Goal: Task Accomplishment & Management: Manage account settings

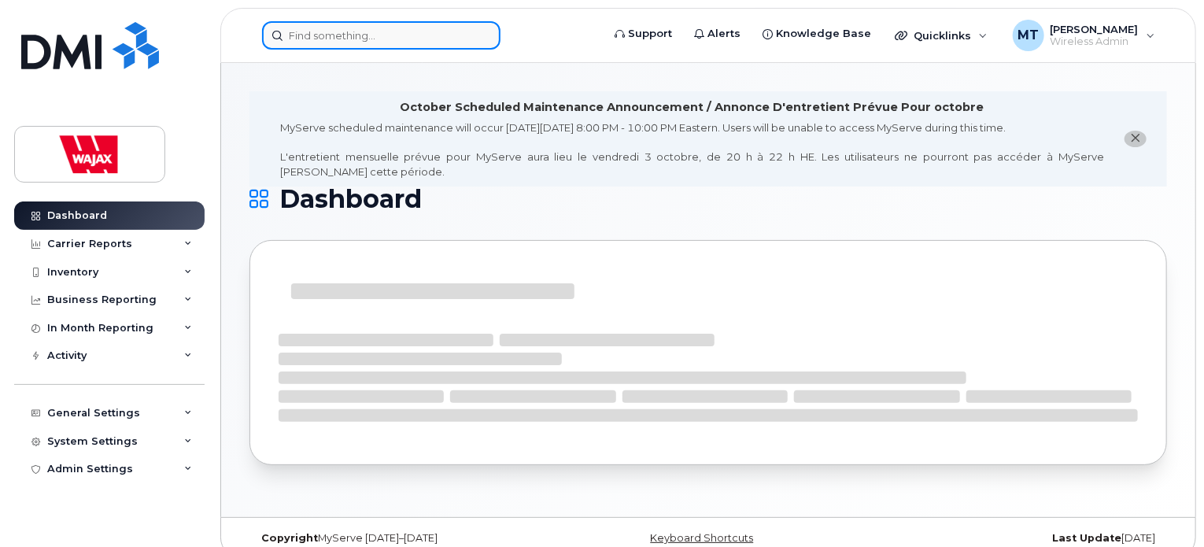
click at [449, 40] on input at bounding box center [381, 35] width 238 height 28
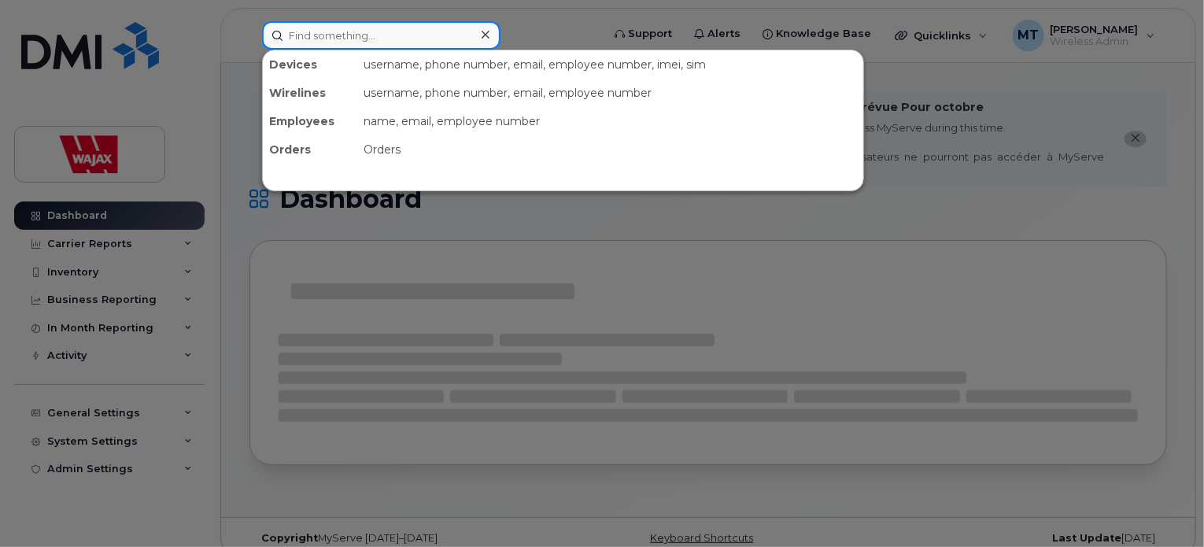
paste input "5193188006"
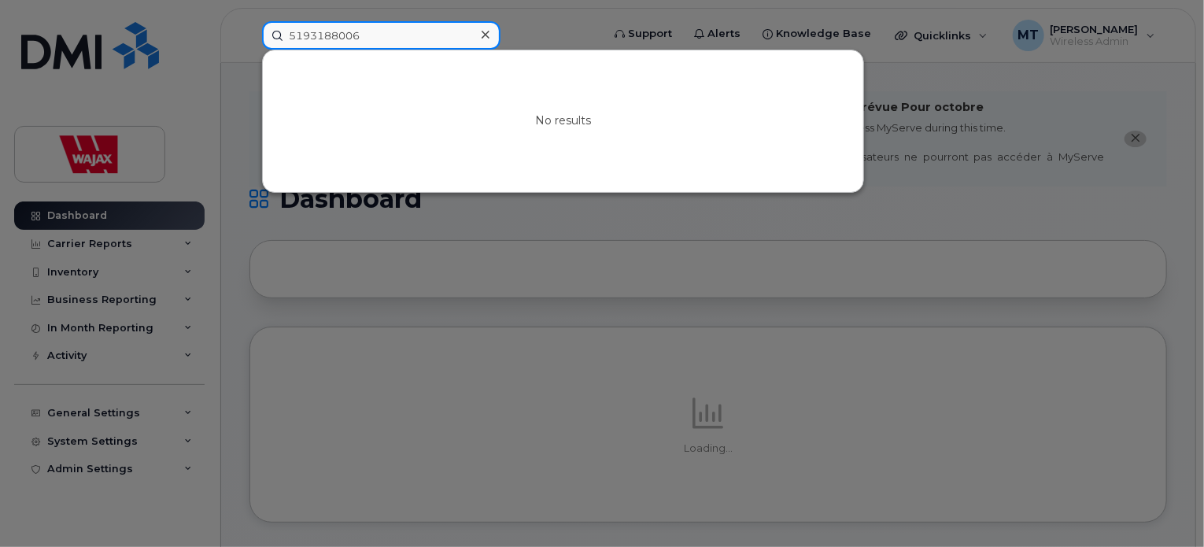
click at [310, 37] on input "5193188006" at bounding box center [381, 35] width 238 height 28
click at [332, 32] on input "5193188006" at bounding box center [381, 35] width 238 height 28
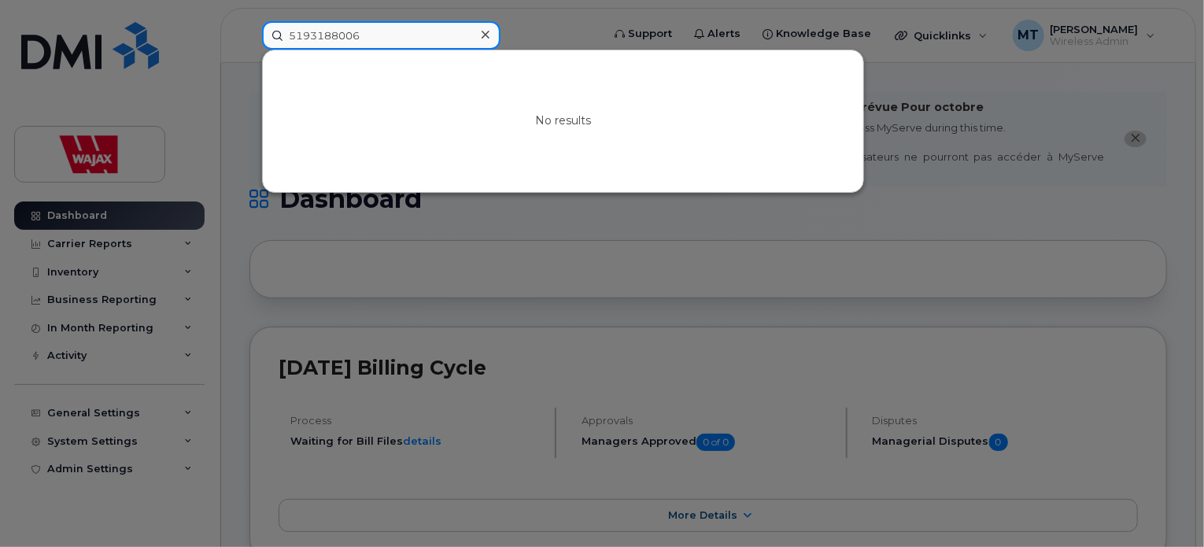
click at [412, 40] on input "5193188006" at bounding box center [381, 35] width 238 height 28
click at [308, 34] on input "5193188006" at bounding box center [381, 35] width 238 height 28
click at [375, 24] on input "5193188006" at bounding box center [381, 35] width 238 height 28
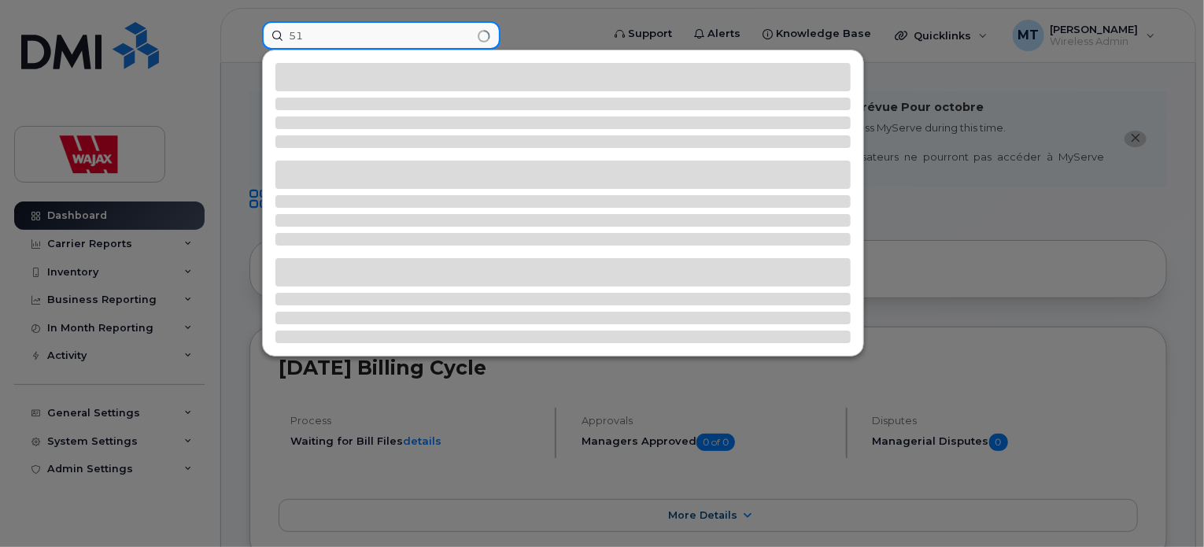
type input "5"
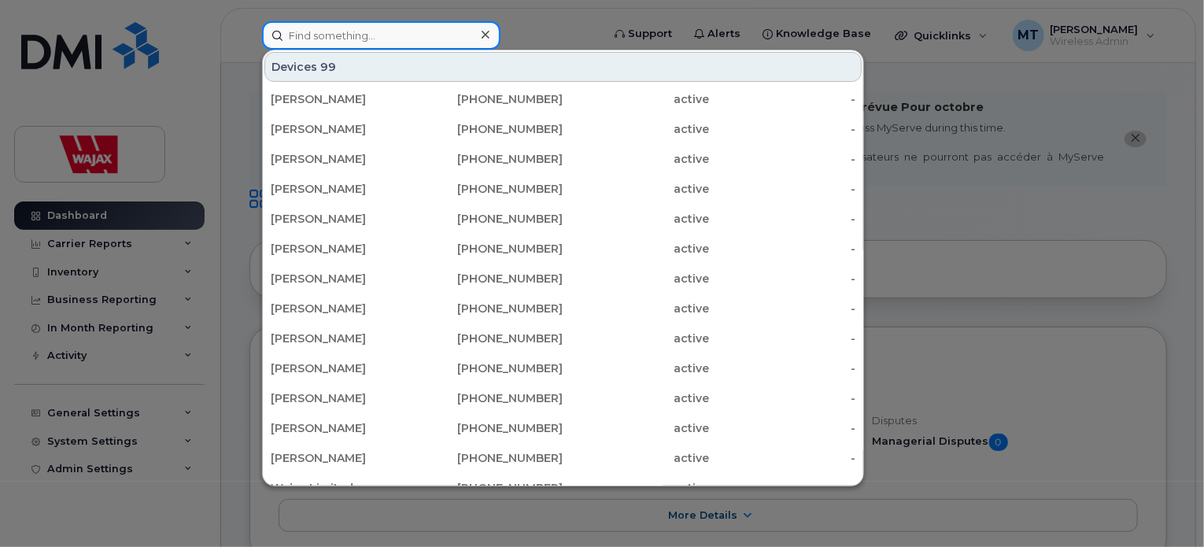
paste input "5193188006"
type input "5193188006"
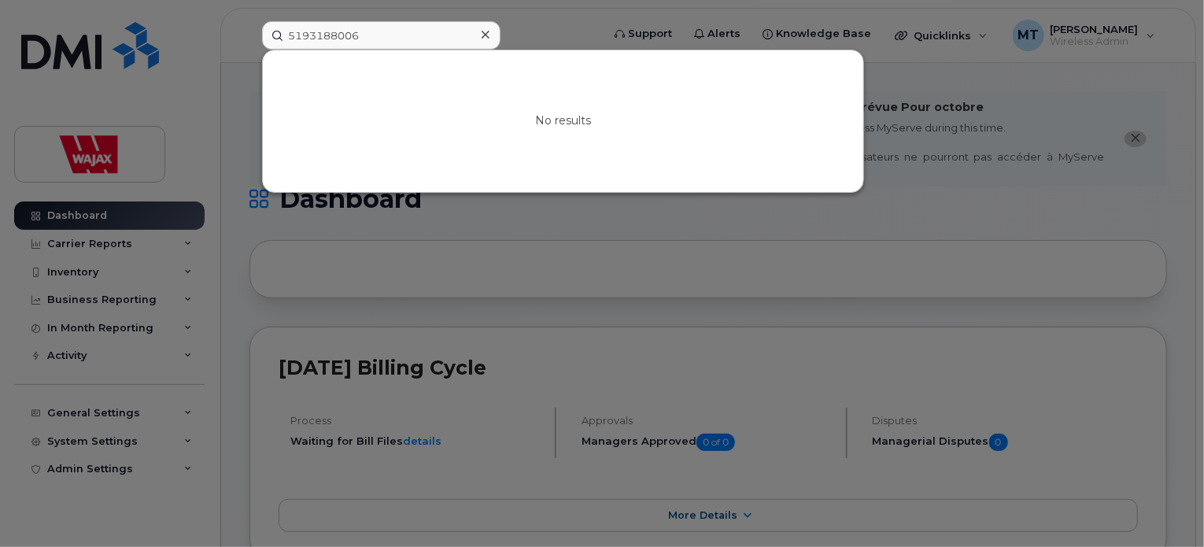
click at [482, 30] on icon at bounding box center [486, 34] width 8 height 13
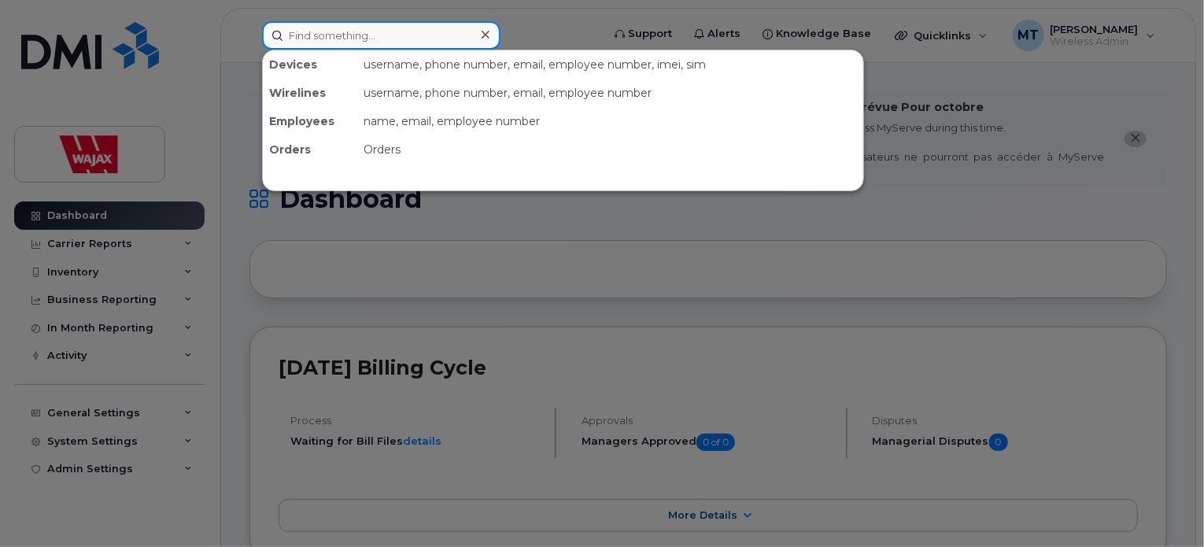
click at [430, 36] on input at bounding box center [381, 35] width 238 height 28
paste input "356908245224963"
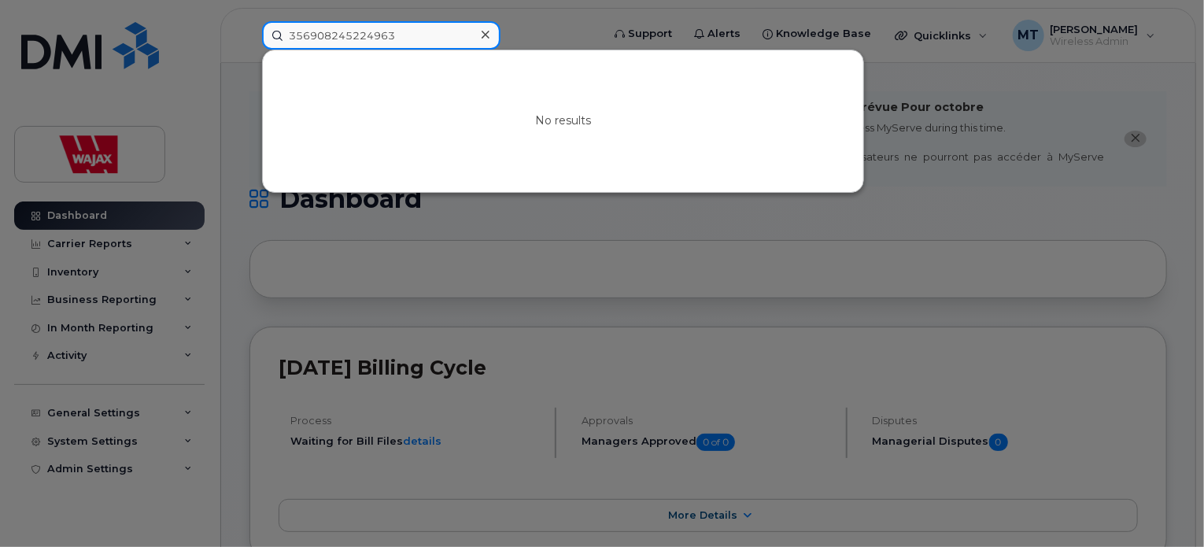
type input "356908245224963"
click at [493, 34] on div at bounding box center [485, 35] width 23 height 23
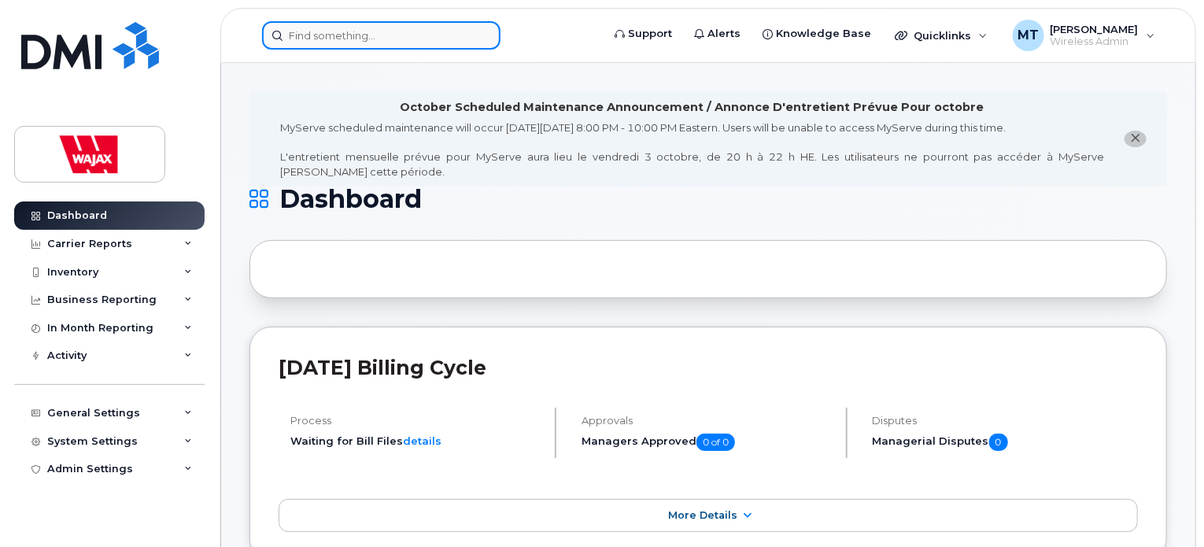
click at [475, 37] on div at bounding box center [381, 35] width 238 height 28
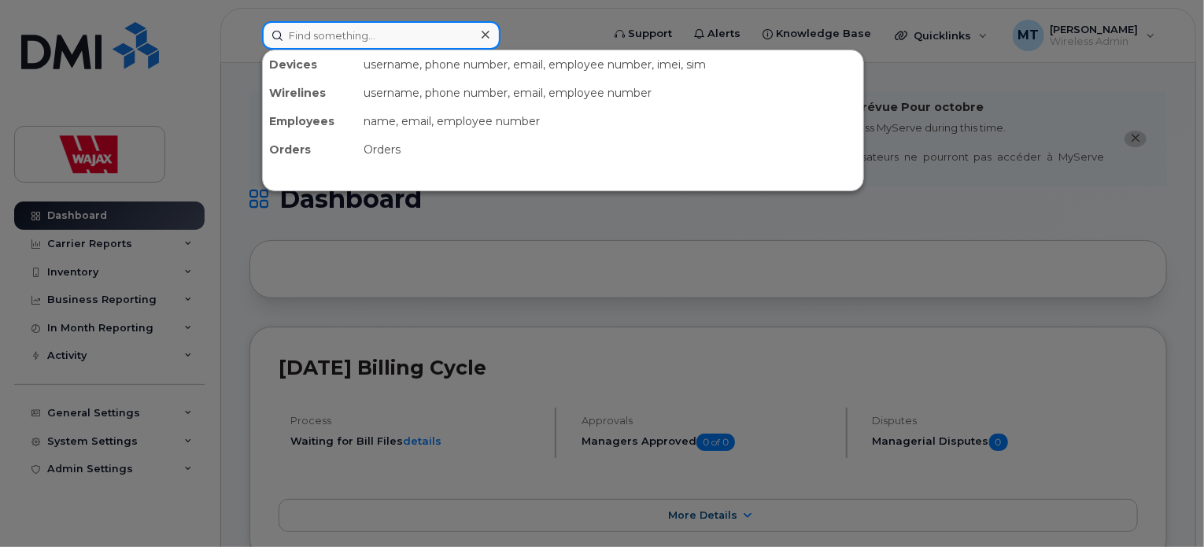
paste input "5193188006"
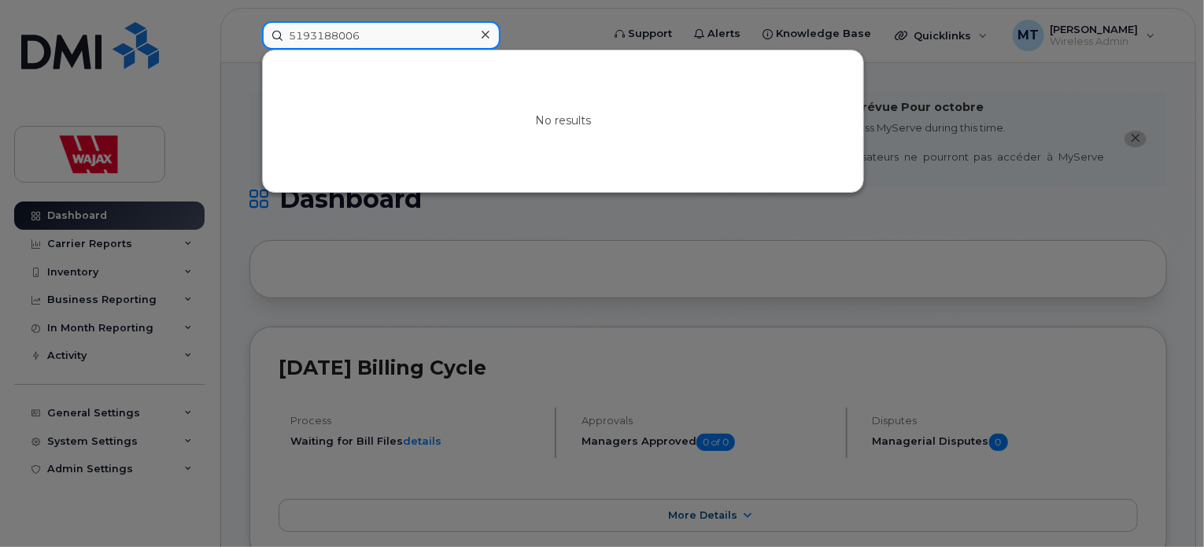
type input "5193188006"
click at [494, 42] on div at bounding box center [485, 35] width 23 height 23
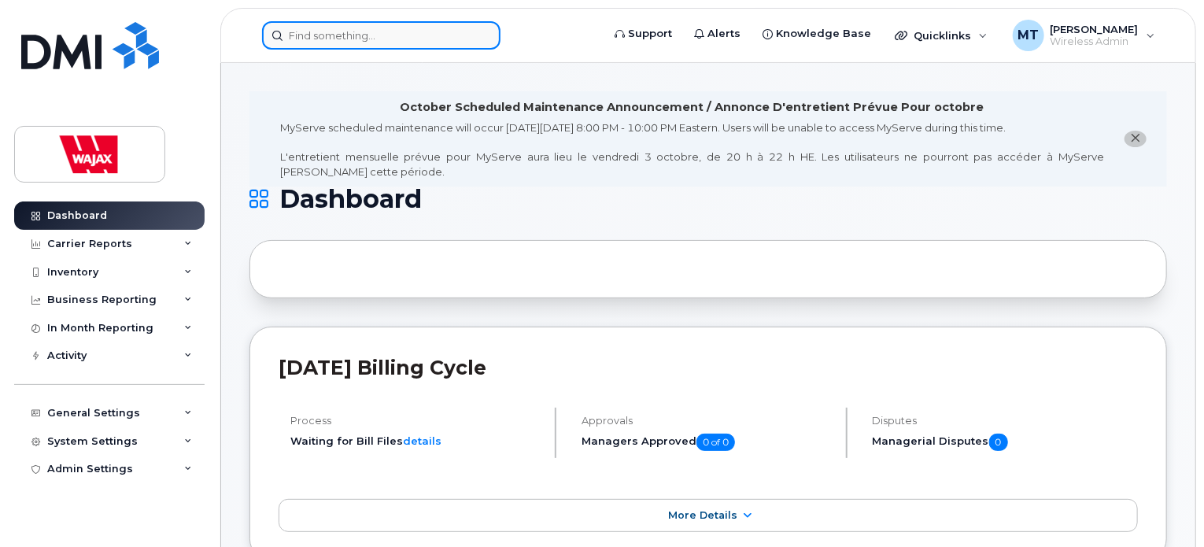
click at [482, 36] on div at bounding box center [381, 35] width 238 height 28
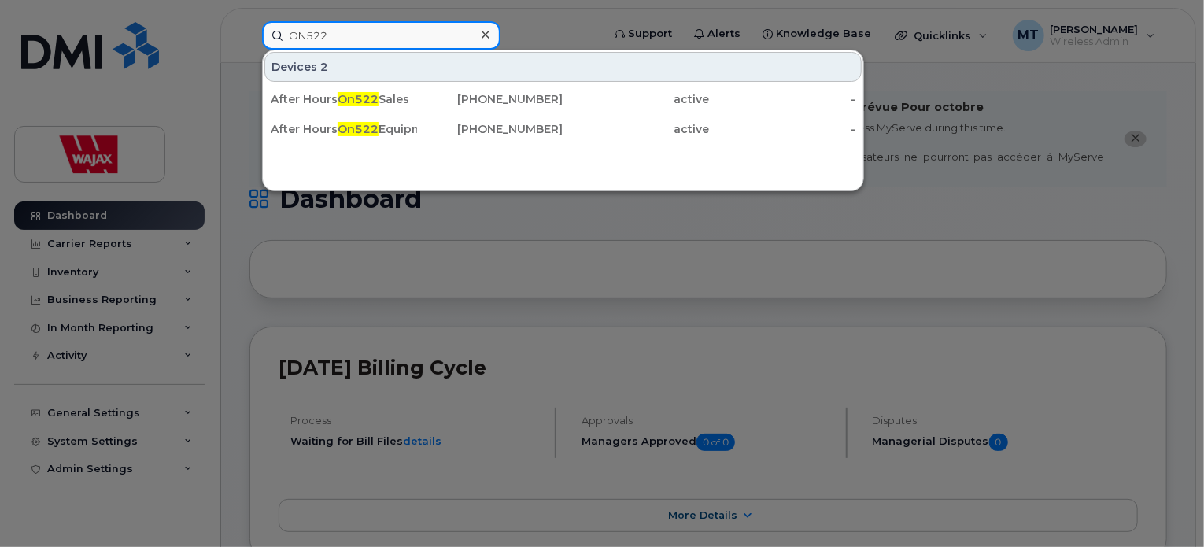
drag, startPoint x: 246, startPoint y: 21, endPoint x: 192, endPoint y: 18, distance: 53.6
click at [249, 21] on div "ON522 Devices 2 After Hours On522 Sales 519-709-8691 active - After Hours On522…" at bounding box center [426, 35] width 354 height 28
paste input "5875455151"
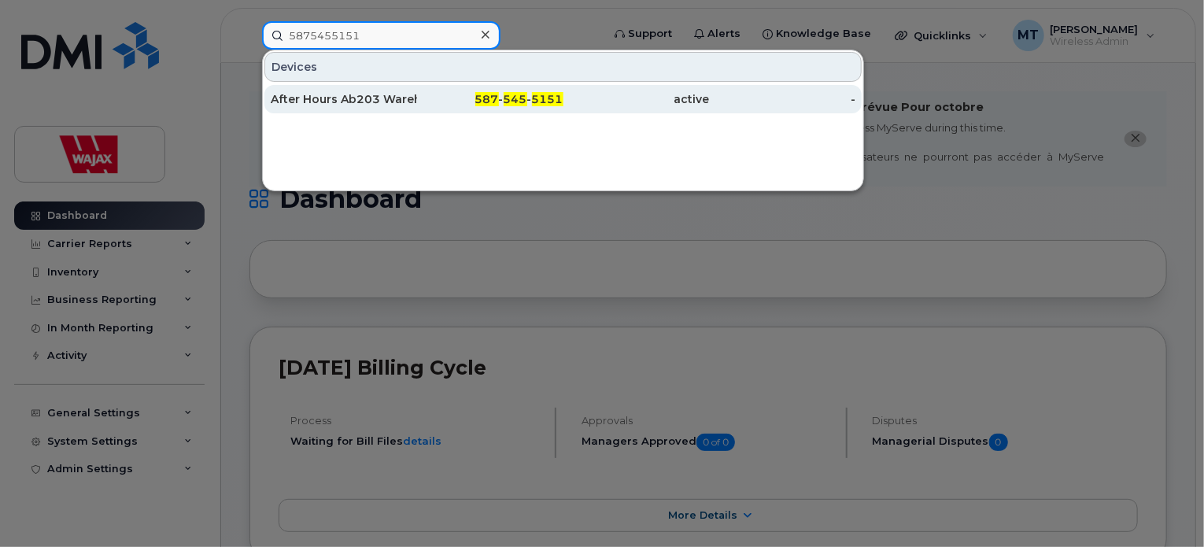
type input "5875455151"
click at [400, 106] on div "After Hours Ab203 Warehouse" at bounding box center [344, 99] width 146 height 28
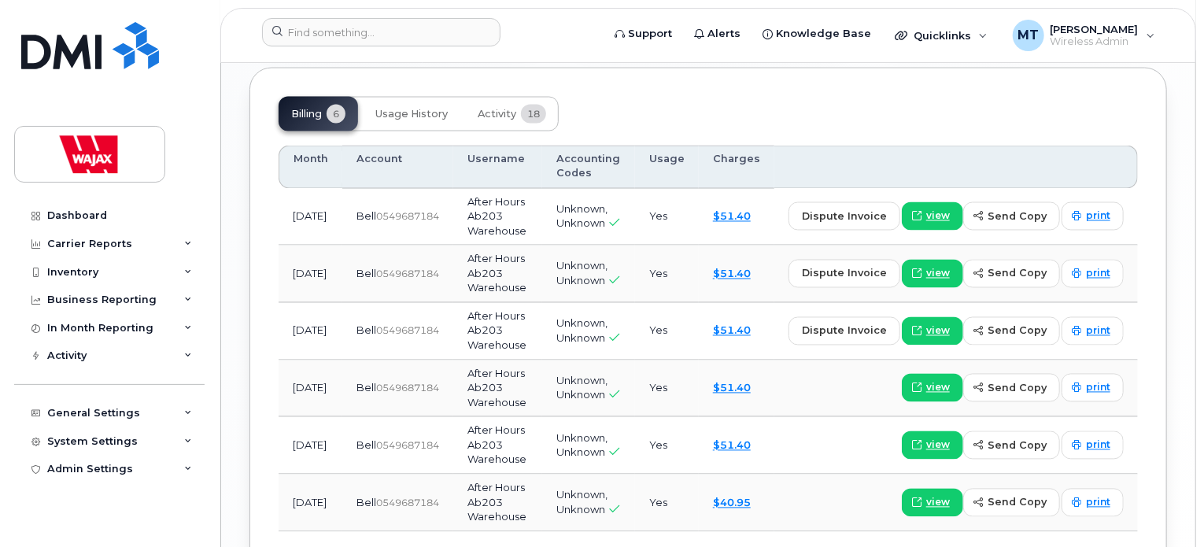
scroll to position [1239, 0]
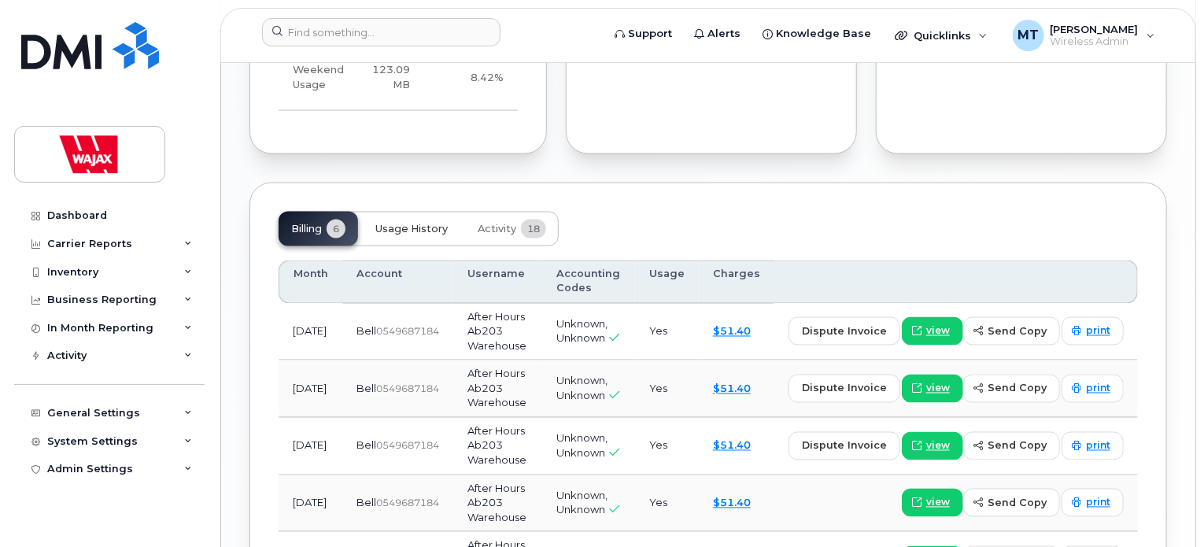
click at [435, 235] on span "Usage History" at bounding box center [411, 229] width 72 height 13
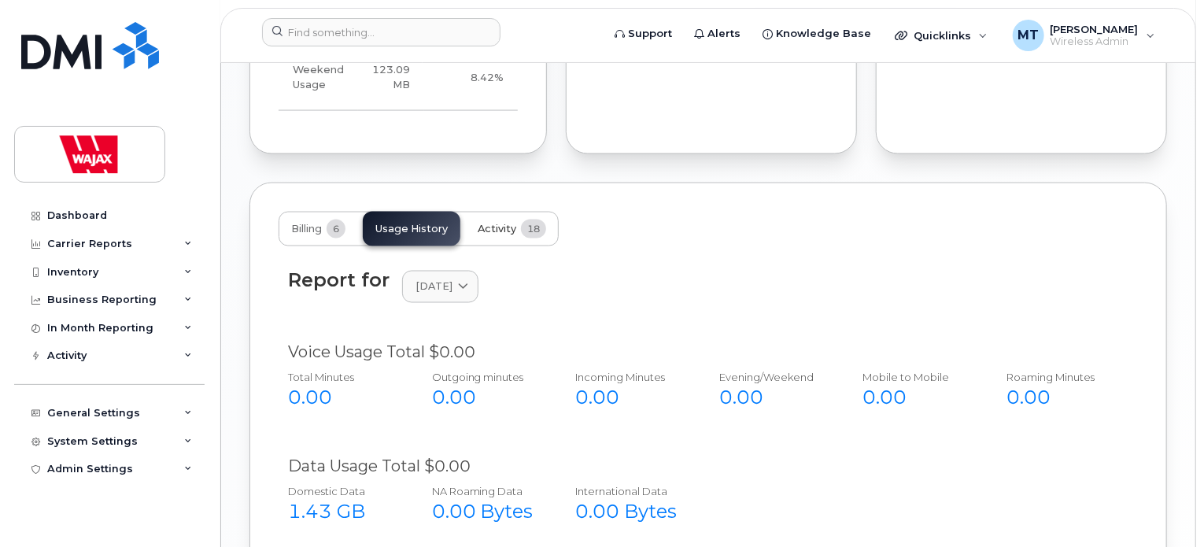
click at [507, 235] on span "Activity" at bounding box center [497, 229] width 39 height 13
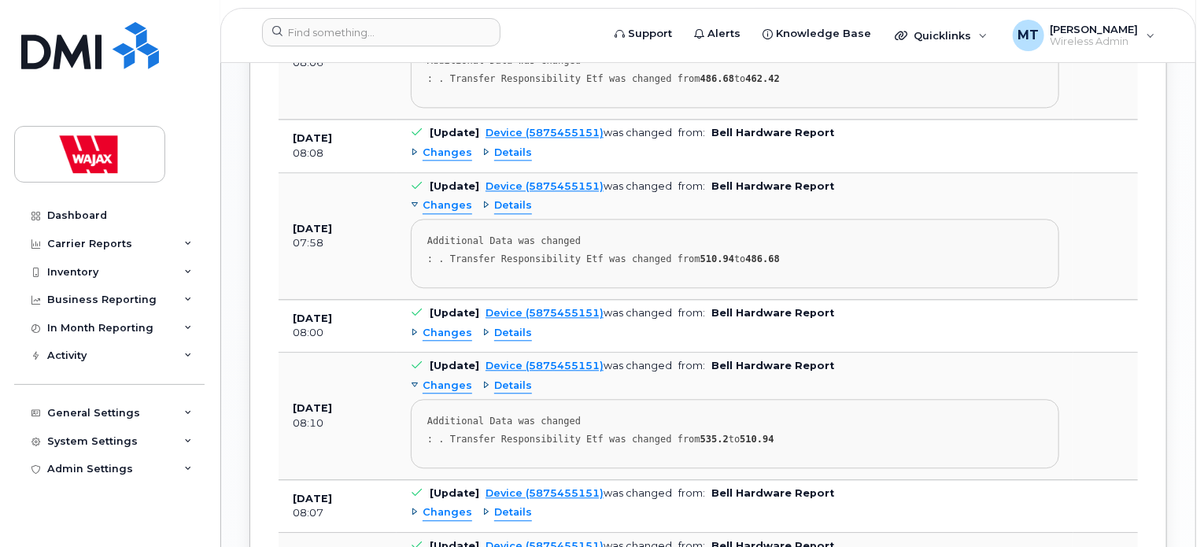
scroll to position [1694, 0]
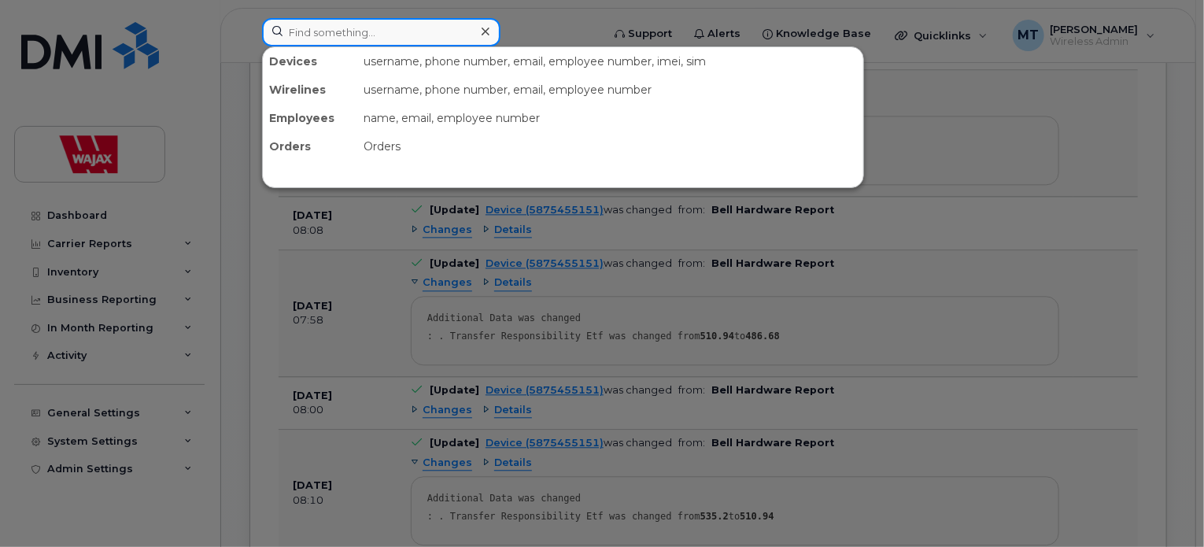
click at [388, 27] on input at bounding box center [381, 32] width 238 height 28
drag, startPoint x: 349, startPoint y: 34, endPoint x: 285, endPoint y: 38, distance: 63.9
click at [285, 38] on input at bounding box center [381, 32] width 238 height 28
paste input "17827744995"
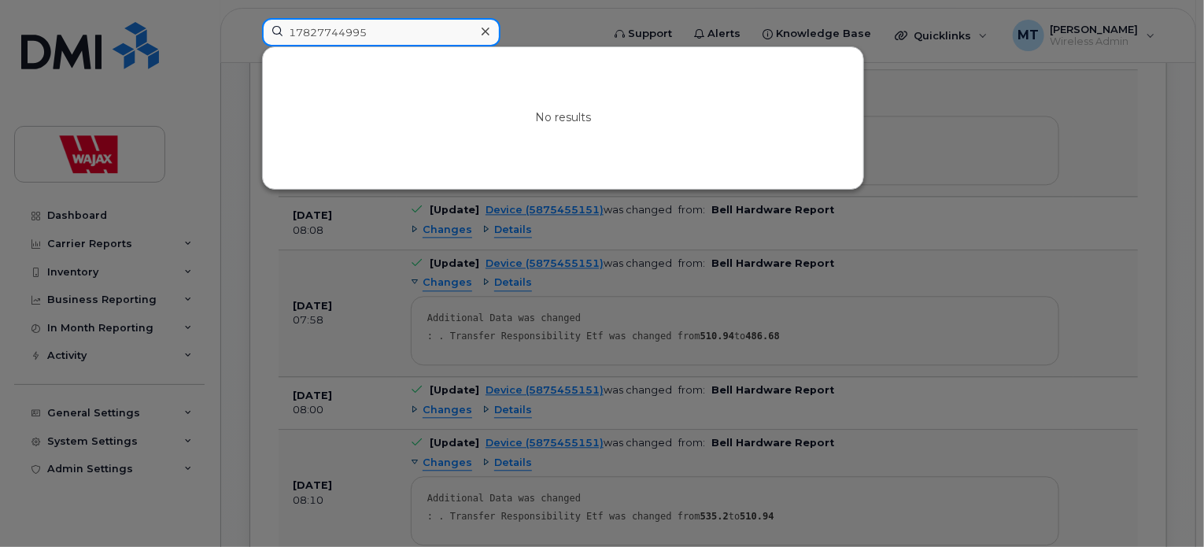
drag, startPoint x: 297, startPoint y: 28, endPoint x: 248, endPoint y: 31, distance: 49.7
click at [249, 31] on div "17827744995 No results" at bounding box center [426, 35] width 354 height 35
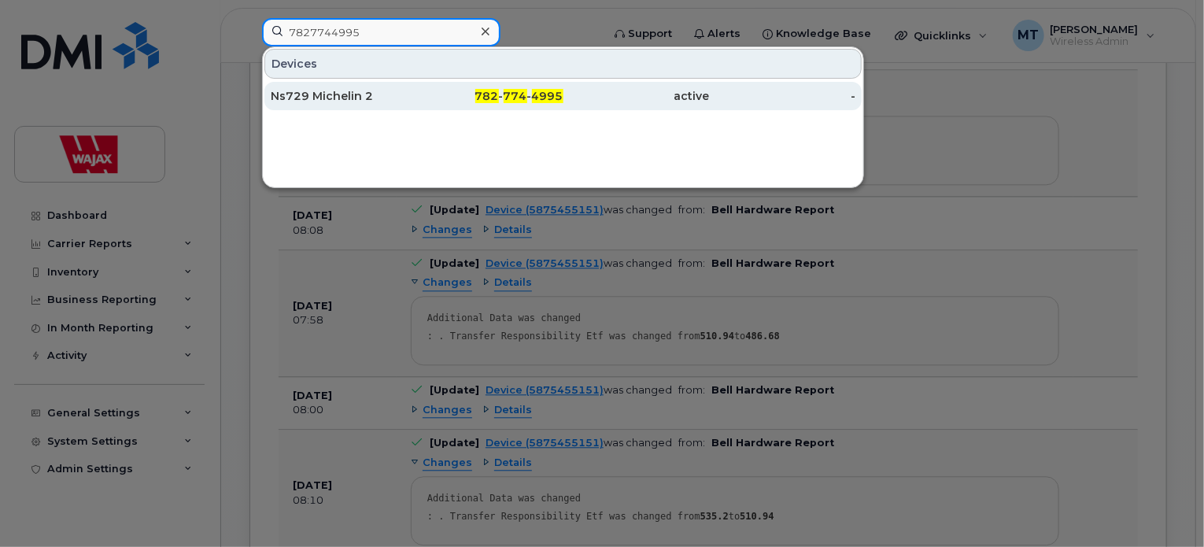
type input "7827744995"
click at [303, 98] on div "Ns729 Michelin 2" at bounding box center [344, 96] width 146 height 16
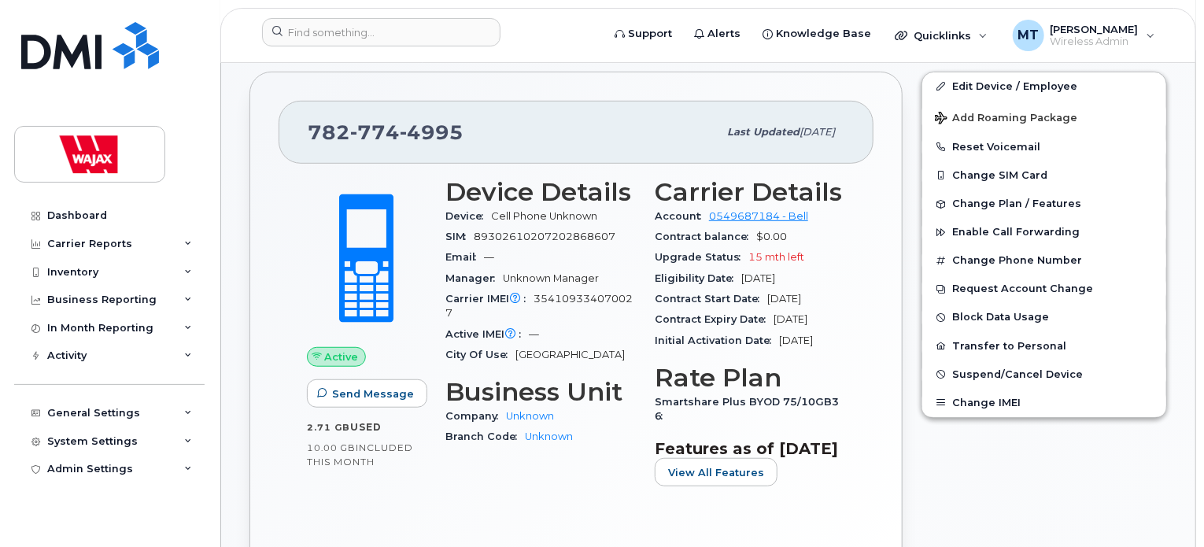
scroll to position [79, 0]
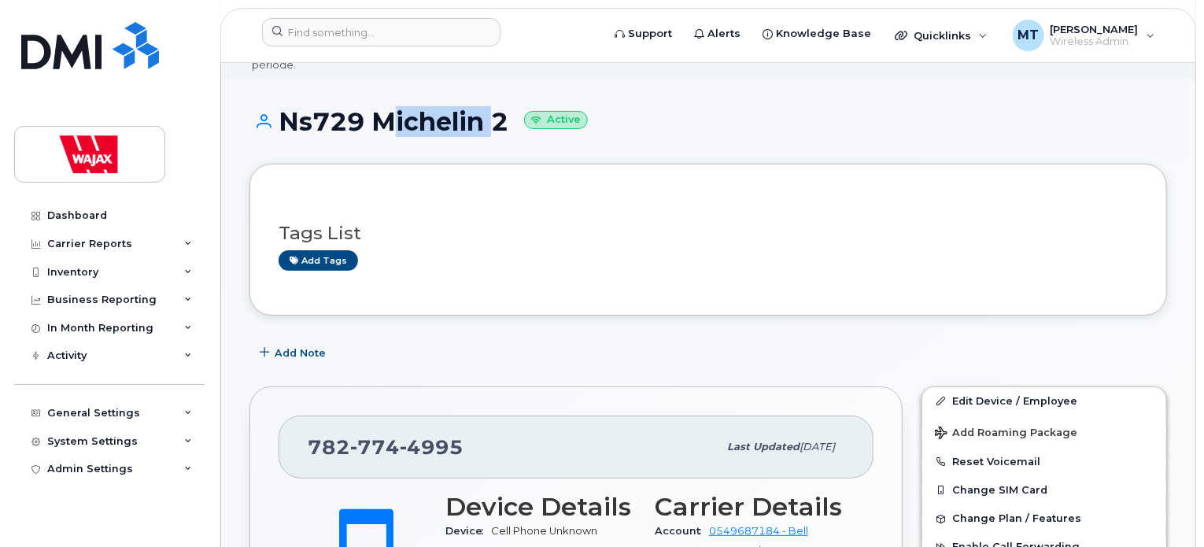
drag, startPoint x: 379, startPoint y: 106, endPoint x: 484, endPoint y: 102, distance: 104.8
click at [484, 108] on h1 "Ns729 Michelin 2 Active" at bounding box center [708, 122] width 918 height 28
copy h1 "Michelin"
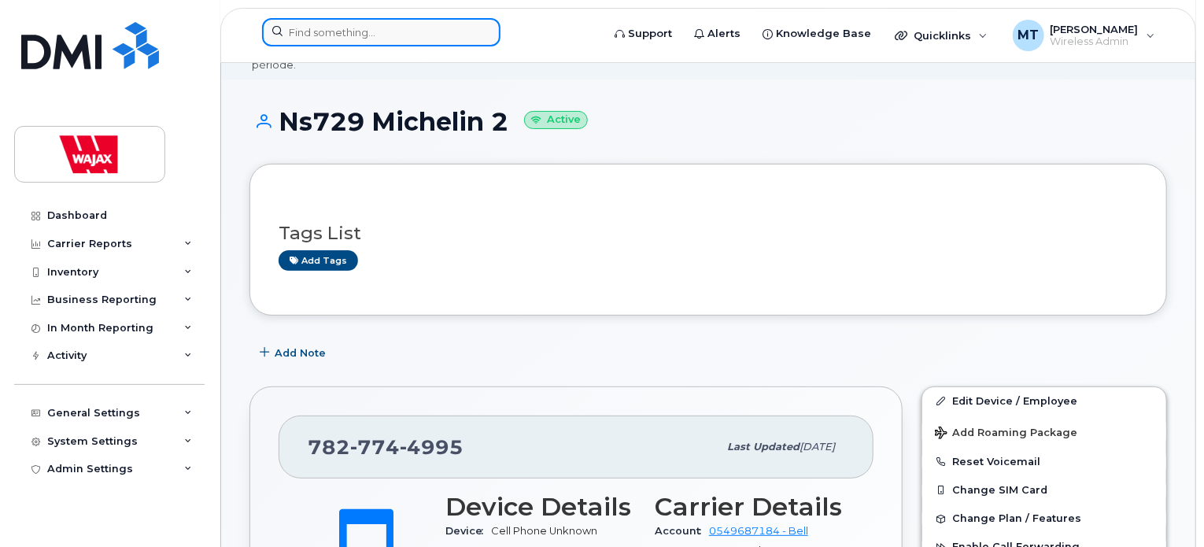
click at [453, 30] on input at bounding box center [381, 32] width 238 height 28
paste input "17827744990"
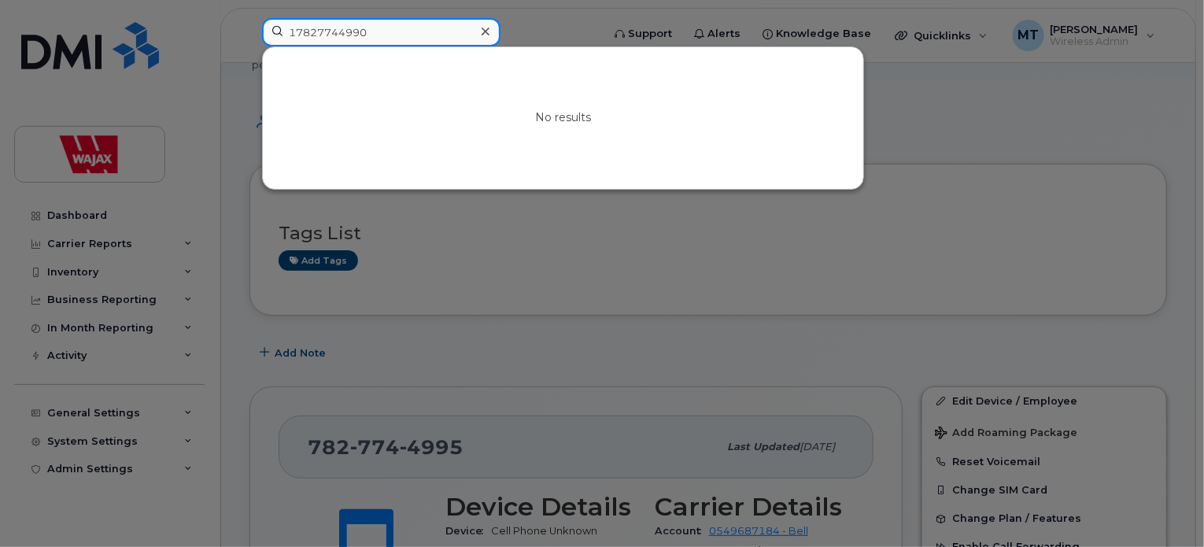
drag, startPoint x: 295, startPoint y: 31, endPoint x: 255, endPoint y: 34, distance: 40.2
click at [255, 34] on div "17827744990 No results" at bounding box center [426, 35] width 354 height 35
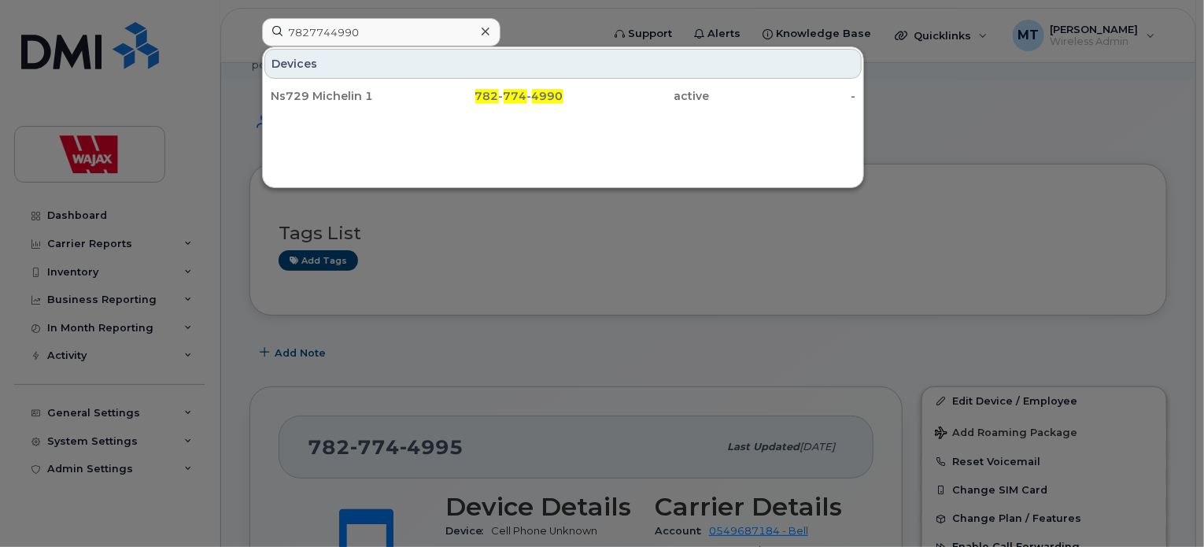
click at [527, 253] on div at bounding box center [602, 273] width 1204 height 547
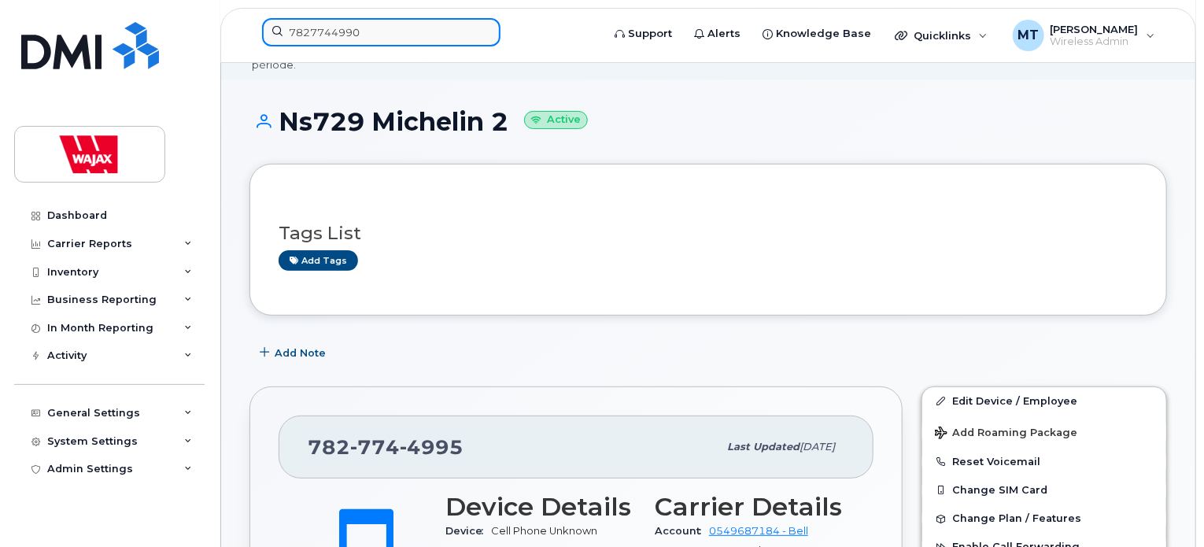
click at [397, 42] on input "7827744990" at bounding box center [381, 32] width 238 height 28
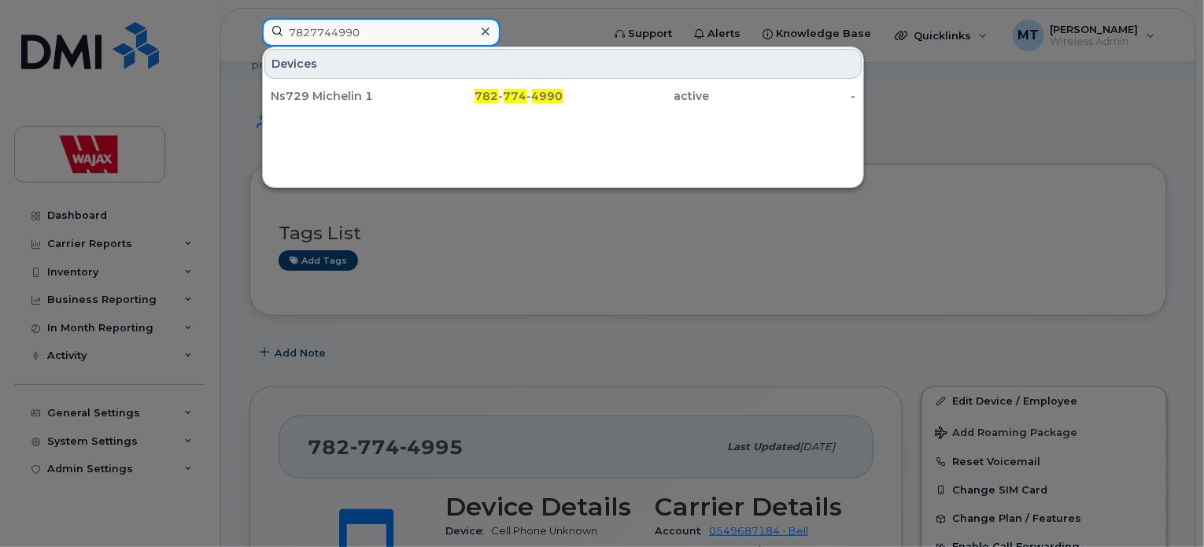
drag, startPoint x: 368, startPoint y: 39, endPoint x: 214, endPoint y: 46, distance: 153.6
click at [249, 46] on div "7827744990 Devices Ns729 Michelin 1 782 - 774 - 4990 active -" at bounding box center [426, 35] width 354 height 35
paste input "17802287802"
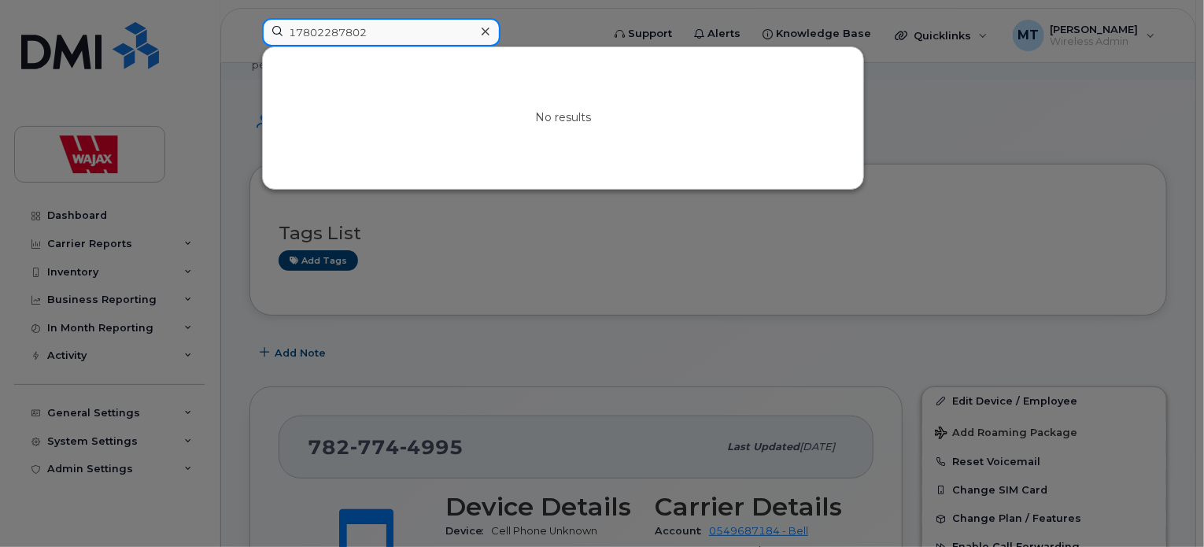
drag, startPoint x: 297, startPoint y: 31, endPoint x: 251, endPoint y: 32, distance: 45.7
click at [251, 32] on div "17802287802 No results" at bounding box center [426, 35] width 354 height 35
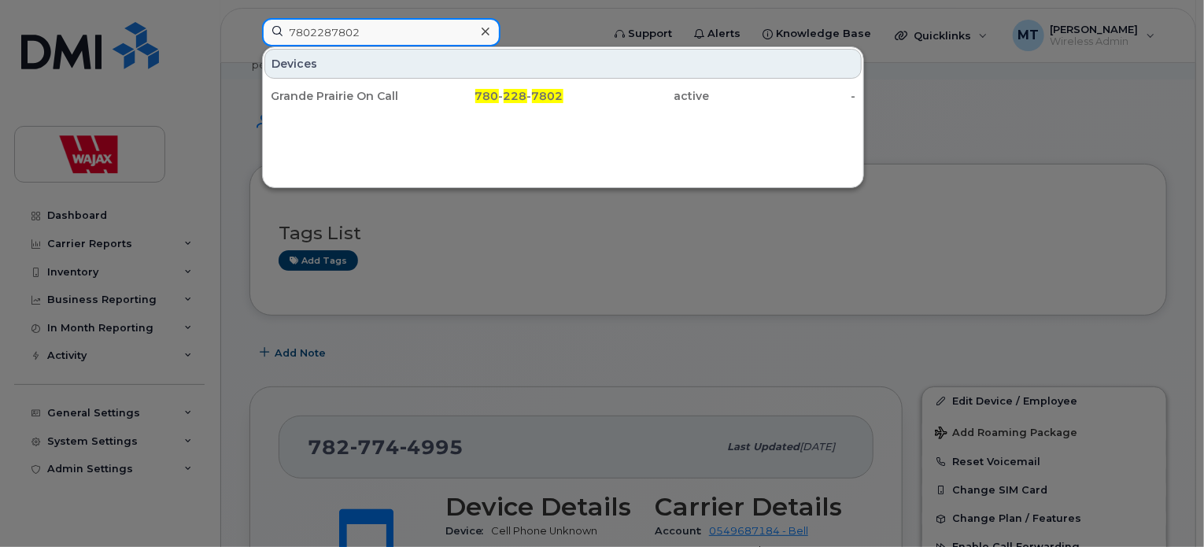
type input "7802287802"
click at [485, 34] on icon at bounding box center [486, 31] width 8 height 13
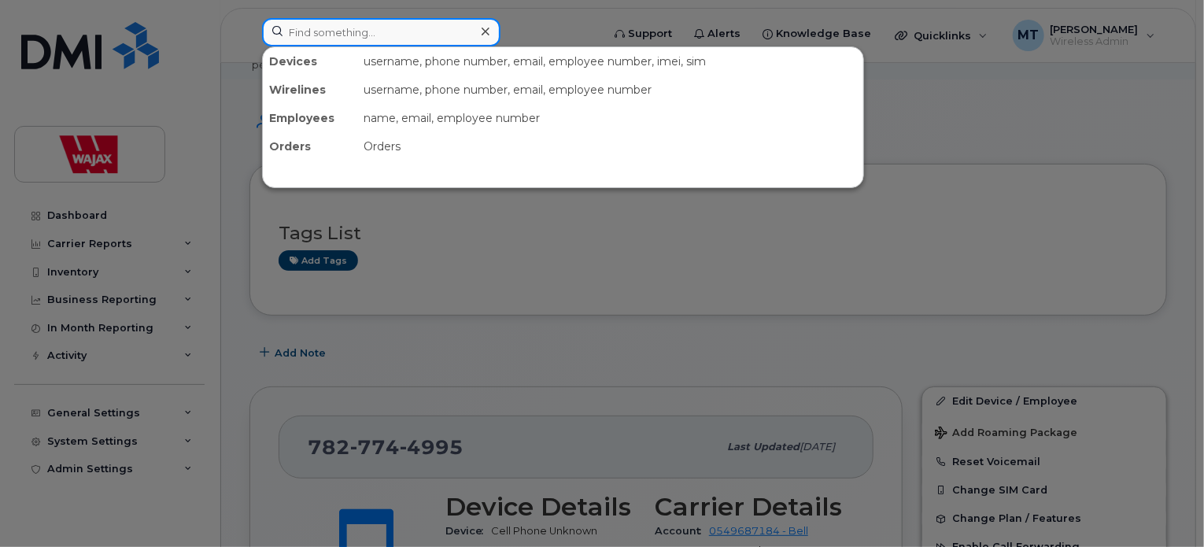
click at [453, 27] on input at bounding box center [381, 32] width 238 height 28
paste input "15193188006"
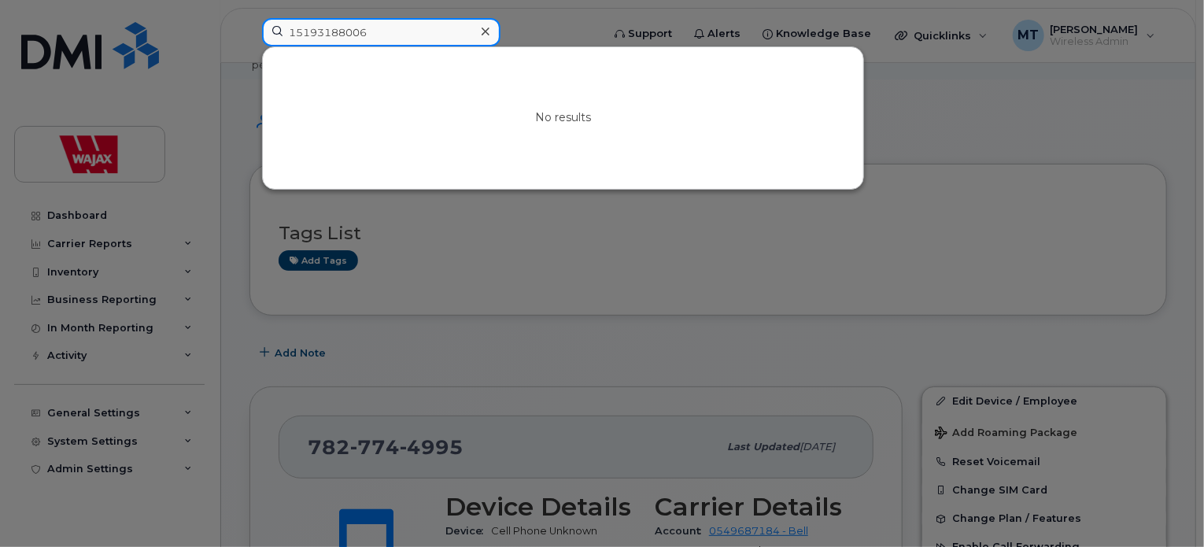
drag, startPoint x: 293, startPoint y: 31, endPoint x: 238, endPoint y: 29, distance: 55.1
click at [249, 29] on div "15193188006 No results" at bounding box center [426, 35] width 354 height 35
click at [364, 31] on input "5193188006" at bounding box center [381, 32] width 238 height 28
drag, startPoint x: 379, startPoint y: 31, endPoint x: 137, endPoint y: 20, distance: 241.8
click at [249, 20] on div "5193188006 No results" at bounding box center [426, 35] width 354 height 35
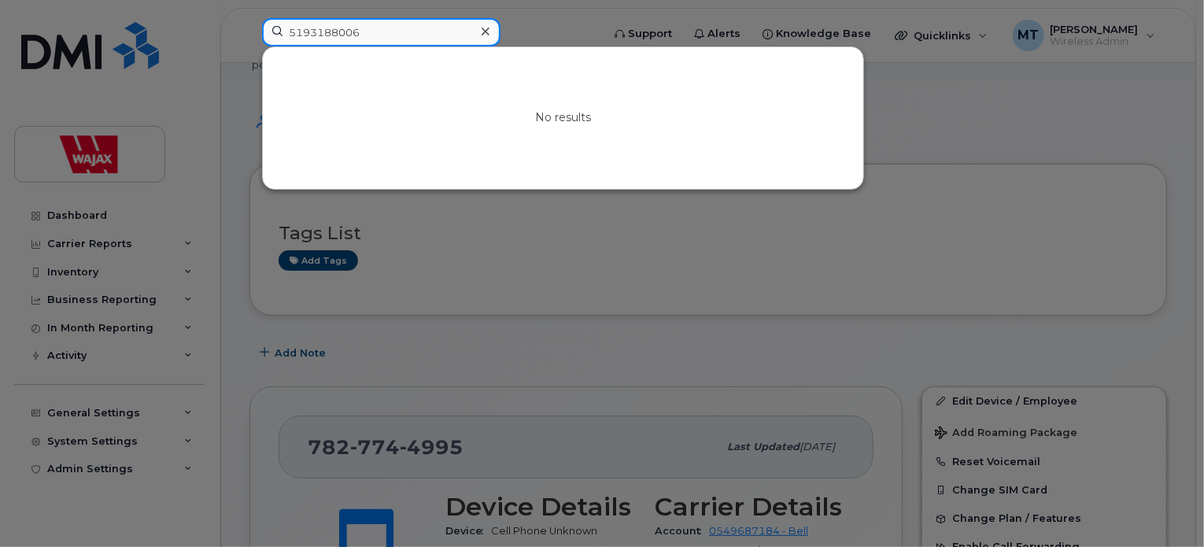
paste input "7802386254"
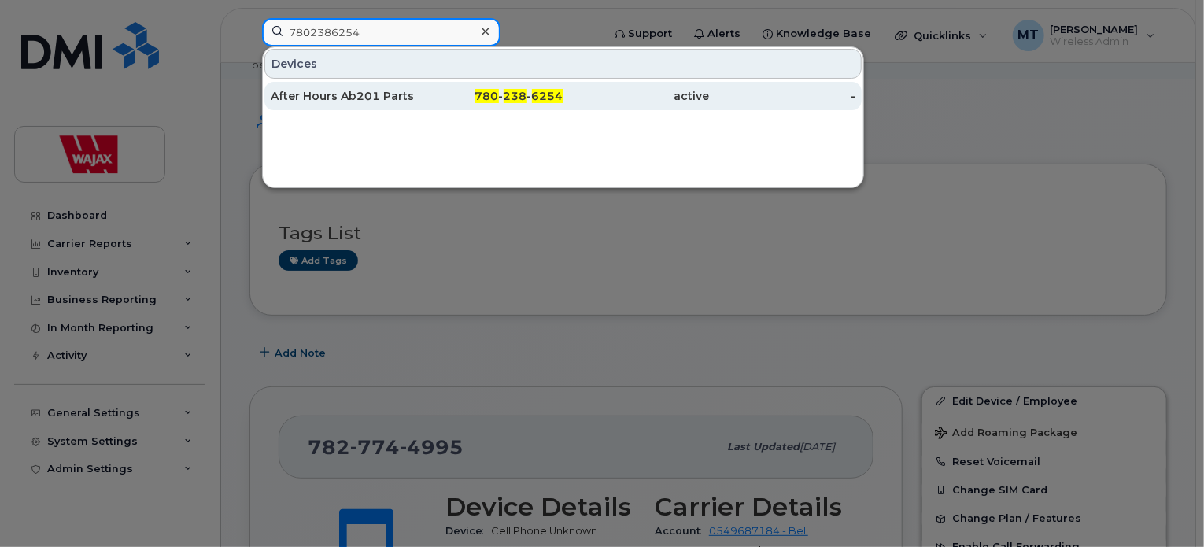
type input "7802386254"
click at [310, 83] on div "After Hours Ab201 Parts" at bounding box center [344, 96] width 146 height 28
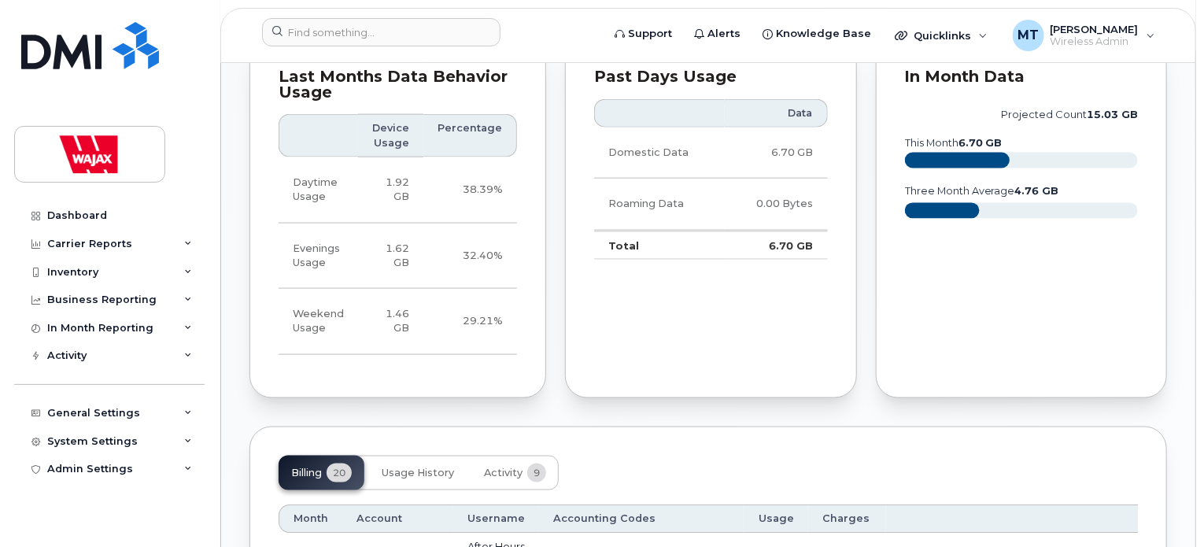
scroll to position [1259, 0]
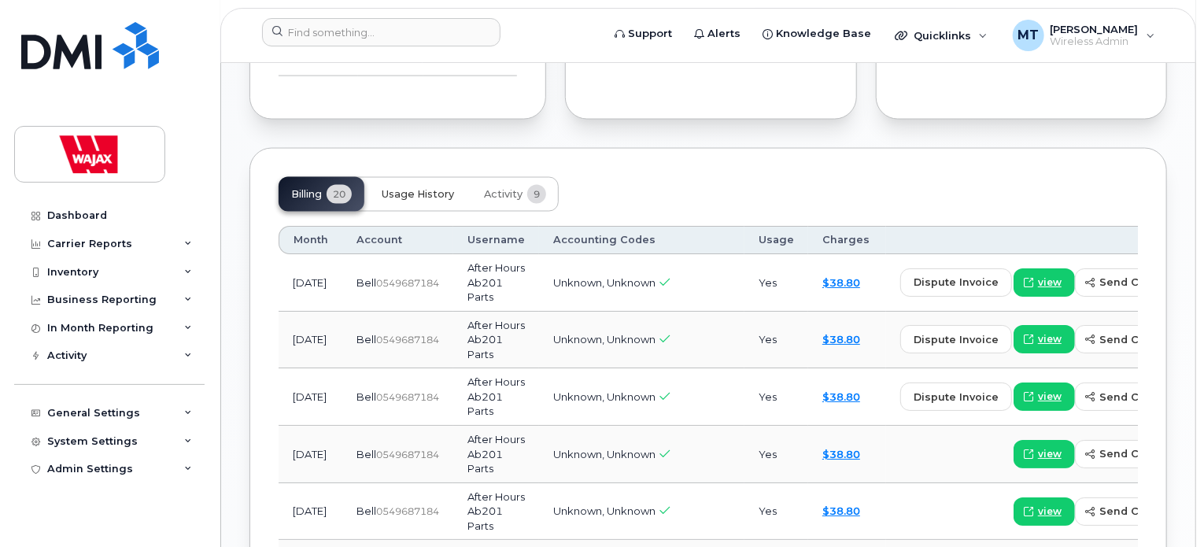
click at [441, 201] on span "Usage History" at bounding box center [418, 194] width 72 height 13
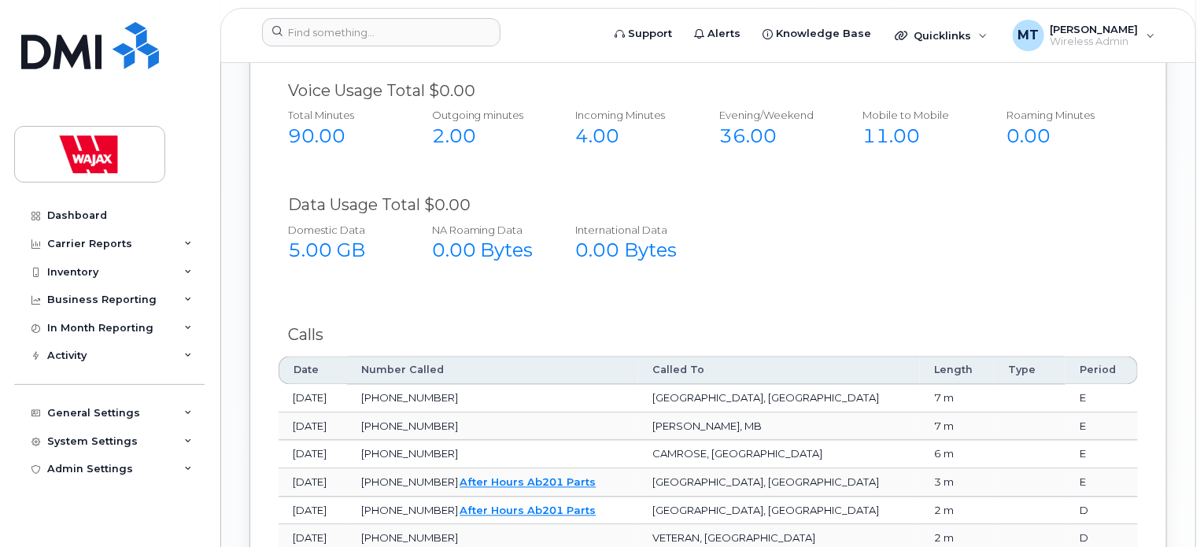
scroll to position [1495, 0]
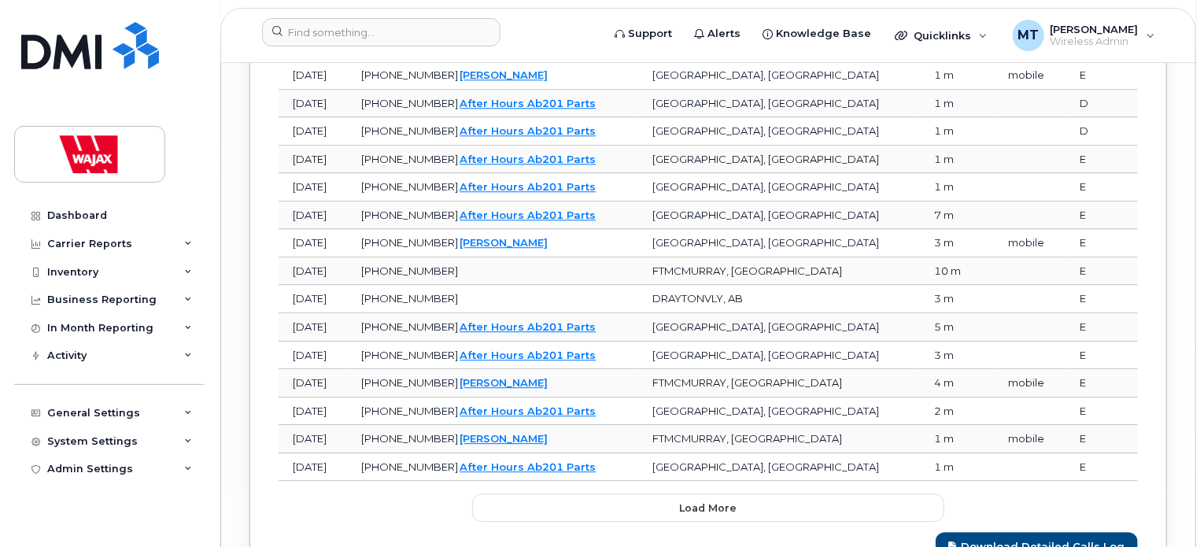
scroll to position [2236, 0]
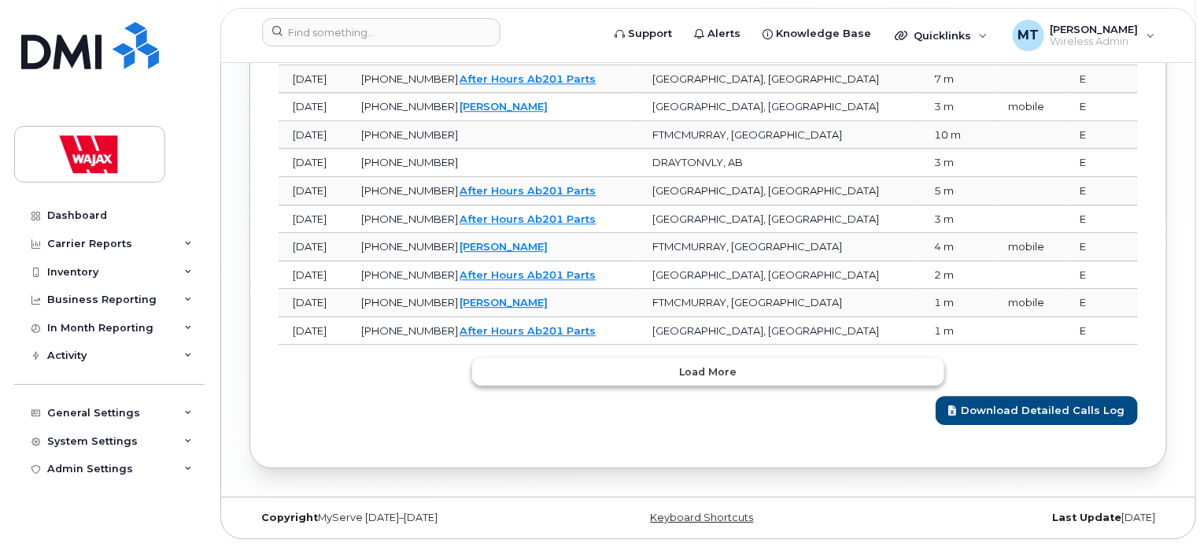
click at [623, 364] on button "Load more" at bounding box center [708, 371] width 472 height 28
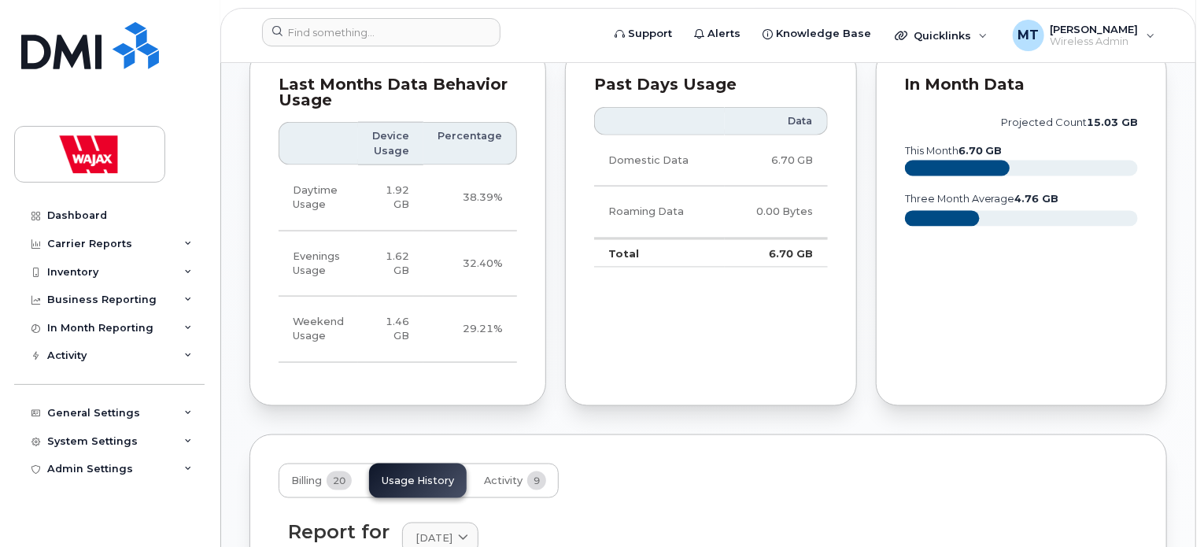
scroll to position [1209, 0]
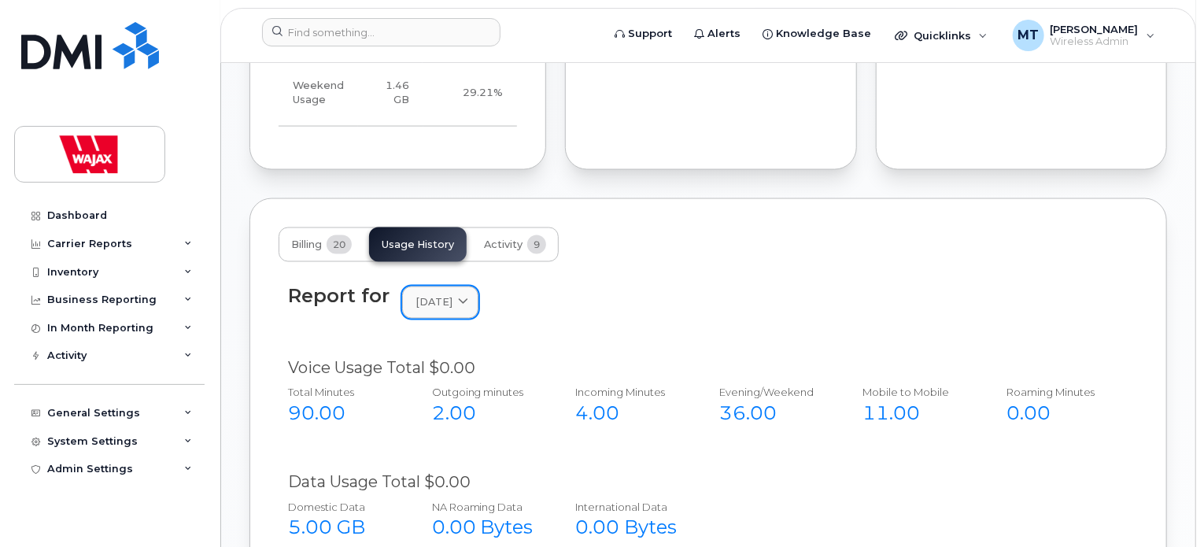
click at [468, 308] on icon at bounding box center [463, 302] width 10 height 10
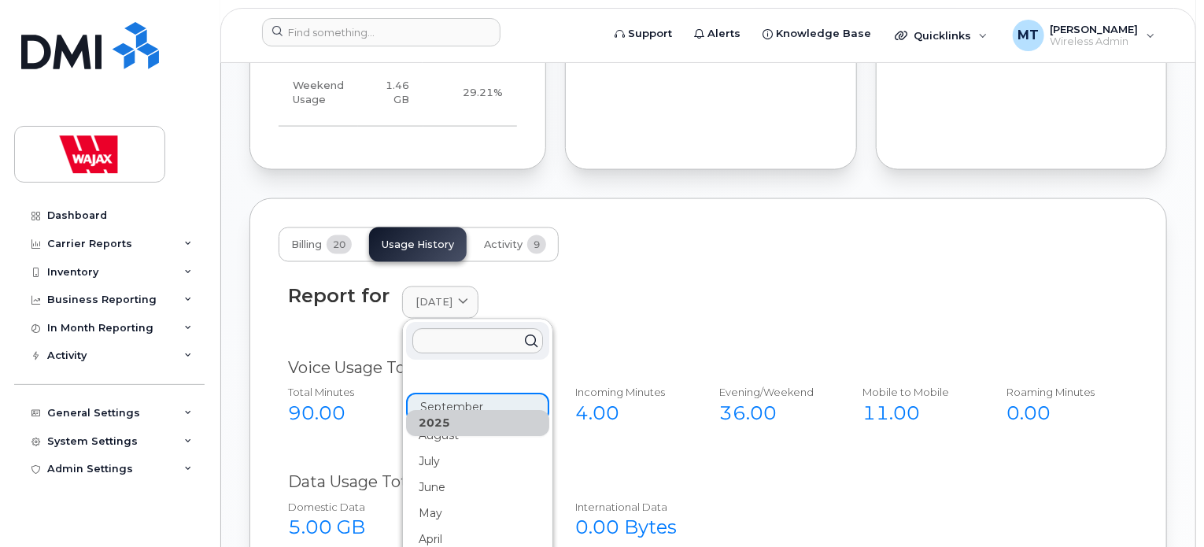
drag, startPoint x: 624, startPoint y: 322, endPoint x: 618, endPoint y: 336, distance: 15.5
click at [624, 320] on div "Report for September 2025 2025 September August July June May April March Febru…" at bounding box center [708, 303] width 840 height 34
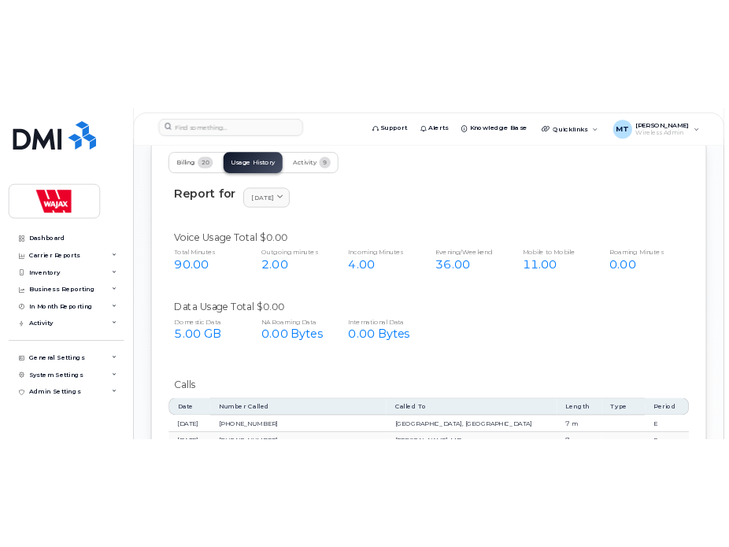
scroll to position [1366, 0]
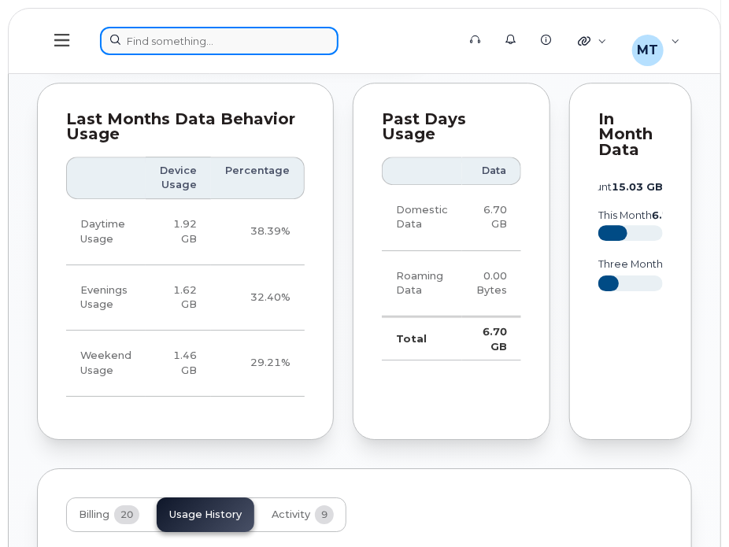
click at [268, 29] on div at bounding box center [273, 41] width 346 height 28
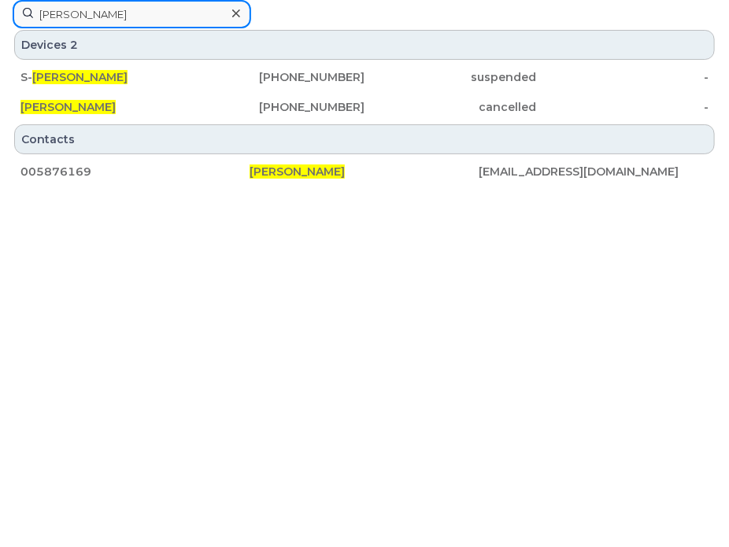
type input "JARED GRANT"
drag, startPoint x: 231, startPoint y: 13, endPoint x: 195, endPoint y: 19, distance: 35.8
click at [234, 16] on div at bounding box center [235, 13] width 23 height 23
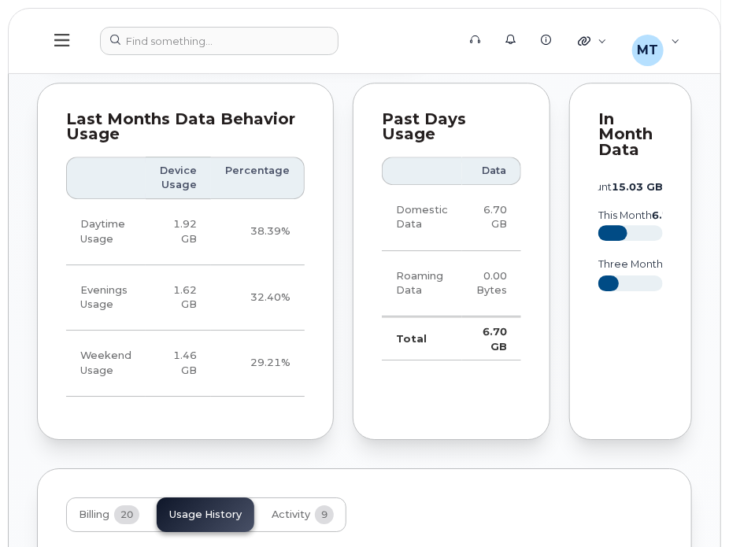
click at [189, 19] on header "Support Alerts Knowledge Base Quicklinks Suspend / Cancel Device Change SIM Car…" at bounding box center [364, 41] width 713 height 66
click at [193, 42] on div at bounding box center [273, 41] width 346 height 28
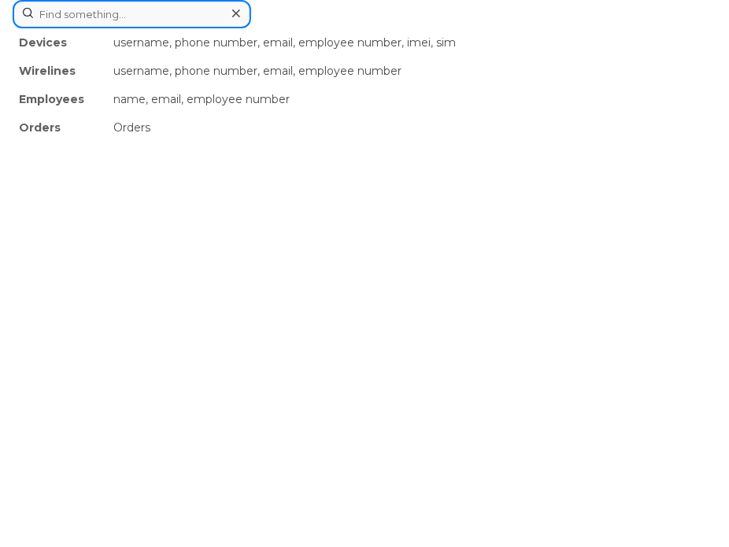
paste input "Barry McBride"
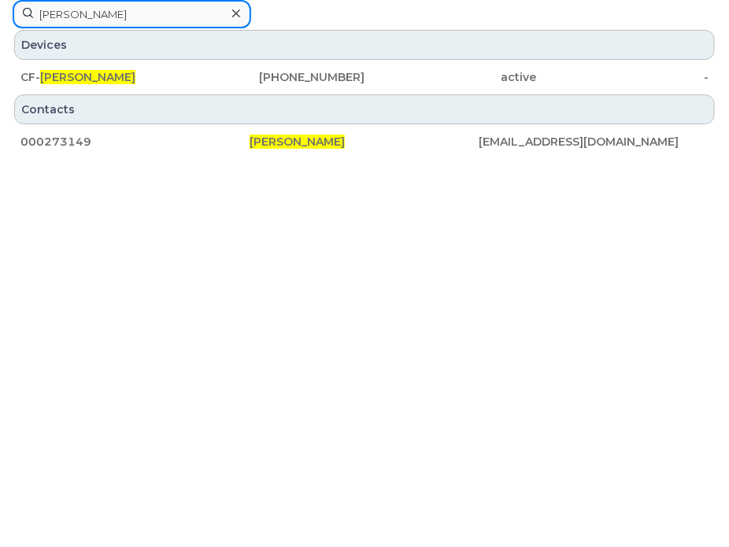
scroll to position [1287, 0]
type input "Barry McBride"
drag, startPoint x: 209, startPoint y: 78, endPoint x: 281, endPoint y: 0, distance: 106.4
click at [209, 78] on div "780-231-0835" at bounding box center [279, 77] width 172 height 16
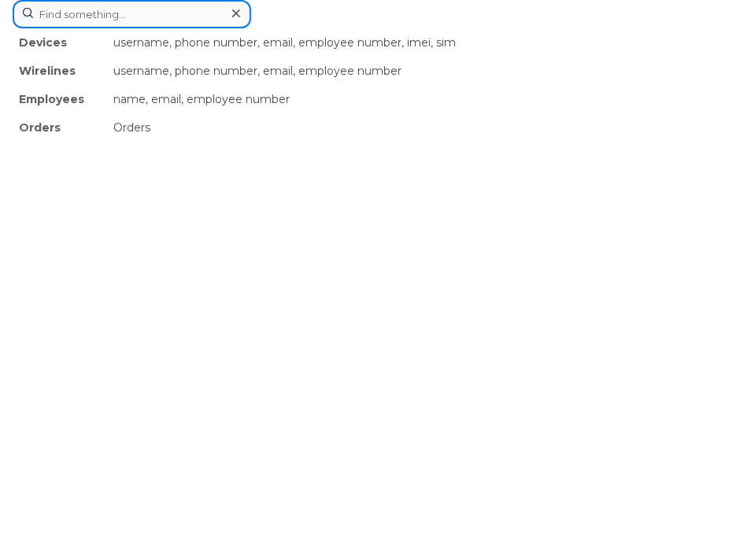
click at [253, 28] on div "Devices username, phone number, email, employee number, imei, sim Wirelines use…" at bounding box center [365, 14] width 704 height 28
paste input "[PERSON_NAME]"
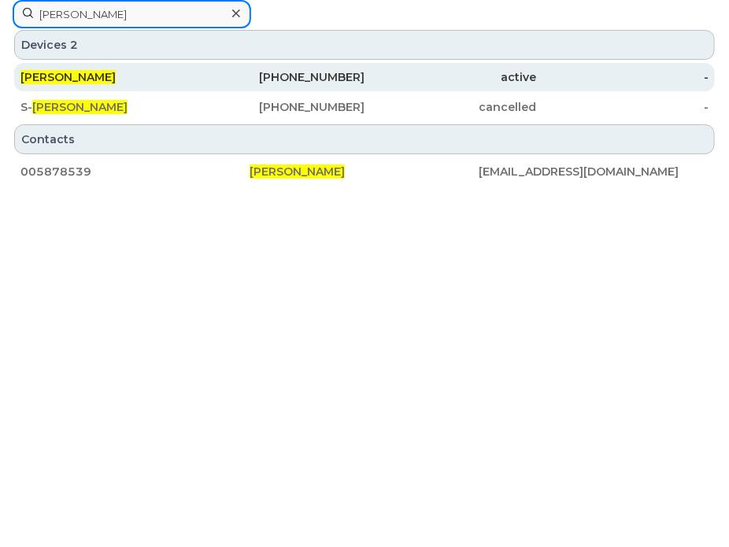
type input "[PERSON_NAME]"
click at [243, 74] on div "705-690-0682" at bounding box center [279, 77] width 172 height 16
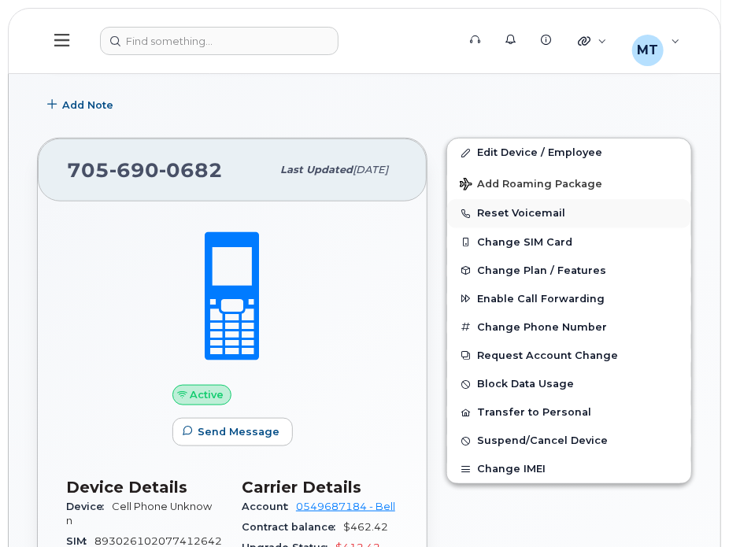
scroll to position [315, 0]
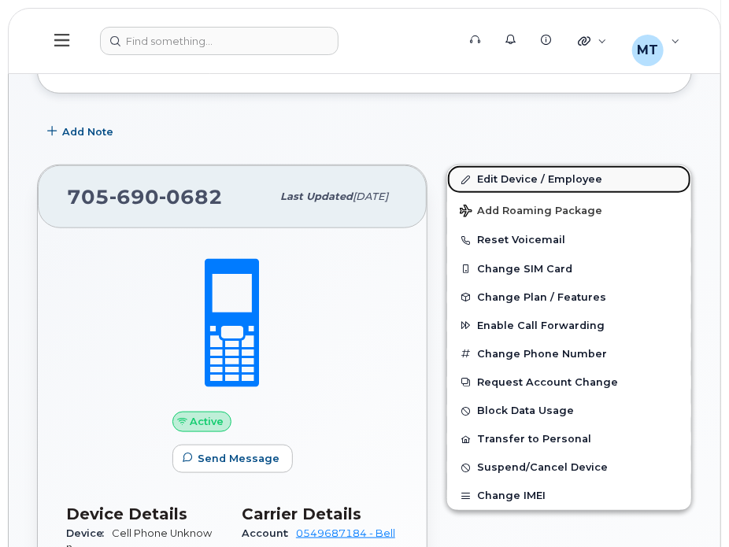
click at [499, 177] on link "Edit Device / Employee" at bounding box center [569, 179] width 244 height 28
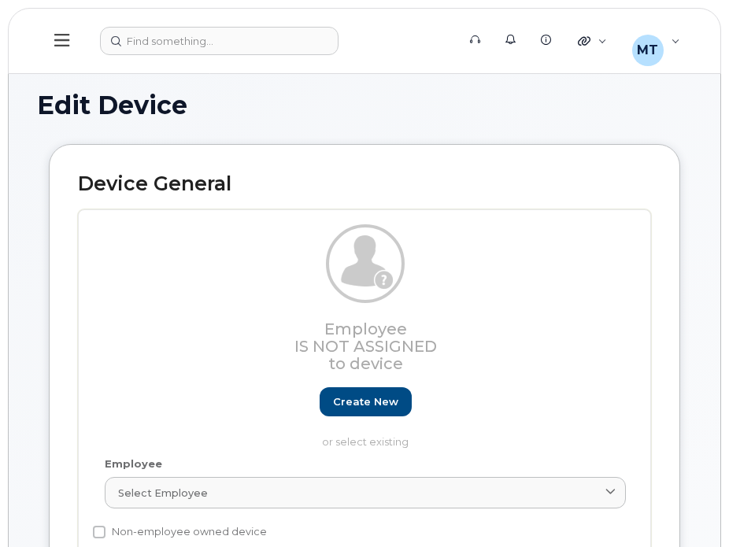
select select "23291731"
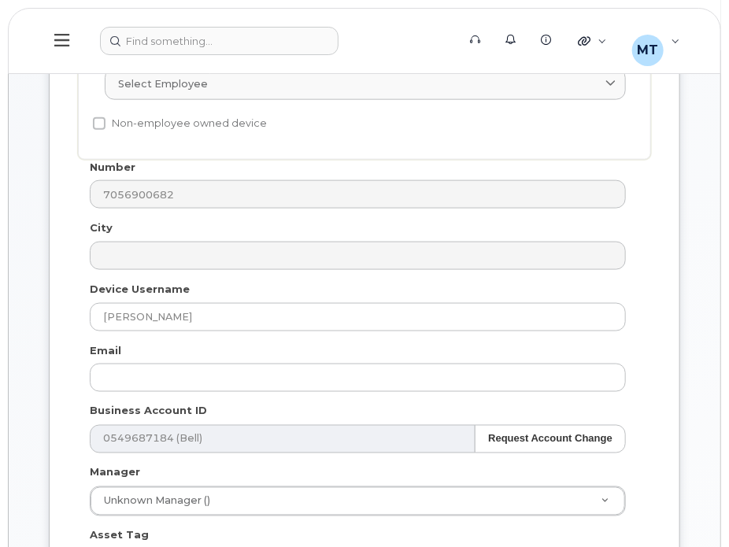
scroll to position [504, 0]
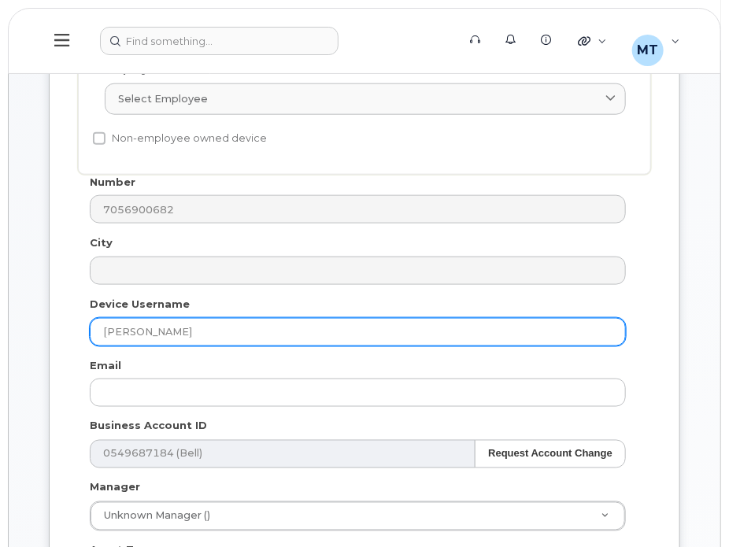
click at [105, 337] on input "[PERSON_NAME]" at bounding box center [358, 332] width 536 height 28
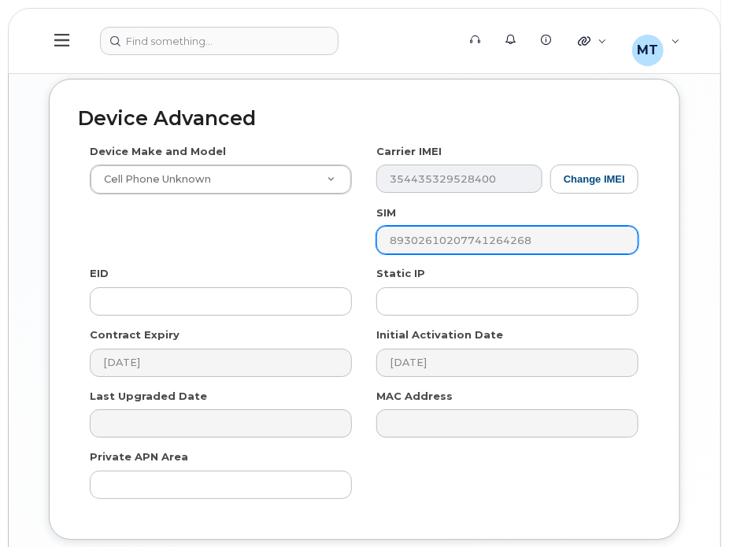
scroll to position [1700, 0]
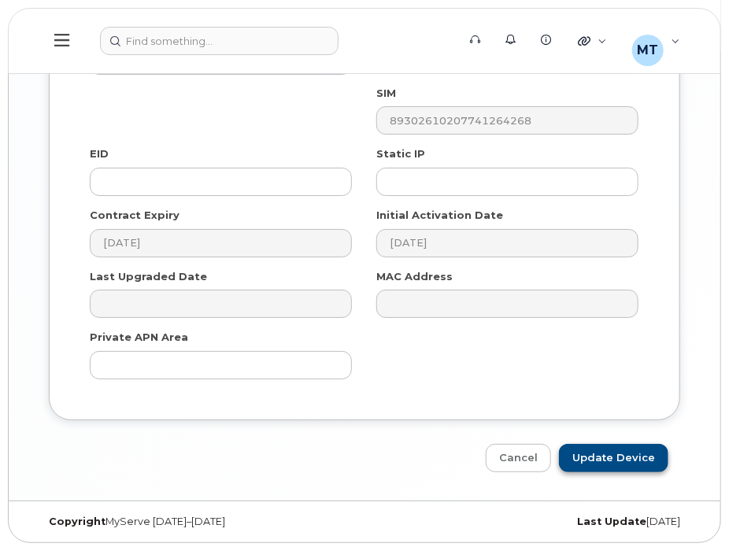
type input "S-Erin Ryckman"
click at [604, 453] on input "Update Device" at bounding box center [613, 458] width 109 height 29
type input "Saving..."
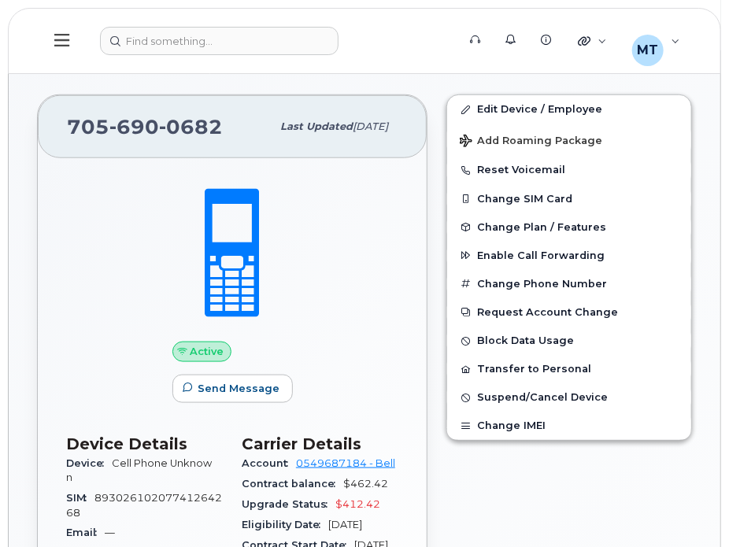
scroll to position [393, 0]
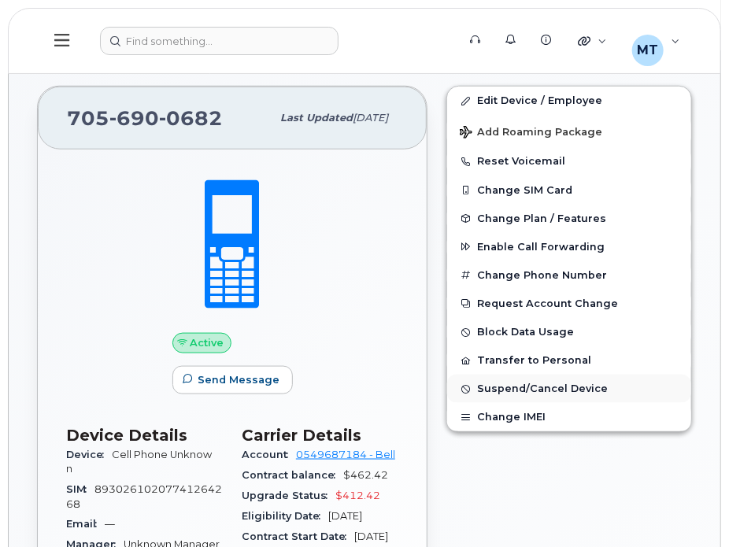
click at [471, 384] on span "button" at bounding box center [466, 388] width 13 height 13
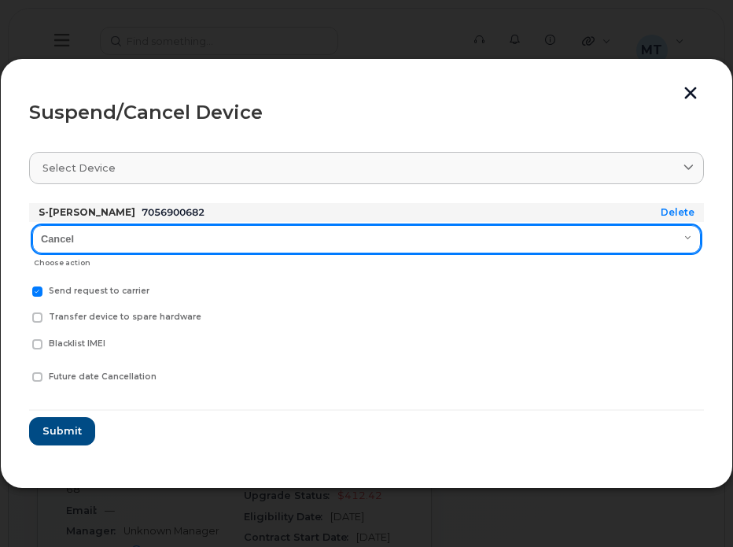
click at [110, 245] on select "Cancel Suspend - Extend Suspension Suspend - Reduced Rate Suspend - Full Rate S…" at bounding box center [366, 239] width 669 height 28
select select "[object Object]"
click at [32, 225] on select "Cancel Suspend - Extend Suspension Suspend - Reduced Rate Suspend - Full Rate S…" at bounding box center [366, 239] width 669 height 28
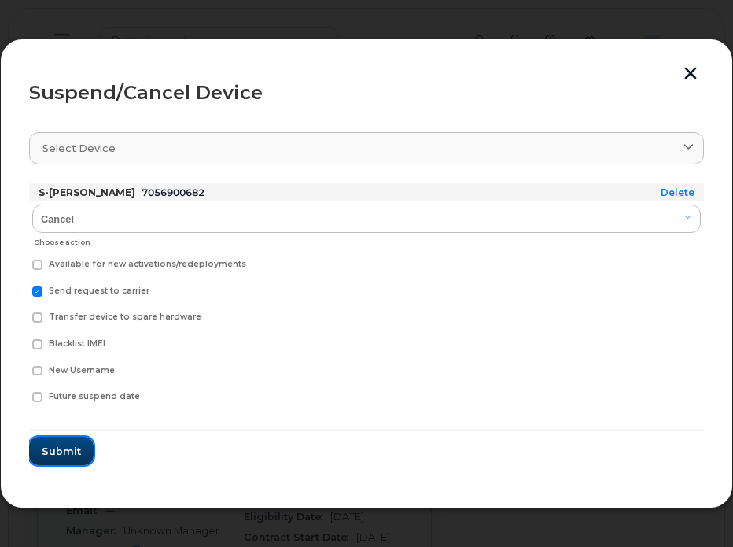
click at [54, 446] on span "Submit" at bounding box center [61, 451] width 39 height 15
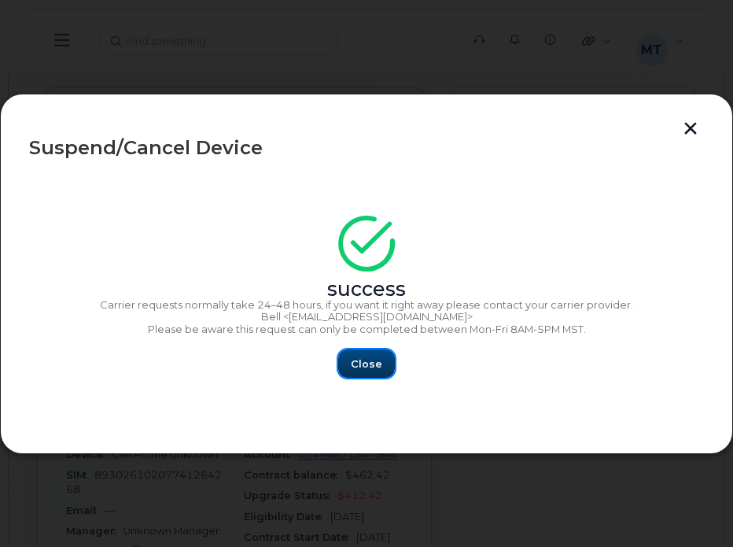
click at [381, 371] on button "Close" at bounding box center [366, 363] width 57 height 28
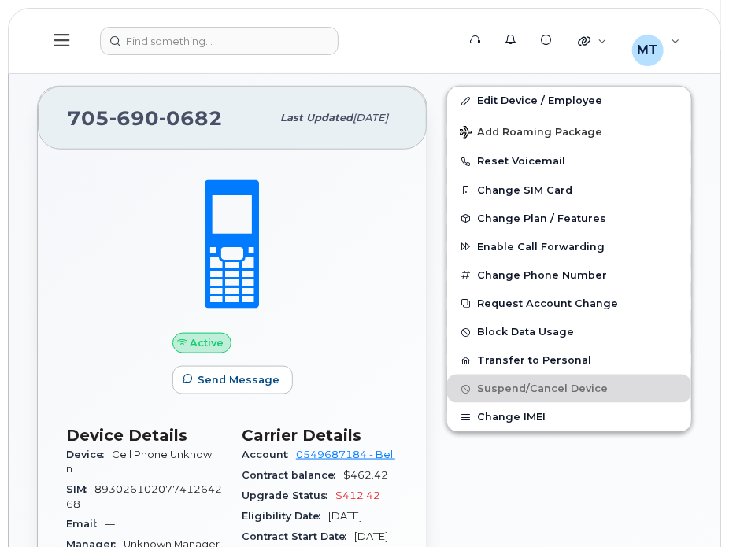
click at [135, 60] on header "Support Alerts Knowledge Base Quicklinks Suspend / Cancel Device Change SIM Car…" at bounding box center [364, 41] width 713 height 66
click at [151, 49] on div at bounding box center [273, 41] width 346 height 28
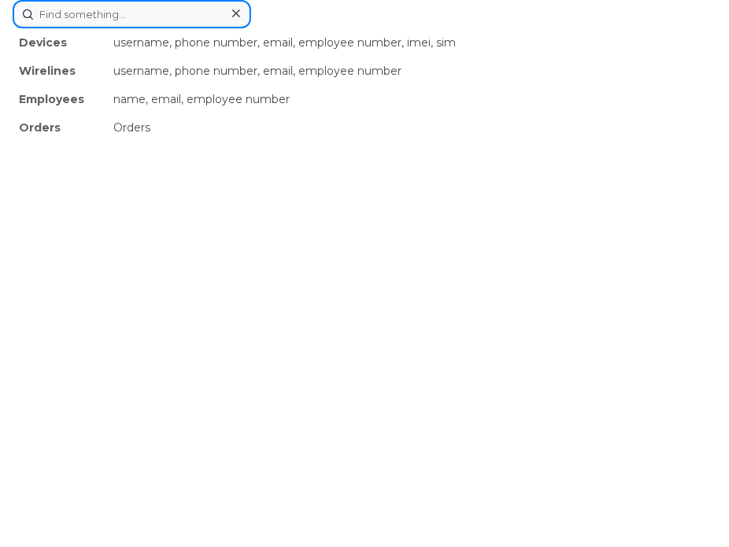
paste input "Claude Berry"
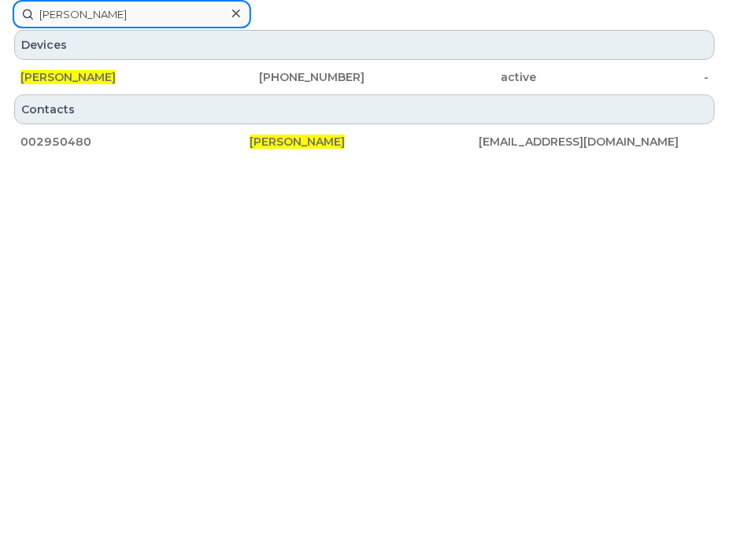
type input "Claude Berry"
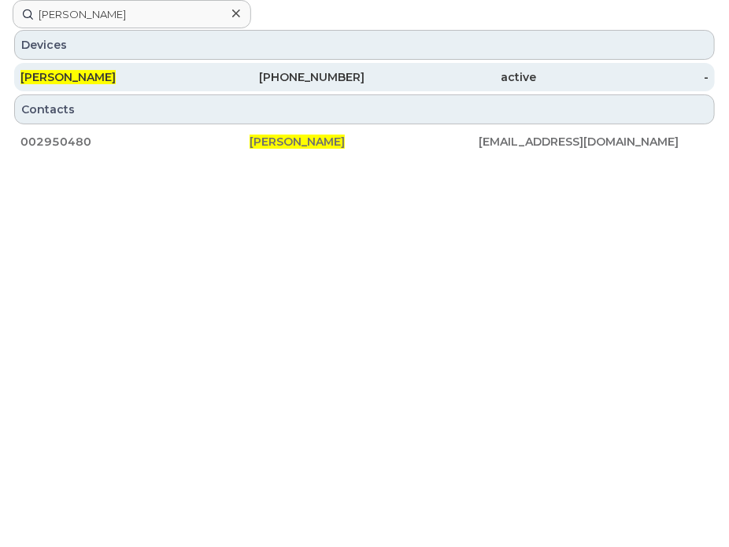
click at [165, 72] on div "[PERSON_NAME]" at bounding box center [106, 77] width 172 height 16
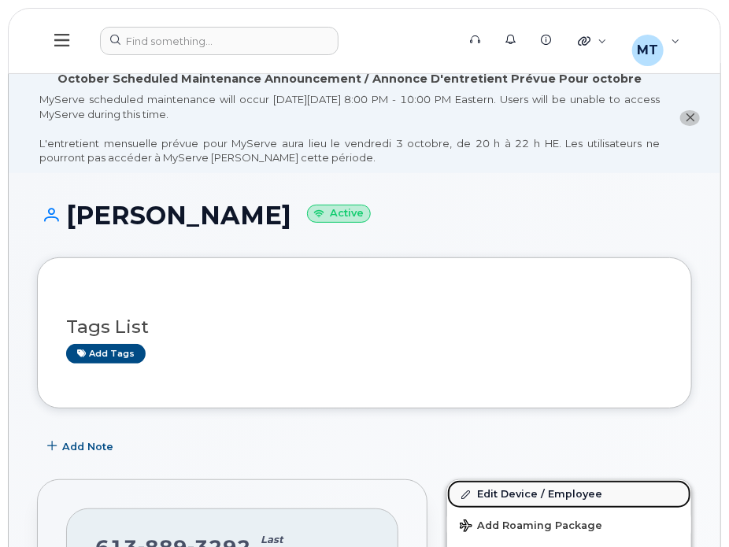
click at [491, 497] on link "Edit Device / Employee" at bounding box center [569, 494] width 244 height 28
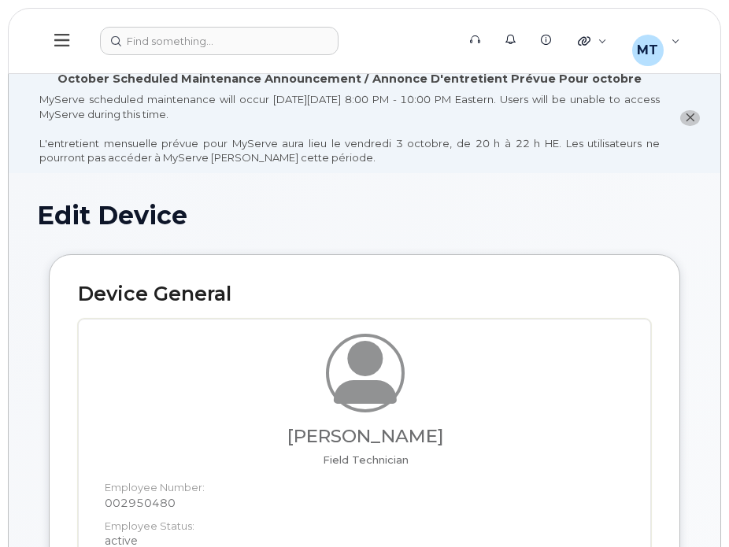
select select "23291732"
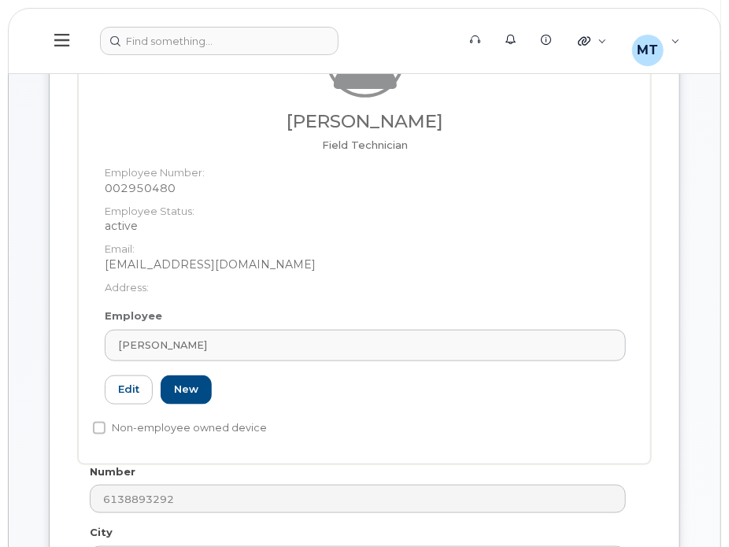
scroll to position [630, 0]
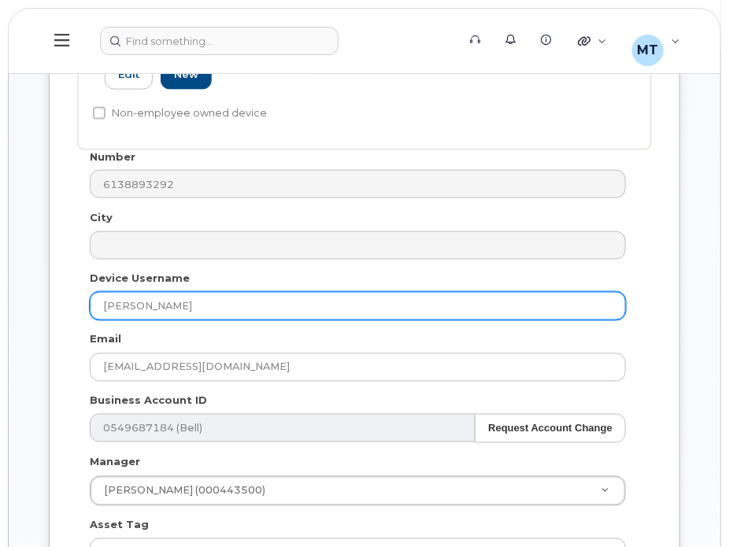
click at [98, 308] on input "[PERSON_NAME]" at bounding box center [358, 306] width 536 height 28
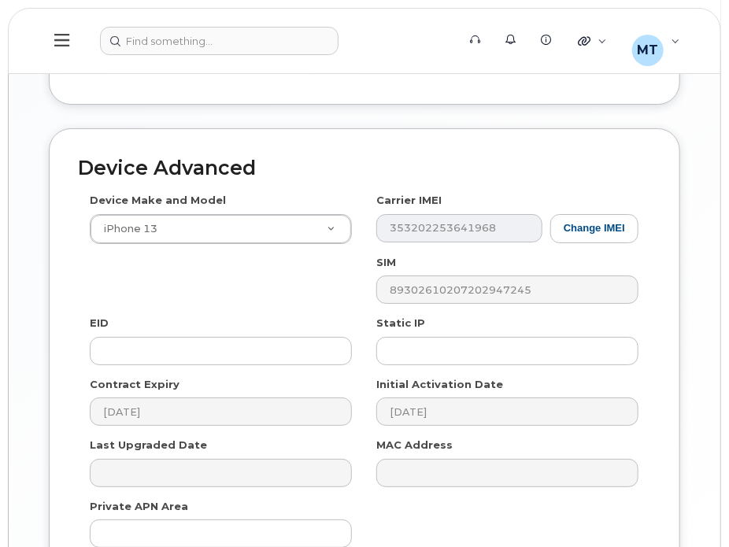
scroll to position [1731, 0]
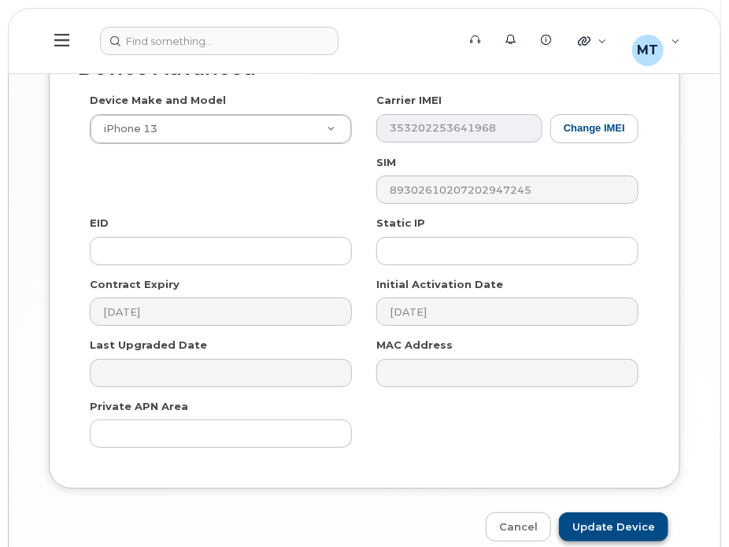
type input "S-Claude Berry"
click at [579, 519] on input "Update Device" at bounding box center [613, 526] width 109 height 29
type input "Saving..."
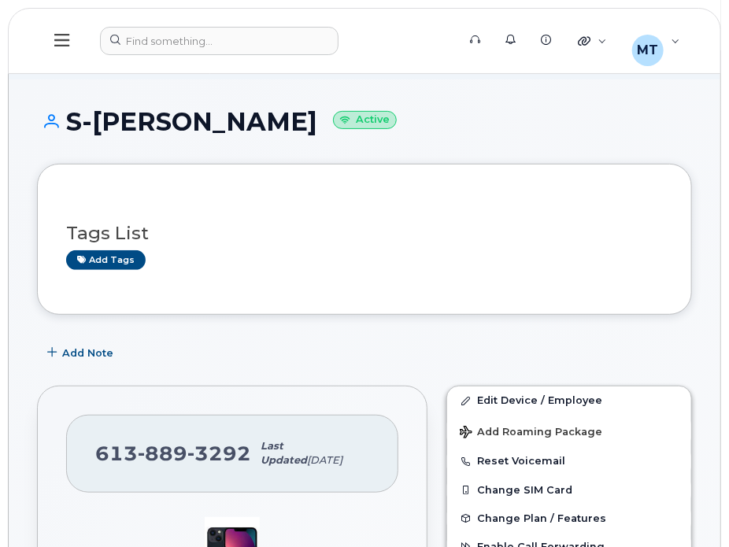
scroll to position [315, 0]
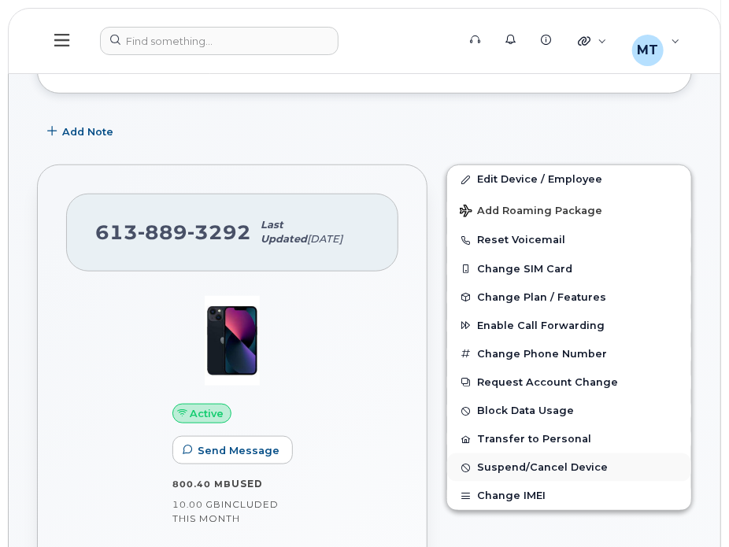
click at [530, 466] on span "Suspend/Cancel Device" at bounding box center [542, 468] width 131 height 12
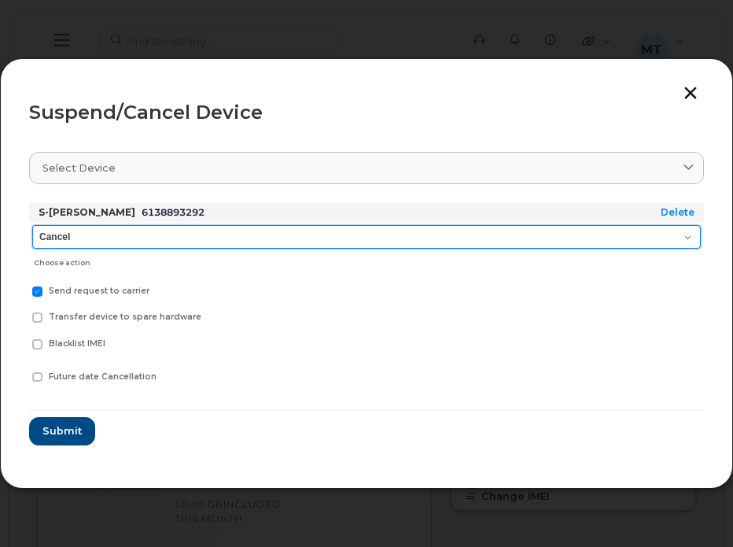
click at [142, 229] on select "Cancel Suspend - Extend Suspension Suspend - Reduced Rate Suspend - Full Rate S…" at bounding box center [366, 237] width 669 height 24
select select "[object Object]"
click at [32, 225] on select "Cancel Suspend - Extend Suspension Suspend - Reduced Rate Suspend - Full Rate S…" at bounding box center [366, 237] width 669 height 24
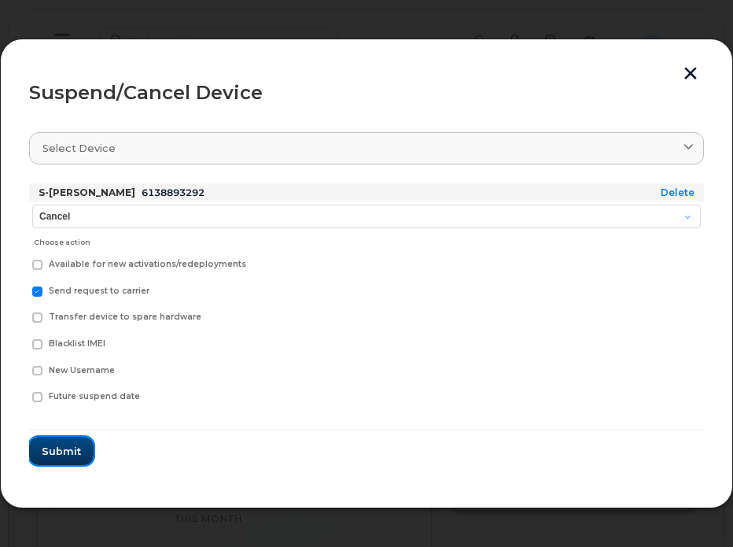
click at [72, 447] on span "Submit" at bounding box center [61, 451] width 39 height 15
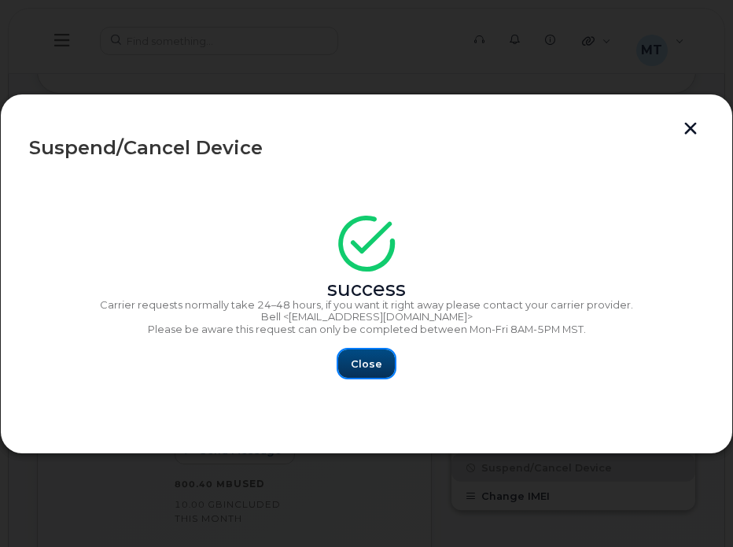
click at [368, 366] on span "Close" at bounding box center [366, 363] width 31 height 15
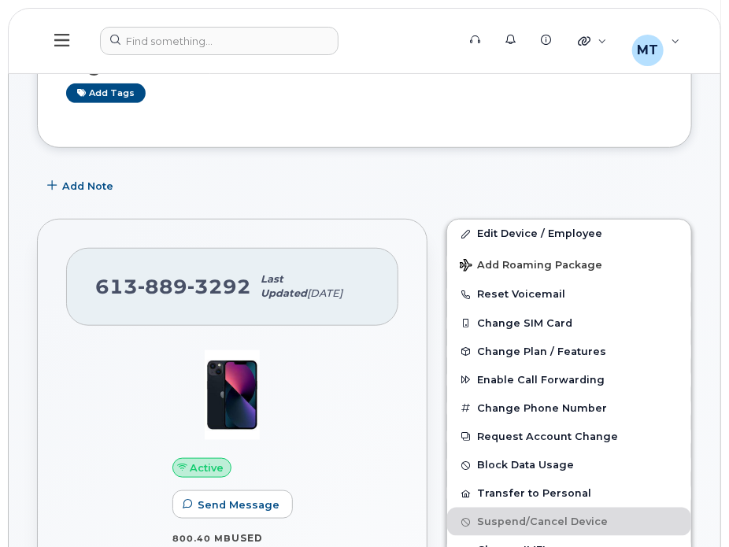
scroll to position [236, 0]
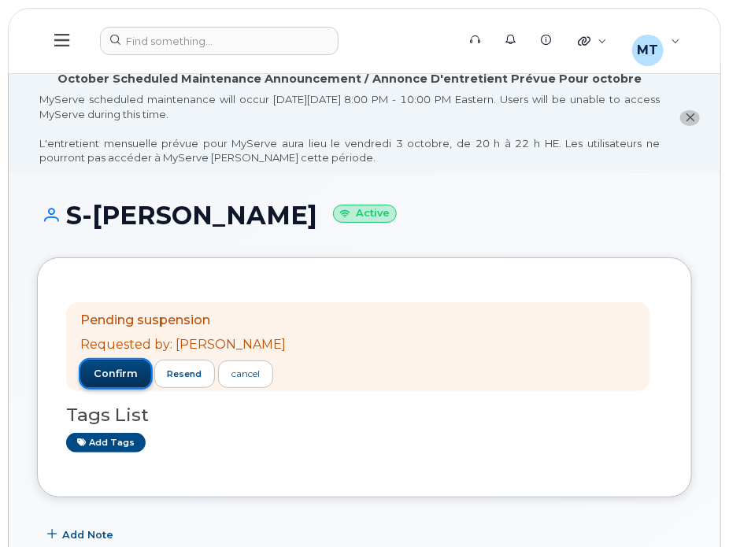
click at [126, 373] on span "confirm" at bounding box center [116, 374] width 44 height 14
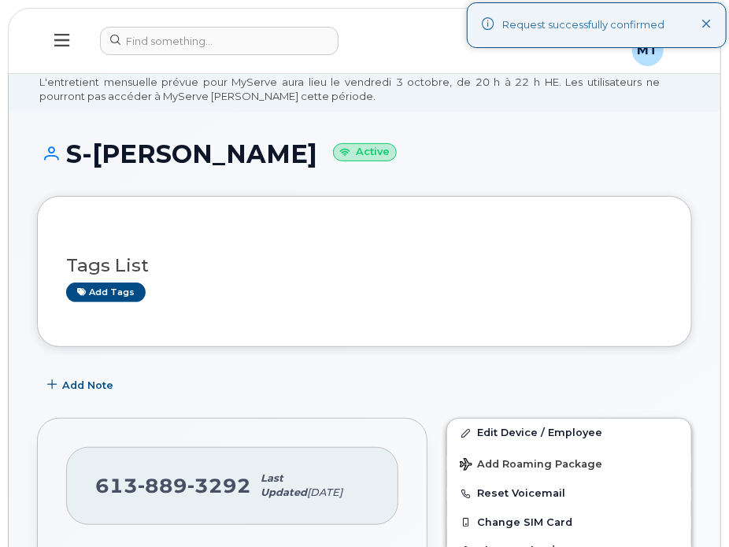
scroll to position [79, 0]
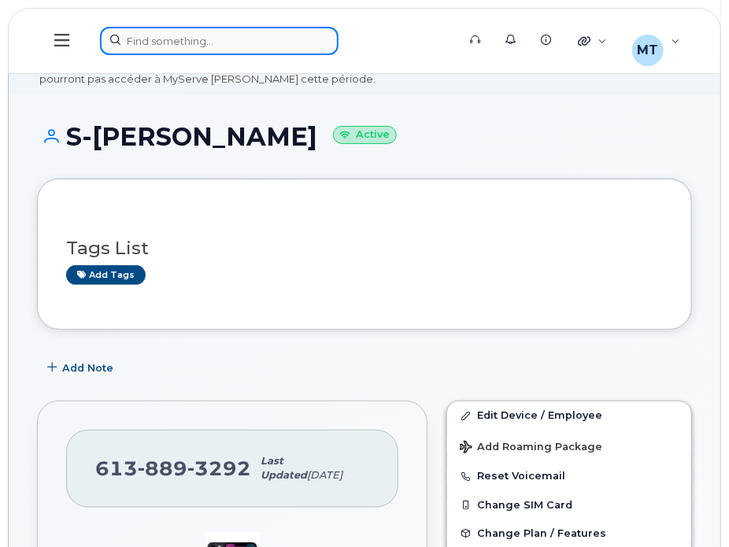
click at [271, 39] on div at bounding box center [273, 41] width 346 height 28
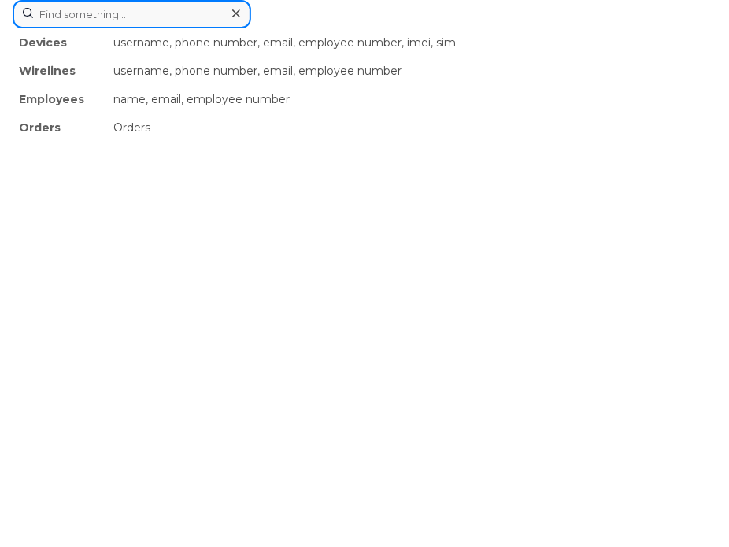
paste input "[PERSON_NAME]"
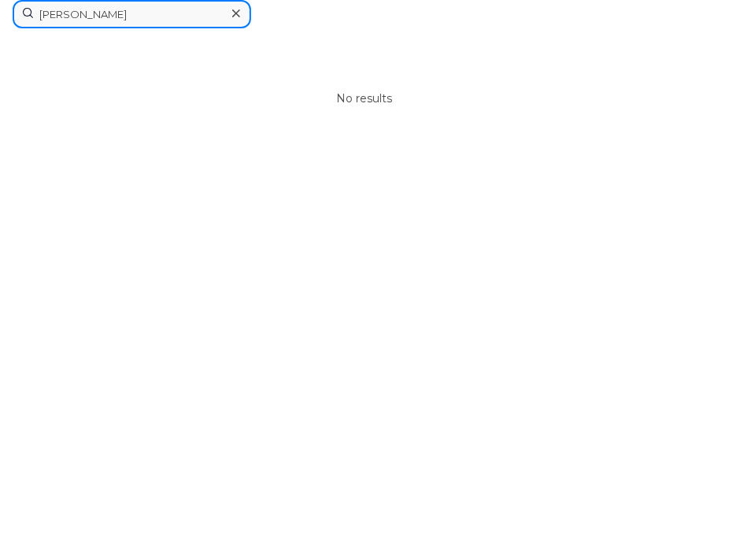
drag, startPoint x: 57, startPoint y: 15, endPoint x: -44, endPoint y: 13, distance: 101.5
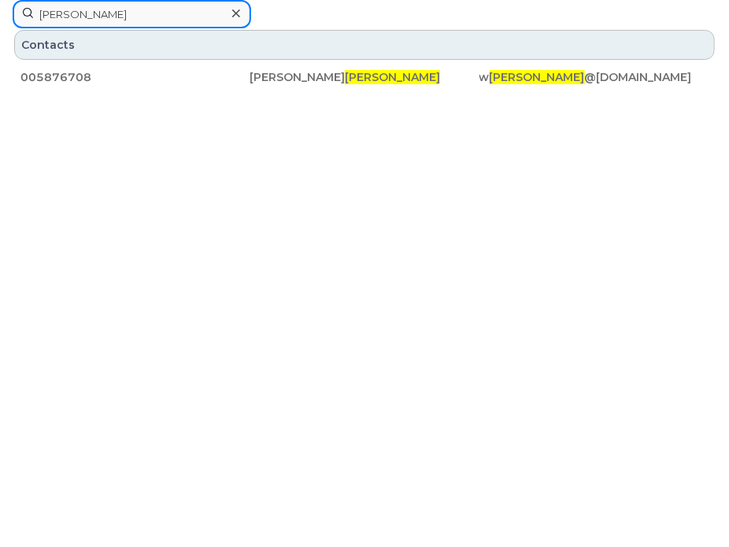
type input "Bulmer"
click at [132, 140] on div "Contacts 005876708 William Bulmer w bulmer @northpointts.com" at bounding box center [365, 99] width 704 height 142
click at [240, 12] on div at bounding box center [235, 13] width 23 height 23
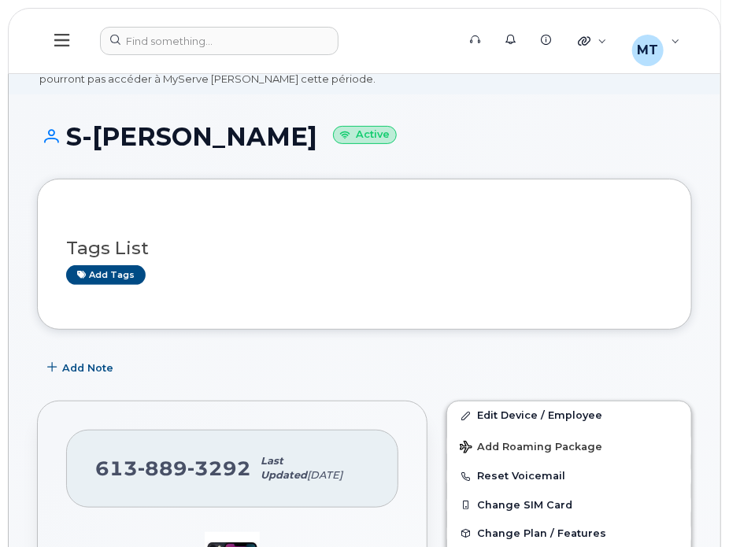
click at [220, 12] on header "Support Alerts Knowledge Base Quicklinks Suspend / Cancel Device Change SIM Car…" at bounding box center [364, 41] width 713 height 66
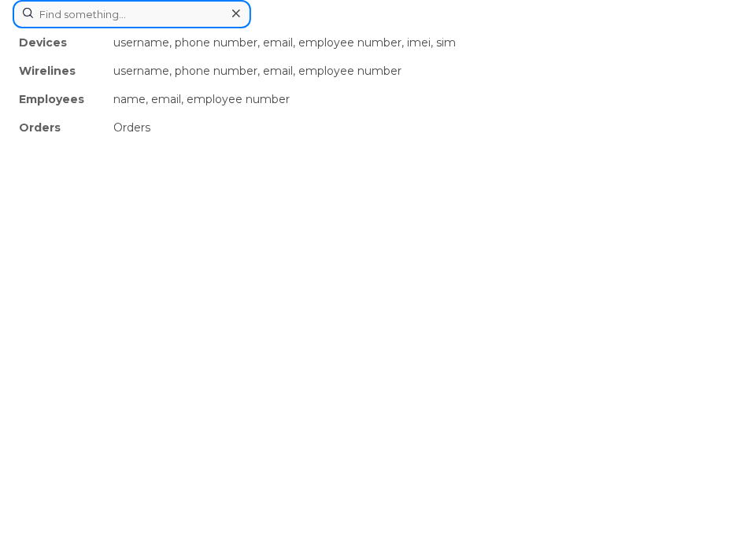
click at [216, 28] on div "Devices username, phone number, email, employee number, imei, sim Wirelines use…" at bounding box center [365, 14] width 704 height 28
paste input "[PERSON_NAME]"
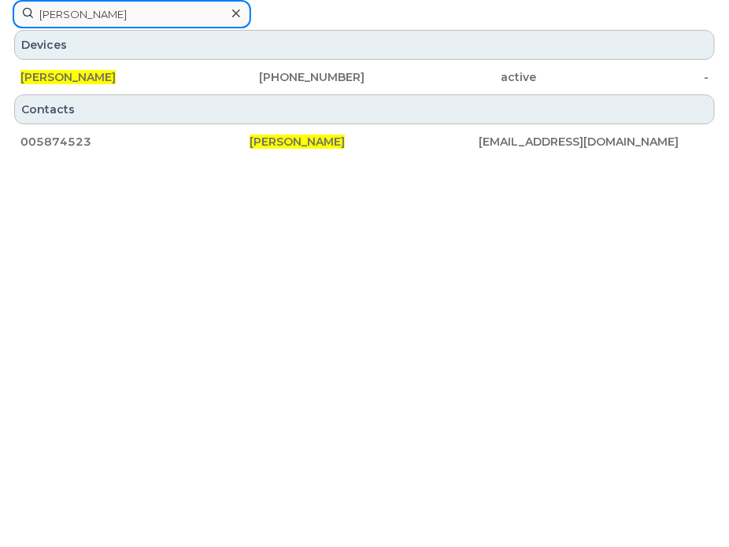
type input "[PERSON_NAME]"
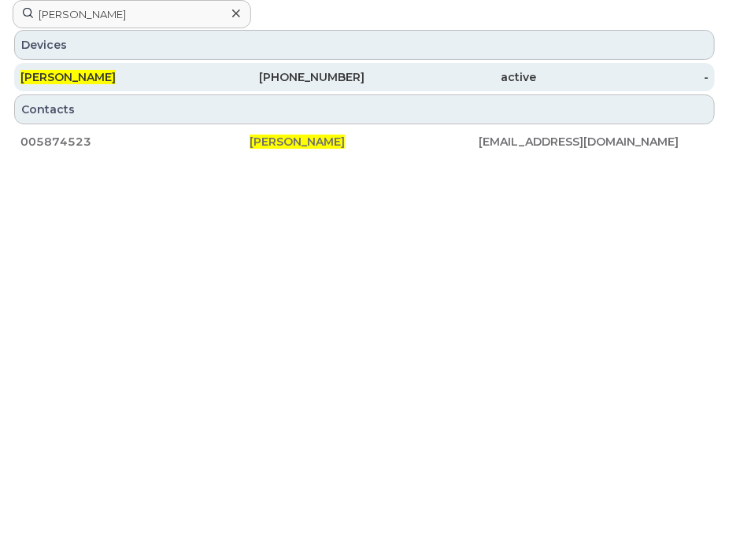
click at [116, 68] on div "[PERSON_NAME]" at bounding box center [106, 77] width 172 height 28
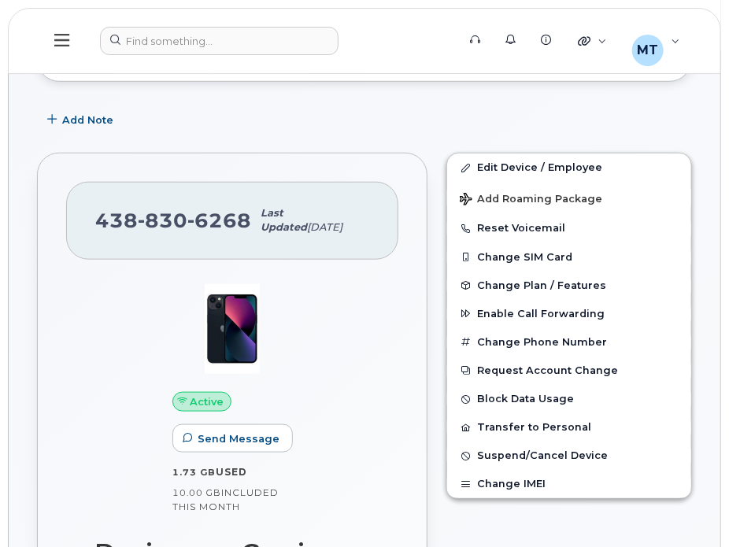
scroll to position [393, 0]
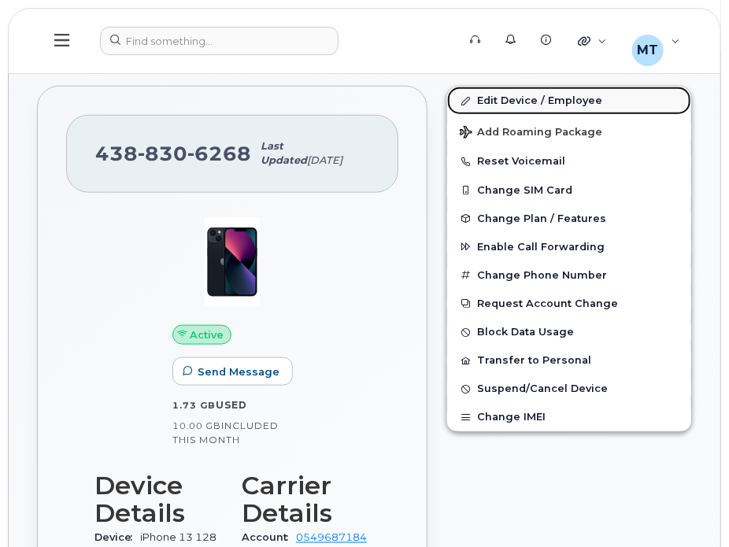
click at [510, 106] on link "Edit Device / Employee" at bounding box center [569, 101] width 244 height 28
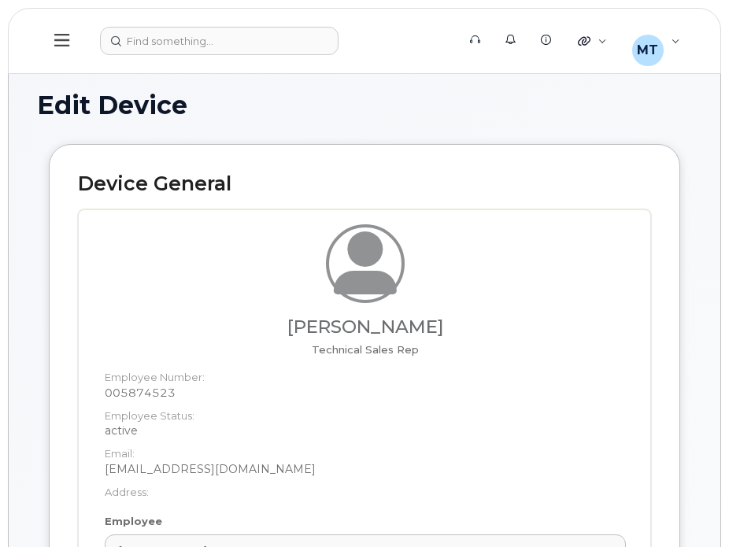
select select "23291732"
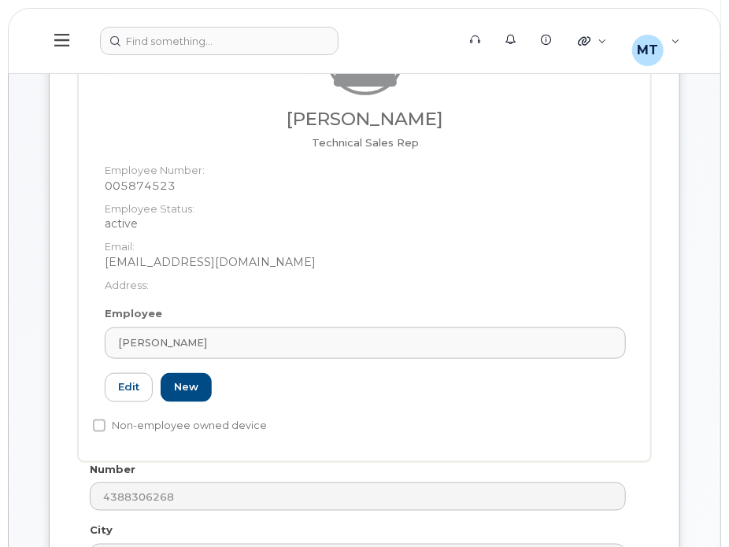
scroll to position [315, 0]
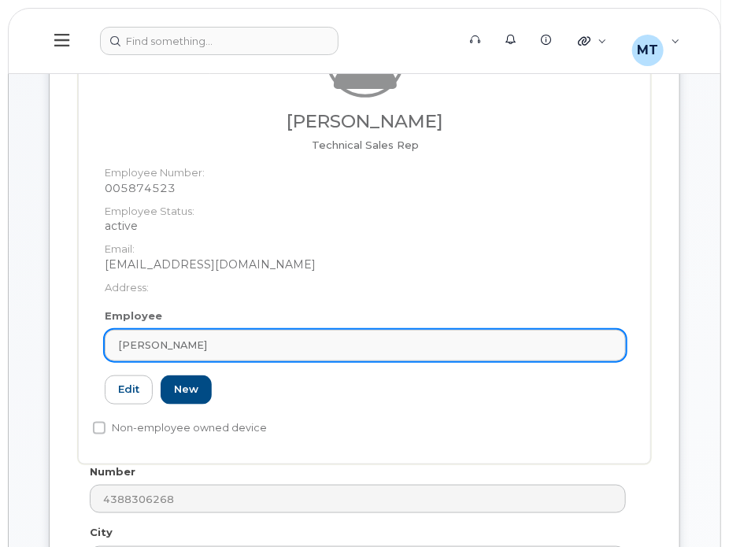
click at [109, 343] on link "[PERSON_NAME]" at bounding box center [365, 345] width 521 height 31
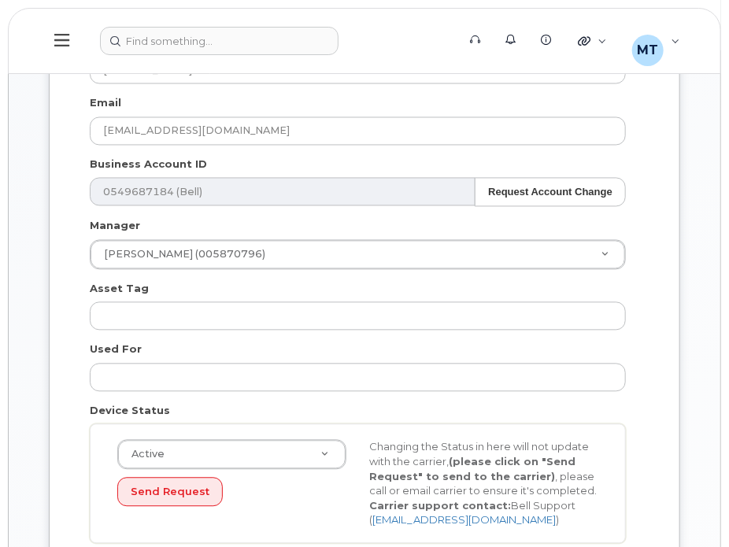
click at [78, 345] on div "Used For" at bounding box center [358, 367] width 560 height 50
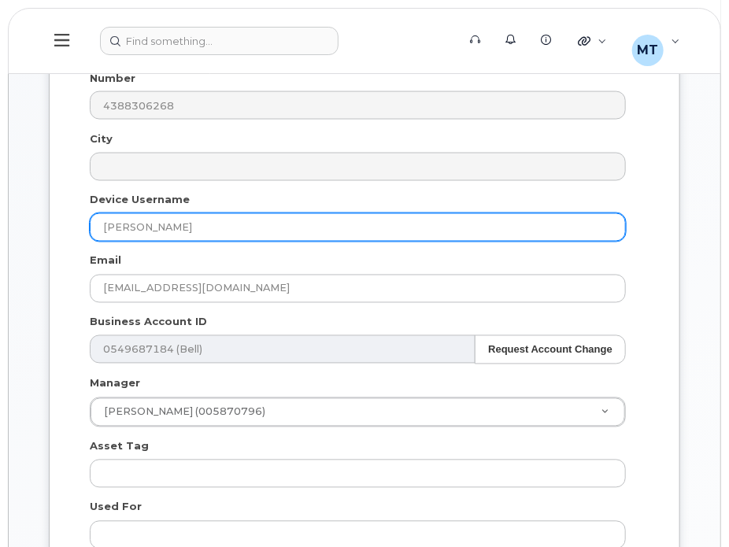
click at [98, 236] on input "[PERSON_NAME]" at bounding box center [358, 227] width 536 height 28
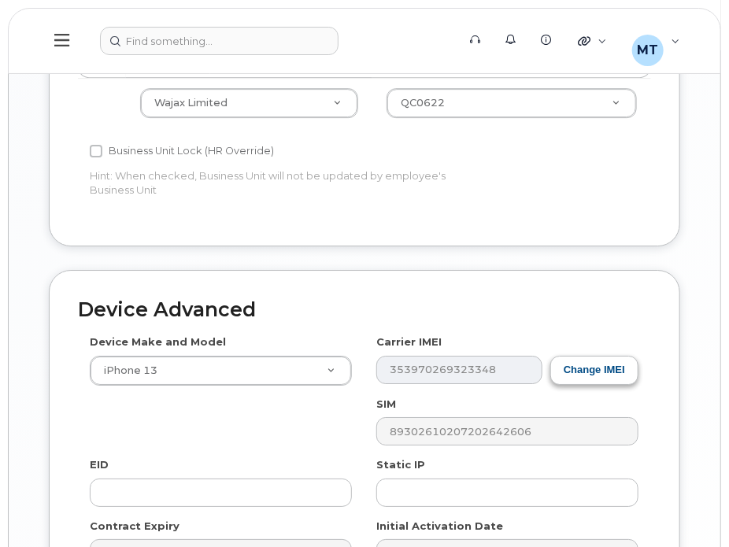
scroll to position [1731, 0]
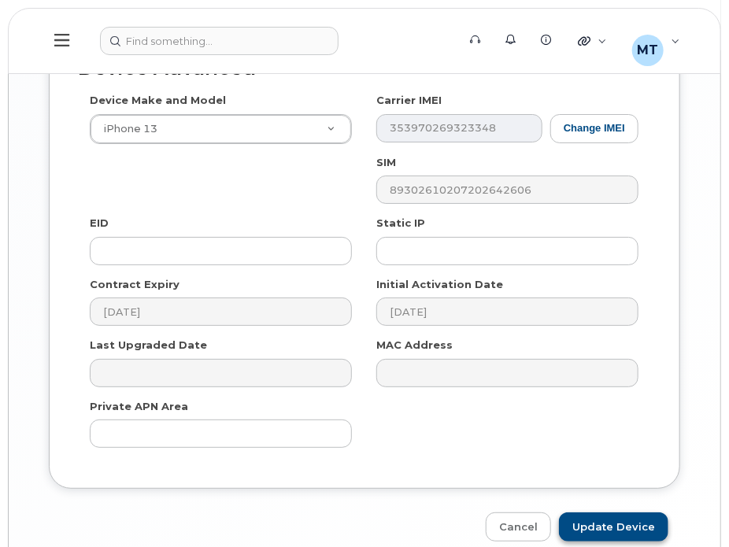
type input "S-[PERSON_NAME]"
click at [604, 515] on input "Update Device" at bounding box center [613, 526] width 109 height 29
type input "Saving..."
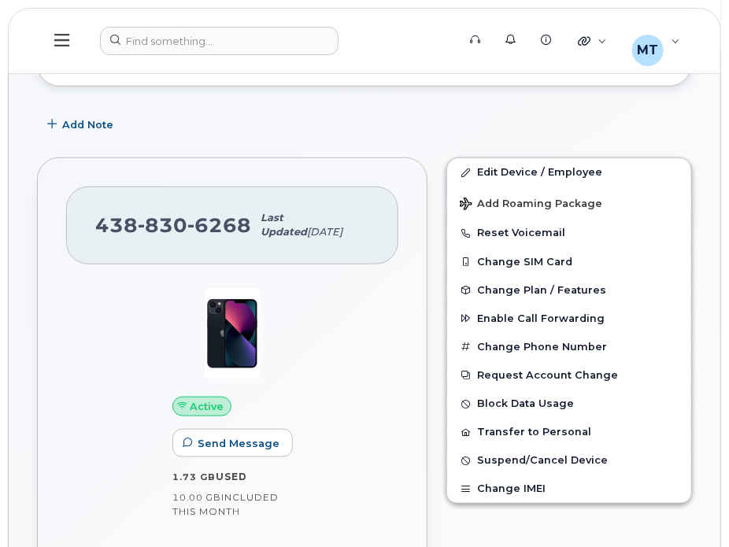
scroll to position [393, 0]
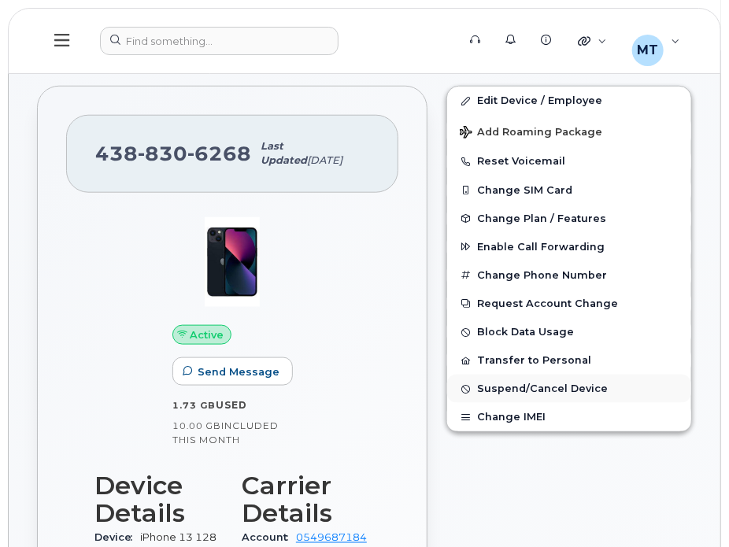
click at [513, 388] on span "Suspend/Cancel Device" at bounding box center [542, 389] width 131 height 12
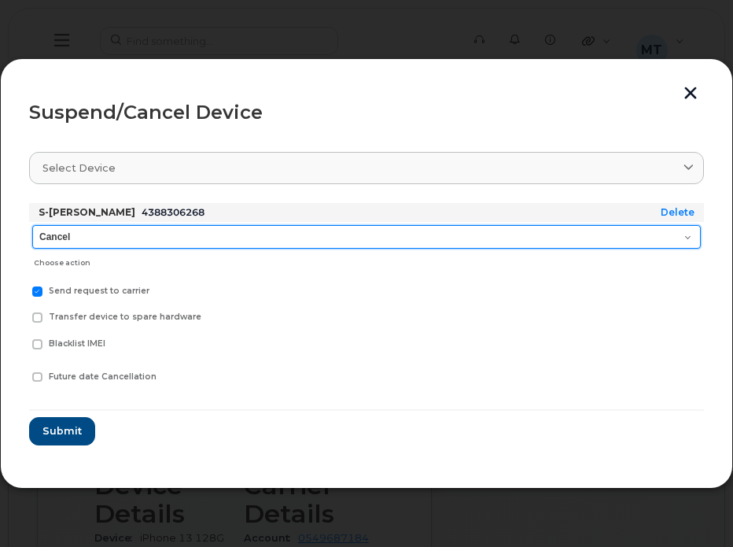
click at [150, 238] on select "Cancel Suspend - Extend Suspension Suspend - Reduced Rate Suspend - Full Rate S…" at bounding box center [366, 237] width 669 height 24
select select "[object Object]"
click at [32, 225] on select "Cancel Suspend - Extend Suspension Suspend - Reduced Rate Suspend - Full Rate S…" at bounding box center [366, 237] width 669 height 24
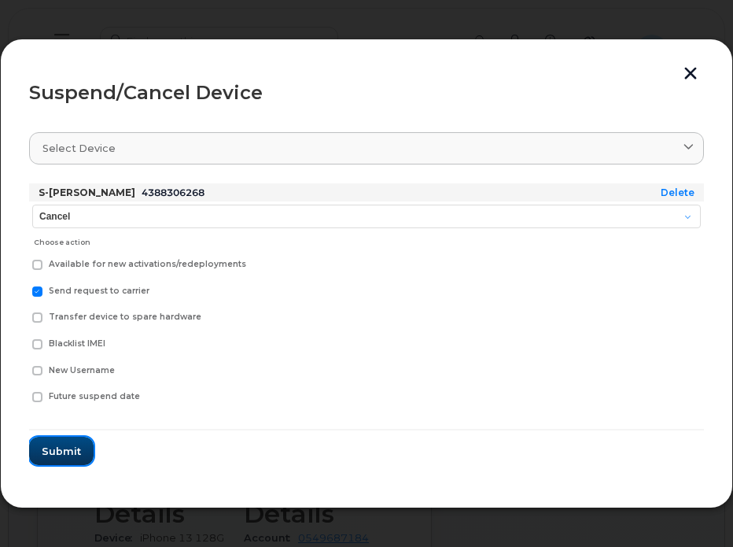
click at [52, 447] on span "Submit" at bounding box center [61, 451] width 39 height 15
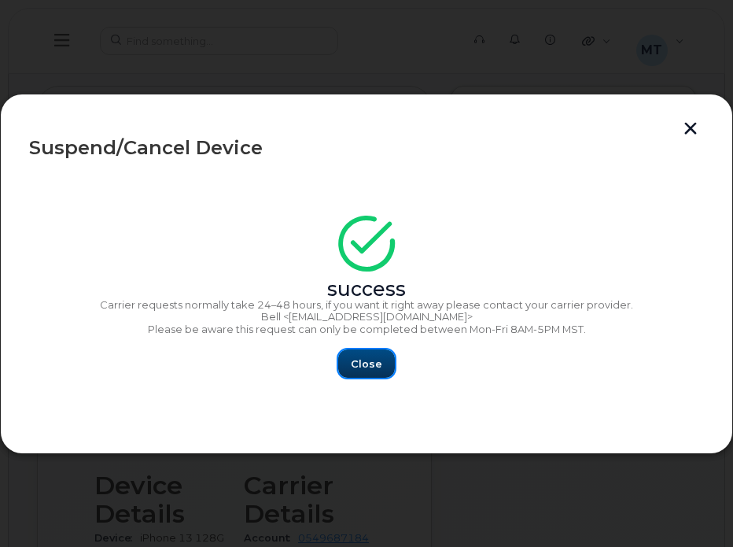
click at [383, 366] on button "Close" at bounding box center [366, 363] width 57 height 28
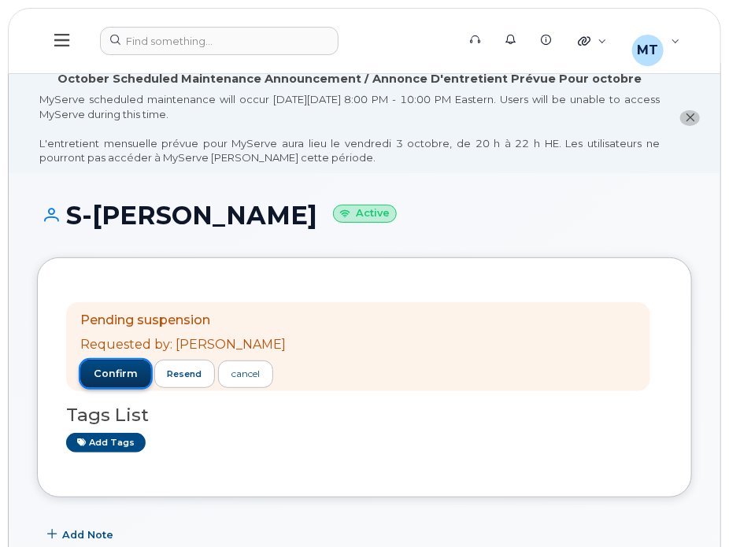
click at [123, 368] on span "confirm" at bounding box center [116, 374] width 44 height 14
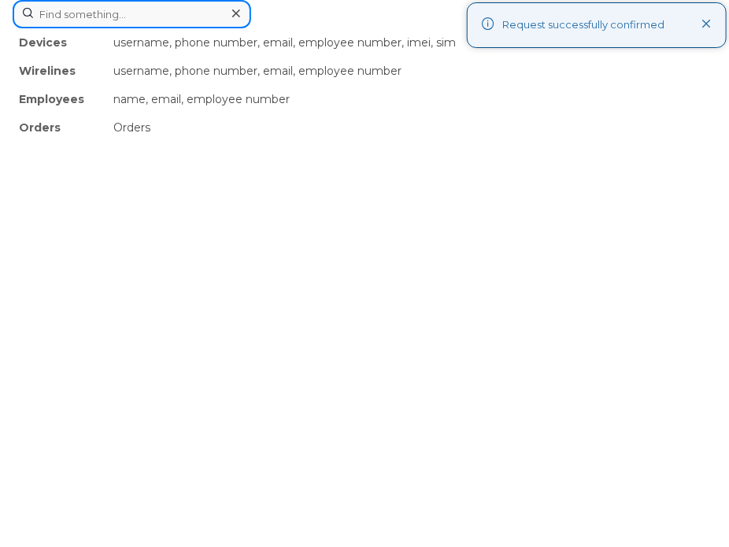
click at [276, 28] on div "Devices username, phone number, email, employee number, imei, sim Wirelines use…" at bounding box center [365, 14] width 704 height 28
paste input "[PERSON_NAME]"
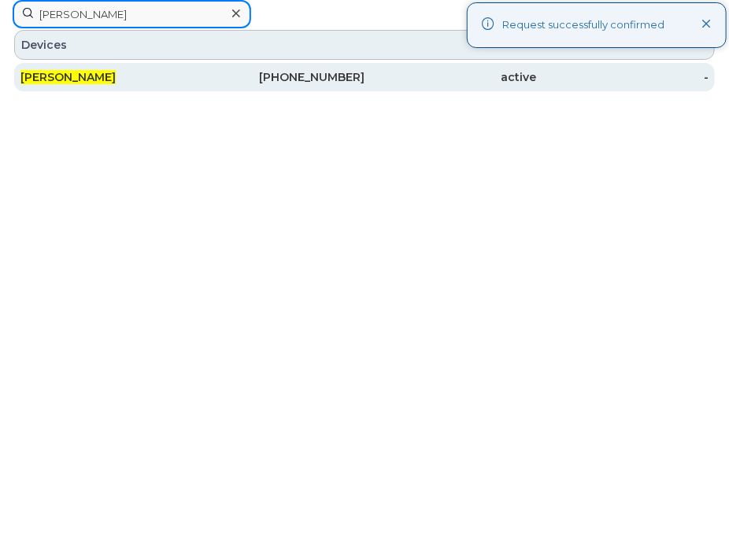
type input "[PERSON_NAME]"
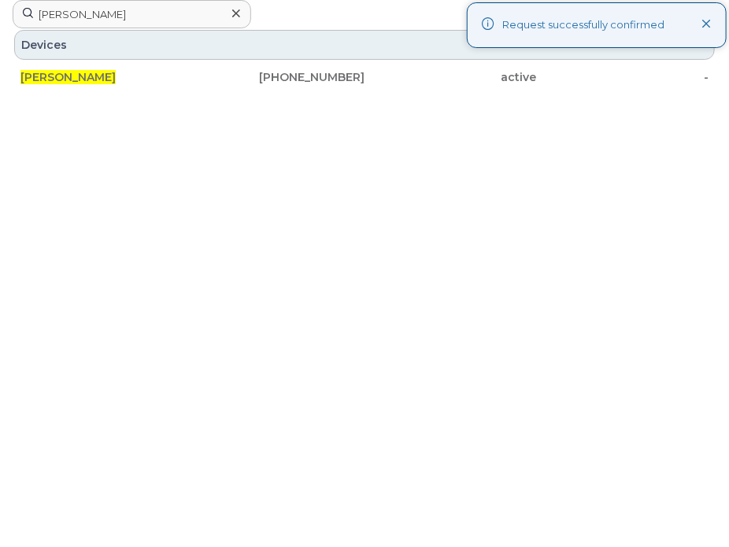
drag, startPoint x: 190, startPoint y: 78, endPoint x: 296, endPoint y: 16, distance: 123.1
click at [190, 78] on div "[PERSON_NAME]" at bounding box center [106, 77] width 172 height 16
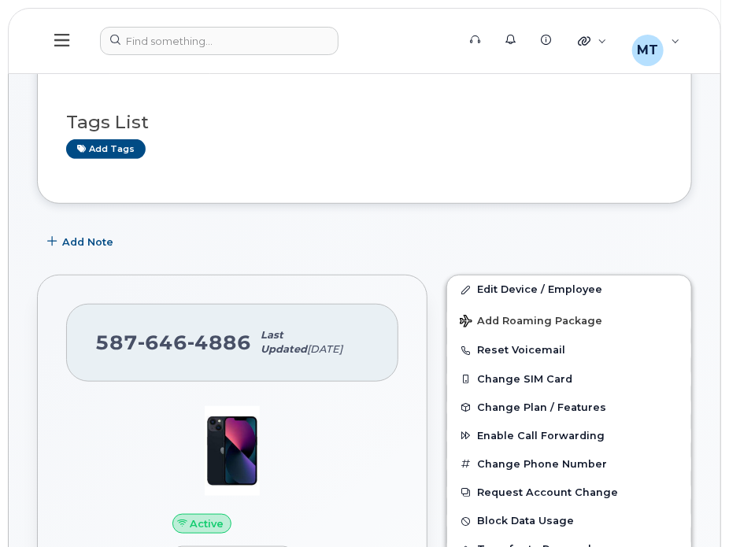
scroll to position [315, 0]
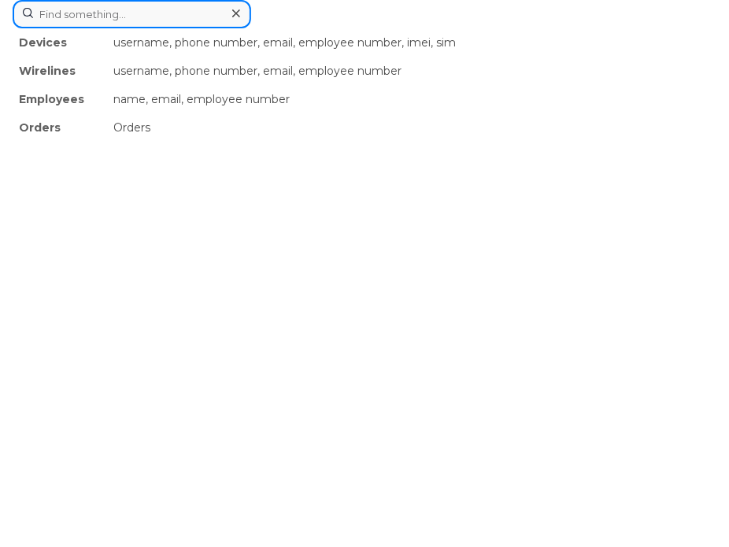
click at [275, 28] on div "Devices username, phone number, email, employee number, imei, sim Wirelines use…" at bounding box center [365, 14] width 704 height 28
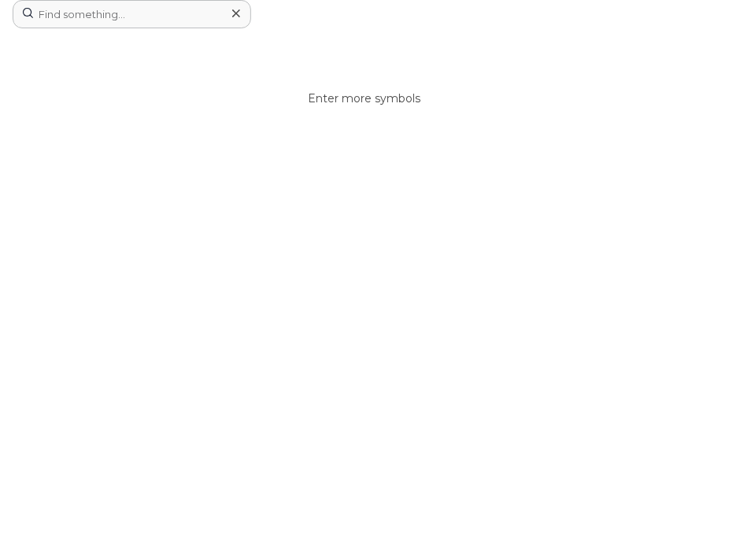
click at [230, 12] on div at bounding box center [235, 13] width 23 height 23
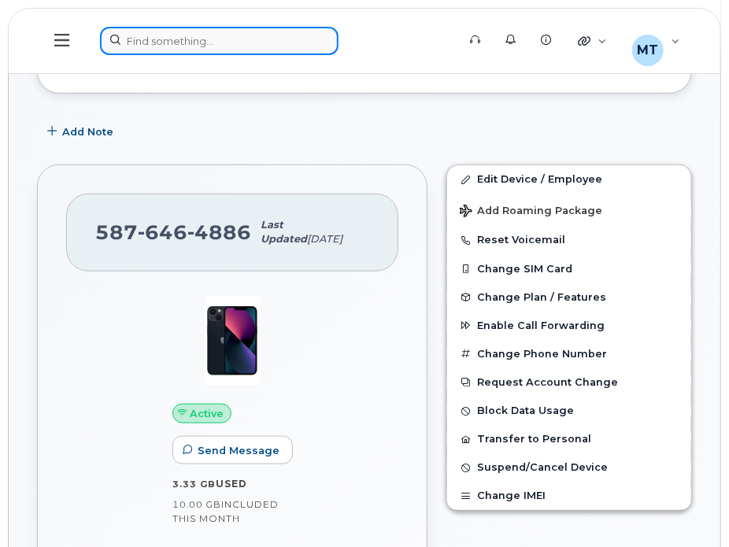
click at [272, 41] on div at bounding box center [273, 41] width 346 height 28
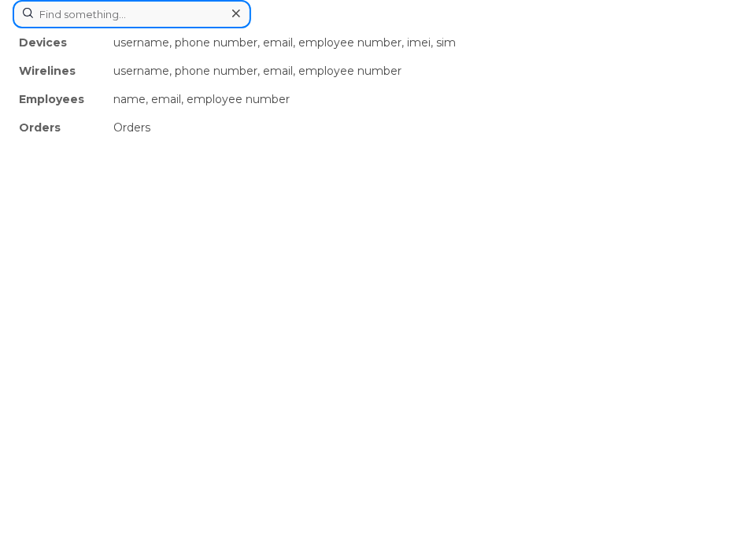
paste input "[PERSON_NAME]"
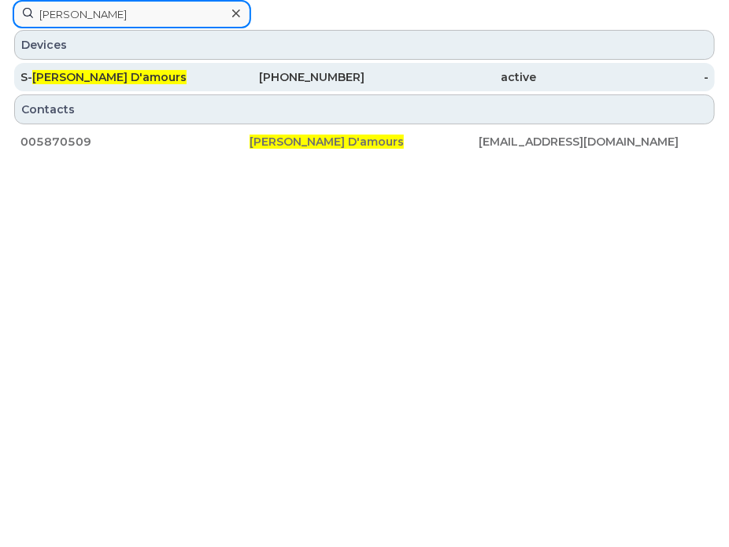
type input "[PERSON_NAME]"
click at [116, 83] on span "[PERSON_NAME] D'amours" at bounding box center [109, 77] width 154 height 14
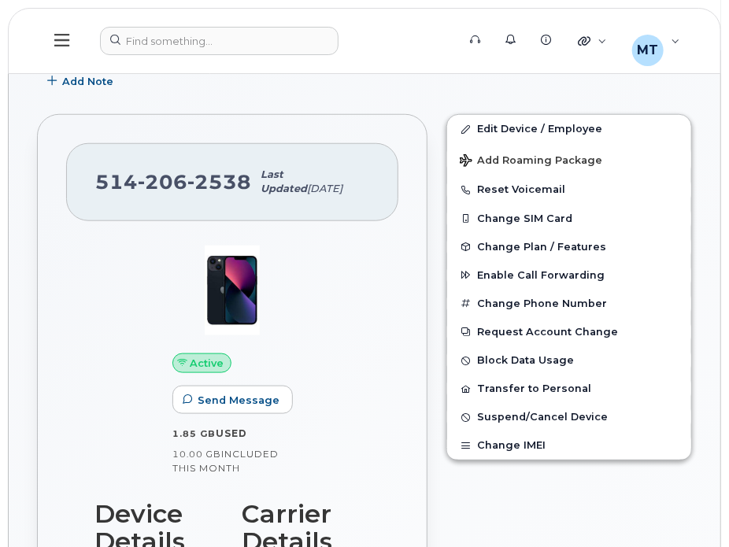
scroll to position [393, 0]
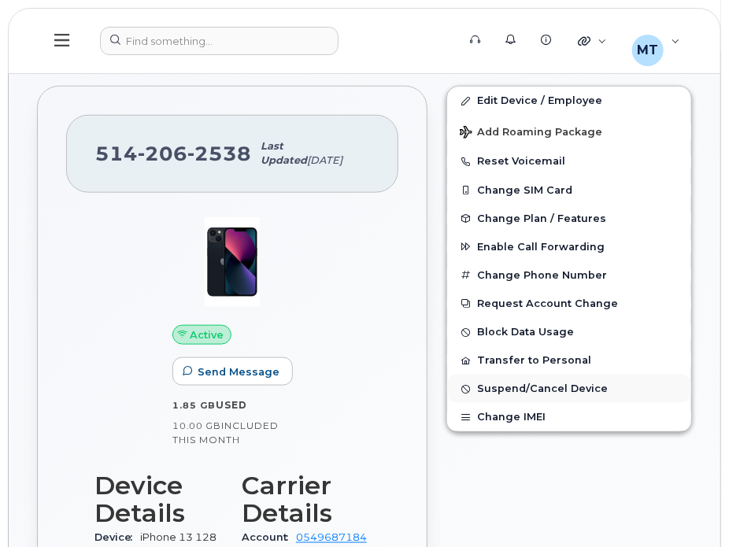
click at [490, 387] on span "Suspend/Cancel Device" at bounding box center [542, 389] width 131 height 12
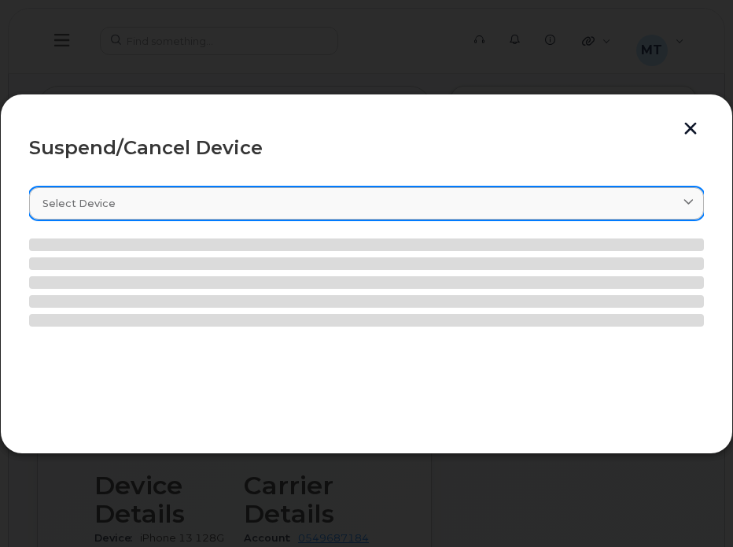
click at [240, 204] on div "Select device" at bounding box center [366, 203] width 648 height 15
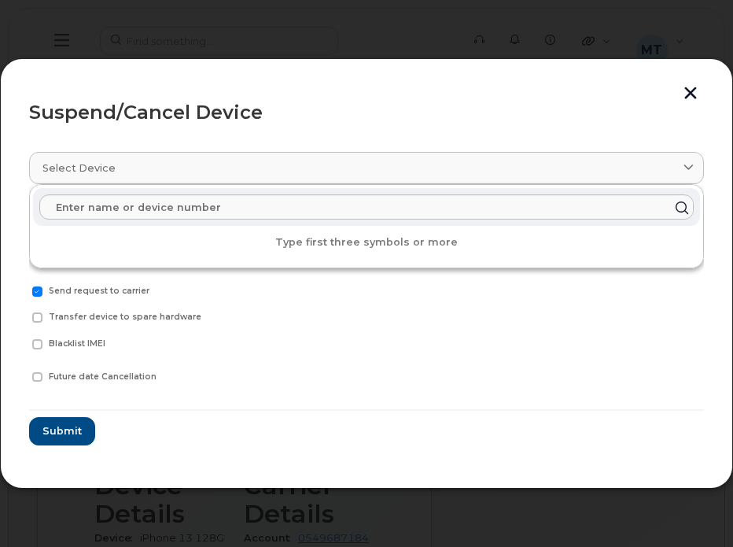
click at [384, 431] on form "S-Elaine D'amours 5142062538 Delete Cancel Suspend - Extend Suspension Suspend …" at bounding box center [366, 324] width 675 height 242
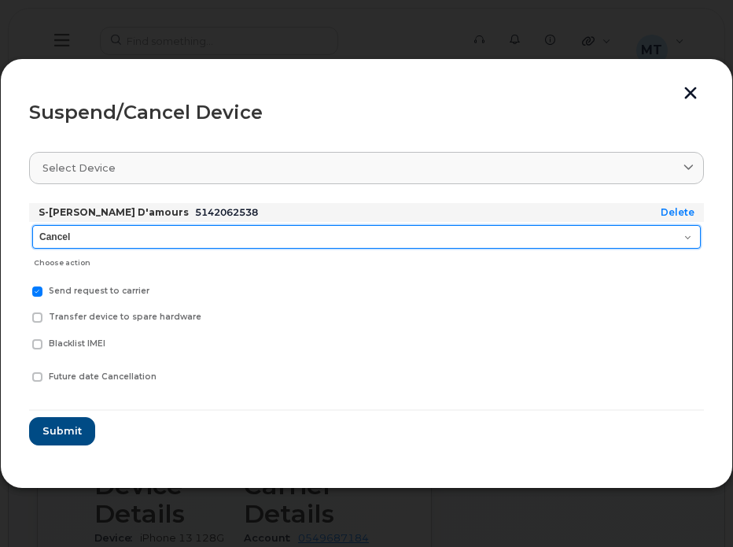
click at [146, 244] on select "Cancel Suspend - Extend Suspension Suspend - Reduced Rate Suspend - Full Rate S…" at bounding box center [366, 237] width 669 height 24
select select "[object Object]"
click at [32, 225] on select "Cancel Suspend - Extend Suspension Suspend - Reduced Rate Suspend - Full Rate S…" at bounding box center [366, 237] width 669 height 24
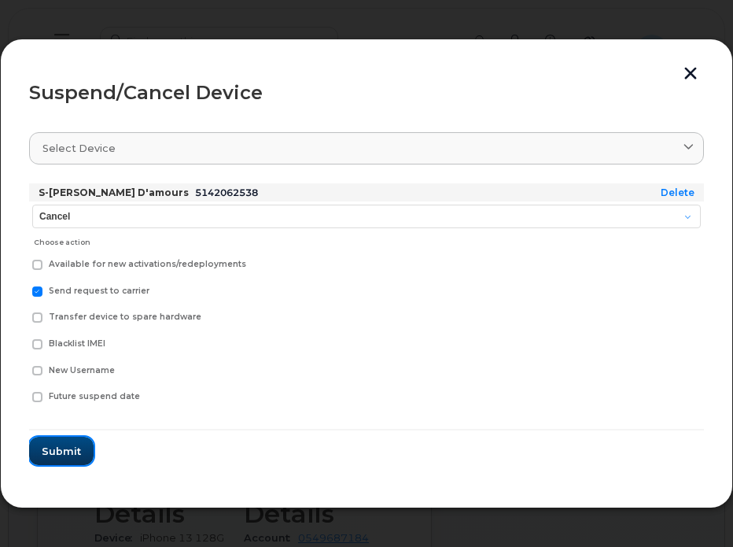
click at [68, 450] on span "Submit" at bounding box center [61, 451] width 39 height 15
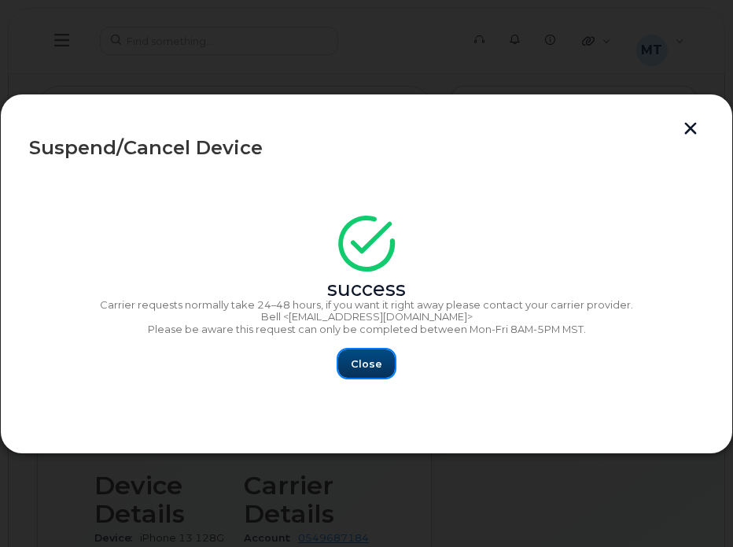
click at [371, 373] on button "Close" at bounding box center [366, 363] width 57 height 28
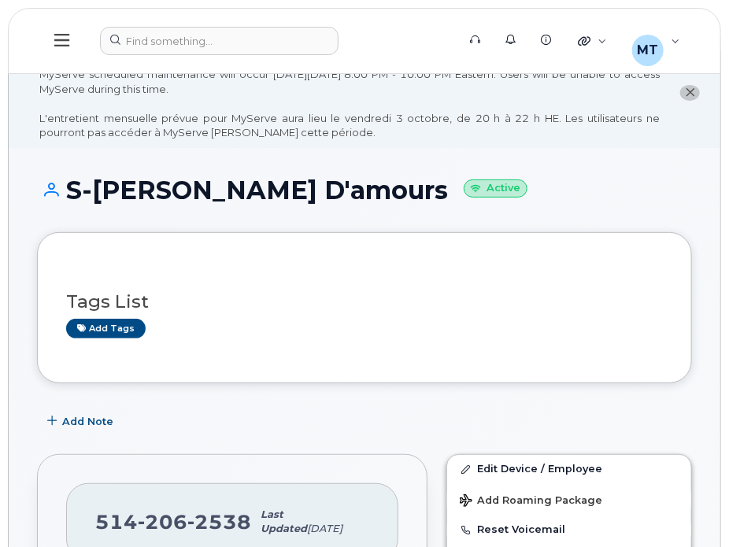
scroll to position [0, 0]
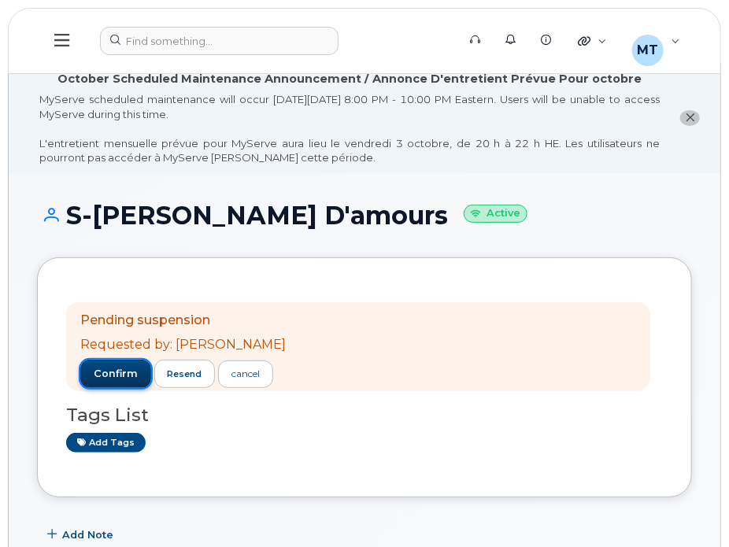
click at [105, 375] on span "confirm" at bounding box center [116, 374] width 44 height 14
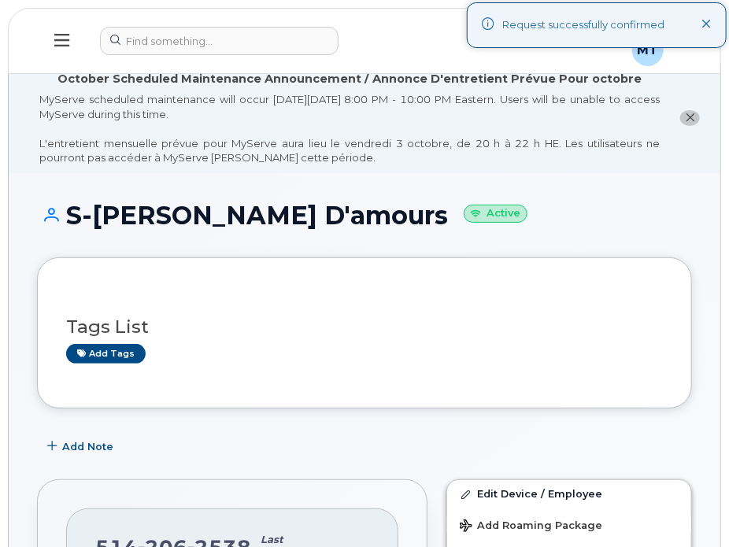
click at [139, 56] on header "Support Alerts Knowledge Base Quicklinks Suspend / Cancel Device Change SIM Car…" at bounding box center [364, 41] width 713 height 66
click at [155, 42] on div at bounding box center [273, 41] width 346 height 28
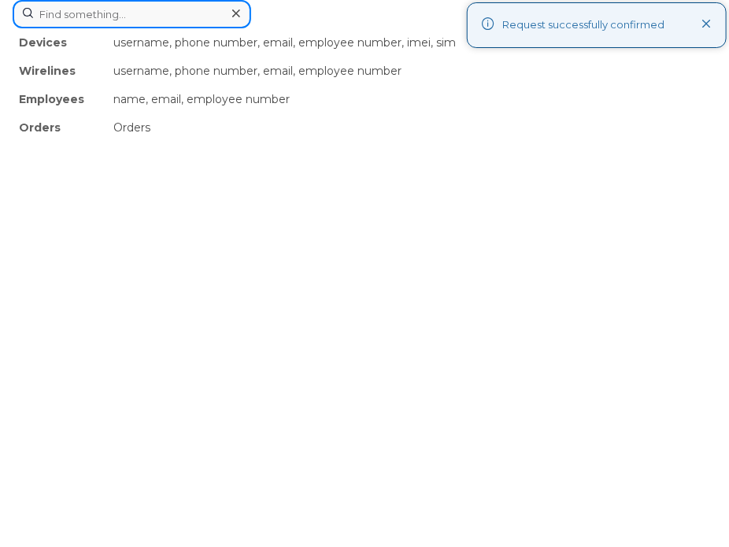
paste input "[PERSON_NAME]"
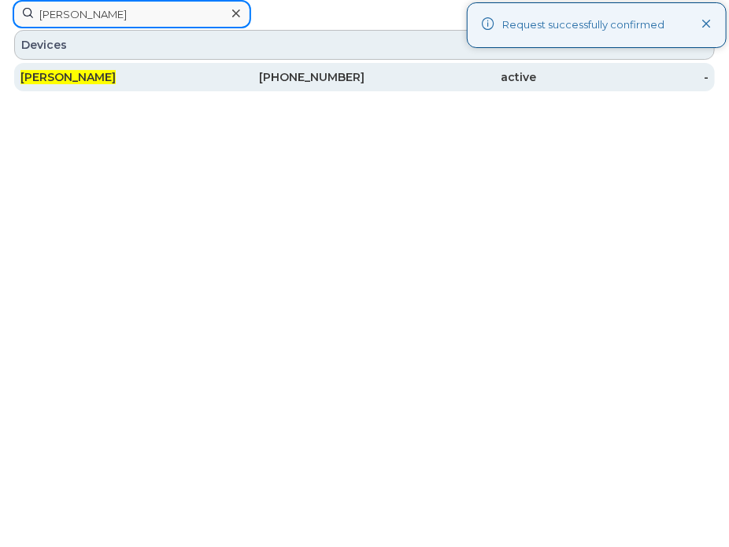
type input "[PERSON_NAME]"
click at [137, 70] on div "[PERSON_NAME]" at bounding box center [106, 77] width 172 height 16
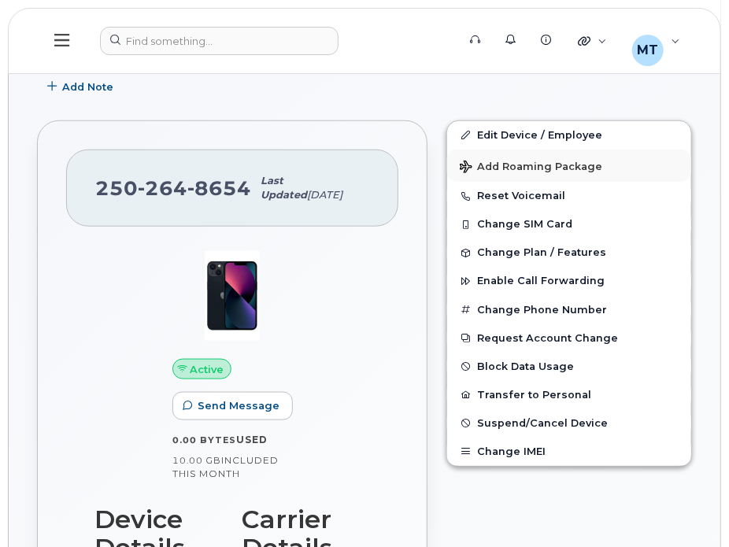
scroll to position [393, 0]
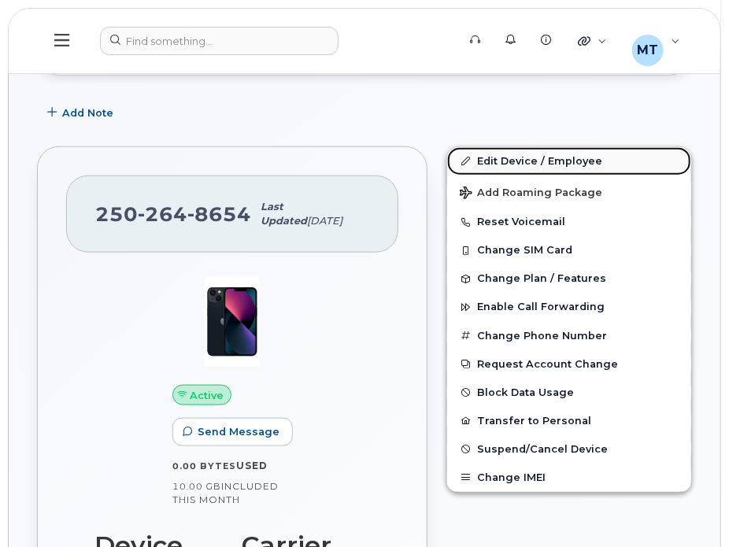
click at [499, 155] on link "Edit Device / Employee" at bounding box center [569, 161] width 244 height 28
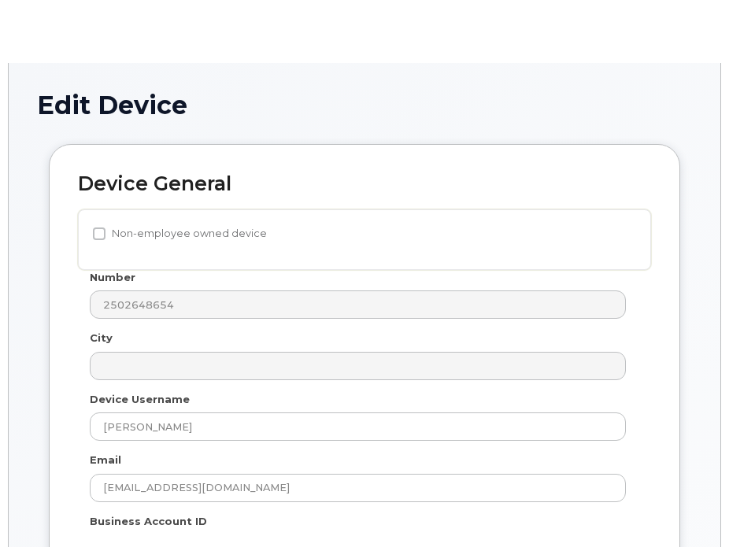
select select "23291732"
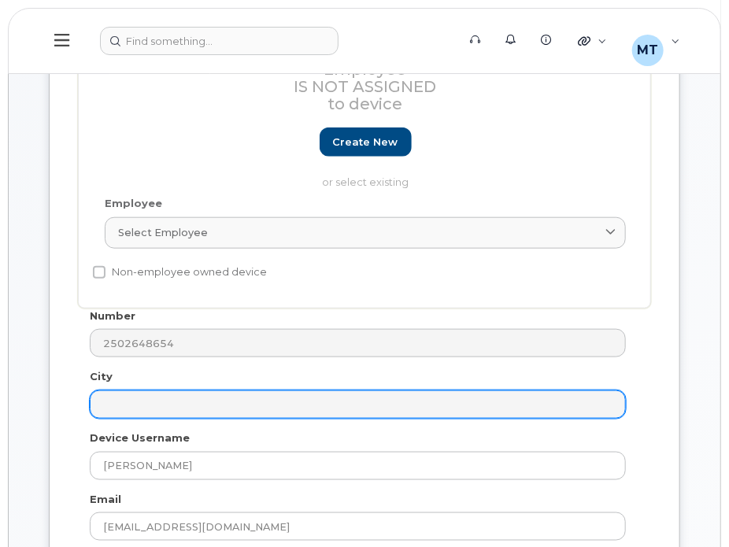
scroll to position [393, 0]
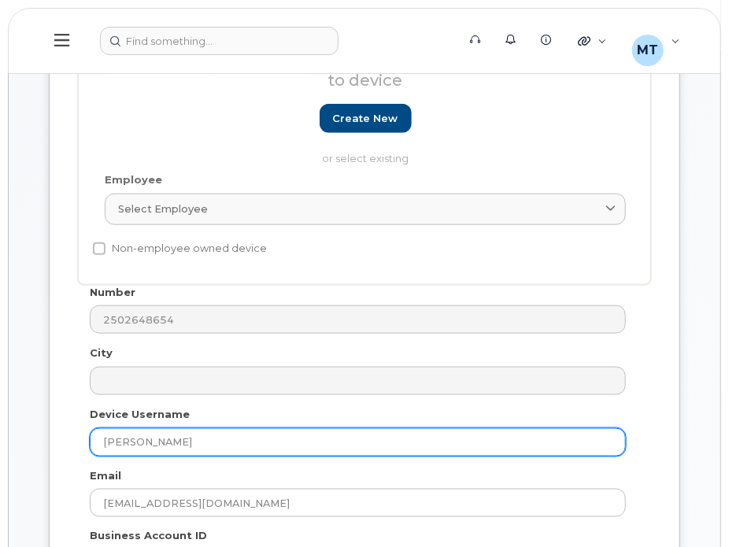
drag, startPoint x: 101, startPoint y: 440, endPoint x: 108, endPoint y: 432, distance: 10.6
click at [101, 439] on input "Amanda Tatlow" at bounding box center [358, 442] width 536 height 28
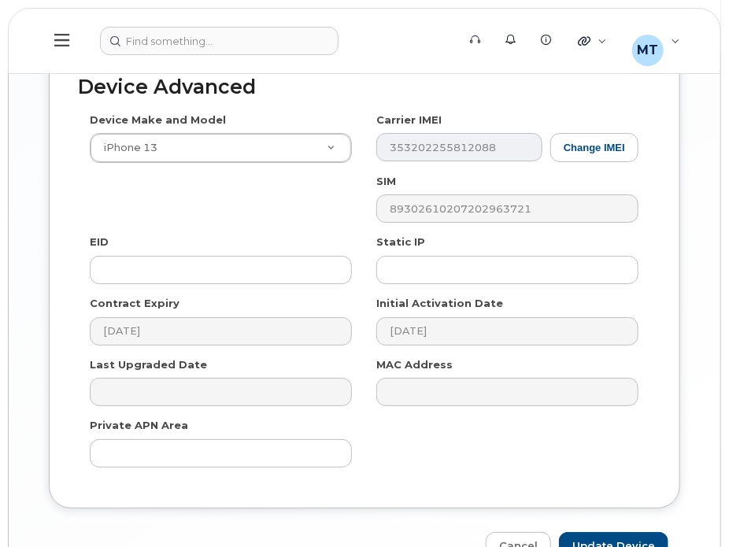
scroll to position [1700, 0]
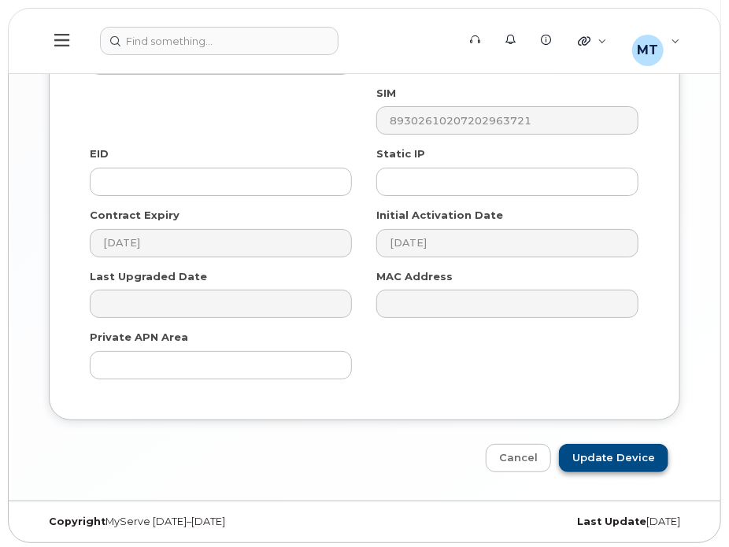
type input "S-Amanda Tatlow"
click at [588, 447] on input "Update Device" at bounding box center [613, 458] width 109 height 29
type input "Saving..."
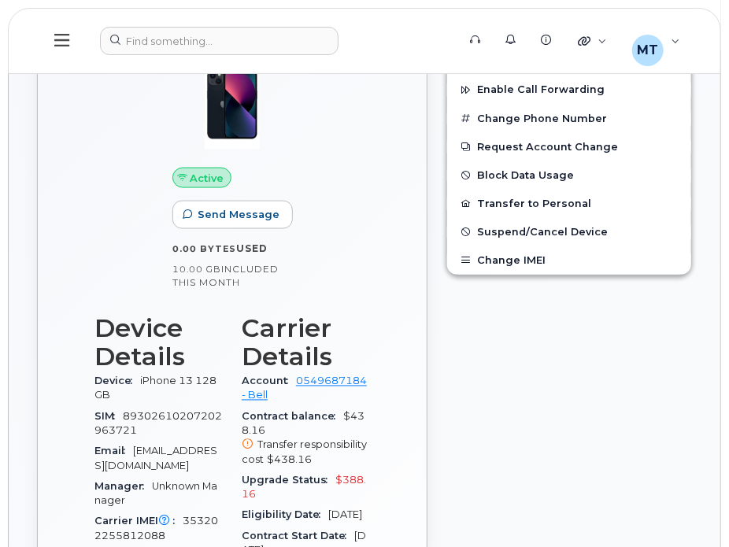
scroll to position [551, 0]
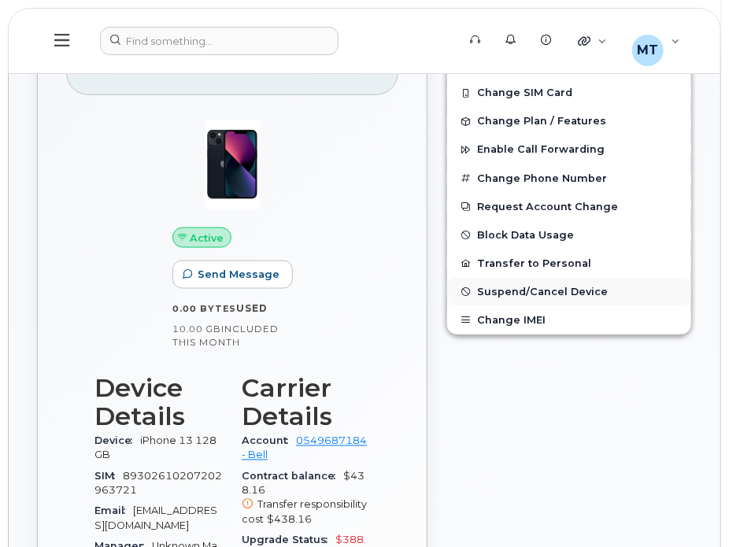
click at [523, 286] on span "Suspend/Cancel Device" at bounding box center [542, 292] width 131 height 12
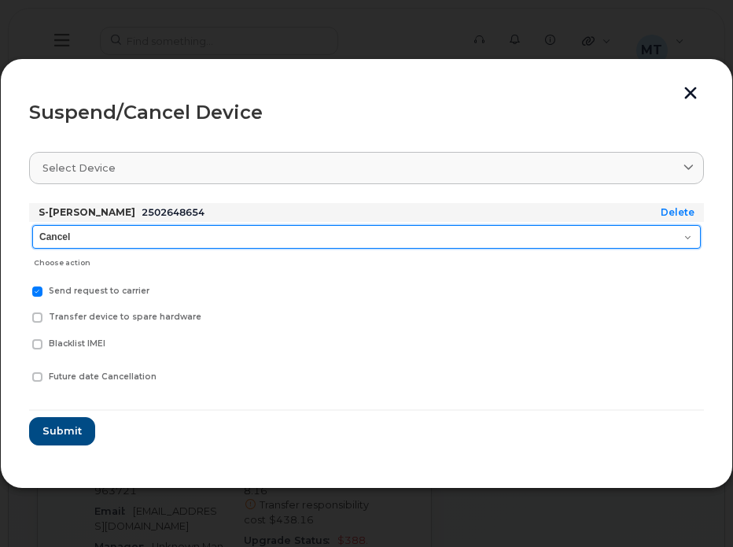
click at [133, 236] on select "Cancel Suspend - Extend Suspension Suspend - Reduced Rate Suspend - Full Rate S…" at bounding box center [366, 237] width 669 height 24
select select "[object Object]"
click at [32, 225] on select "Cancel Suspend - Extend Suspension Suspend - Reduced Rate Suspend - Full Rate S…" at bounding box center [366, 237] width 669 height 24
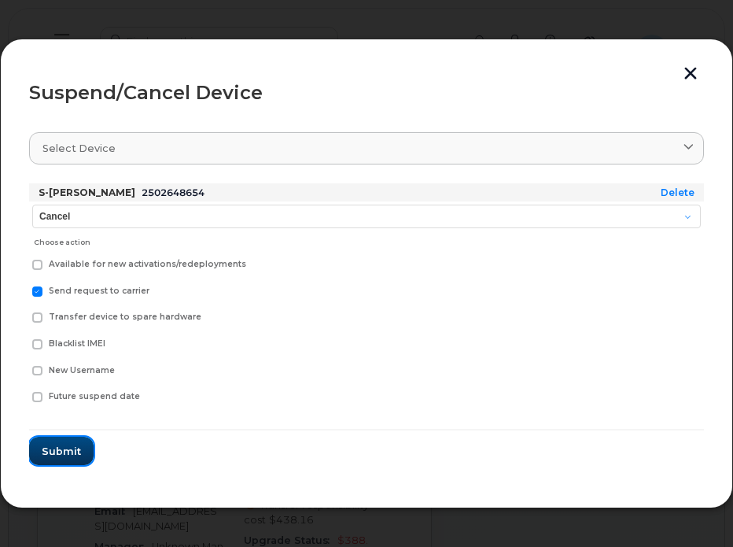
click at [60, 444] on span "Submit" at bounding box center [61, 451] width 39 height 15
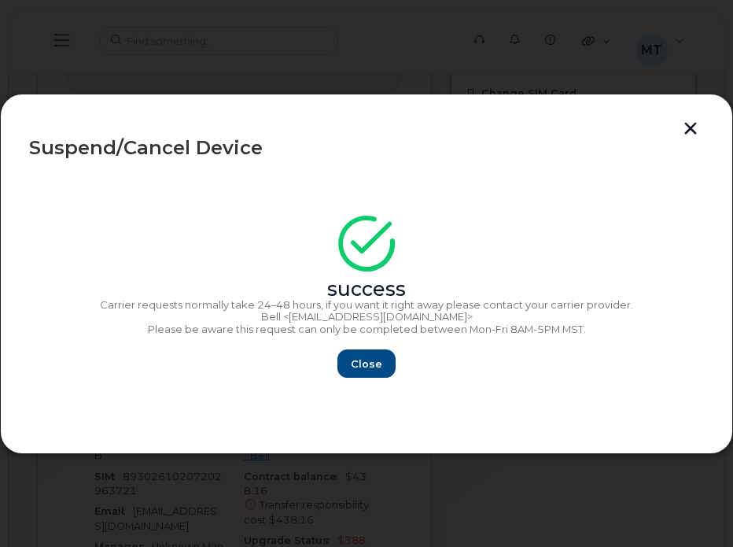
click at [359, 342] on div "success Carrier requests normally take 24–48 hours, if you want it right away p…" at bounding box center [366, 301] width 675 height 153
click at [355, 361] on span "Close" at bounding box center [366, 363] width 31 height 15
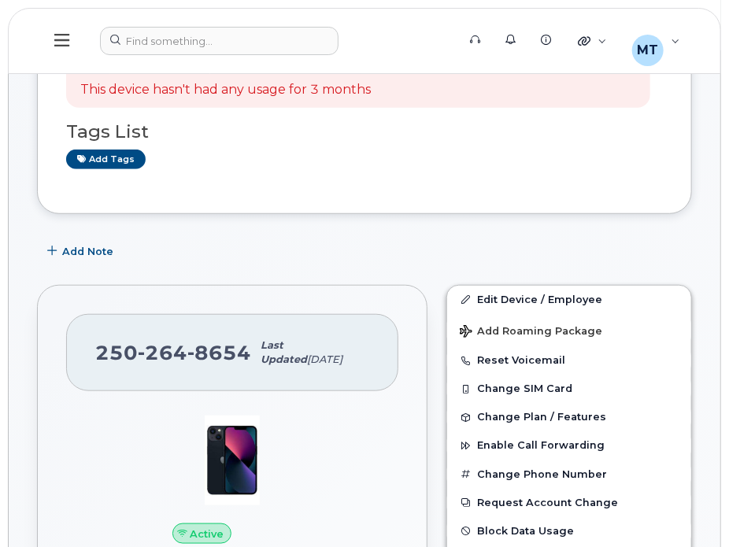
scroll to position [79, 0]
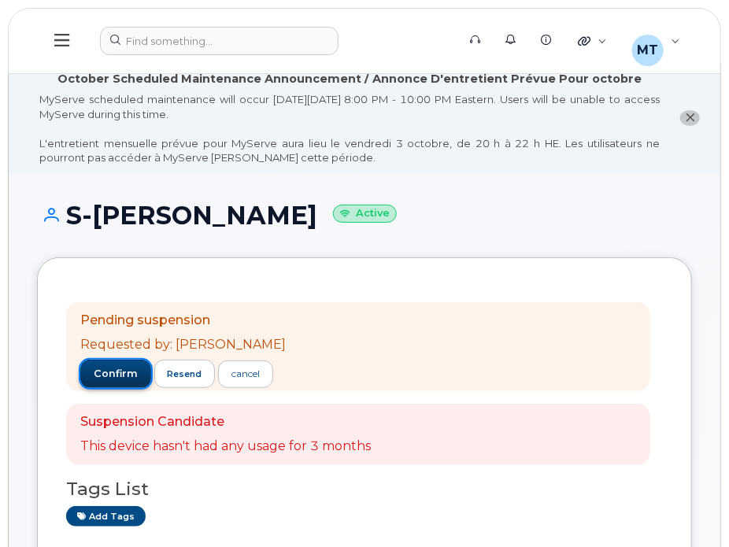
click at [105, 381] on button "confirm" at bounding box center [115, 374] width 71 height 28
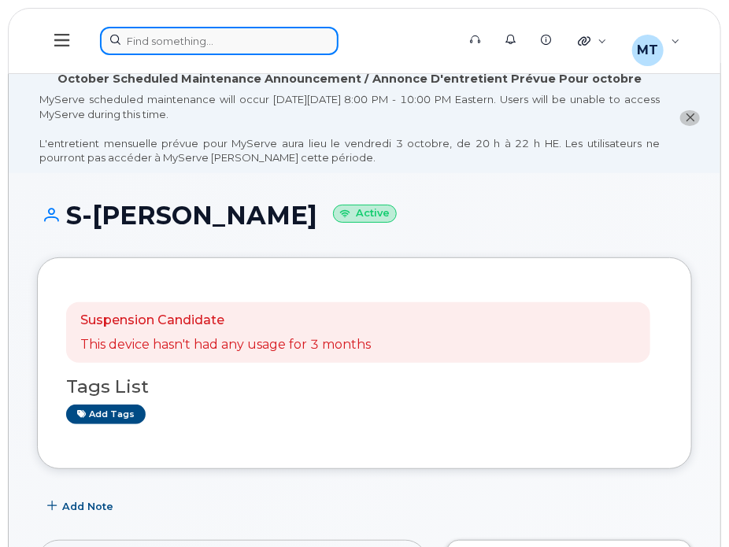
click at [263, 44] on div at bounding box center [273, 41] width 346 height 28
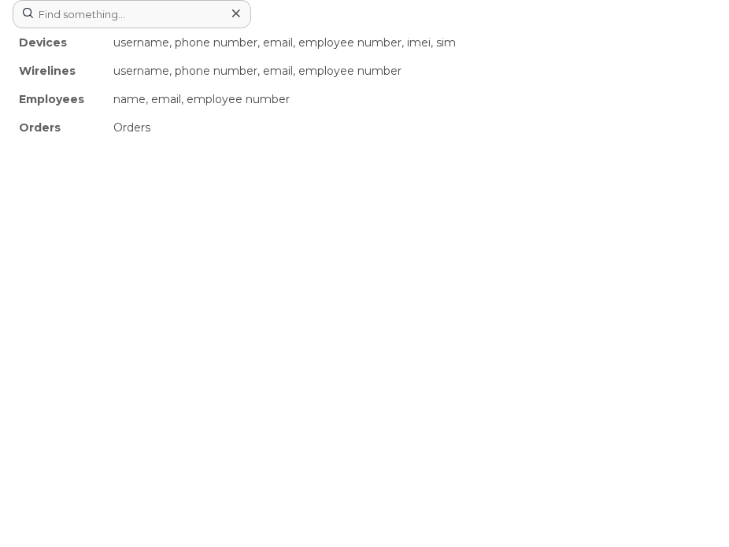
click at [244, 18] on div at bounding box center [235, 13] width 23 height 23
click at [210, 28] on div "Devices username, phone number, email, employee number, imei, sim Wirelines use…" at bounding box center [365, 14] width 704 height 28
paste input "Daryl Cashaback"
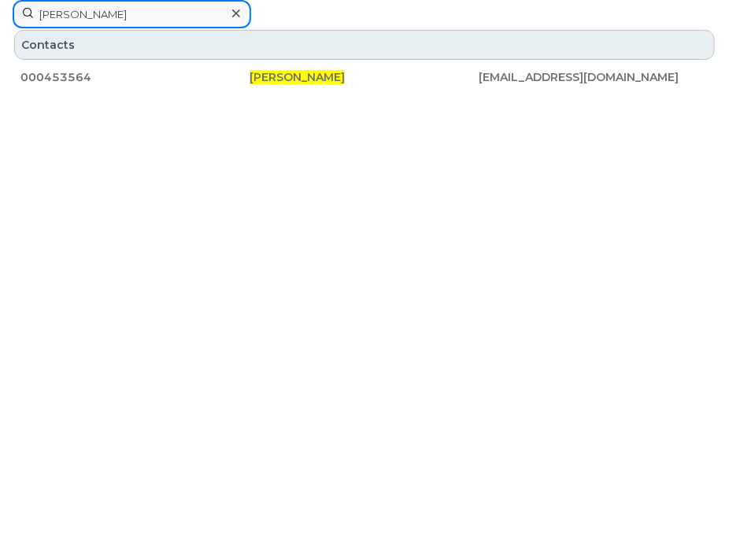
type input "Daryl Cashaback"
click at [232, 12] on icon at bounding box center [236, 13] width 8 height 13
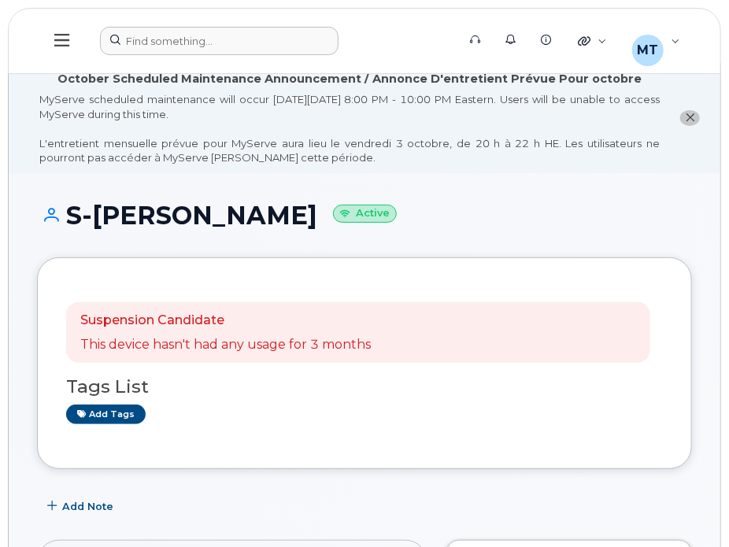
click at [197, 15] on header "Support Alerts Knowledge Base Quicklinks Suspend / Cancel Device Change SIM Car…" at bounding box center [364, 41] width 713 height 66
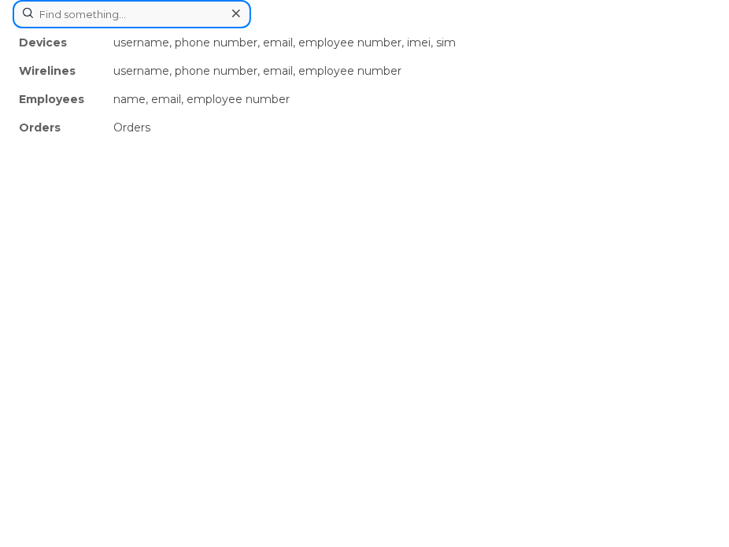
click at [186, 28] on div "Devices username, phone number, email, employee number, imei, sim Wirelines use…" at bounding box center [365, 14] width 704 height 28
paste input "353202256197034"
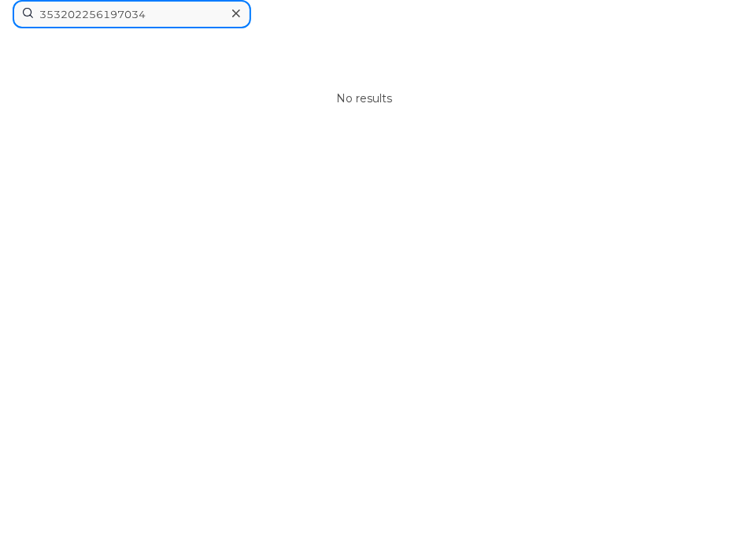
type input "353202256197034"
click at [244, 4] on div at bounding box center [235, 13] width 23 height 23
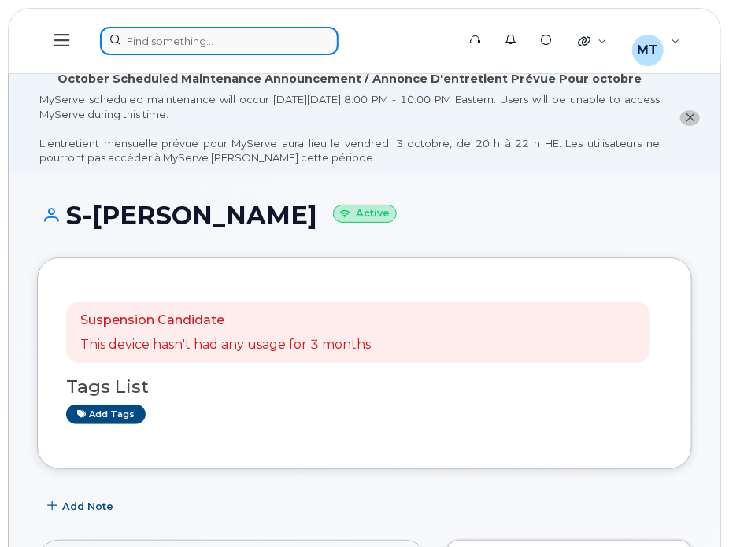
click at [306, 46] on div at bounding box center [273, 41] width 346 height 28
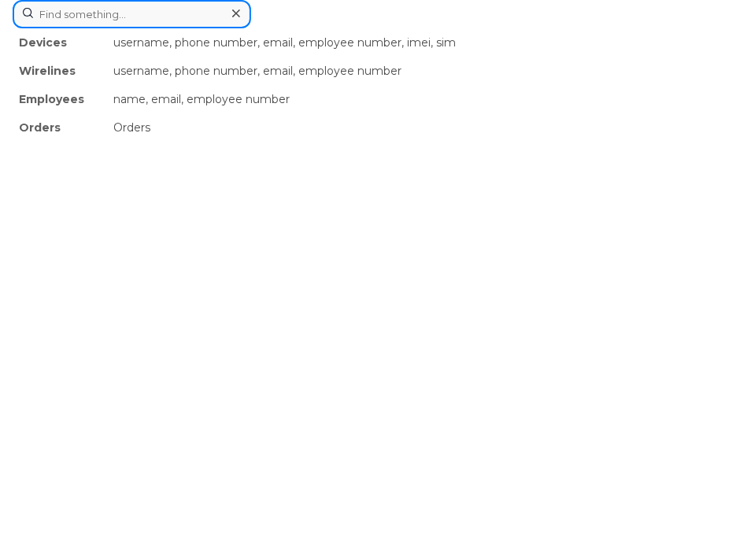
click at [98, 26] on input at bounding box center [132, 14] width 238 height 28
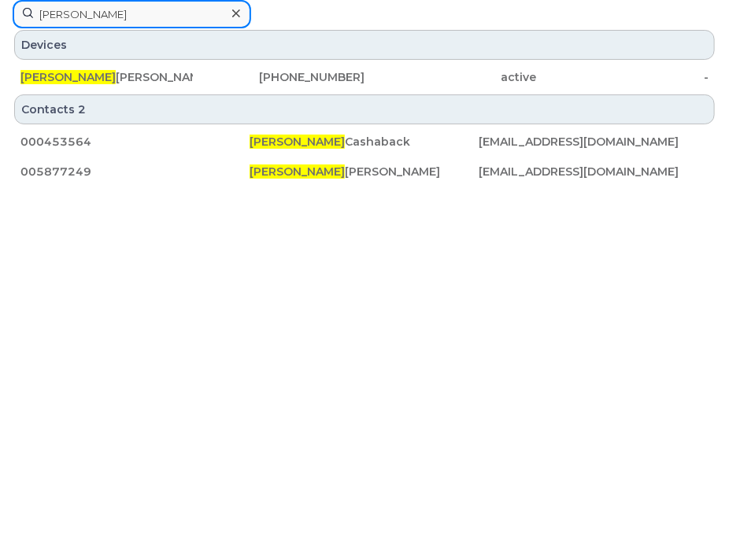
type input "Daryl"
click at [232, 13] on icon at bounding box center [236, 13] width 8 height 13
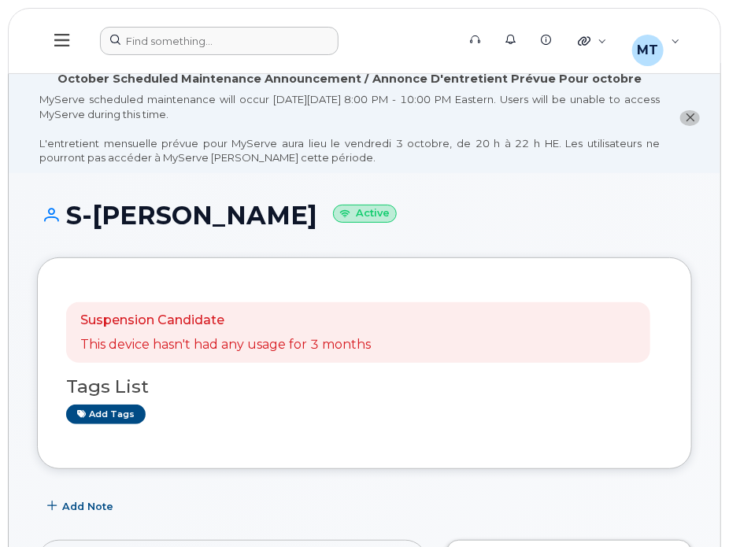
click at [195, 22] on header "Support Alerts Knowledge Base Quicklinks Suspend / Cancel Device Change SIM Car…" at bounding box center [364, 41] width 713 height 66
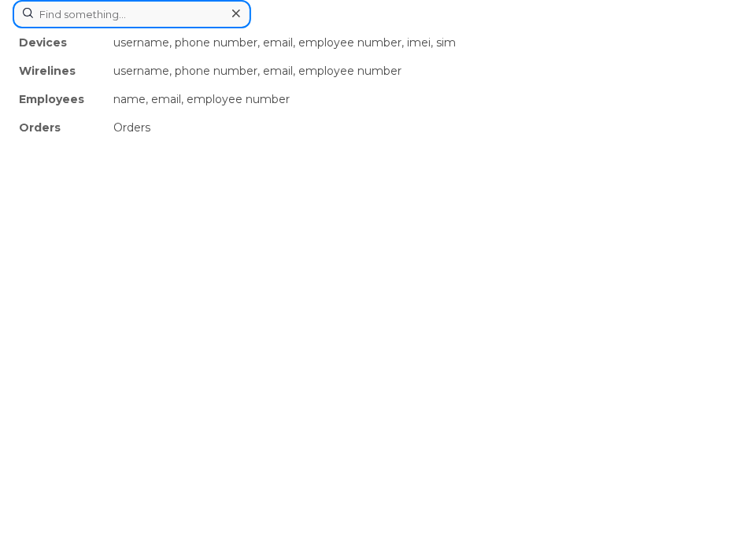
click at [198, 28] on div "Devices username, phone number, email, employee number, imei, sim Wirelines use…" at bounding box center [365, 14] width 704 height 28
paste input "7056888733"
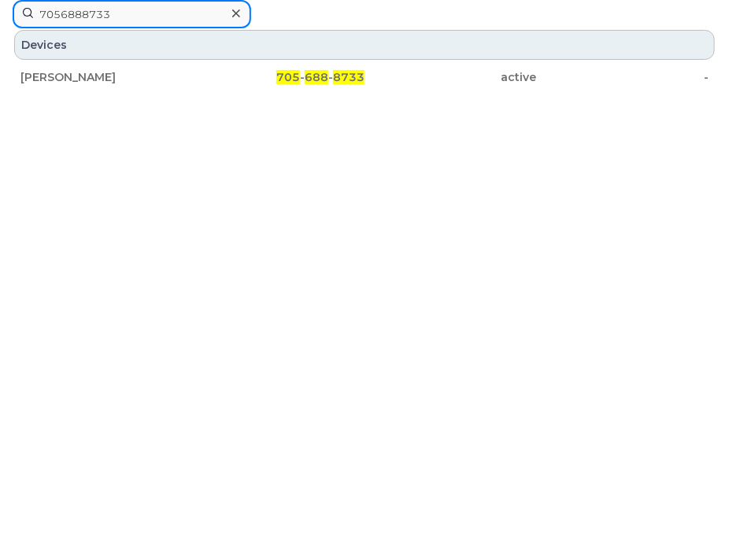
type input "7056888733"
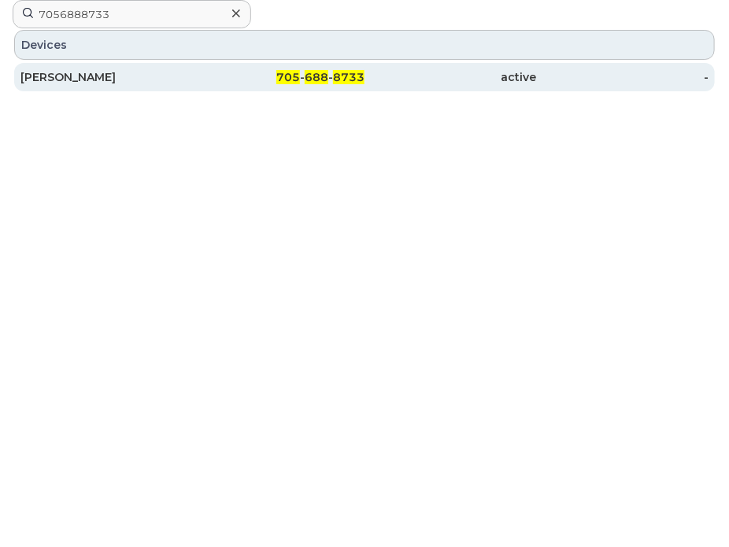
click at [81, 78] on div "[PERSON_NAME]" at bounding box center [106, 77] width 172 height 16
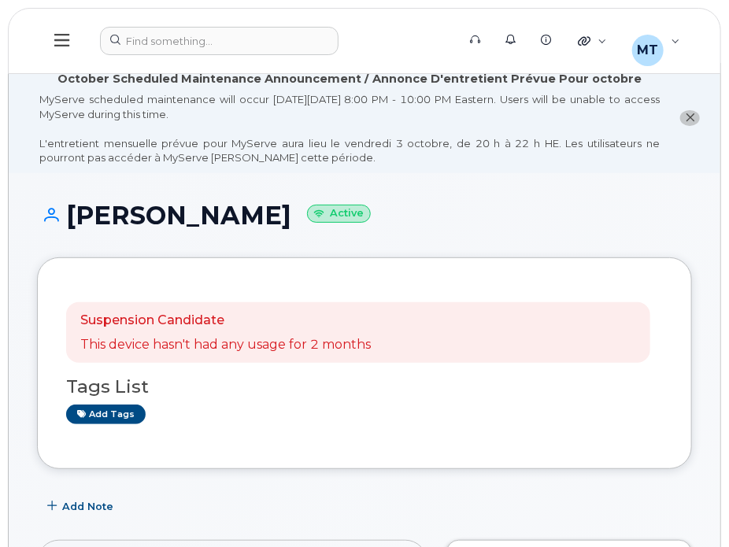
drag, startPoint x: 260, startPoint y: 212, endPoint x: 66, endPoint y: 213, distance: 194.4
click at [66, 213] on h1 "[PERSON_NAME] Active" at bounding box center [364, 215] width 655 height 28
copy h1 "[PERSON_NAME]"
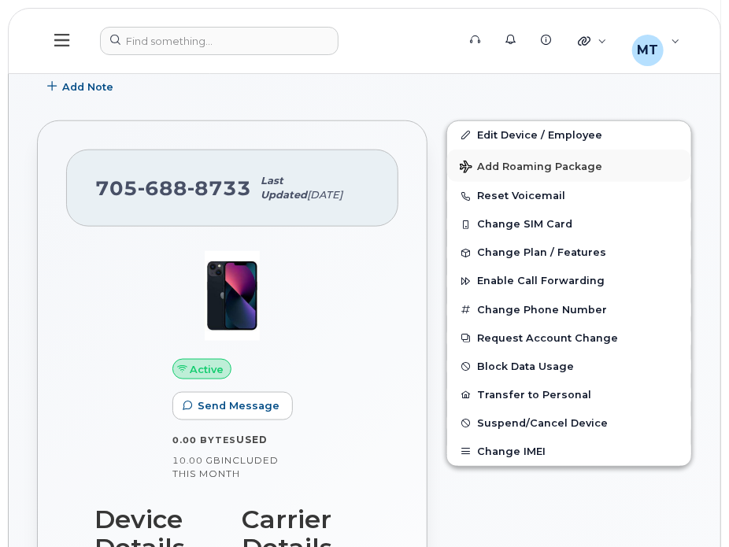
scroll to position [393, 0]
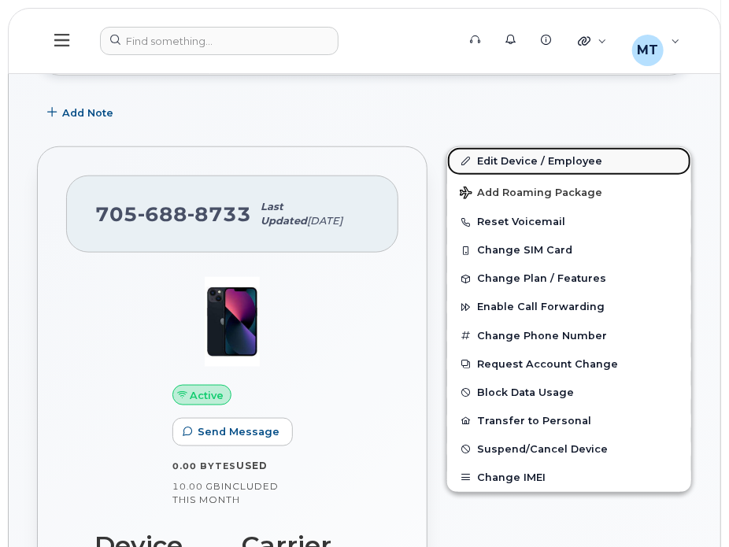
click at [487, 155] on link "Edit Device / Employee" at bounding box center [569, 161] width 244 height 28
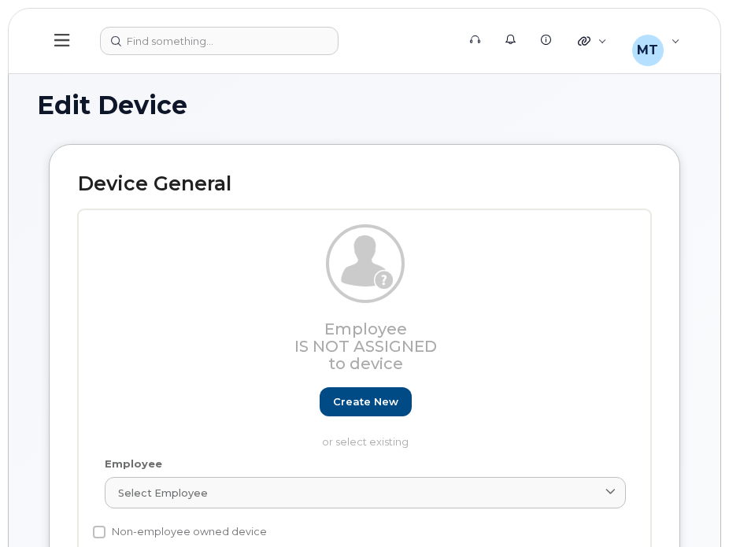
select select "23291732"
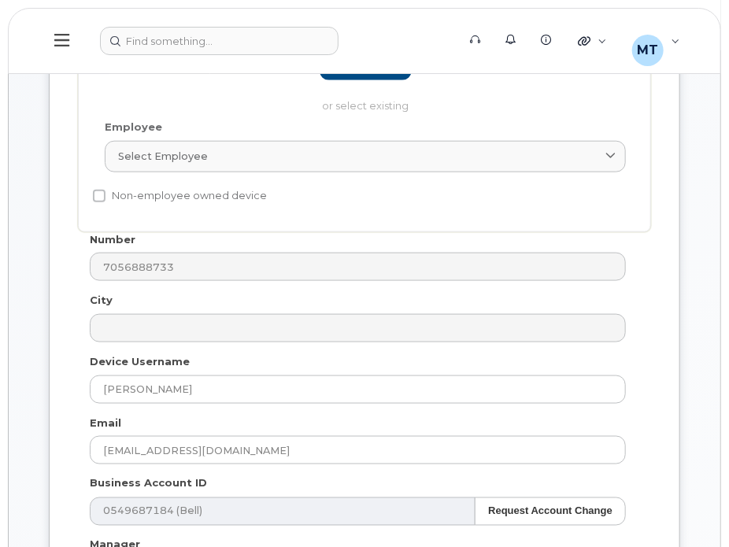
scroll to position [472, 0]
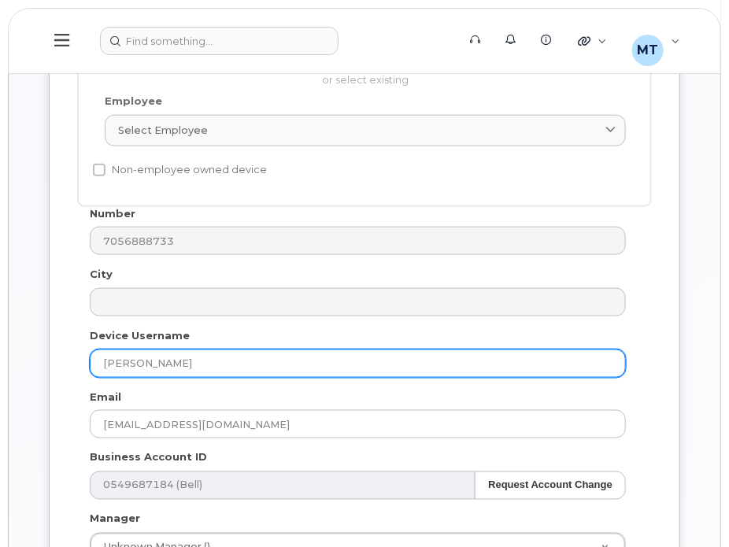
click at [94, 361] on input "[PERSON_NAME]" at bounding box center [358, 363] width 536 height 28
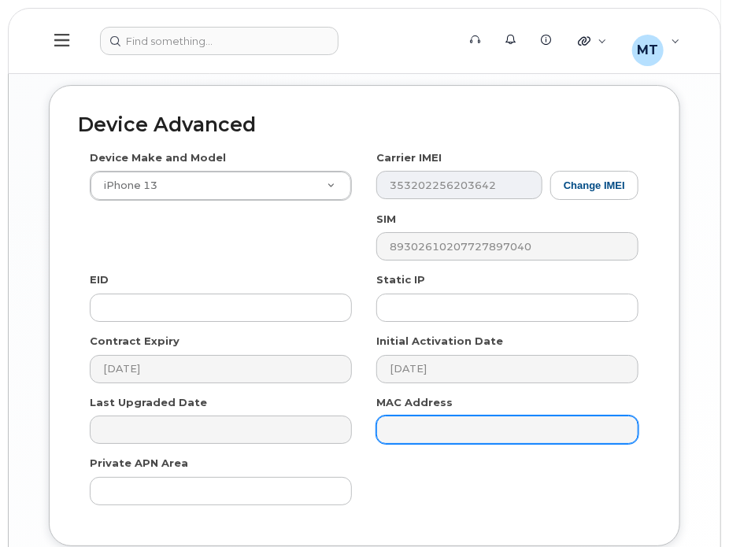
scroll to position [1700, 0]
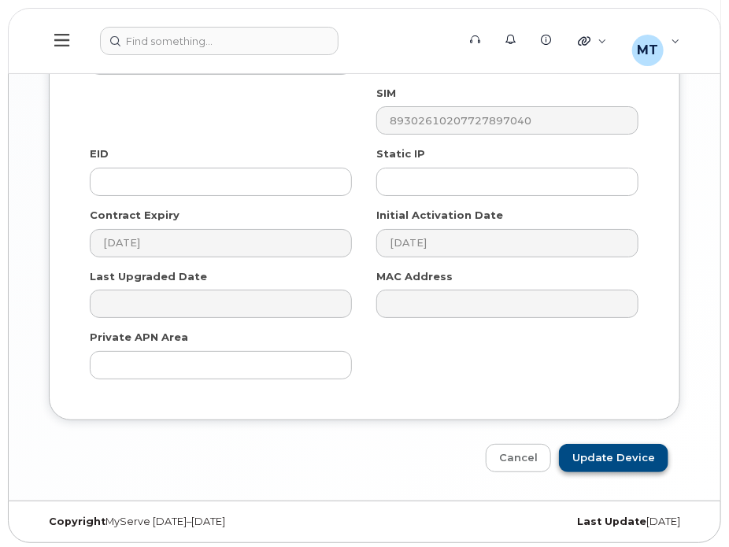
type input "S-[PERSON_NAME]"
click at [598, 444] on input "Update Device" at bounding box center [613, 458] width 109 height 29
type input "Saving..."
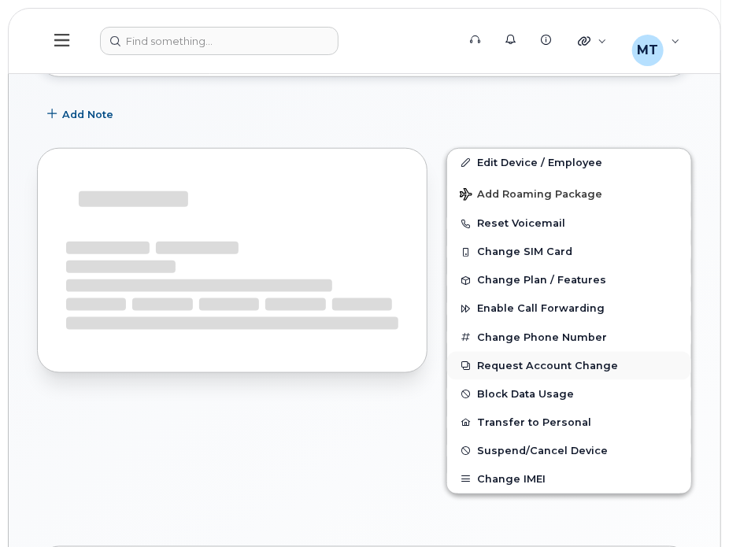
scroll to position [393, 0]
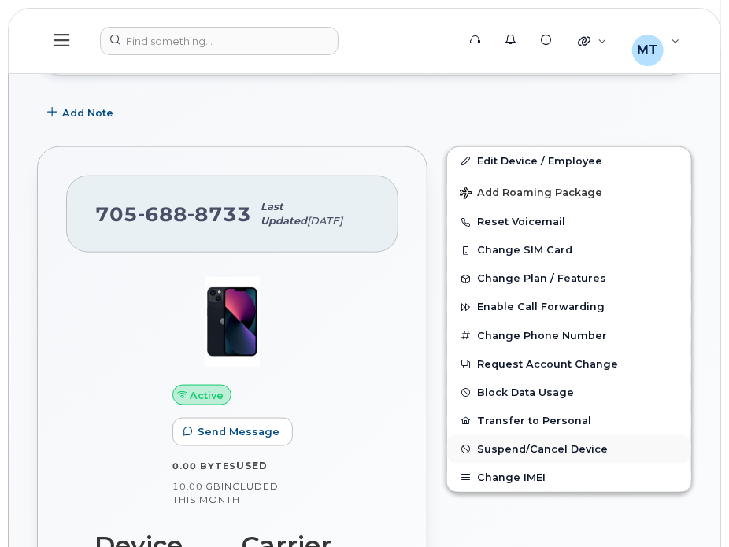
click at [491, 448] on span "Suspend/Cancel Device" at bounding box center [542, 449] width 131 height 12
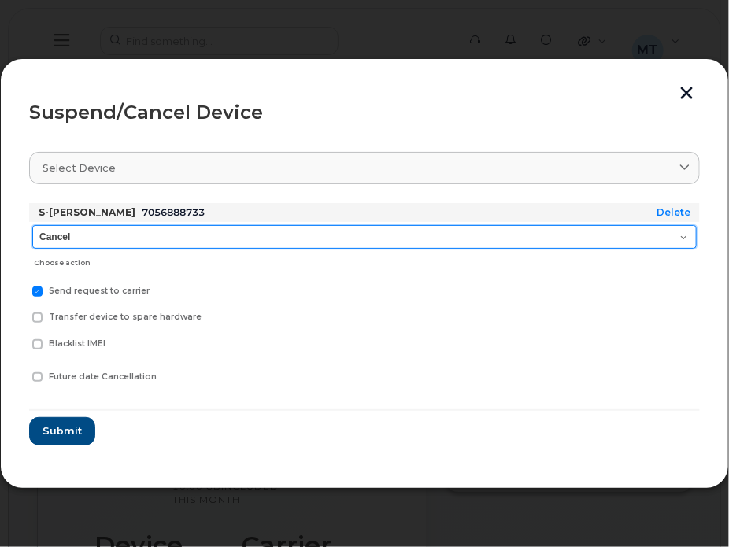
click at [129, 242] on select "Cancel Suspend - Extend Suspension Suspend - Reduced Rate Suspend - Full Rate S…" at bounding box center [364, 237] width 664 height 24
select select "[object Object]"
click at [32, 225] on select "Cancel Suspend - Extend Suspension Suspend - Reduced Rate Suspend - Full Rate S…" at bounding box center [364, 237] width 664 height 24
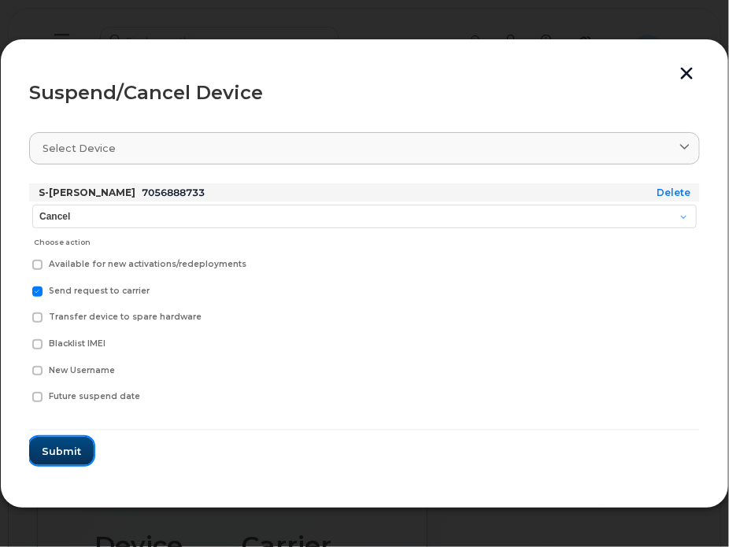
click at [54, 438] on button "Submit" at bounding box center [61, 451] width 65 height 28
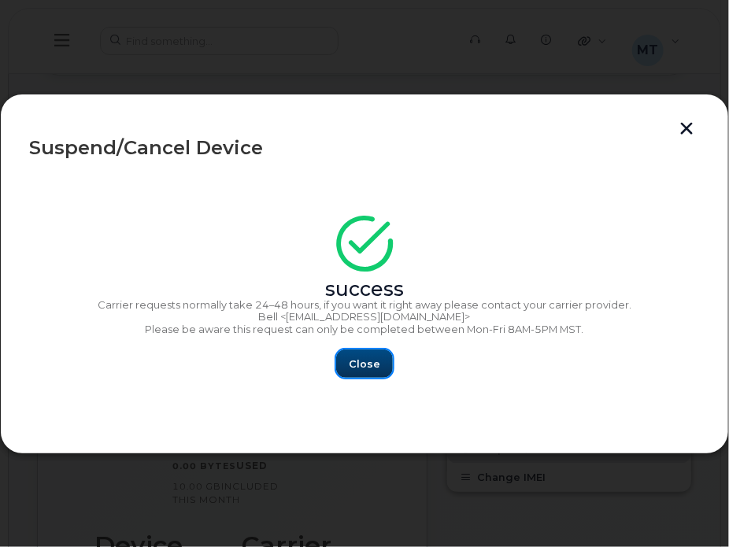
click at [364, 366] on span "Close" at bounding box center [364, 363] width 31 height 15
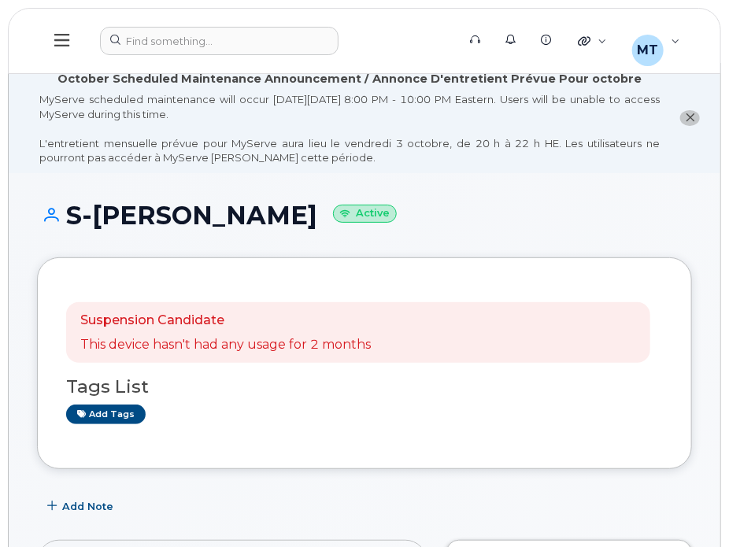
scroll to position [0, 0]
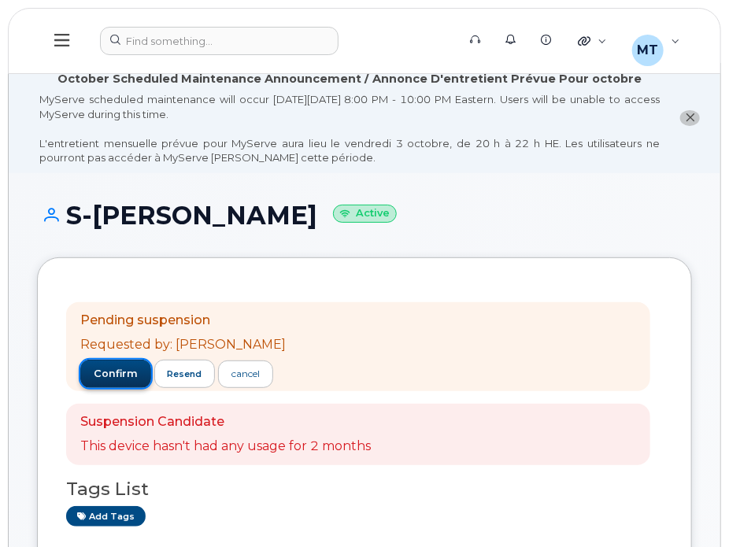
click at [119, 368] on span "confirm" at bounding box center [116, 374] width 44 height 14
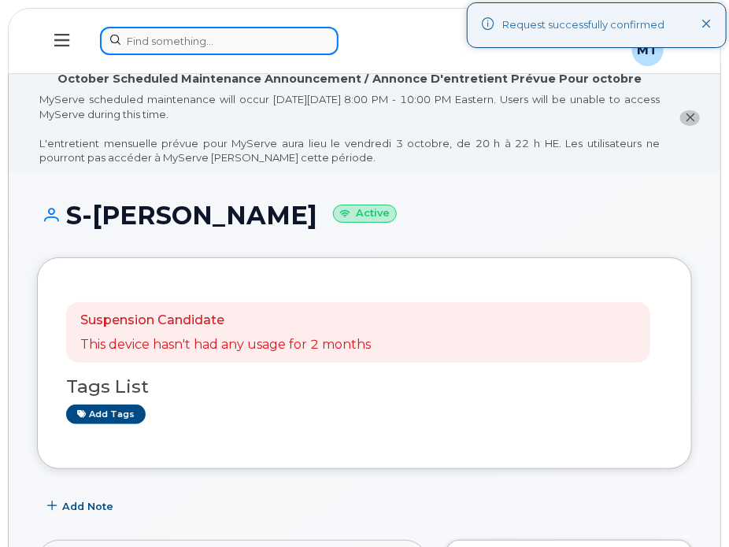
click at [160, 35] on div at bounding box center [273, 41] width 346 height 28
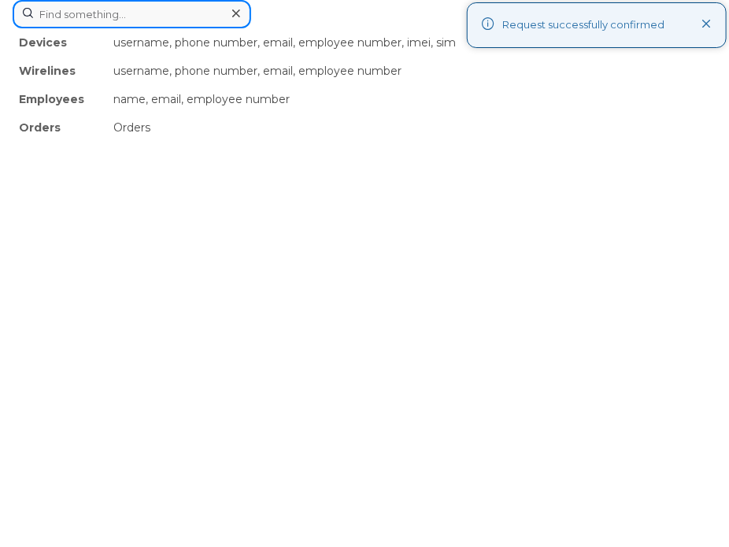
click at [179, 18] on input at bounding box center [132, 14] width 238 height 28
paste input "[PERSON_NAME]"
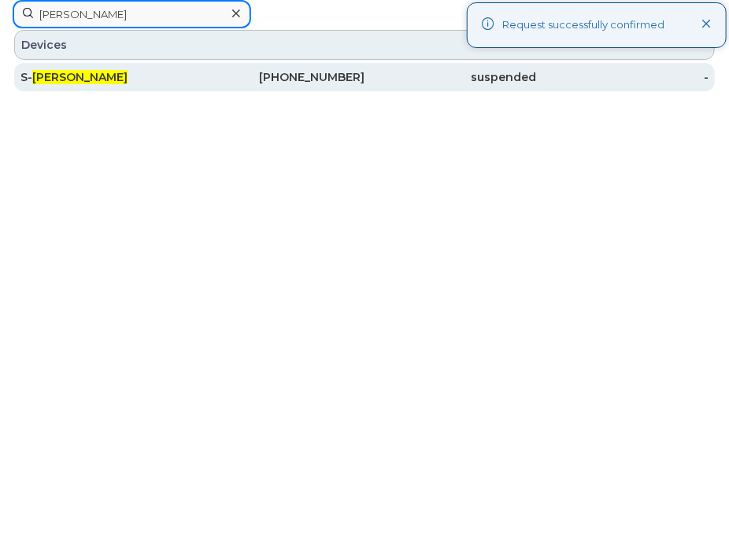
type input "[PERSON_NAME]"
click at [131, 74] on div "S- Amanda Tatlow" at bounding box center [106, 77] width 172 height 16
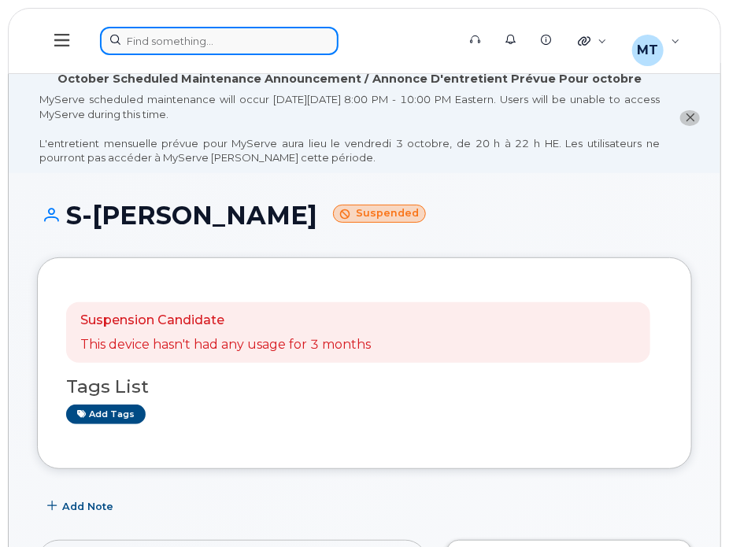
click at [258, 40] on div at bounding box center [273, 41] width 346 height 28
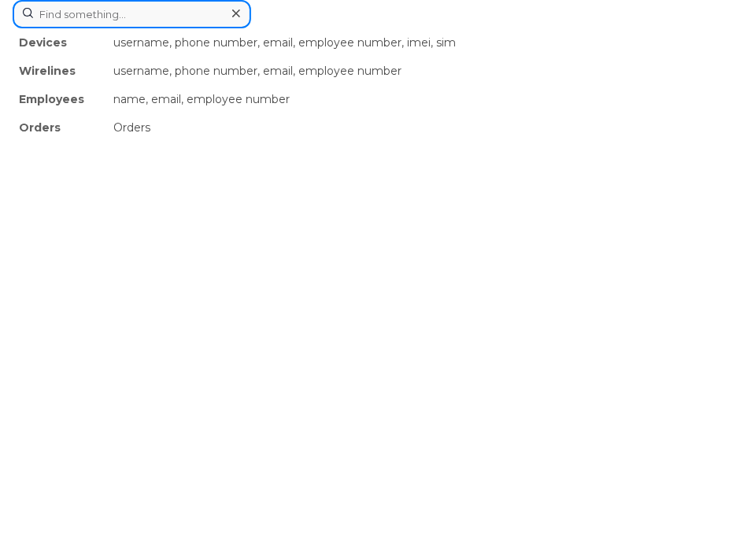
paste input "Nicholas Groleau"
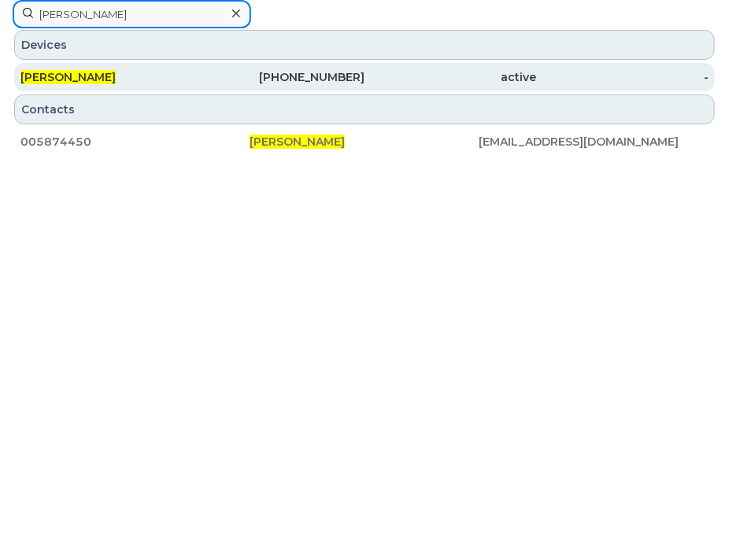
type input "Nicholas Groleau"
click at [130, 76] on div "Nicholas Groleau" at bounding box center [106, 77] width 172 height 16
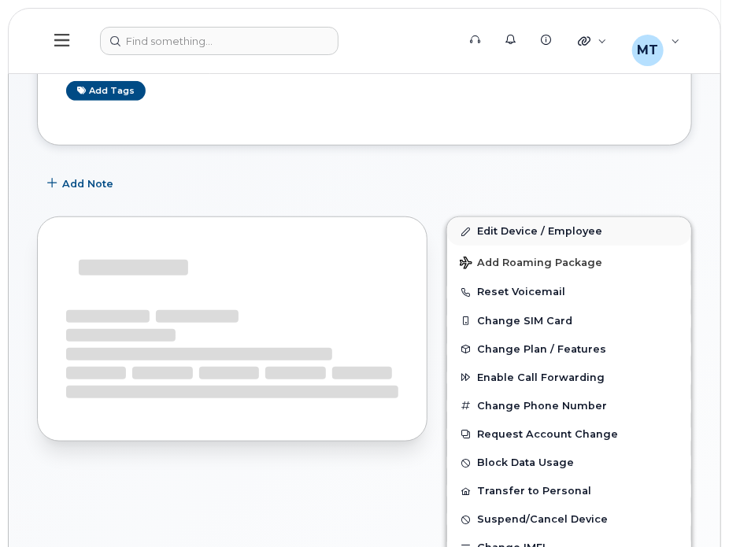
scroll to position [236, 0]
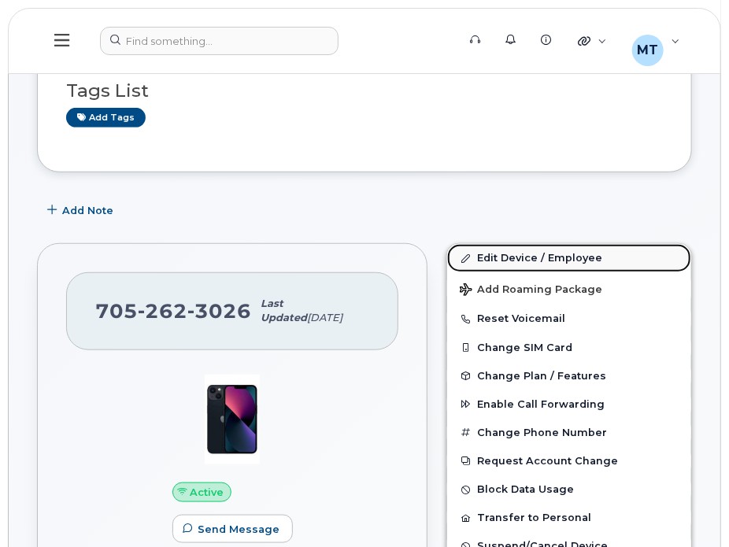
click at [475, 254] on link "Edit Device / Employee" at bounding box center [569, 258] width 244 height 28
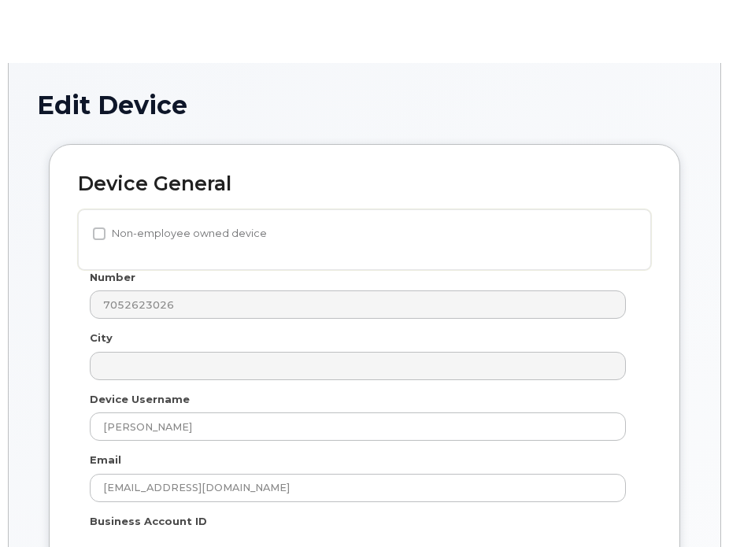
select select "23291732"
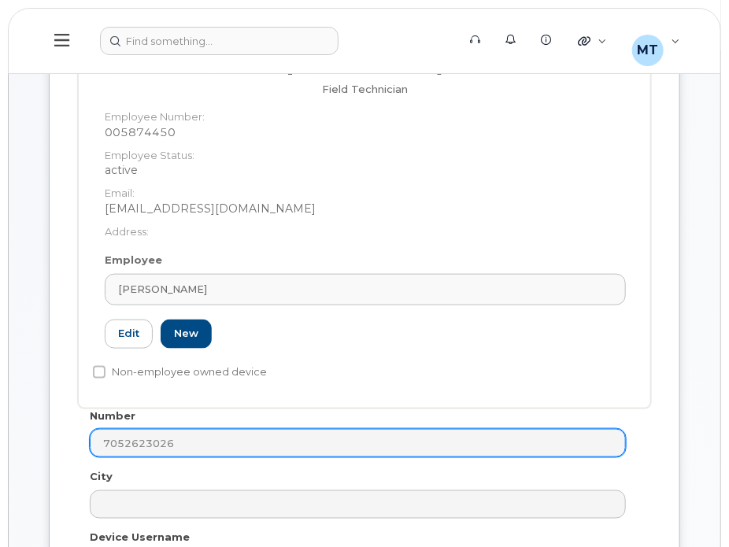
scroll to position [472, 0]
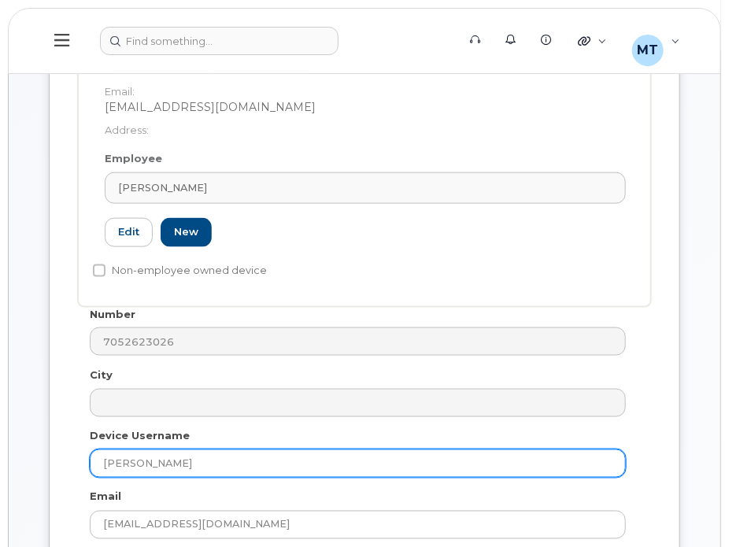
click at [94, 454] on input "[PERSON_NAME]" at bounding box center [358, 463] width 536 height 28
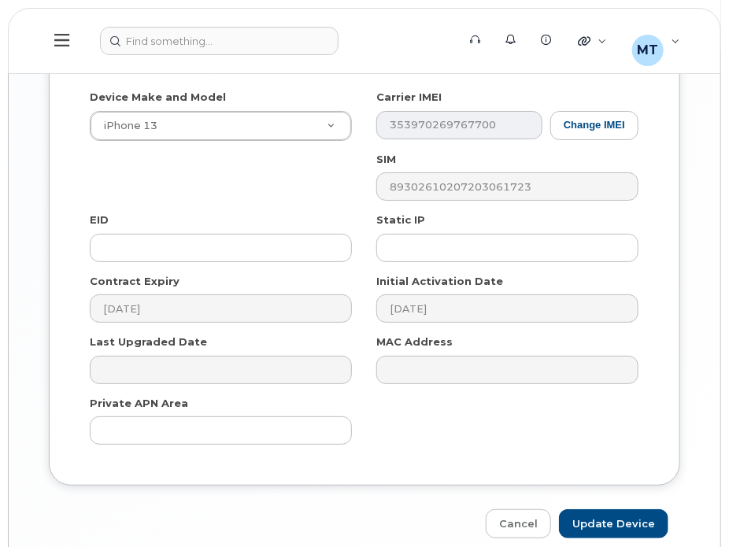
scroll to position [1801, 0]
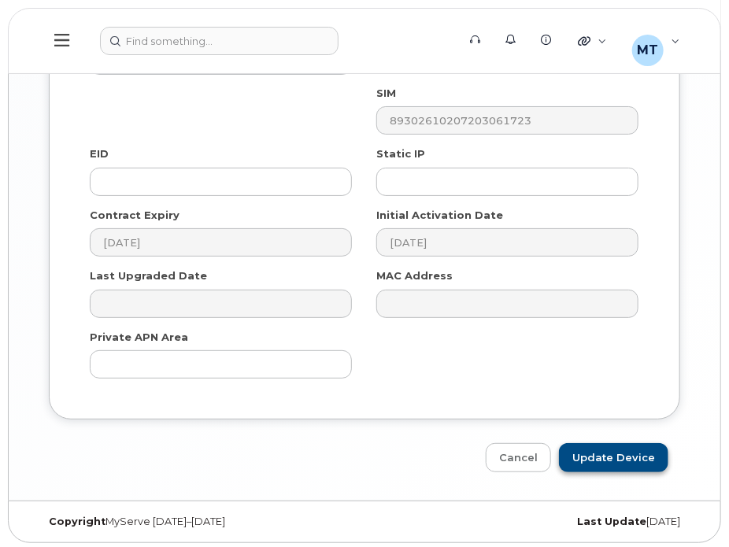
type input "S-[PERSON_NAME]"
click at [589, 457] on input "Update Device" at bounding box center [613, 457] width 109 height 29
type input "Saving..."
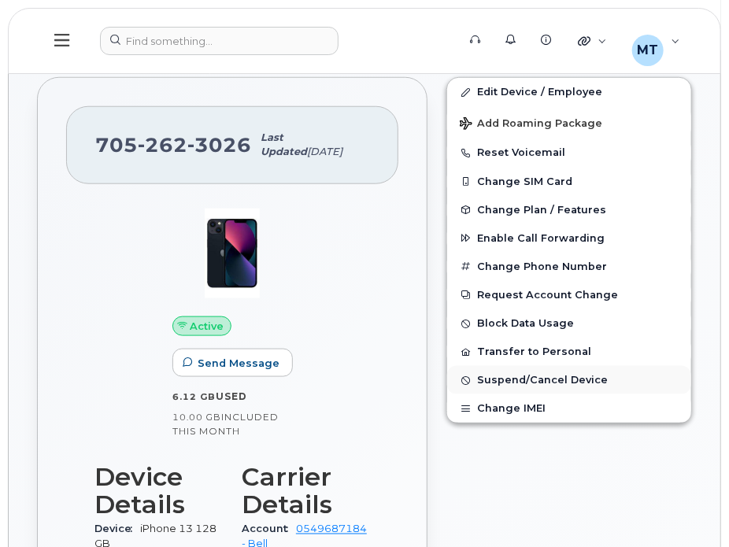
scroll to position [393, 0]
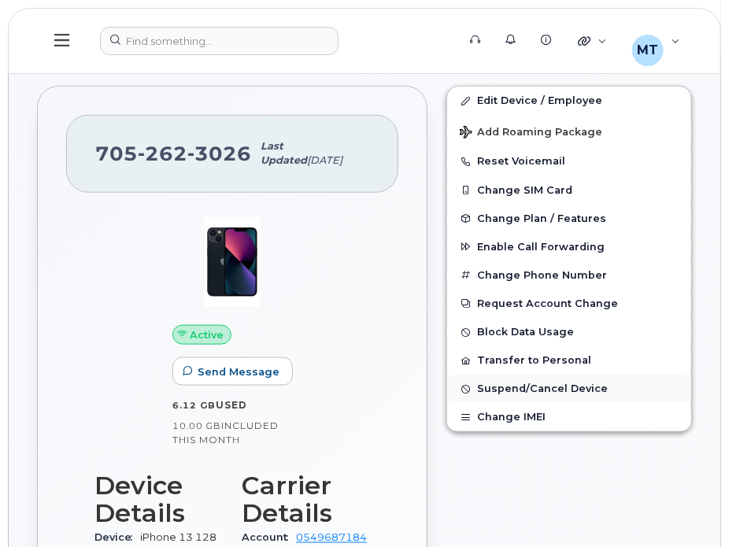
click at [485, 387] on span "Suspend/Cancel Device" at bounding box center [542, 389] width 131 height 12
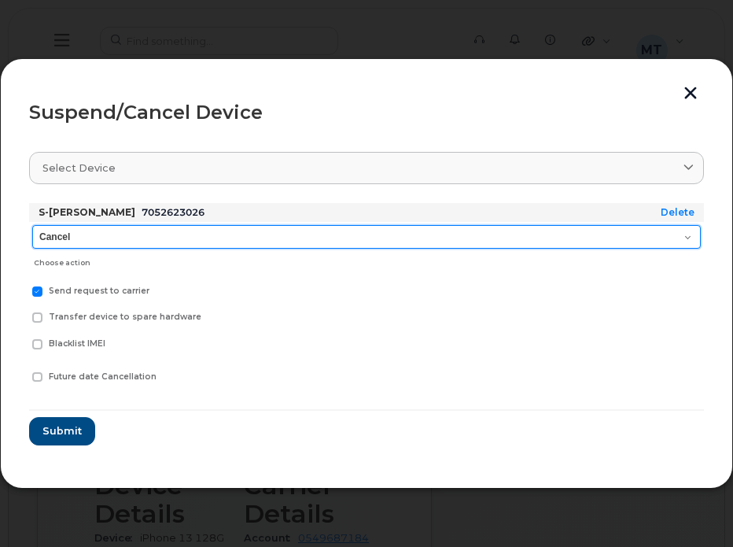
click at [110, 237] on select "Cancel Suspend - Extend Suspension Suspend - Reduced Rate Suspend - Full Rate S…" at bounding box center [366, 237] width 669 height 24
select select "[object Object]"
click at [32, 225] on select "Cancel Suspend - Extend Suspension Suspend - Reduced Rate Suspend - Full Rate S…" at bounding box center [366, 237] width 669 height 24
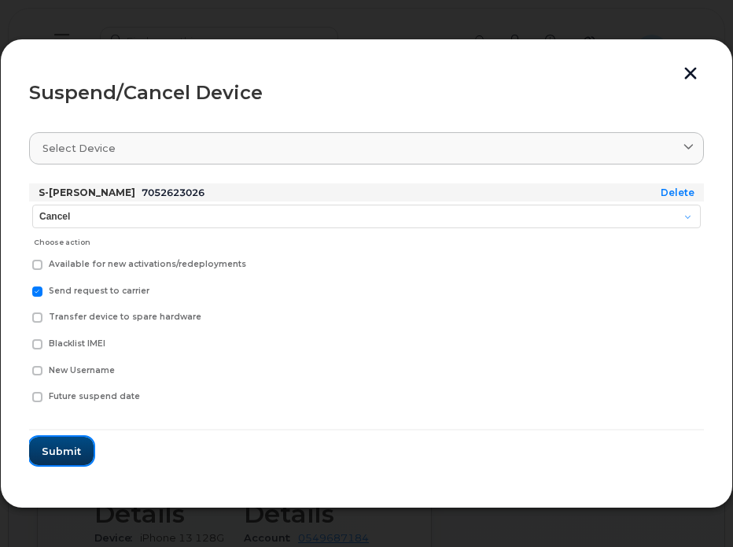
click at [44, 441] on button "Submit" at bounding box center [61, 451] width 65 height 28
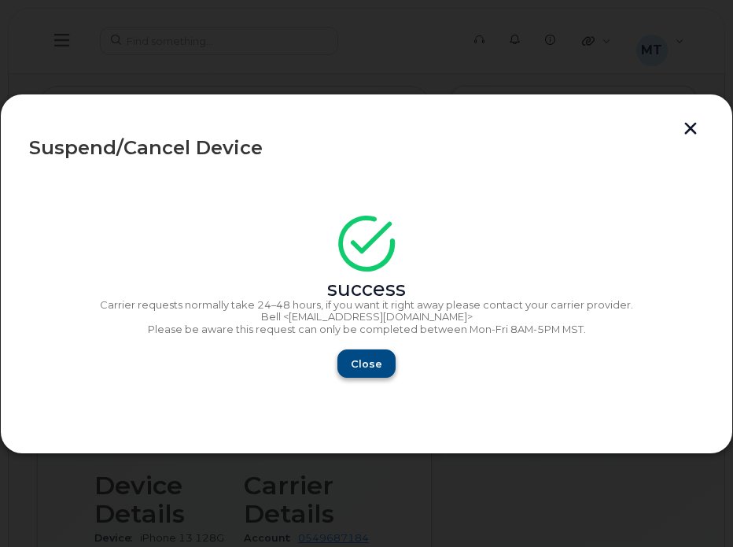
click at [393, 378] on div "Close" at bounding box center [366, 363] width 675 height 28
click at [370, 370] on span "Close" at bounding box center [366, 363] width 31 height 15
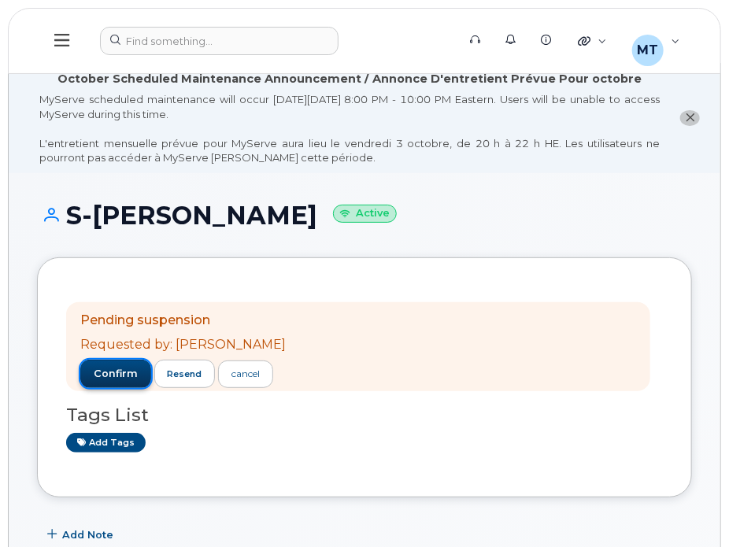
click at [118, 367] on span "confirm" at bounding box center [116, 374] width 44 height 14
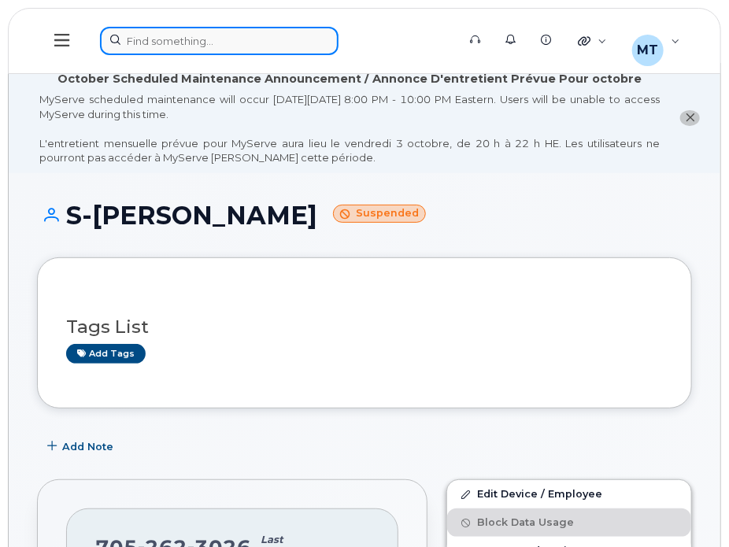
click at [184, 41] on div at bounding box center [273, 41] width 346 height 28
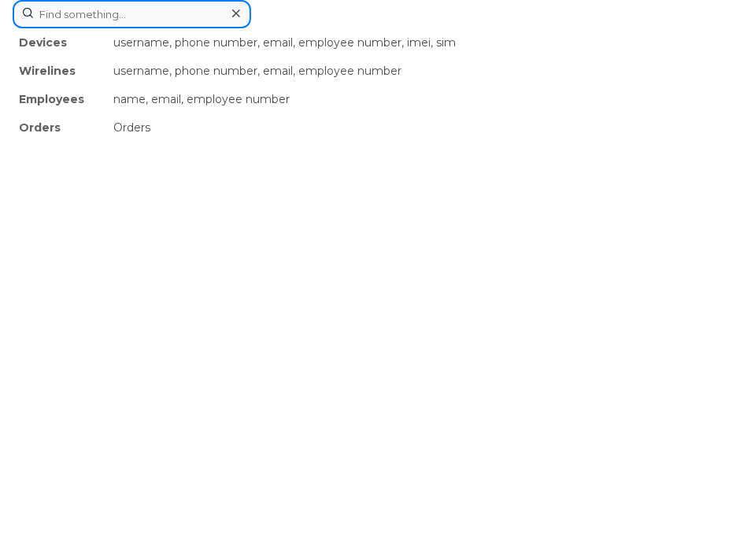
paste input "[PERSON_NAME]"
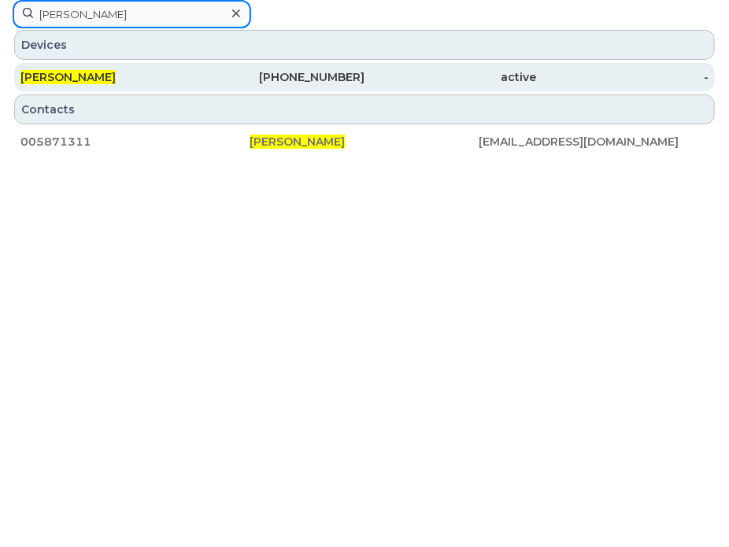
type input "[PERSON_NAME]"
click at [182, 72] on div "[PERSON_NAME]" at bounding box center [106, 77] width 172 height 16
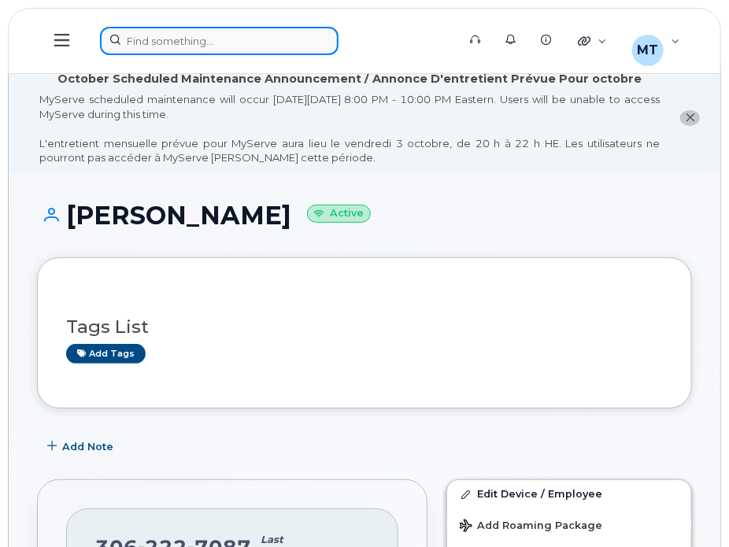
click at [279, 40] on div at bounding box center [273, 41] width 346 height 28
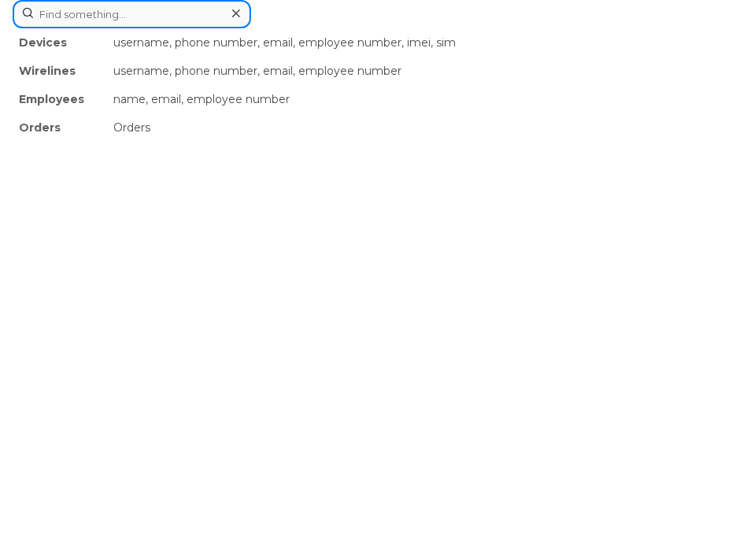
paste input "[PERSON_NAME]"
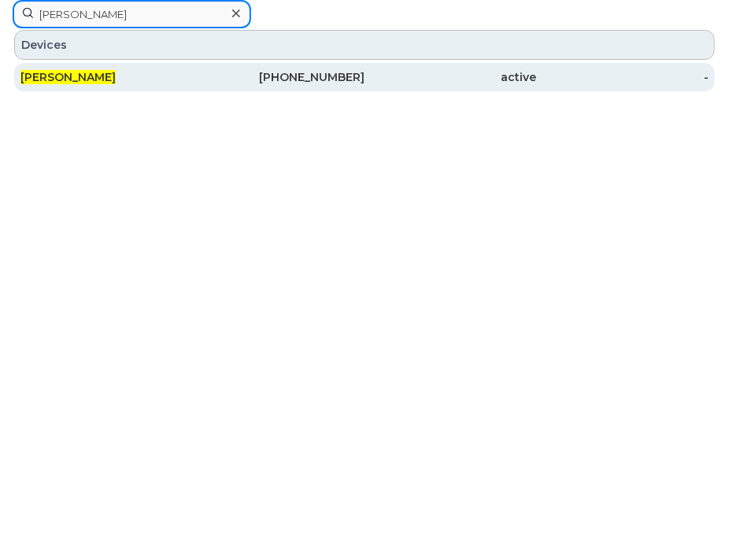
type input "[PERSON_NAME]"
click at [173, 75] on div "[PERSON_NAME]" at bounding box center [106, 77] width 172 height 16
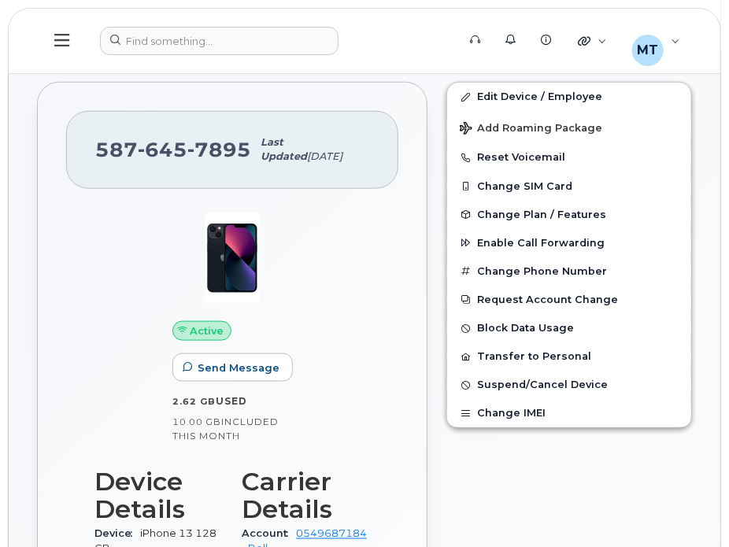
scroll to position [393, 0]
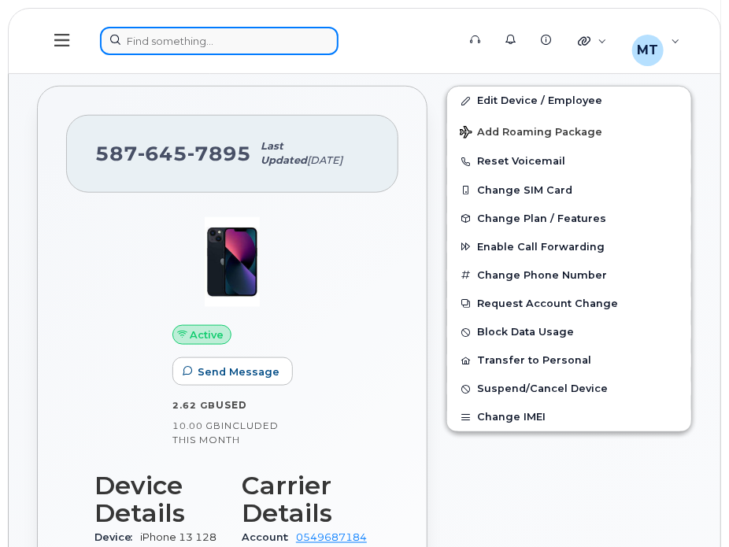
click at [241, 42] on div at bounding box center [273, 41] width 346 height 28
paste input "4033180473"
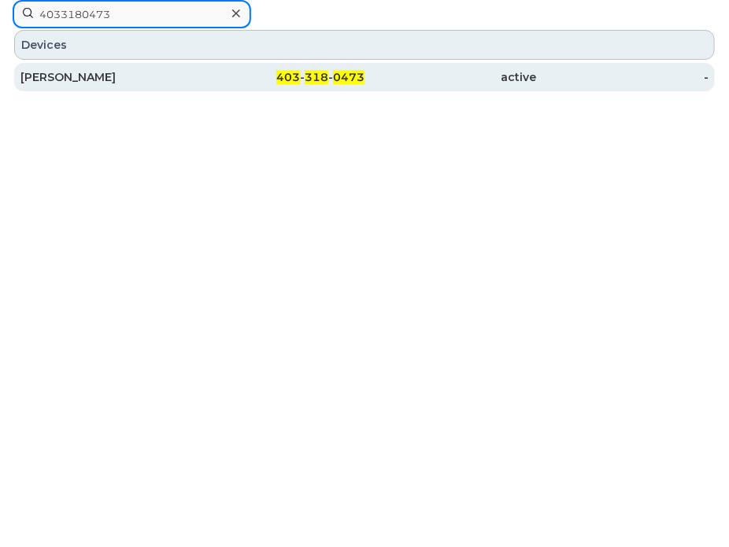
type input "4033180473"
click at [222, 81] on div "403 - 318 - 0473" at bounding box center [279, 77] width 172 height 16
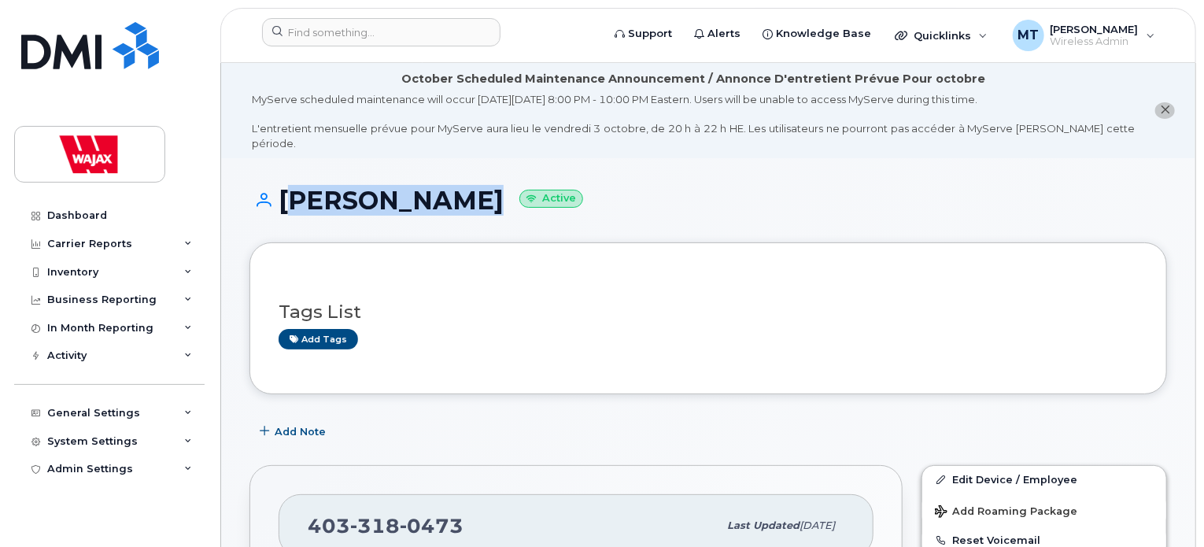
drag, startPoint x: 449, startPoint y: 186, endPoint x: 278, endPoint y: 194, distance: 171.0
click at [278, 194] on h1 "[PERSON_NAME] Active" at bounding box center [708, 201] width 918 height 28
copy h1 "[PERSON_NAME]"
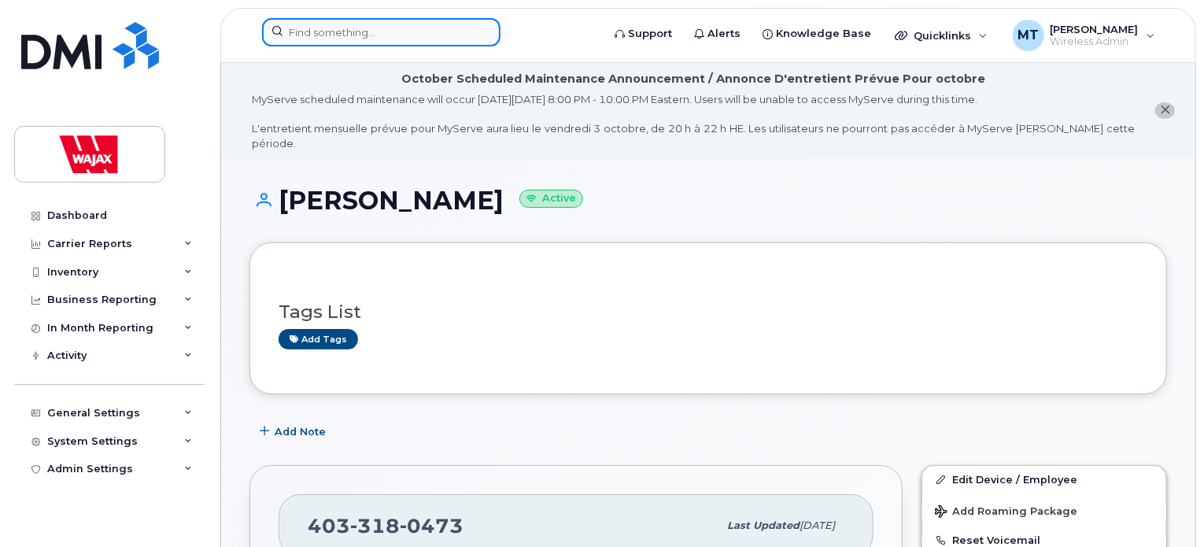
click at [432, 31] on input at bounding box center [381, 32] width 238 height 28
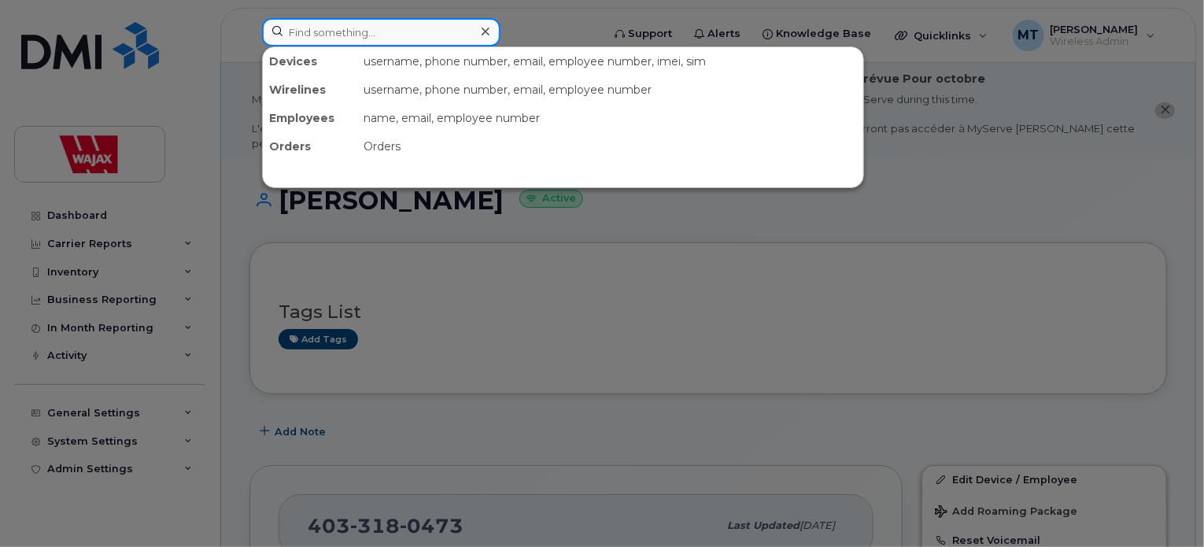
paste input "[PERSON_NAME]"
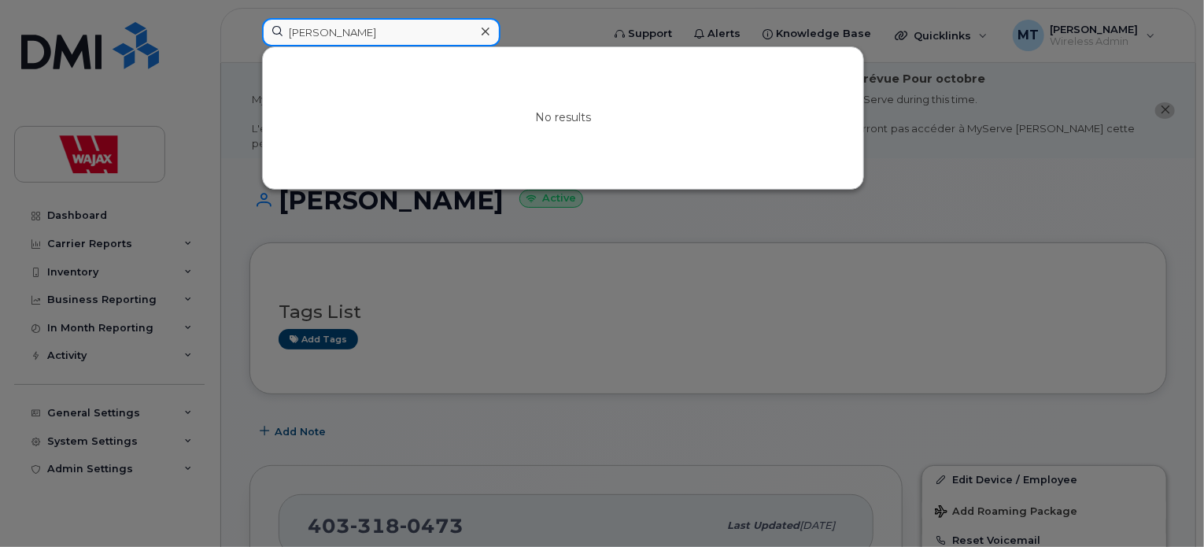
click at [394, 34] on input "[PERSON_NAME]" at bounding box center [381, 32] width 238 height 28
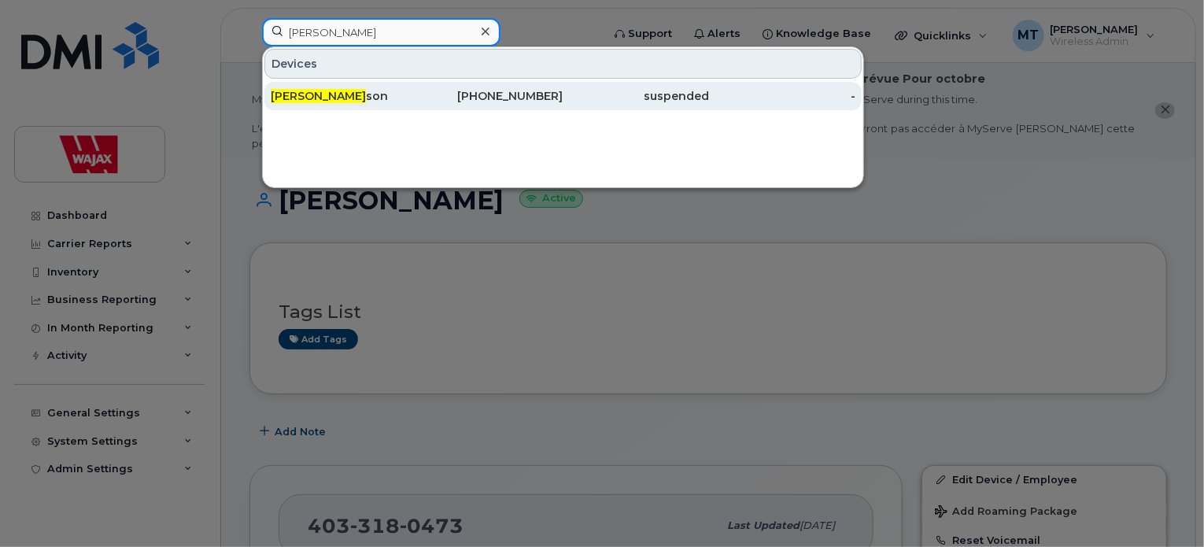
type input "[PERSON_NAME]"
click at [373, 96] on div "[PERSON_NAME] son" at bounding box center [344, 96] width 146 height 16
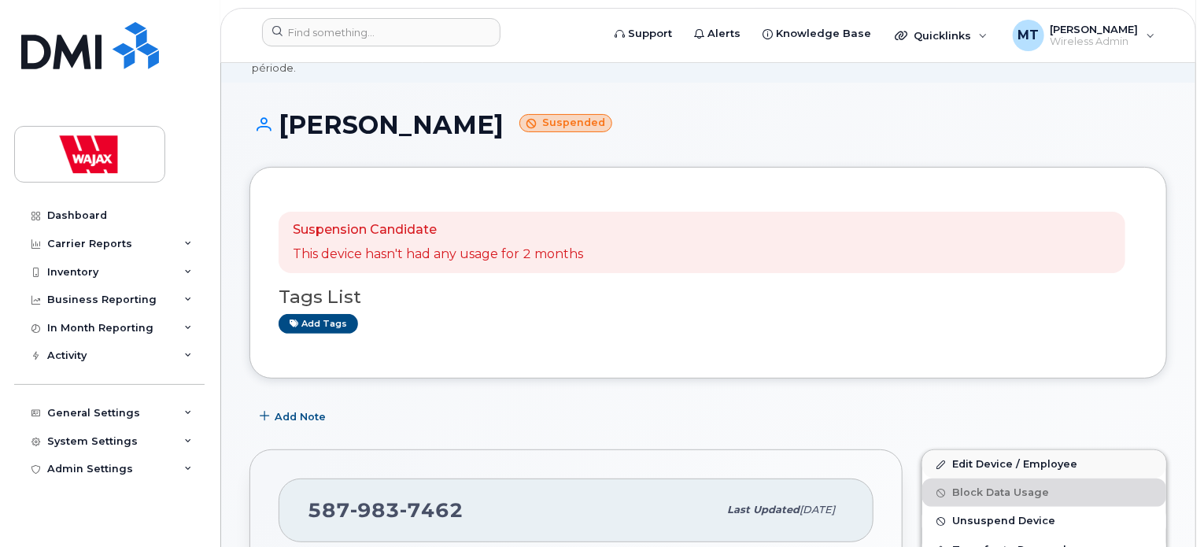
scroll to position [157, 0]
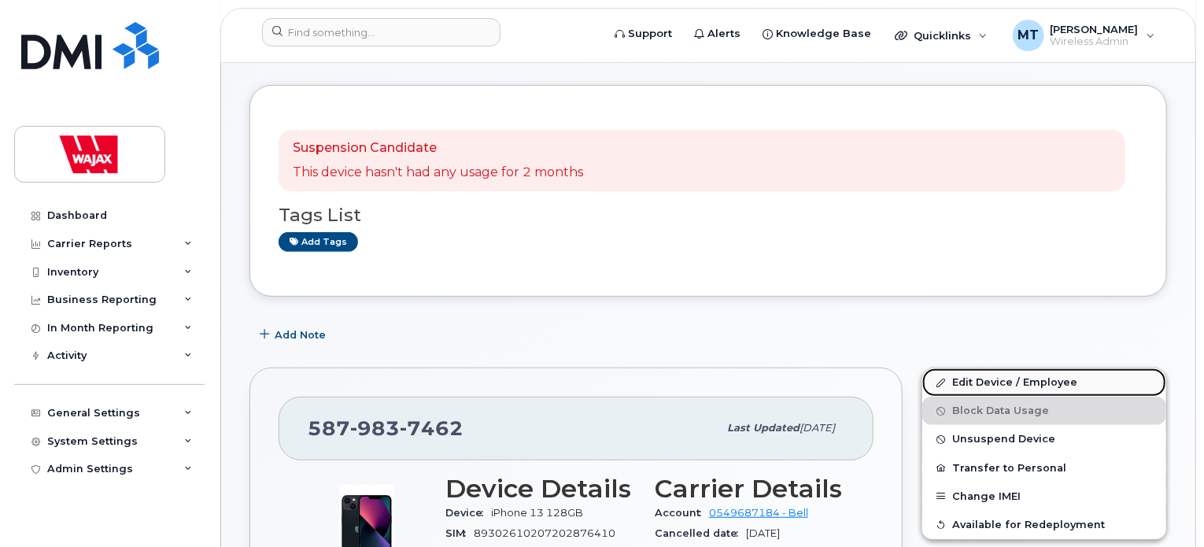
click at [977, 368] on link "Edit Device / Employee" at bounding box center [1044, 382] width 244 height 28
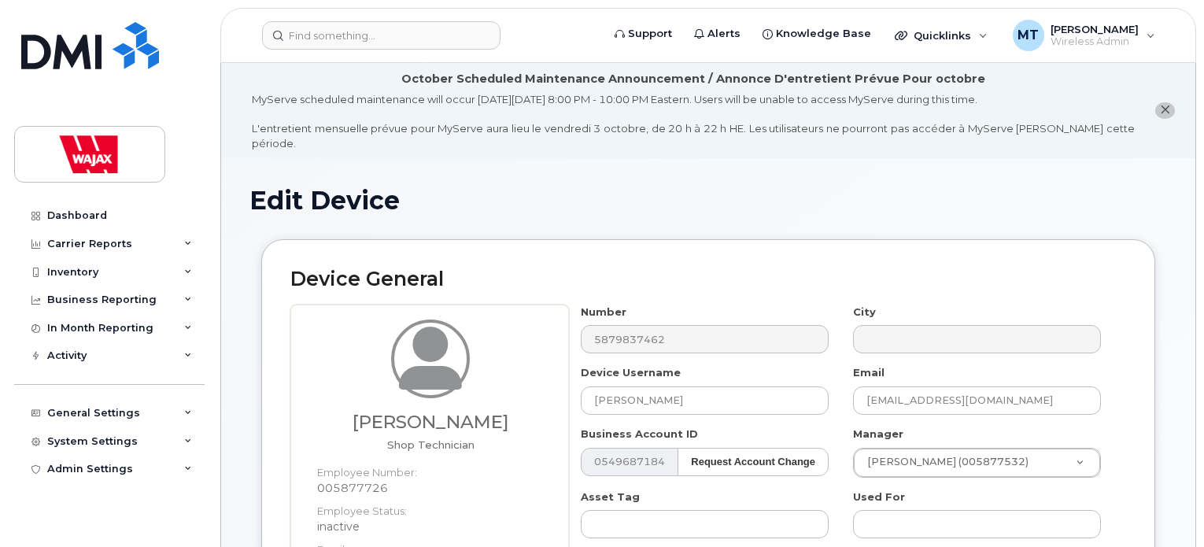
select select "23291732"
click at [598, 387] on input "Cole Pederson" at bounding box center [705, 400] width 248 height 28
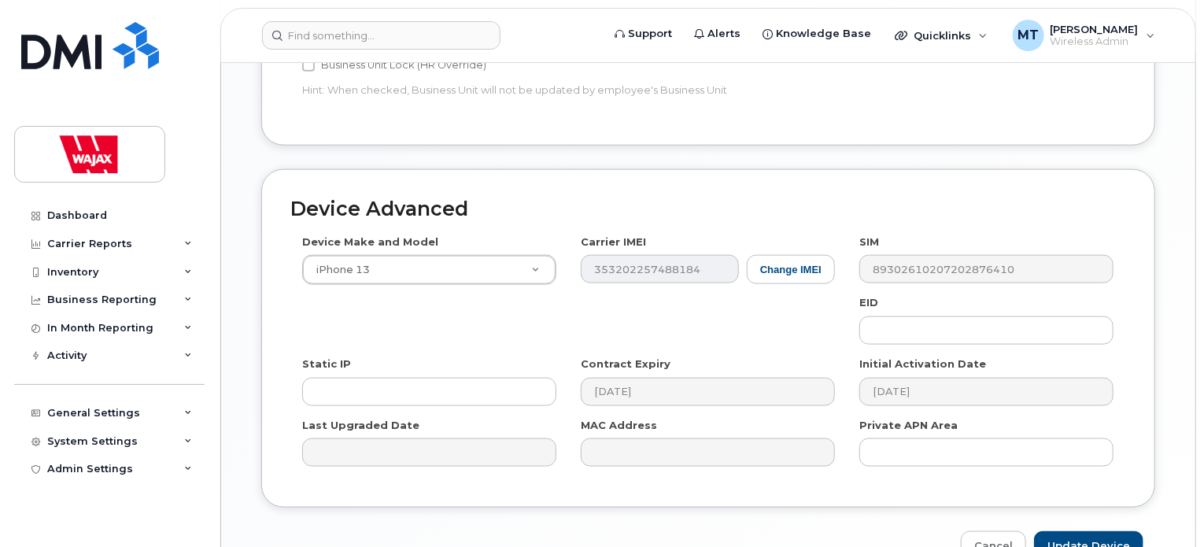
scroll to position [944, 0]
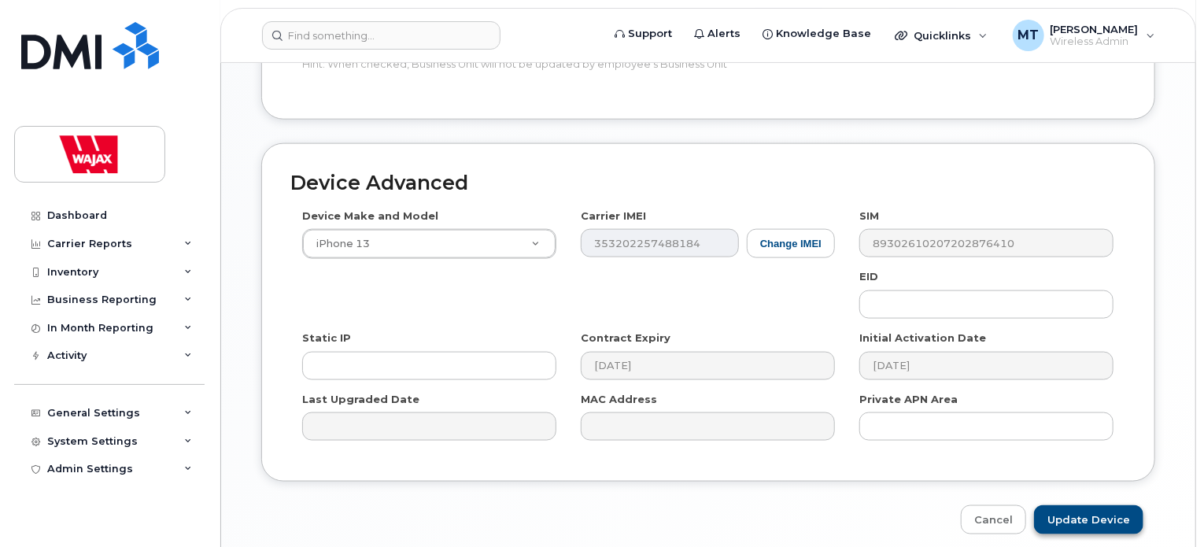
type input "S-Cole Pederson"
click at [1081, 505] on input "Update Device" at bounding box center [1088, 519] width 109 height 29
type input "Saving..."
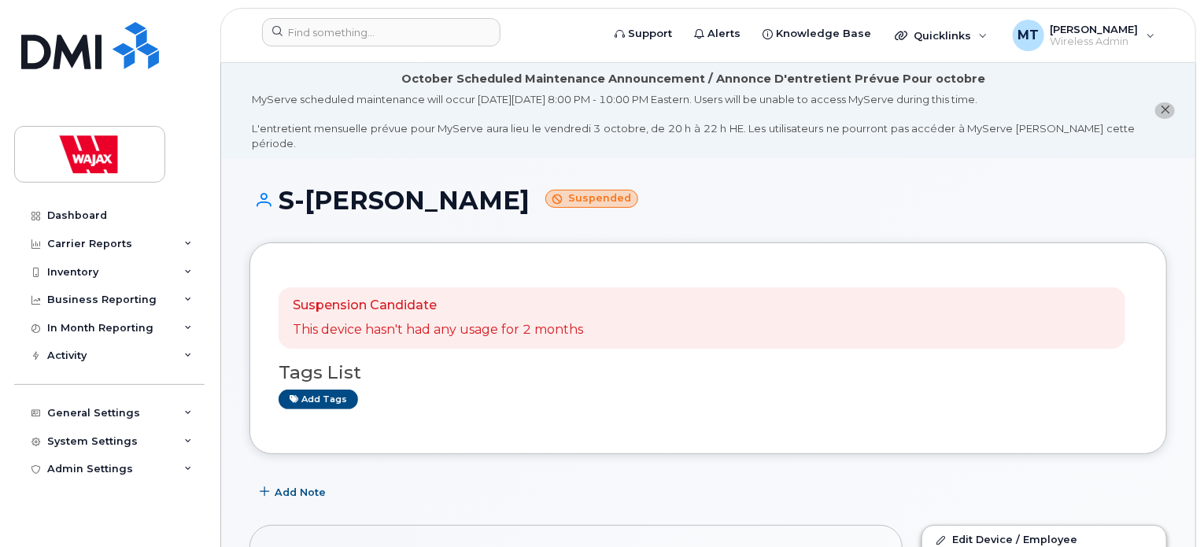
click at [653, 411] on div "Suspension Candidate This device hasn't had any usage for 2 months Tags List Ad…" at bounding box center [708, 348] width 918 height 212
drag, startPoint x: 441, startPoint y: 48, endPoint x: 446, endPoint y: 33, distance: 15.9
click at [441, 48] on div at bounding box center [426, 35] width 354 height 35
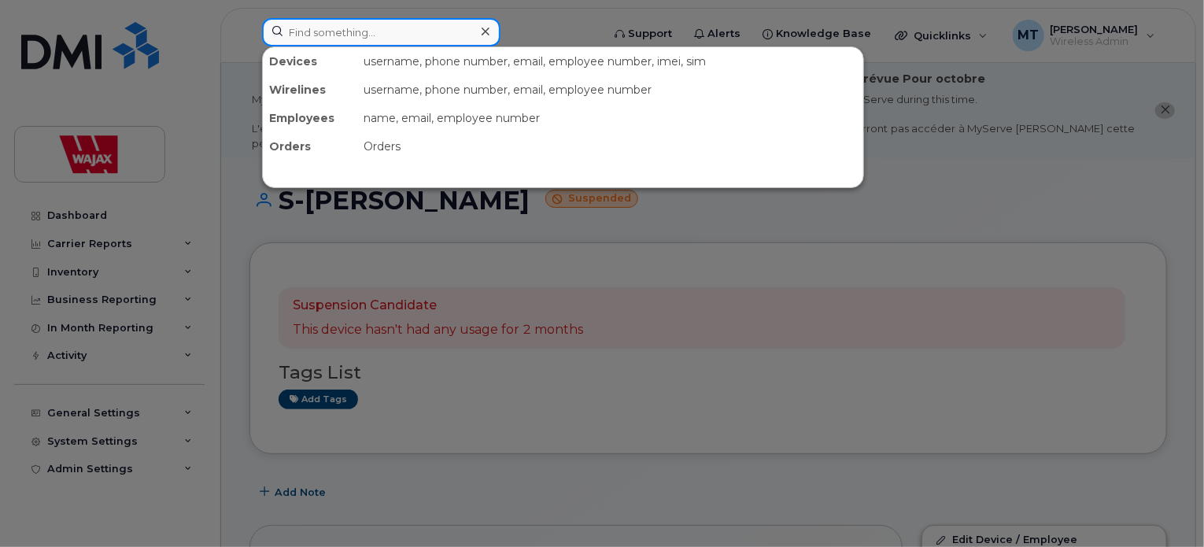
click at [446, 33] on input at bounding box center [381, 32] width 238 height 28
paste input "Albert Omwenga"
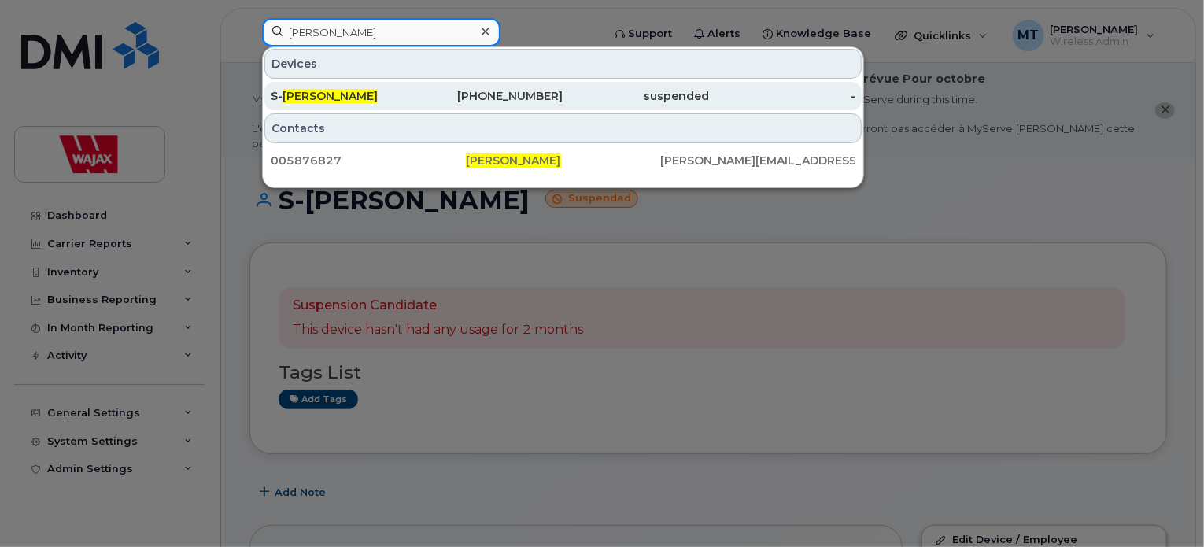
type input "Albert Omwenga"
click at [344, 99] on span "Albert Omwenga" at bounding box center [330, 96] width 95 height 14
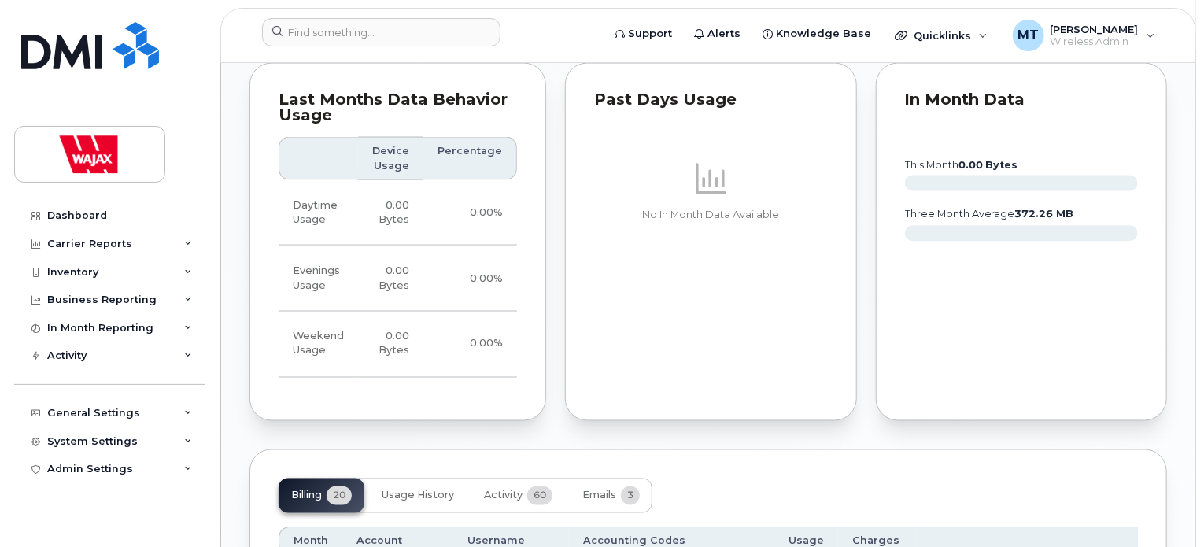
scroll to position [1417, 0]
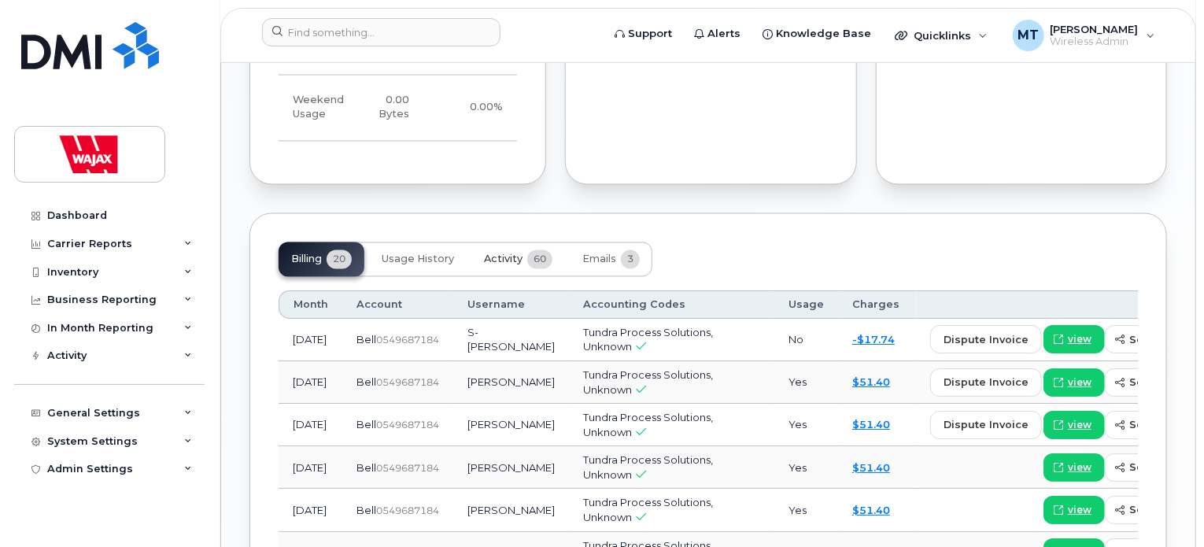
click at [525, 242] on button "Activity 60" at bounding box center [518, 259] width 94 height 35
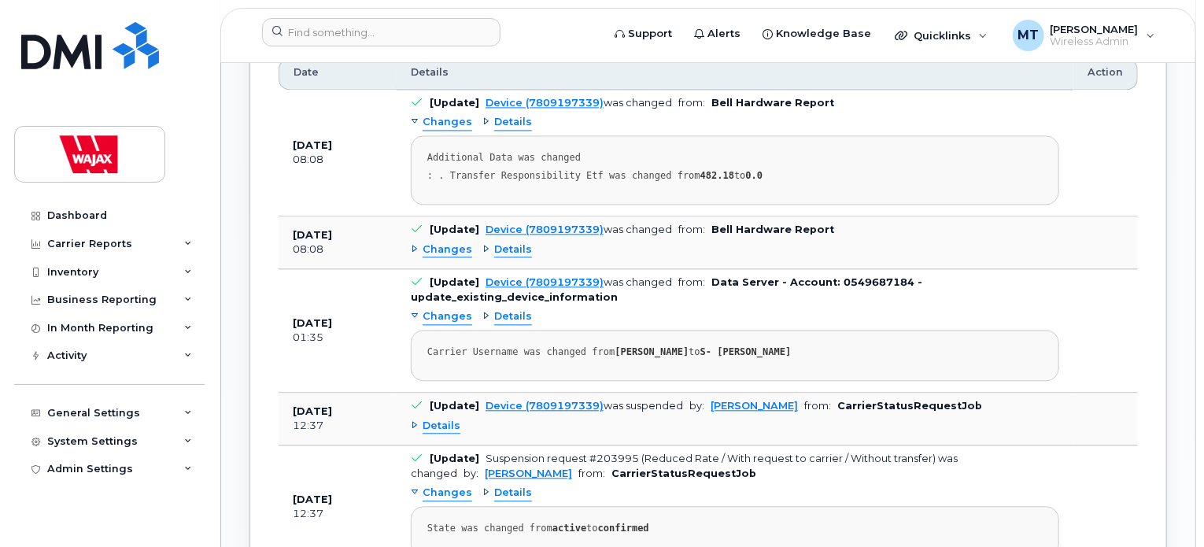
scroll to position [1653, 0]
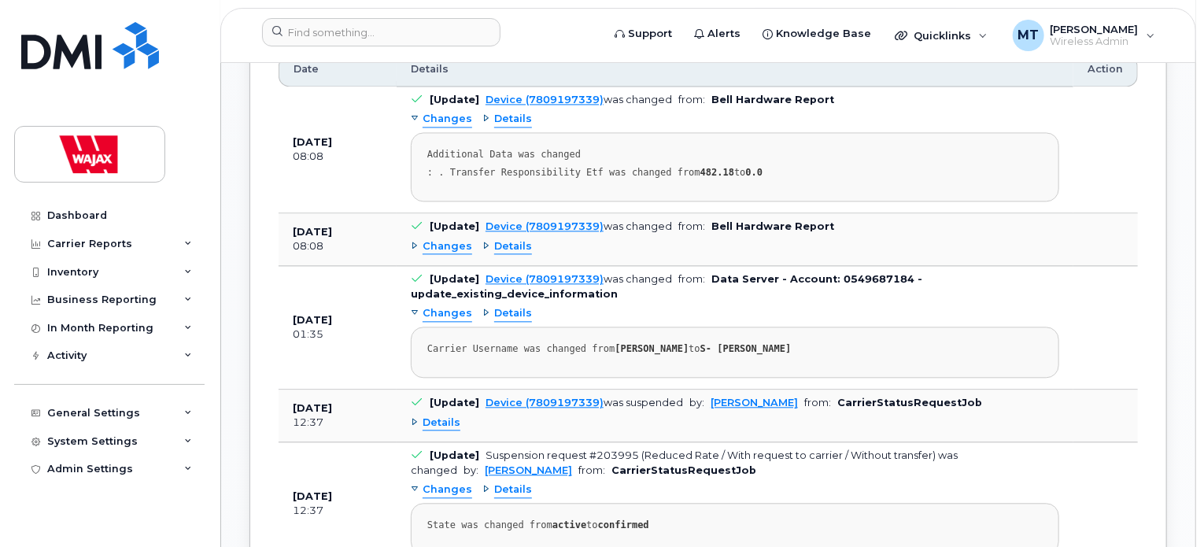
click at [482, 306] on div "Details" at bounding box center [507, 313] width 50 height 15
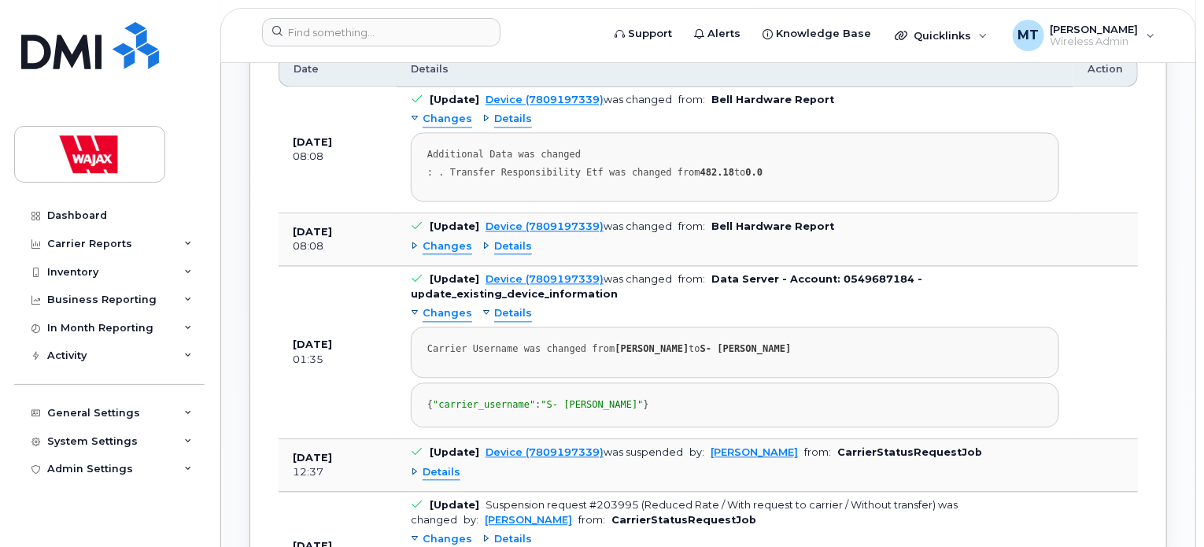
click at [482, 306] on div "Details" at bounding box center [507, 313] width 50 height 15
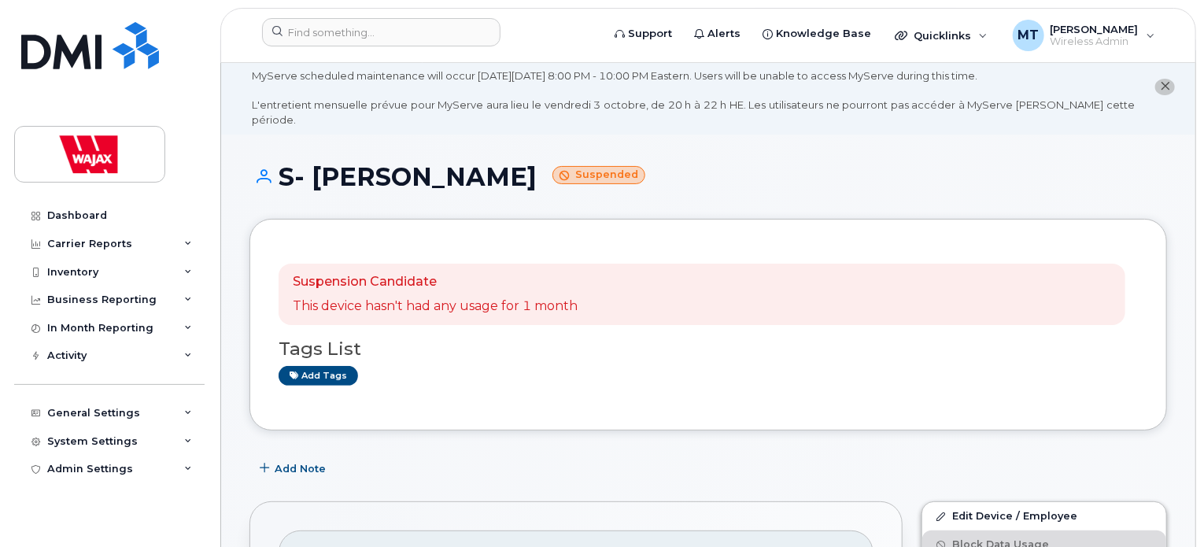
scroll to position [0, 0]
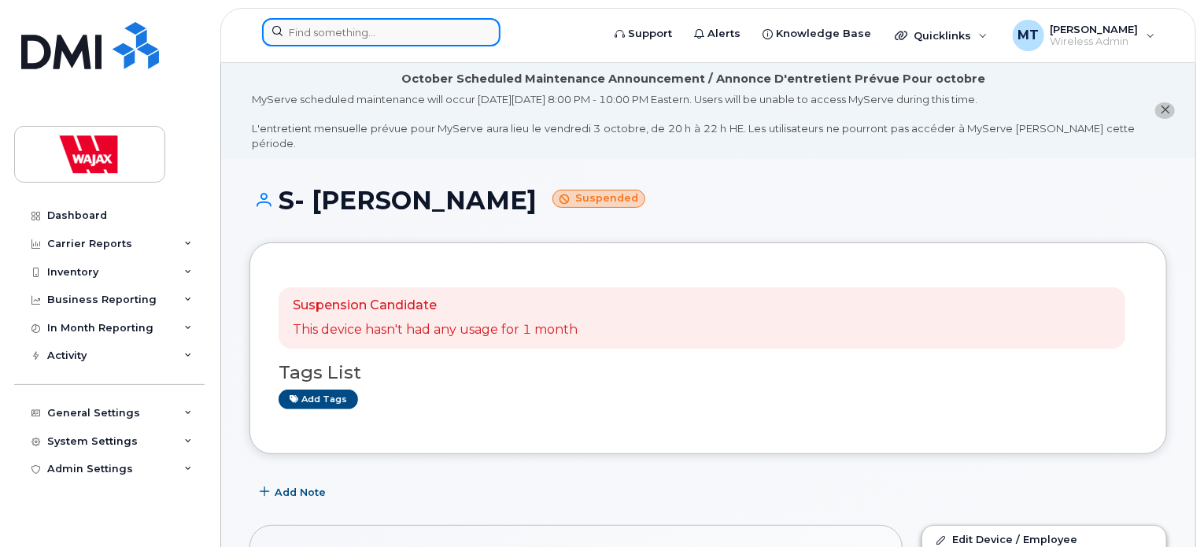
click at [447, 28] on input at bounding box center [381, 32] width 238 height 28
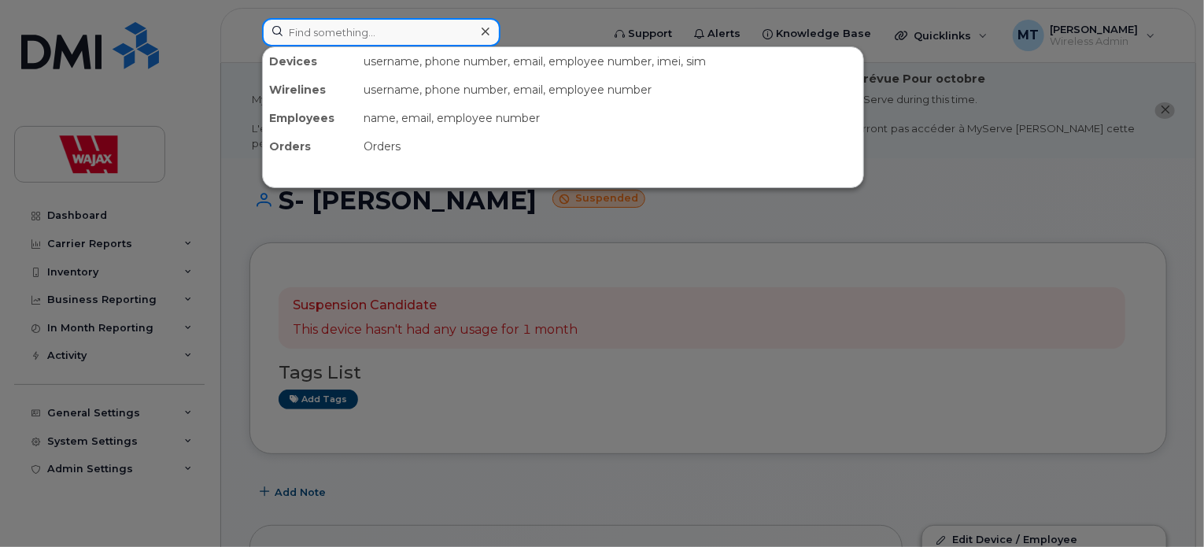
paste input "[PERSON_NAME]"
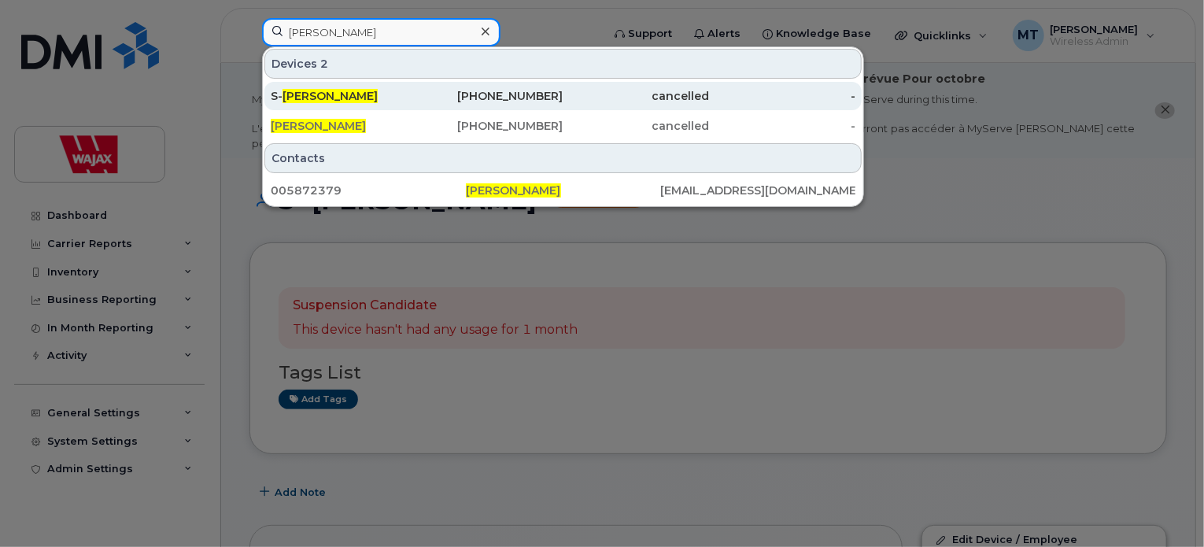
type input "[PERSON_NAME]"
click at [509, 91] on div "[PHONE_NUMBER]" at bounding box center [490, 96] width 146 height 16
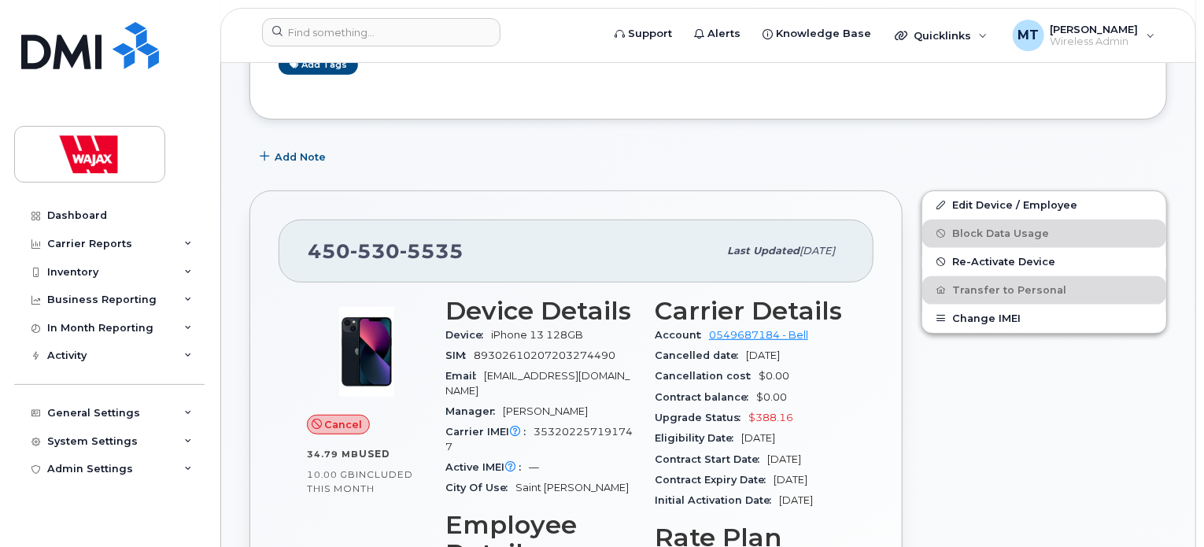
scroll to position [315, 0]
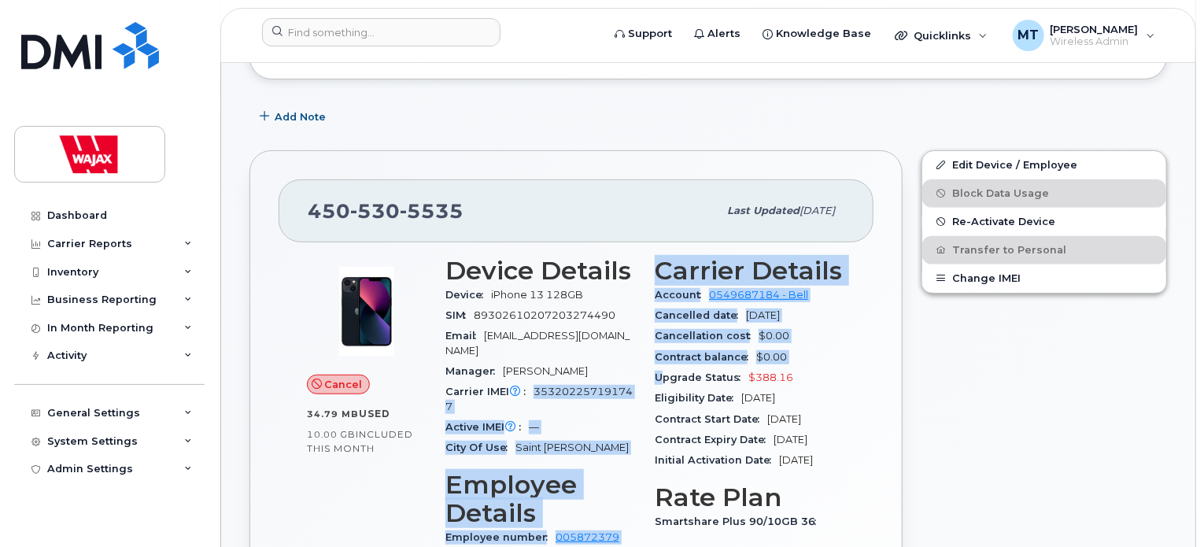
drag, startPoint x: 533, startPoint y: 364, endPoint x: 666, endPoint y: 367, distance: 133.0
click at [666, 367] on div "Device Details Device iPhone 13 128GB SIM [TECHNICAL_ID] Email [EMAIL_ADDRESS][…" at bounding box center [645, 498] width 419 height 503
click at [636, 382] on div "Carrier IMEI Carrier IMEI is reported during the last billing cycle or change o…" at bounding box center [540, 399] width 190 height 35
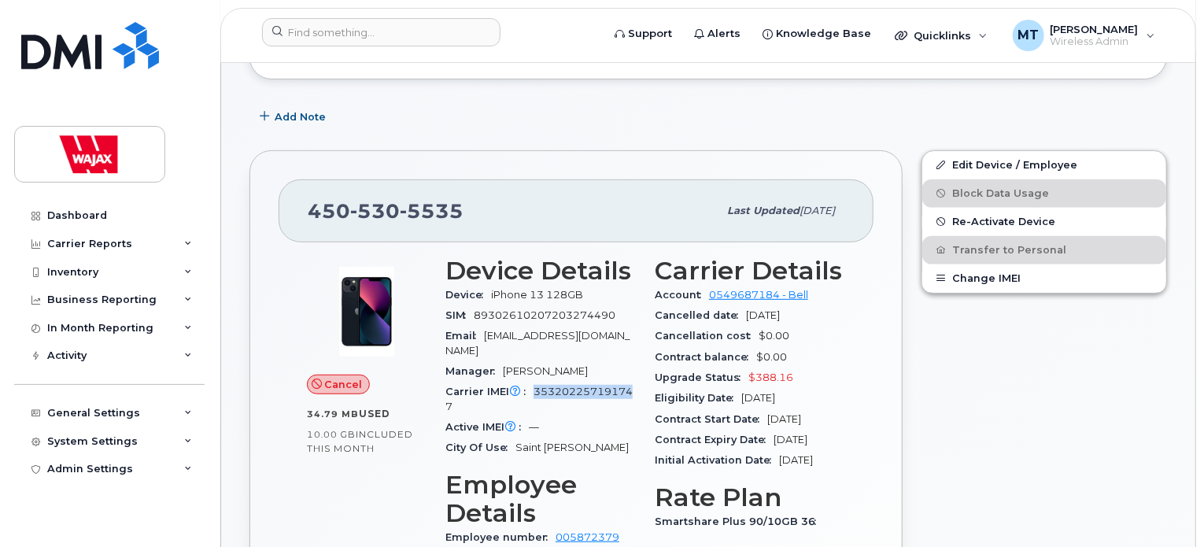
drag, startPoint x: 636, startPoint y: 368, endPoint x: 533, endPoint y: 365, distance: 103.1
click at [533, 382] on div "Carrier IMEI Carrier IMEI is reported during the last billing cycle or change o…" at bounding box center [540, 399] width 190 height 35
copy span "35320225719174"
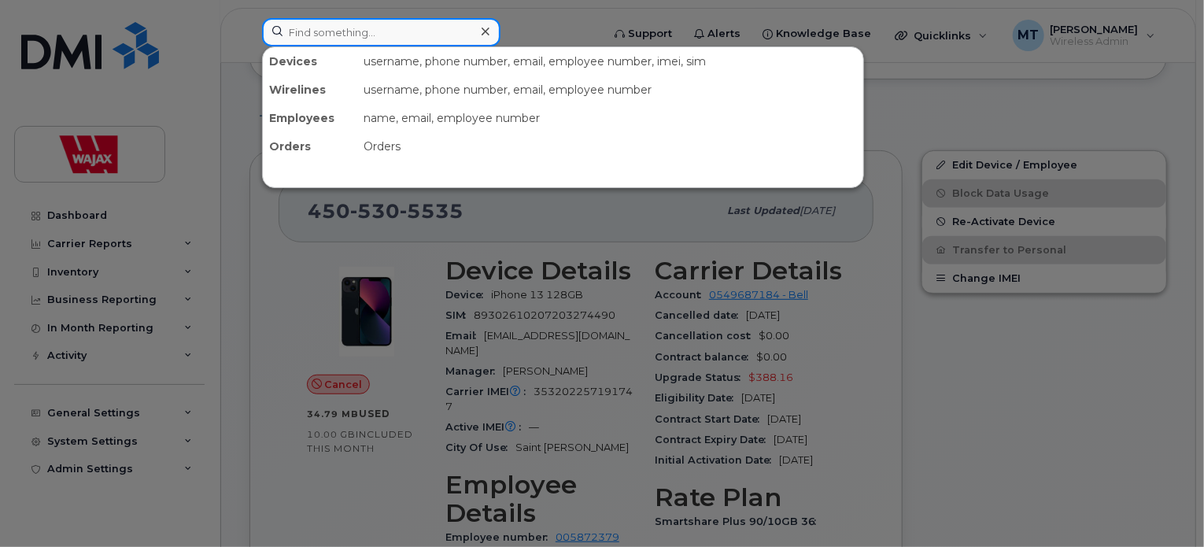
click at [466, 35] on input at bounding box center [381, 32] width 238 height 28
paste input "35320225719174"
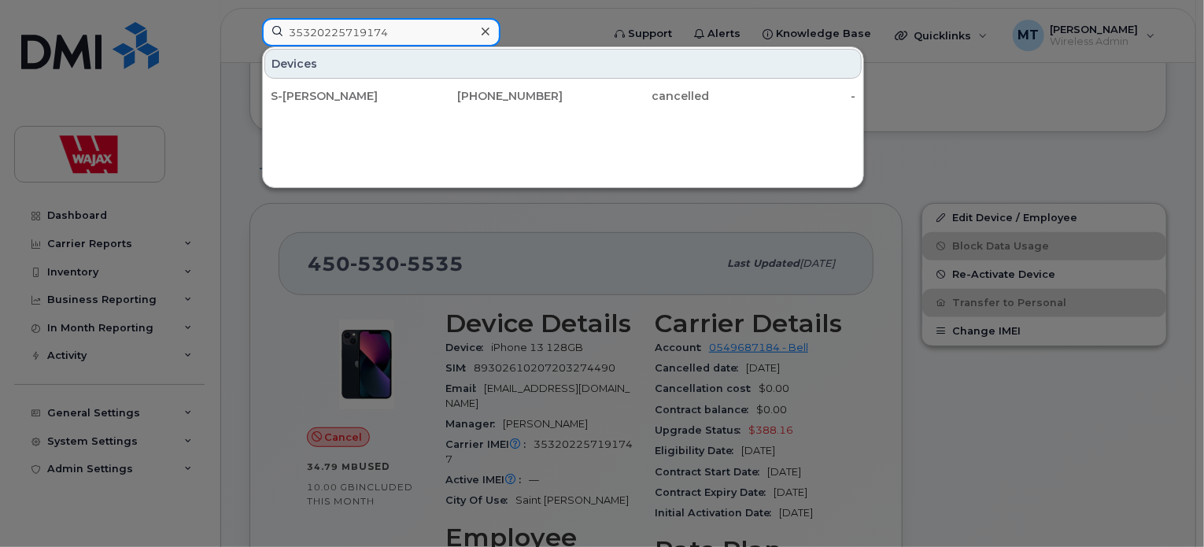
scroll to position [236, 0]
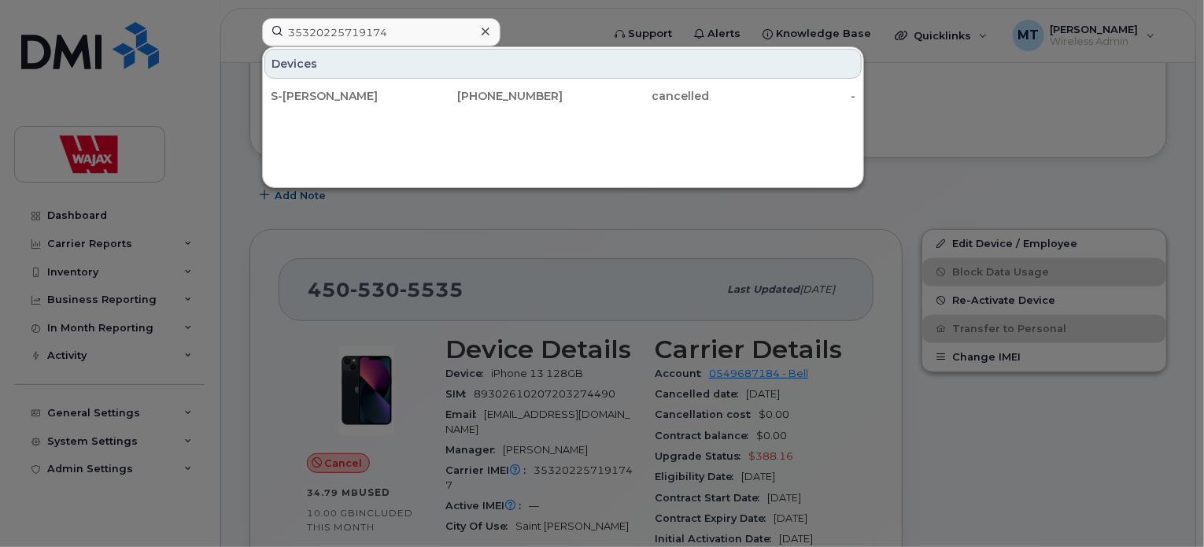
click at [264, 273] on div at bounding box center [602, 273] width 1204 height 547
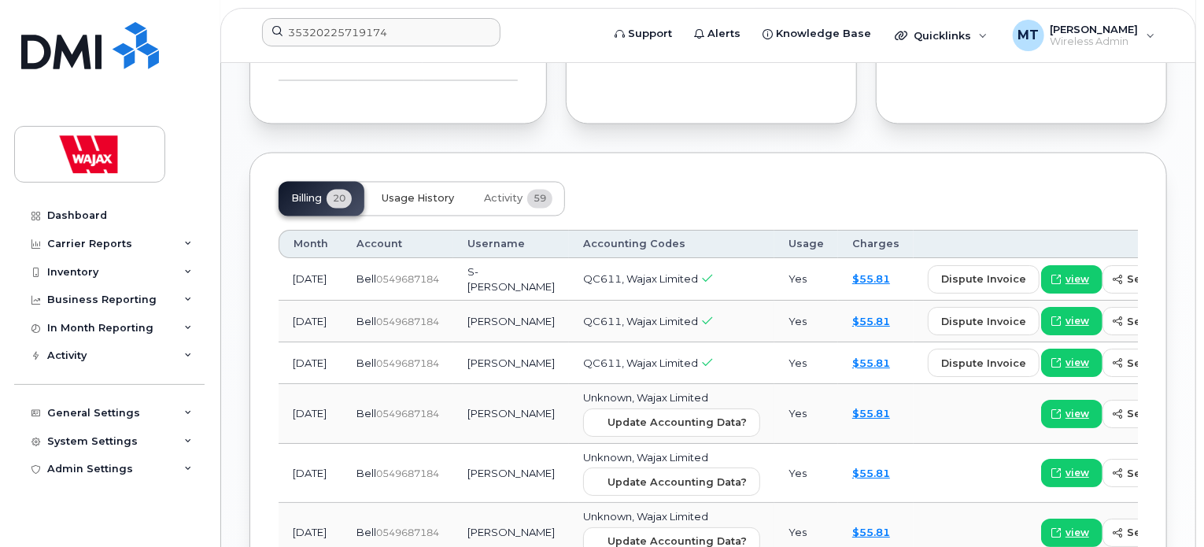
click at [445, 182] on button "Usage History" at bounding box center [418, 199] width 98 height 35
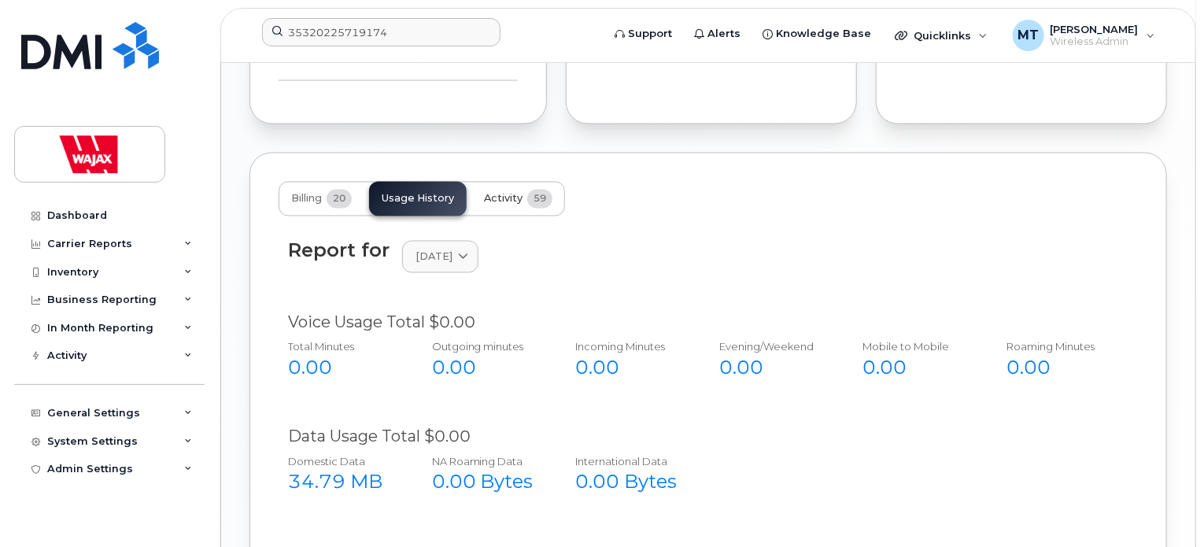
click at [525, 182] on button "Activity 59" at bounding box center [518, 199] width 94 height 35
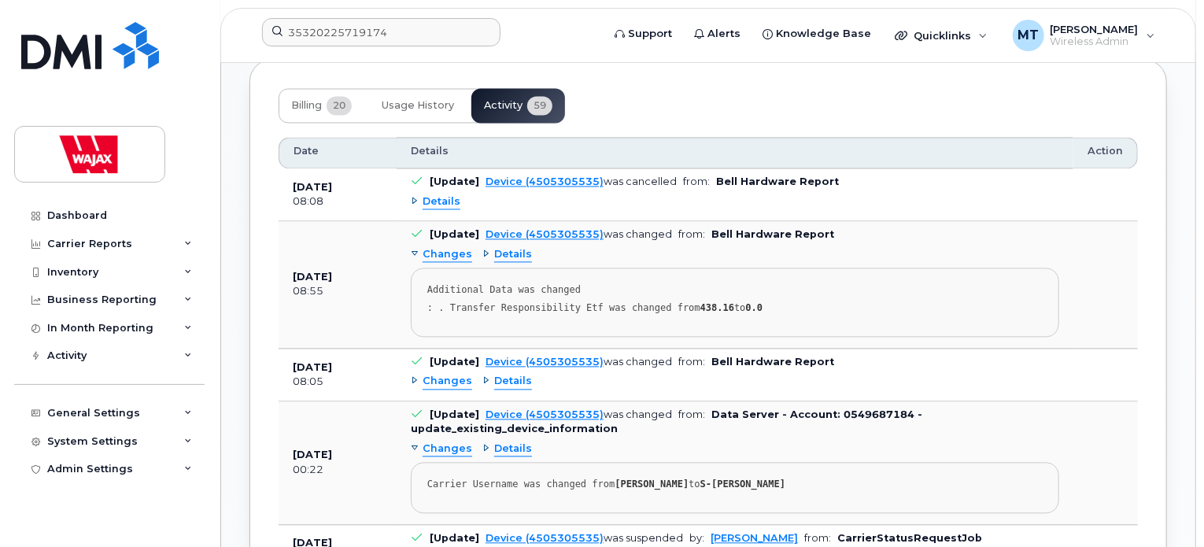
scroll to position [1417, 0]
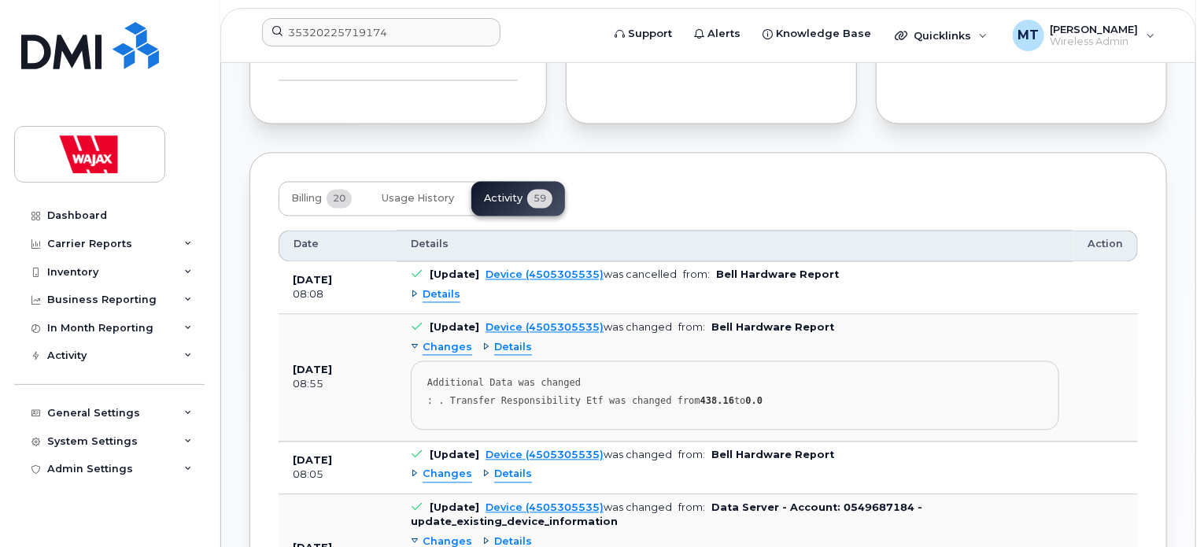
click at [412, 288] on div "Details" at bounding box center [436, 295] width 50 height 15
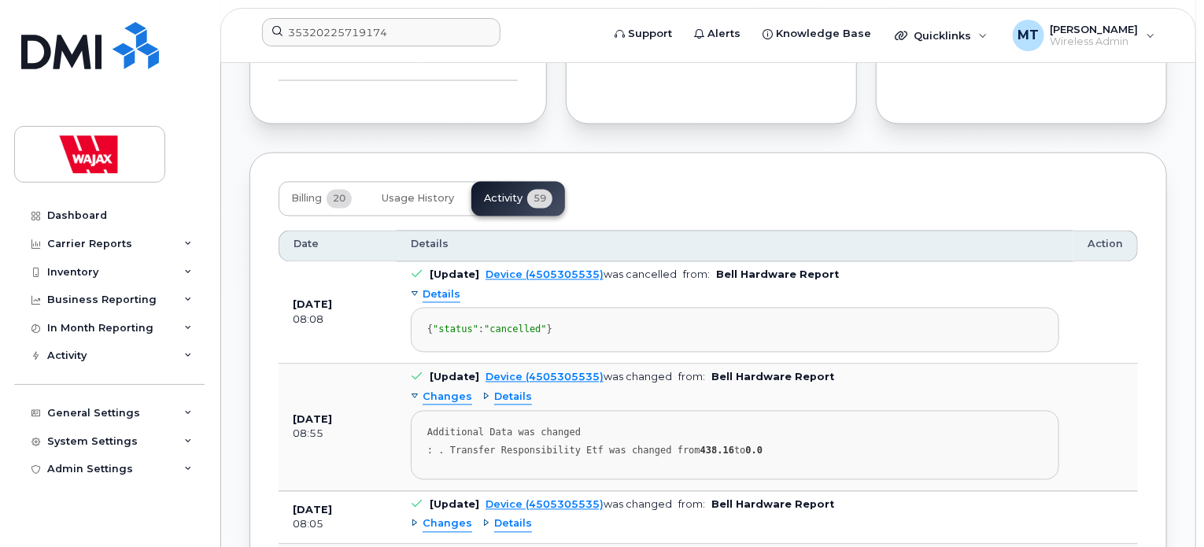
click at [412, 288] on div "Details" at bounding box center [436, 295] width 50 height 15
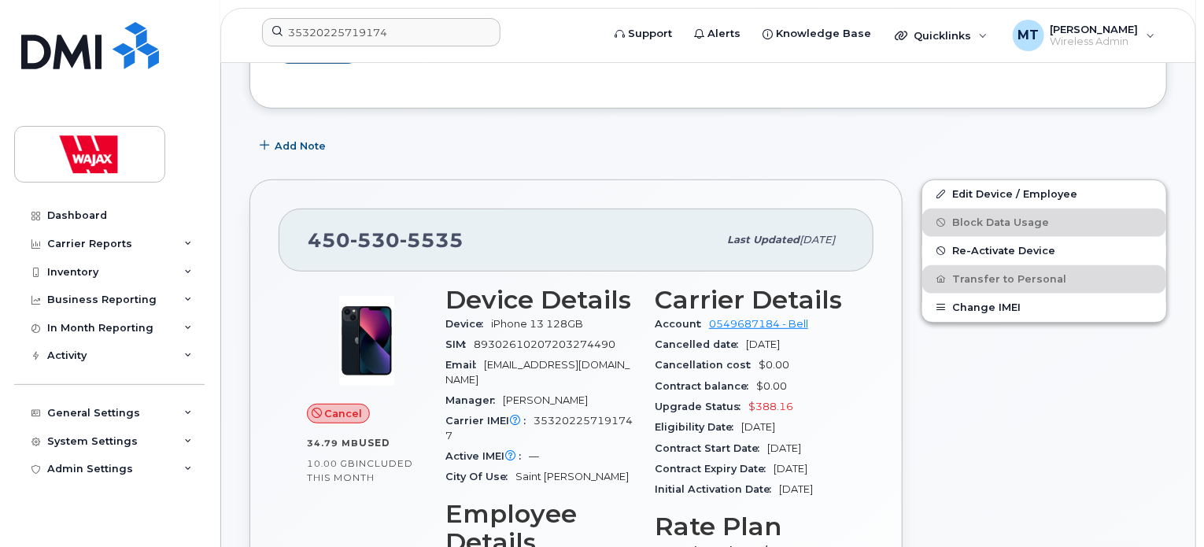
scroll to position [236, 0]
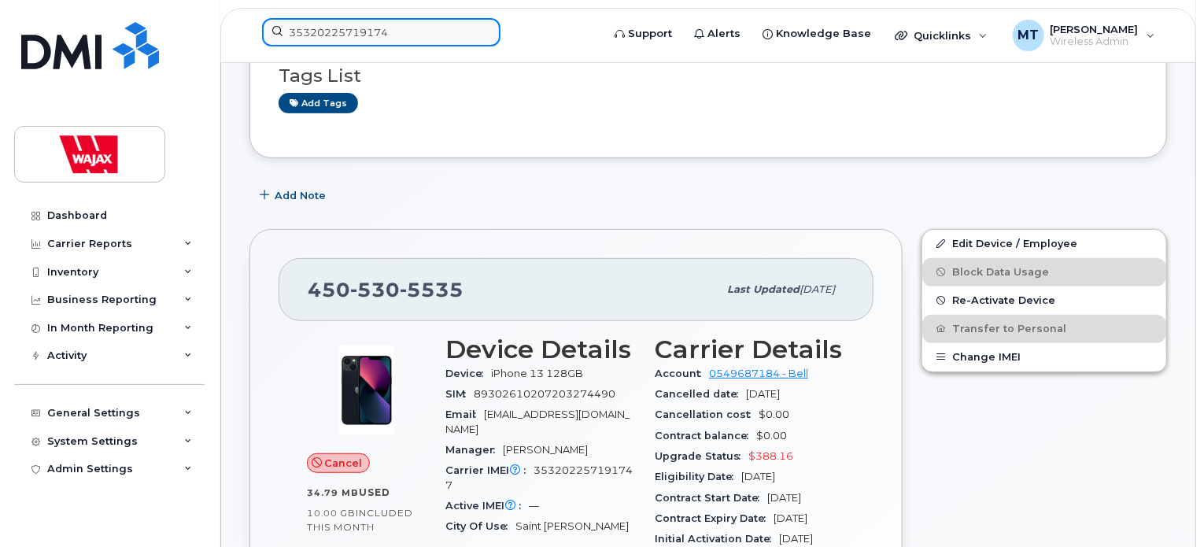
click at [445, 33] on input "35320225719174" at bounding box center [381, 32] width 238 height 28
paste input "[PERSON_NAME]"
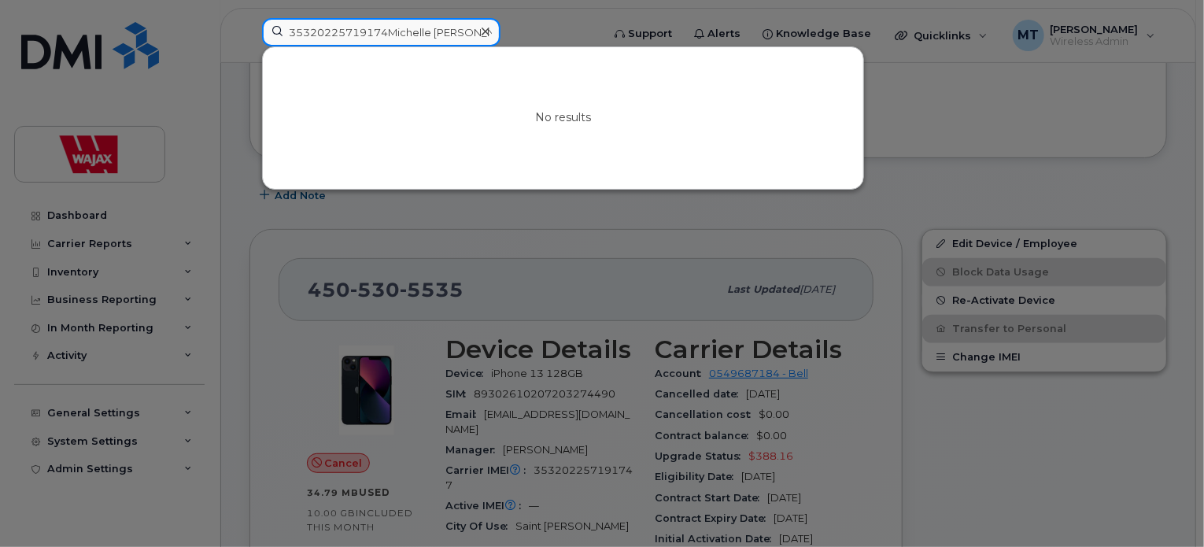
drag, startPoint x: 445, startPoint y: 33, endPoint x: 271, endPoint y: 35, distance: 173.9
click at [271, 35] on input "35320225719174Michelle Cormier" at bounding box center [381, 32] width 238 height 28
paste input
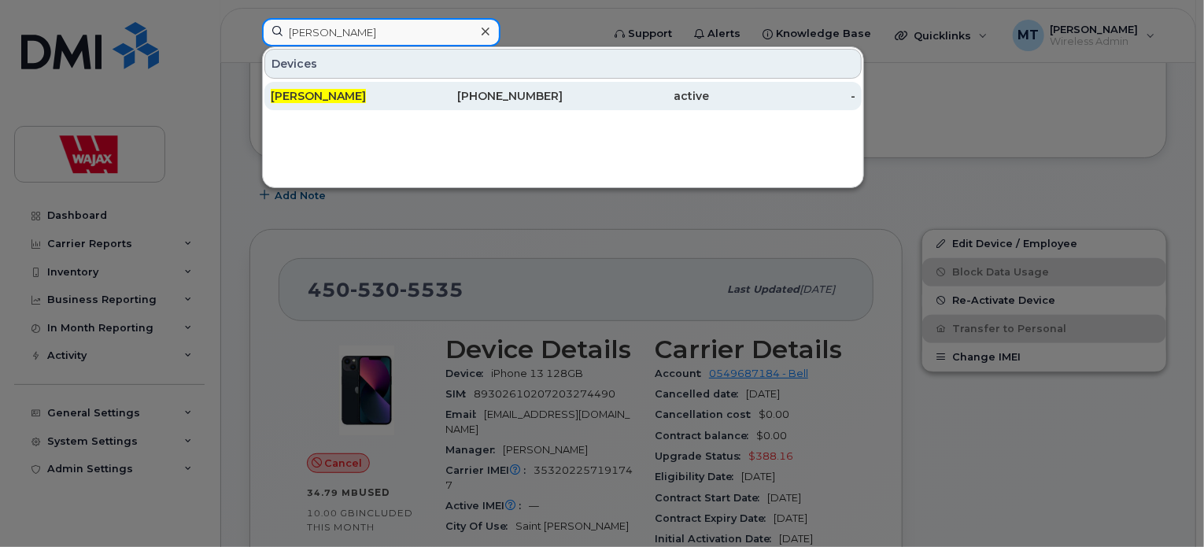
type input "[PERSON_NAME]"
click at [380, 92] on div "[PERSON_NAME]" at bounding box center [344, 96] width 146 height 16
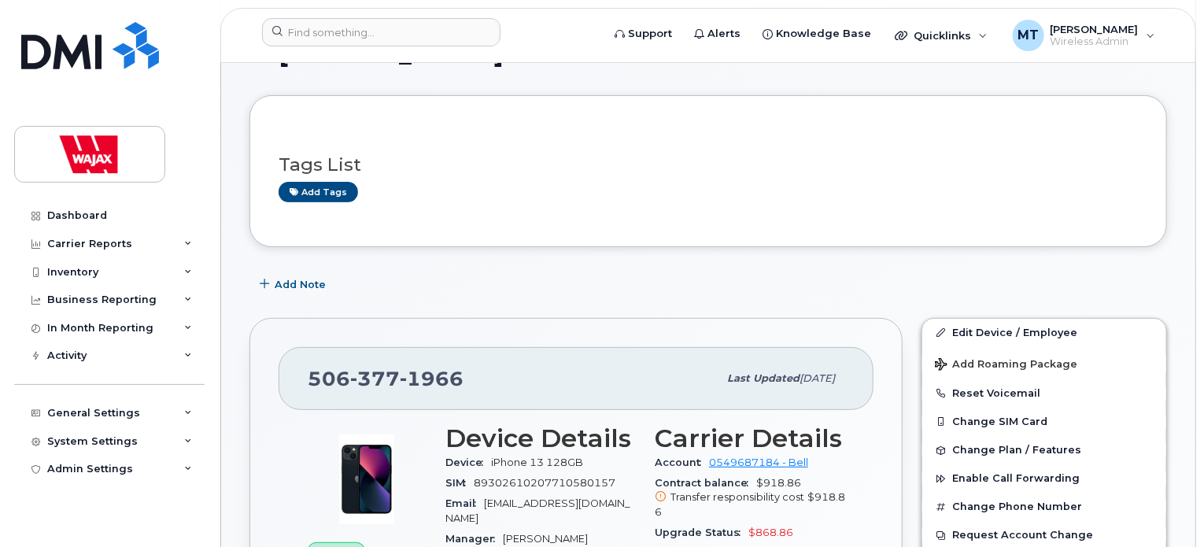
scroll to position [157, 0]
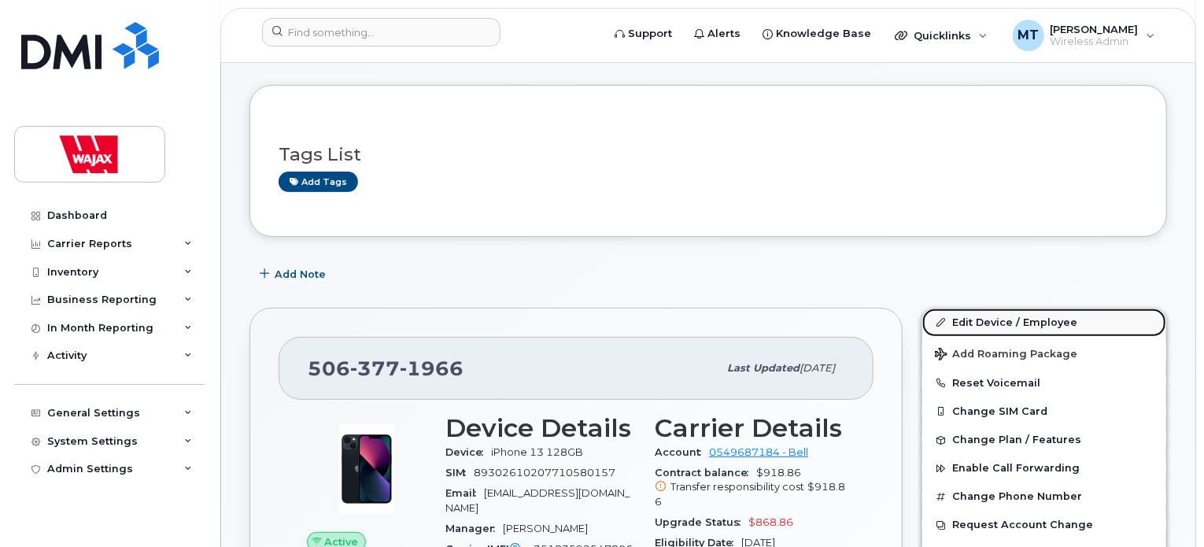
click at [954, 310] on link "Edit Device / Employee" at bounding box center [1044, 322] width 244 height 28
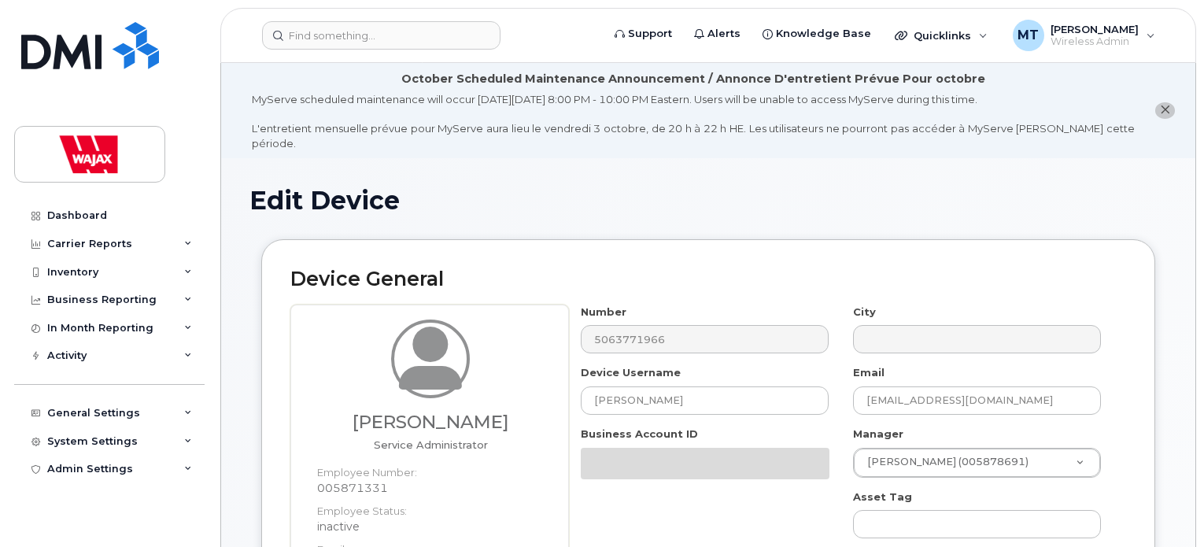
select select "23291732"
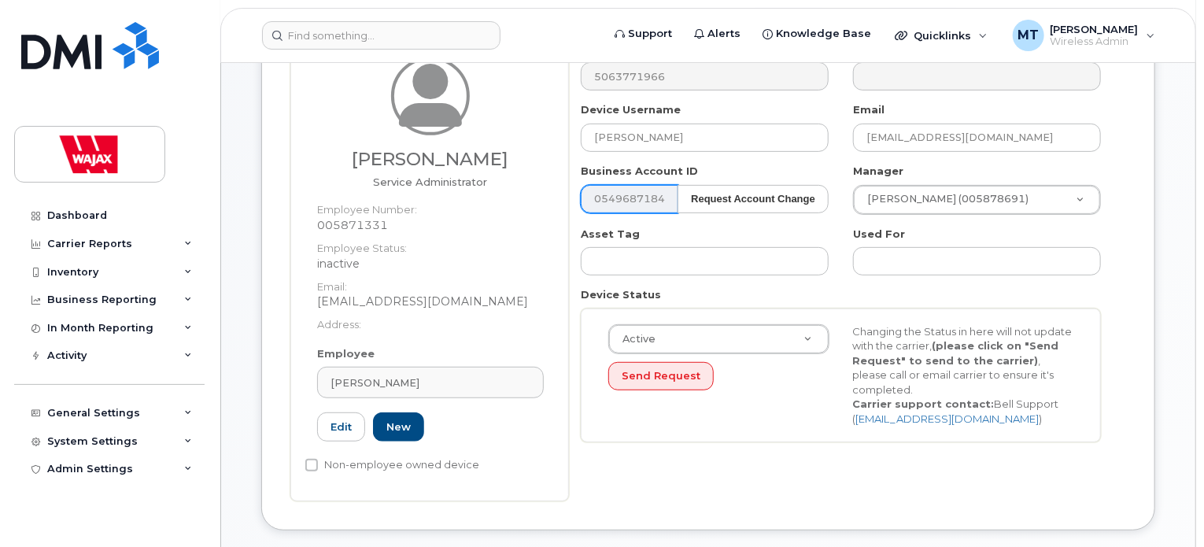
scroll to position [157, 0]
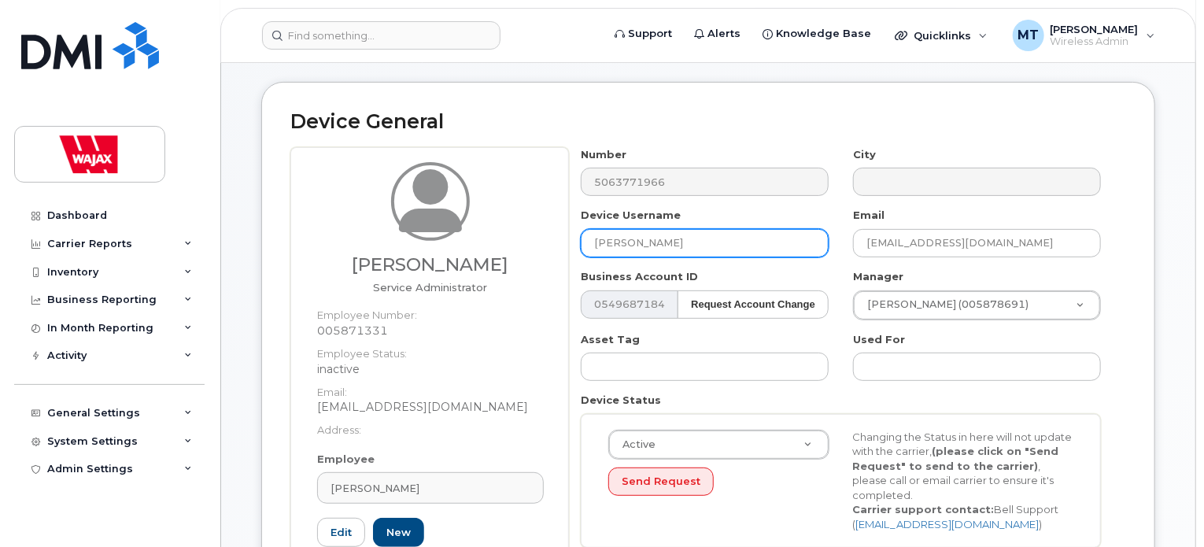
click at [589, 233] on input "[PERSON_NAME]" at bounding box center [705, 243] width 248 height 28
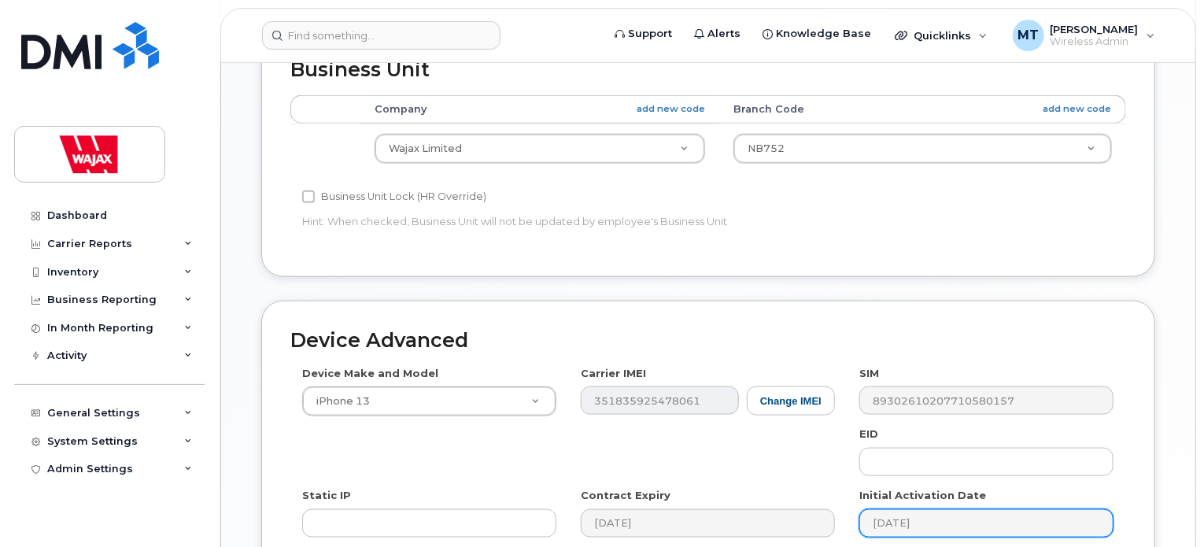
scroll to position [992, 0]
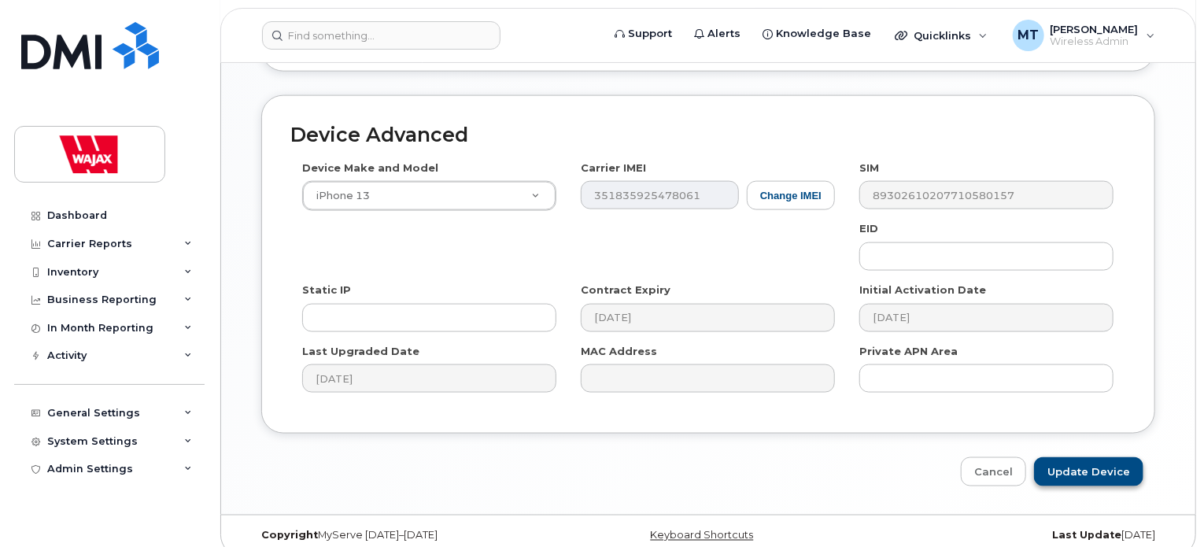
type input "S-[PERSON_NAME]"
click at [1072, 457] on input "Update Device" at bounding box center [1088, 471] width 109 height 29
type input "Saving..."
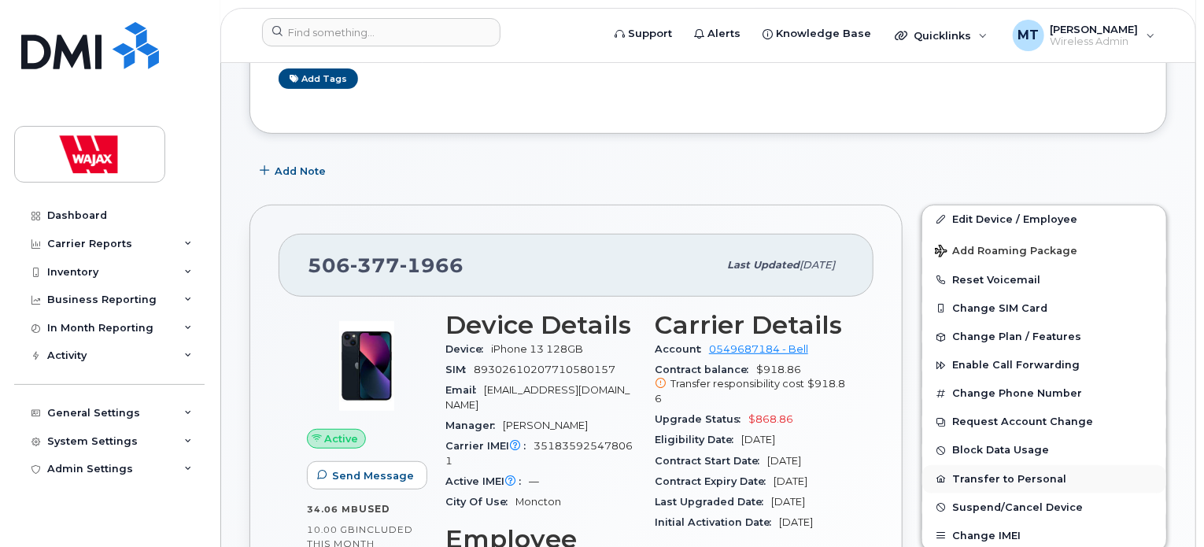
scroll to position [315, 0]
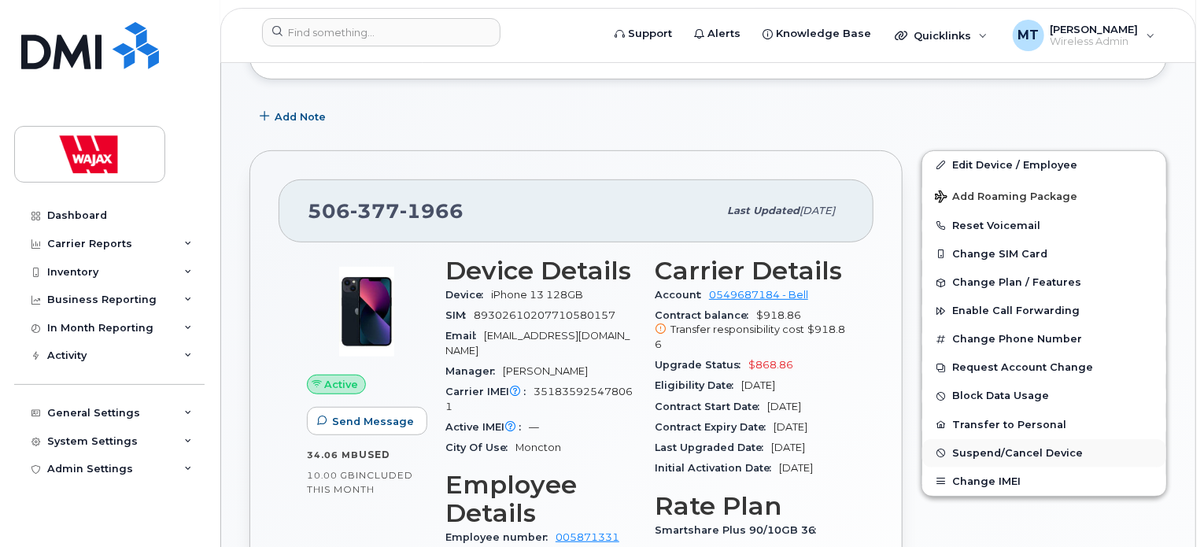
click at [1013, 439] on button "Suspend/Cancel Device" at bounding box center [1044, 453] width 244 height 28
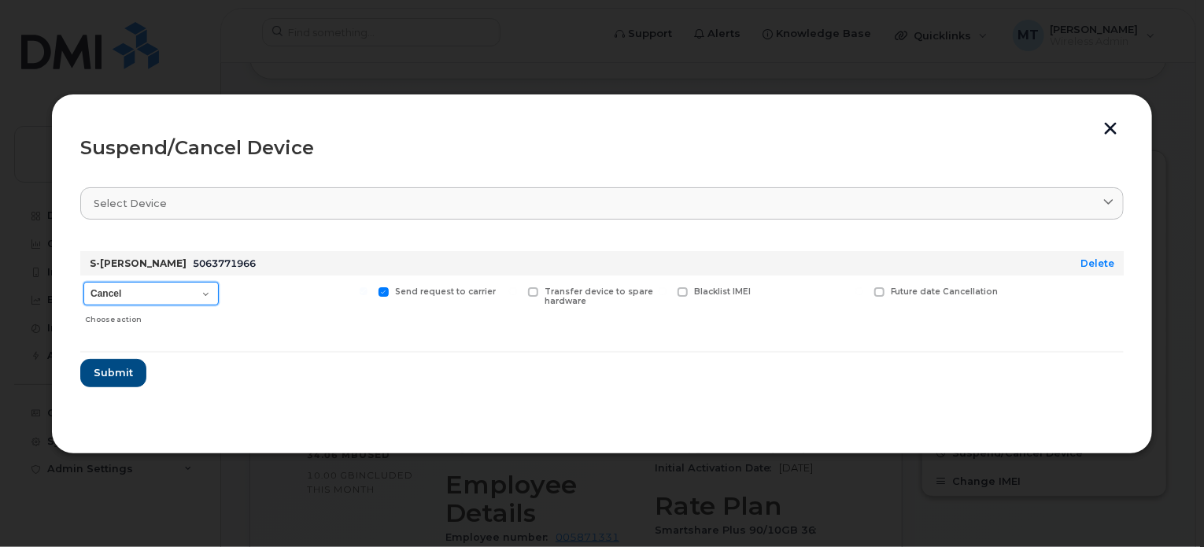
click at [208, 287] on select "Cancel Suspend - Extend Suspension Suspend - Reduced Rate Suspend - Full Rate S…" at bounding box center [150, 294] width 135 height 24
select select "[object Object]"
click at [83, 282] on select "Cancel Suspend - Extend Suspension Suspend - Reduced Rate Suspend - Full Rate S…" at bounding box center [150, 294] width 135 height 24
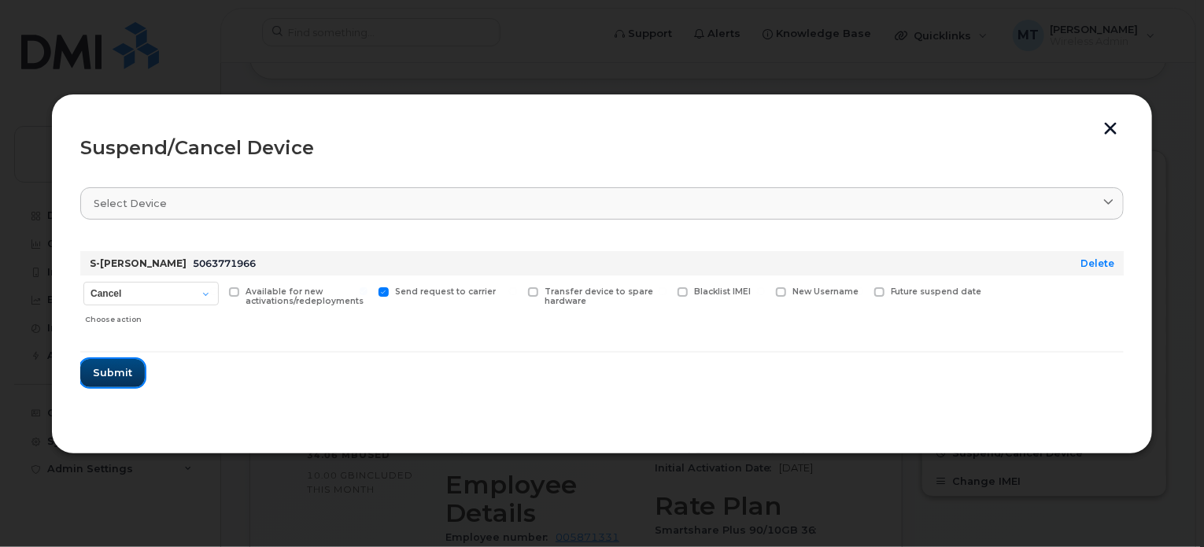
click at [131, 372] on button "Submit" at bounding box center [112, 373] width 65 height 28
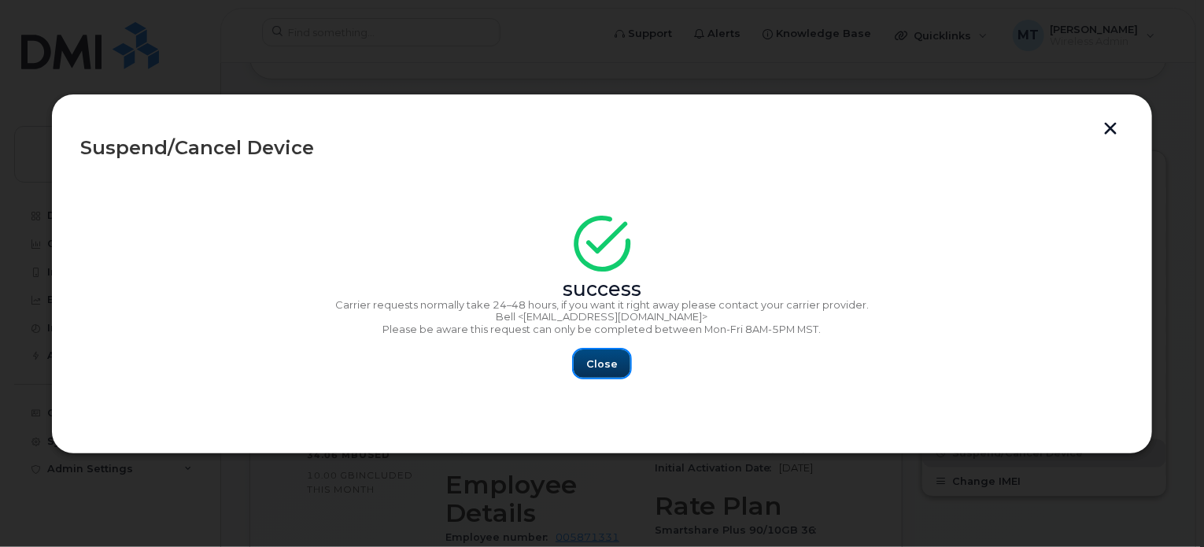
click at [601, 378] on button "Close" at bounding box center [602, 363] width 57 height 28
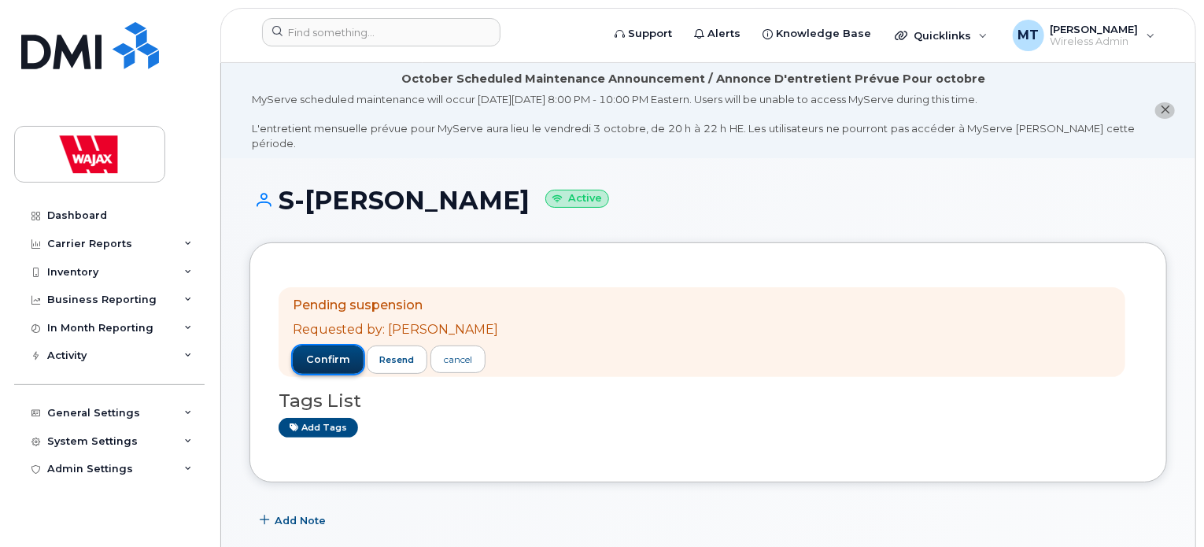
click at [337, 353] on span "confirm" at bounding box center [328, 360] width 44 height 14
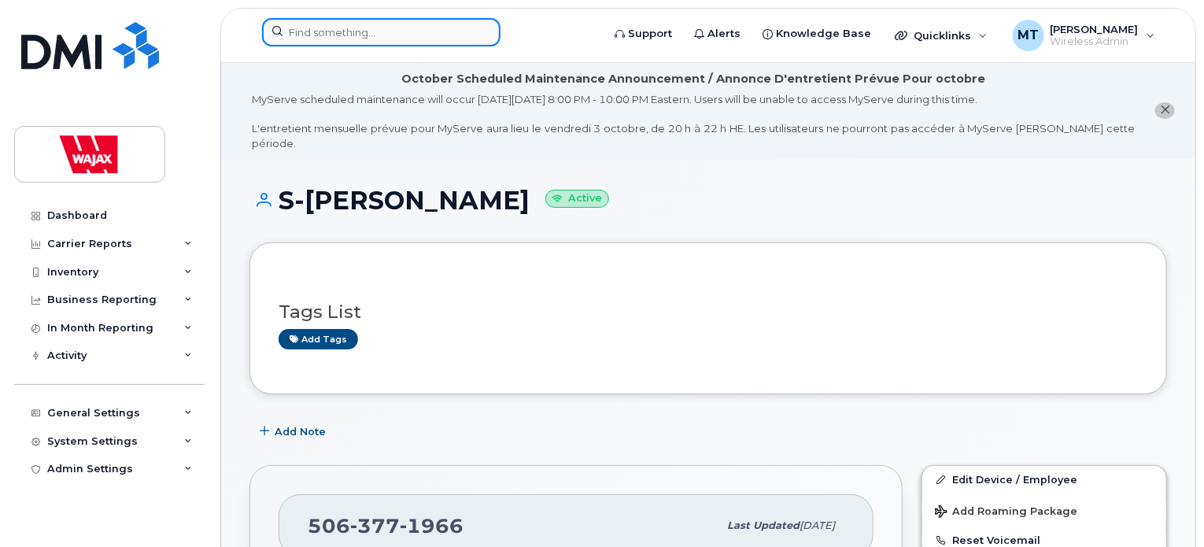
click at [460, 34] on input at bounding box center [381, 32] width 238 height 28
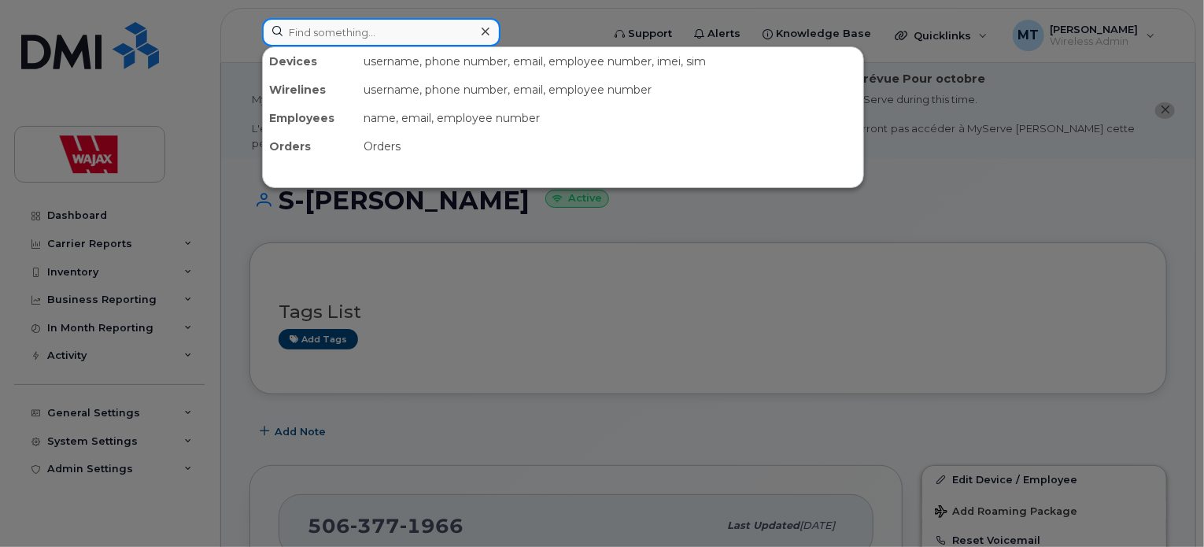
paste input "5876457895"
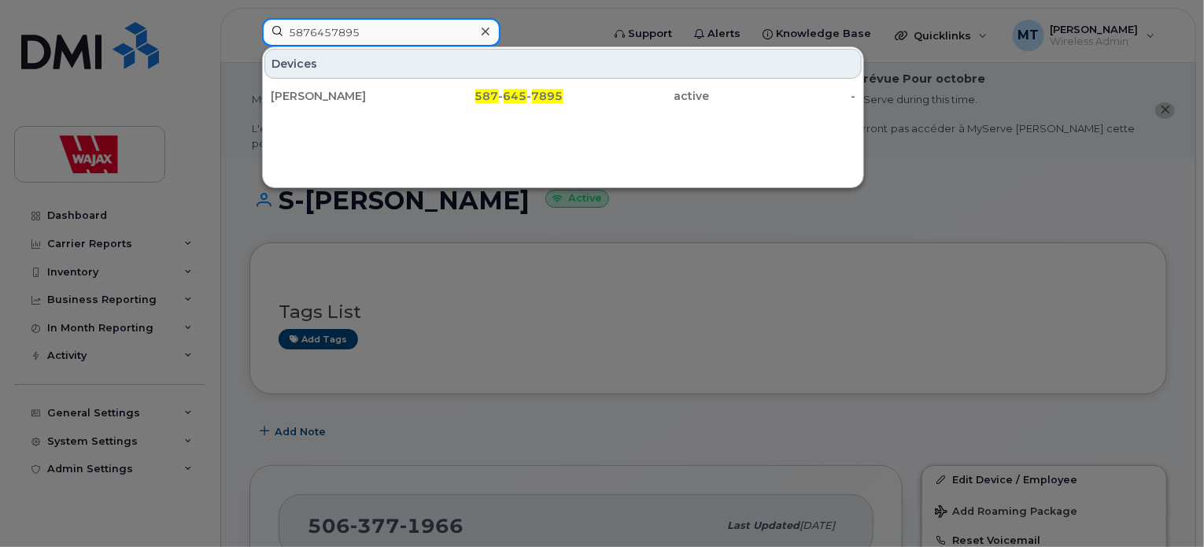
type input "5876457895"
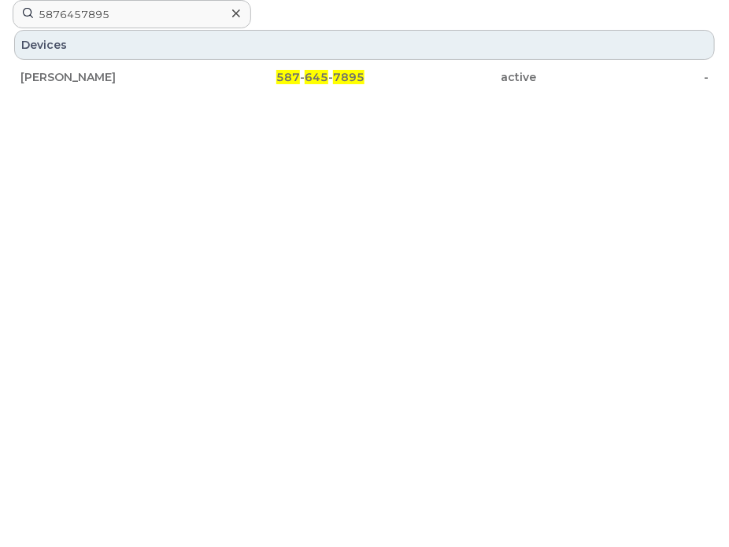
drag, startPoint x: 242, startPoint y: 9, endPoint x: 230, endPoint y: 9, distance: 11.8
click at [242, 9] on div at bounding box center [235, 13] width 23 height 23
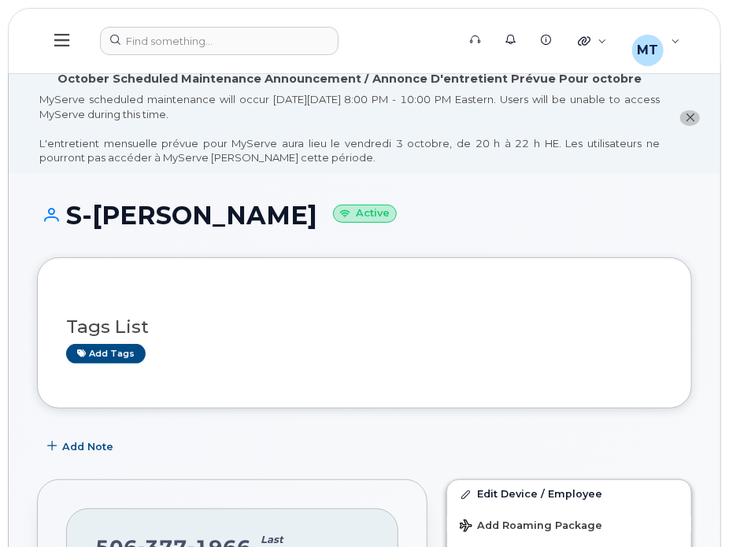
click at [220, 13] on header "Support Alerts Knowledge Base Quicklinks Suspend / Cancel Device Change SIM Car…" at bounding box center [364, 41] width 713 height 66
click at [219, 35] on div at bounding box center [273, 41] width 346 height 28
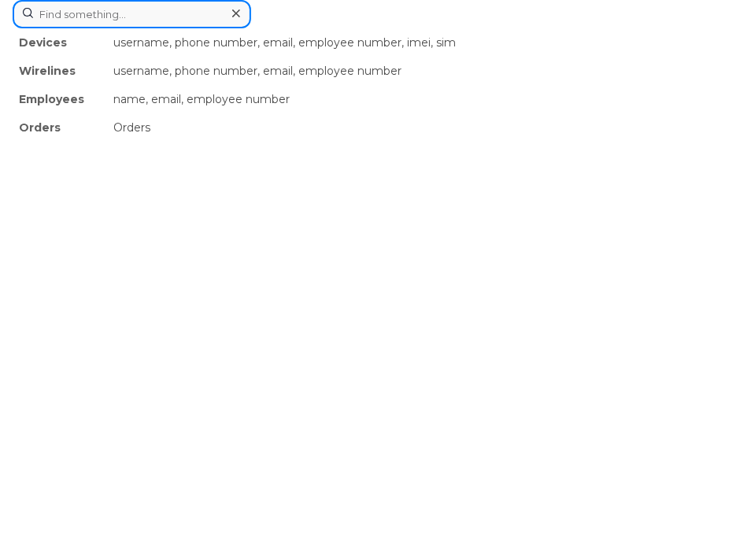
paste input "Bill Bulmer"
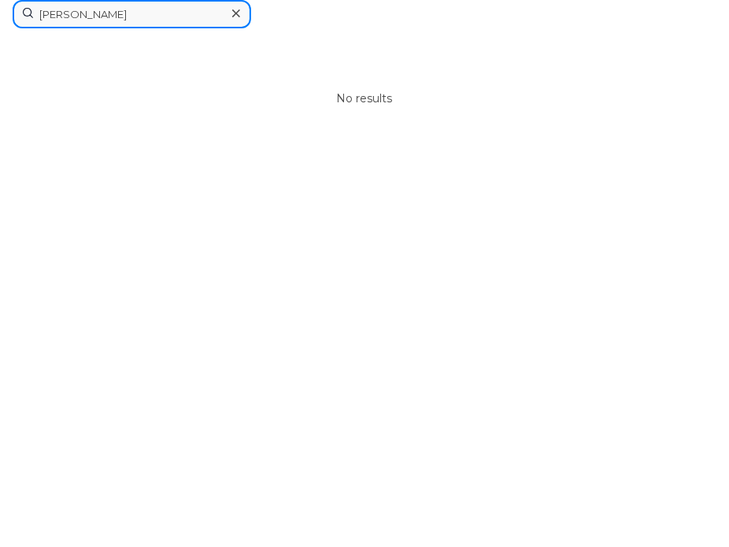
type input "Bill Bulmer"
click at [228, 20] on div at bounding box center [235, 13] width 23 height 23
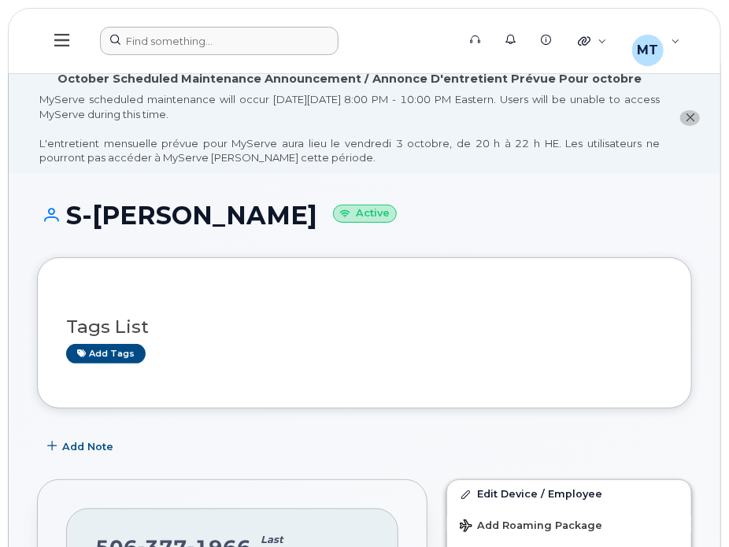
click at [187, 25] on header "Support Alerts Knowledge Base Quicklinks Suspend / Cancel Device Change SIM Car…" at bounding box center [364, 41] width 713 height 66
click at [183, 35] on div at bounding box center [273, 41] width 346 height 28
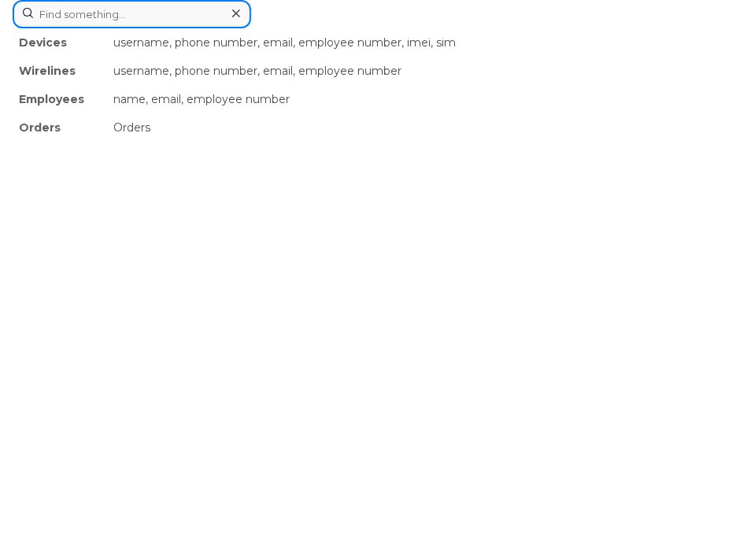
paste input "Benoit Sabourin"
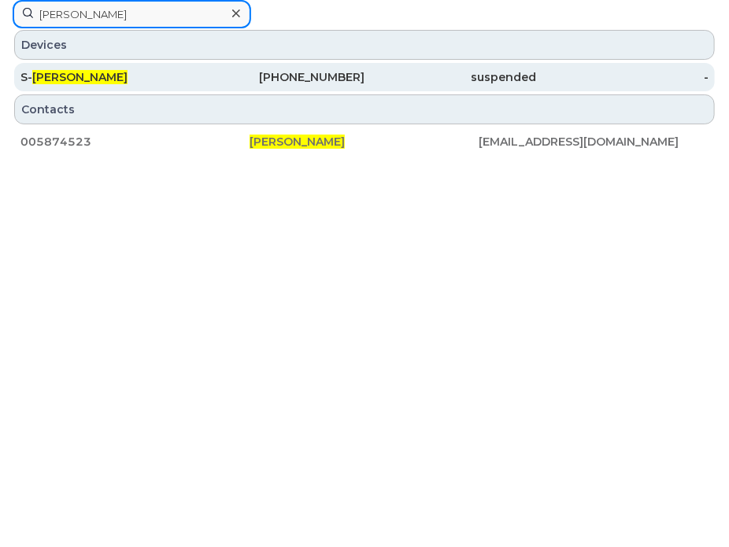
type input "Benoit Sabourin"
click at [113, 80] on span "Benoit Sabourin" at bounding box center [79, 77] width 95 height 14
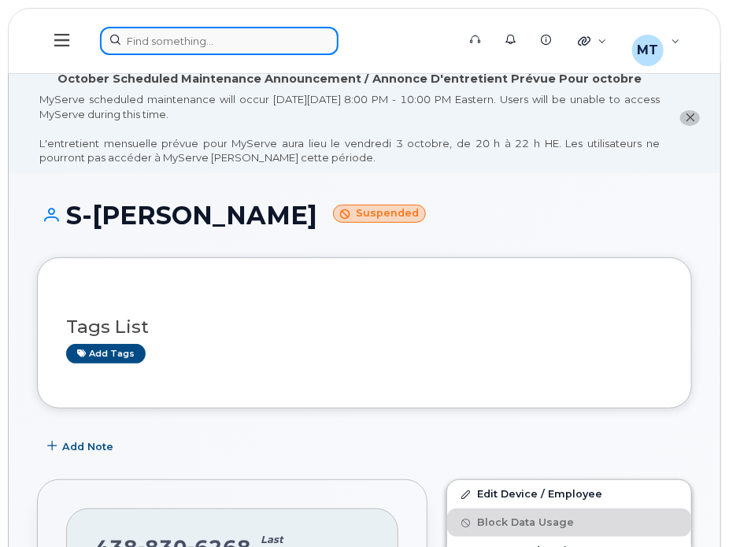
click at [249, 42] on div at bounding box center [273, 41] width 346 height 28
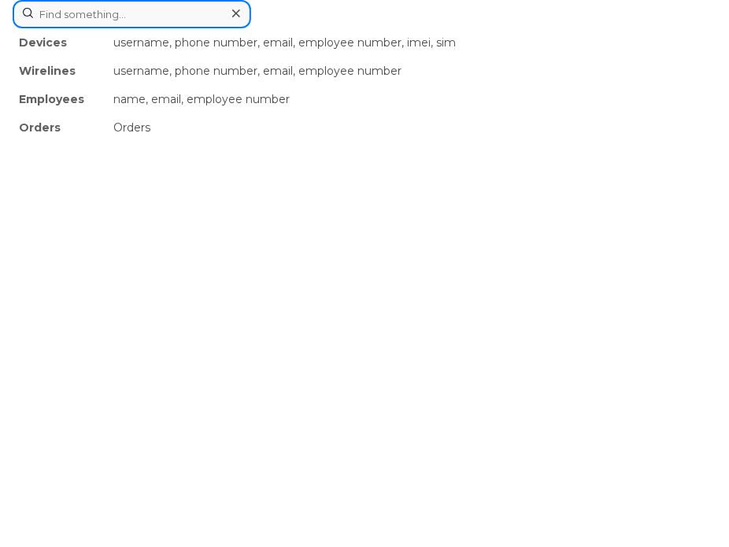
paste input "Kieran Washburn"
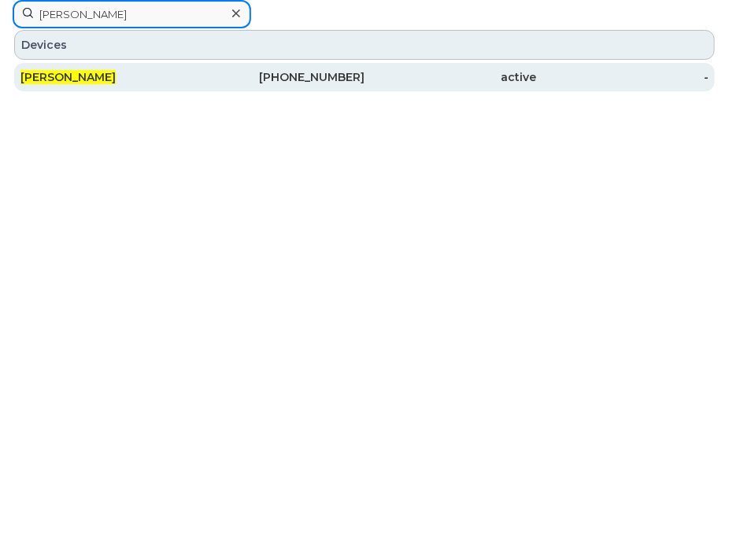
type input "Kieran Washburn"
click at [159, 87] on div "Kieran Washburn" at bounding box center [106, 77] width 172 height 28
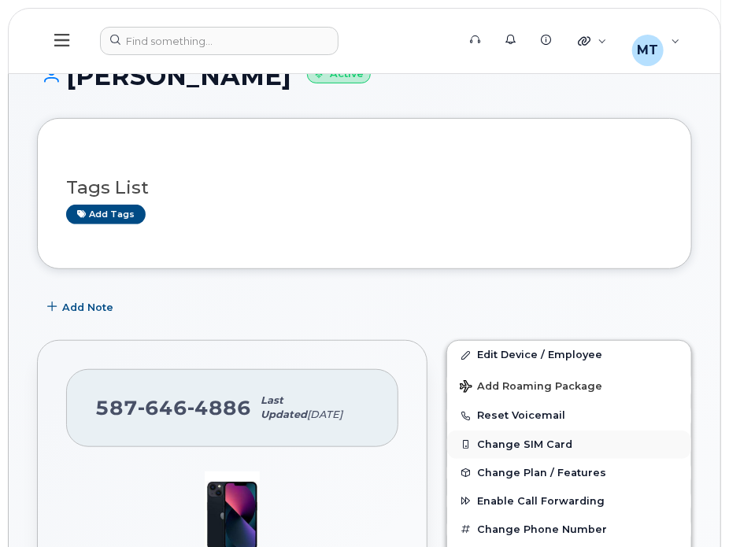
scroll to position [236, 0]
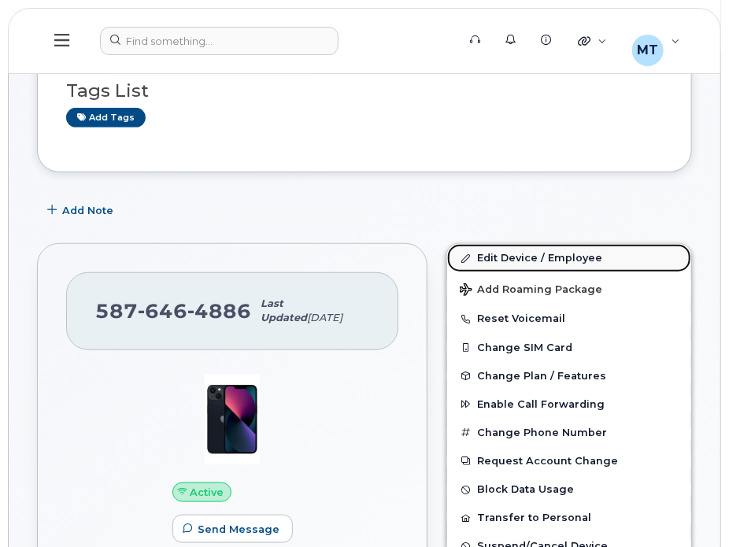
click at [501, 259] on link "Edit Device / Employee" at bounding box center [569, 258] width 244 height 28
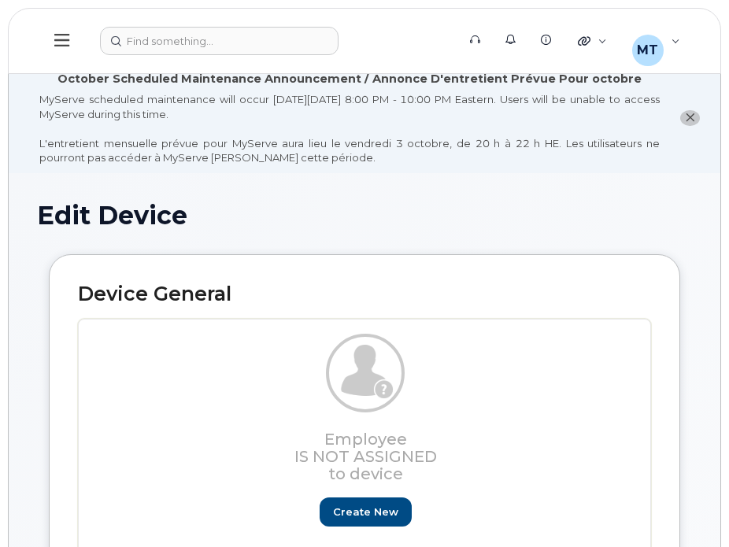
select select "23291732"
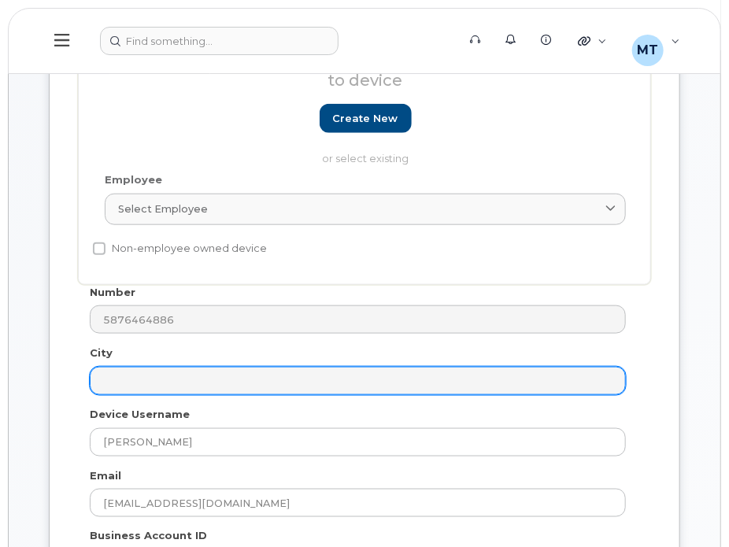
scroll to position [551, 0]
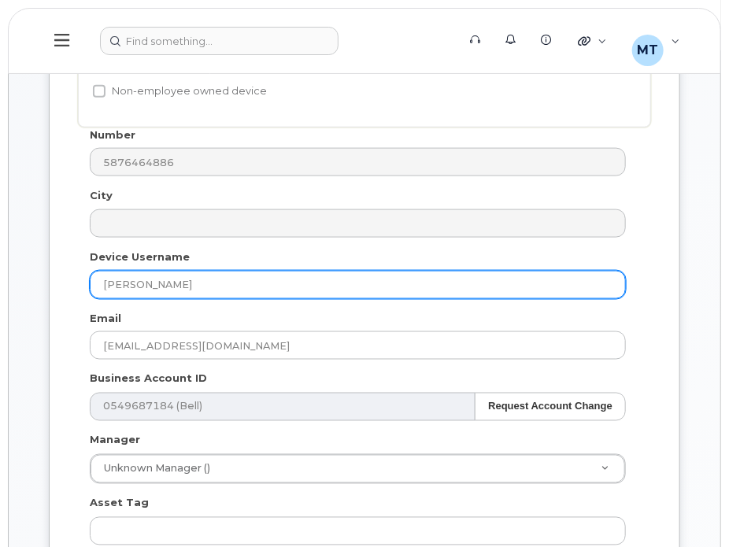
click at [99, 286] on input "Kieran Washburn" at bounding box center [358, 285] width 536 height 28
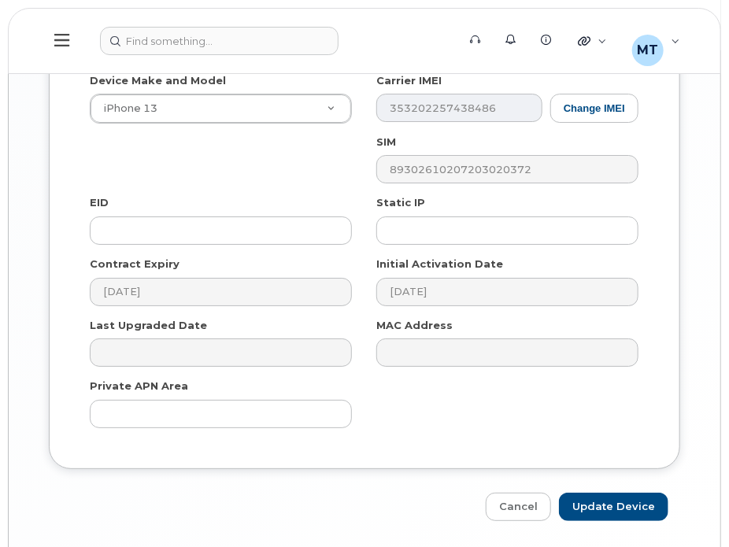
scroll to position [1653, 0]
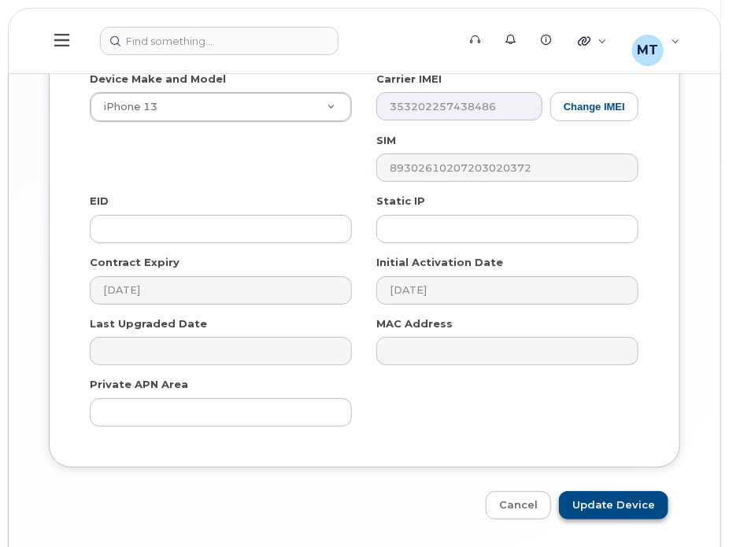
type input "S-Kieran Washburn"
click at [582, 500] on input "Update Device" at bounding box center [613, 505] width 109 height 29
type input "Saving..."
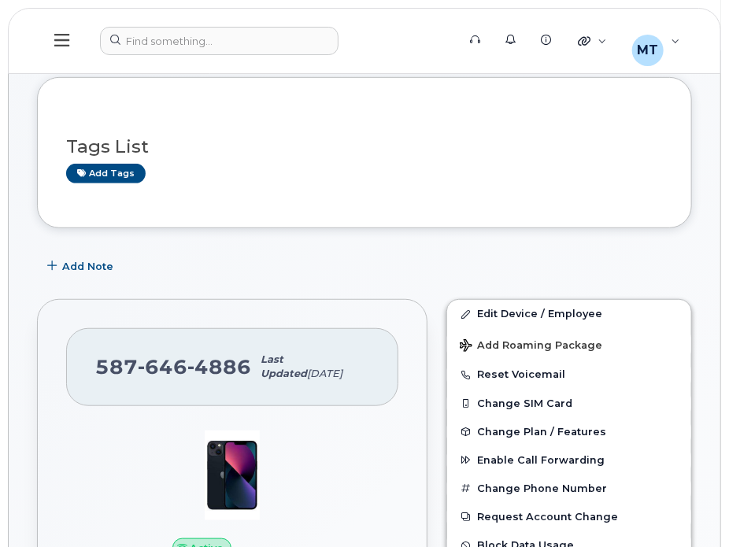
scroll to position [393, 0]
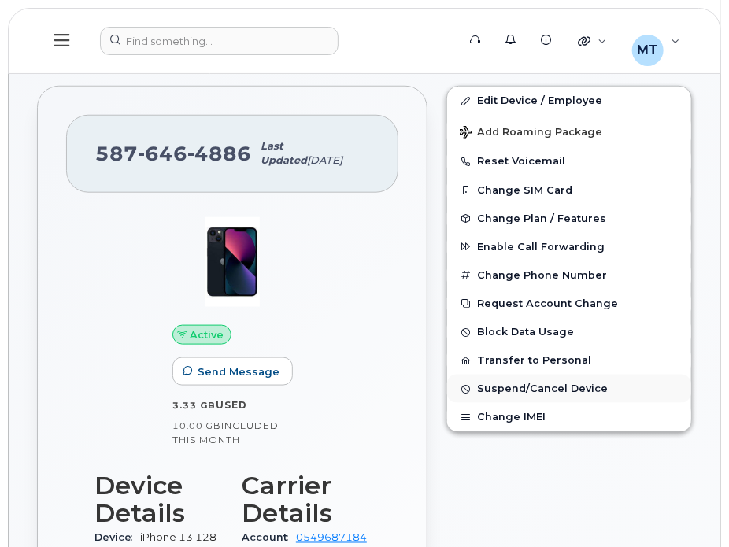
click at [511, 389] on span "Suspend/Cancel Device" at bounding box center [542, 389] width 131 height 12
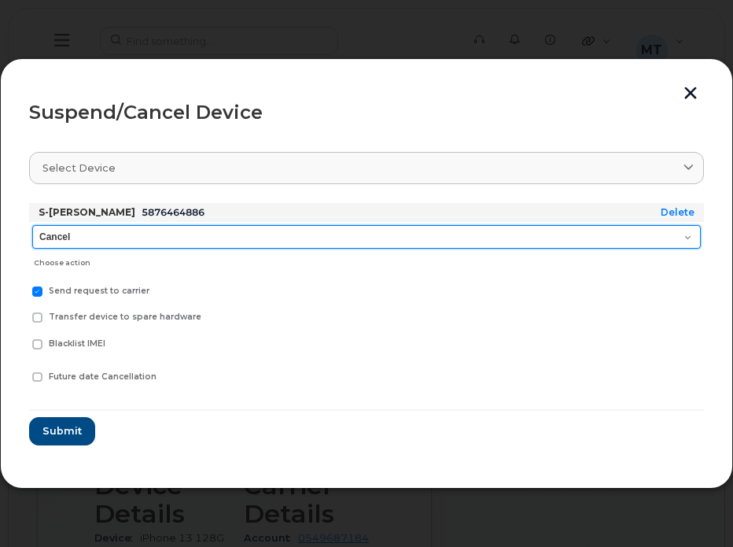
click at [123, 239] on select "Cancel Suspend - Extend Suspension Suspend - Reduced Rate Suspend - Full Rate S…" at bounding box center [366, 237] width 669 height 24
select select "[object Object]"
click at [32, 225] on select "Cancel Suspend - Extend Suspension Suspend - Reduced Rate Suspend - Full Rate S…" at bounding box center [366, 237] width 669 height 24
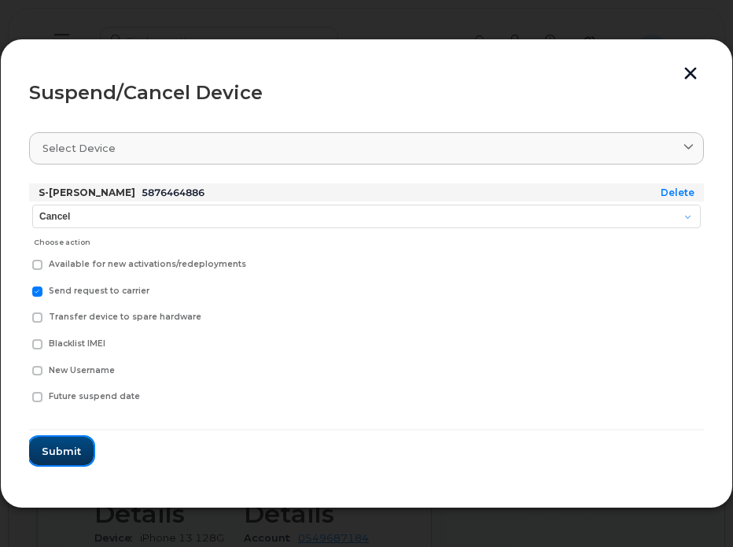
click at [77, 448] on span "Submit" at bounding box center [61, 451] width 39 height 15
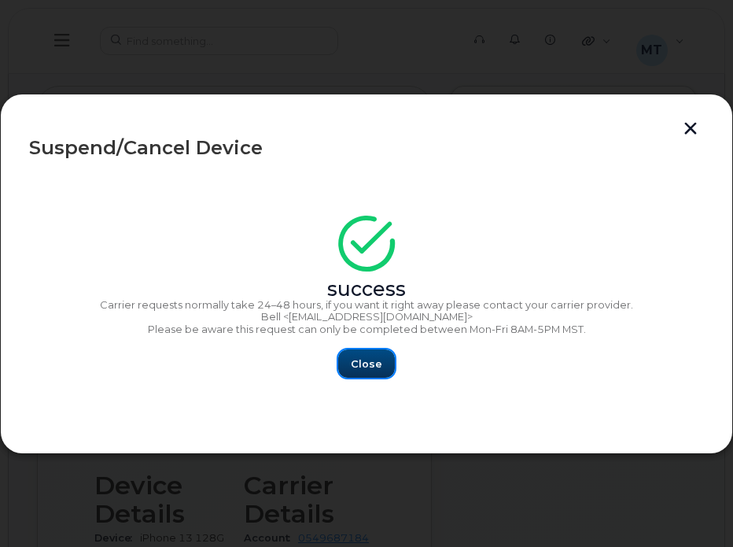
click at [375, 361] on span "Close" at bounding box center [366, 363] width 31 height 15
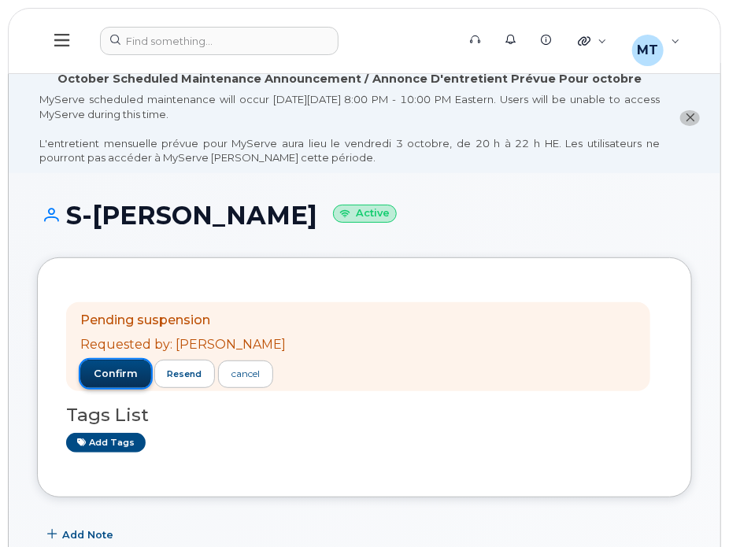
click at [116, 378] on span "confirm" at bounding box center [116, 374] width 44 height 14
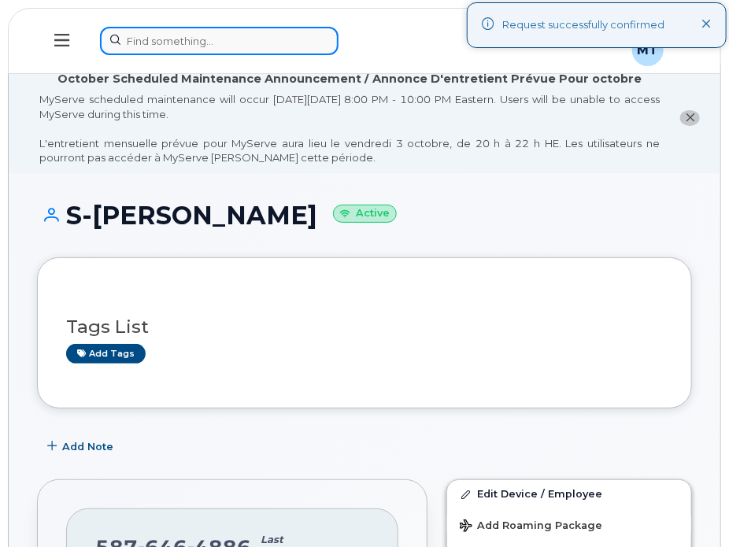
click at [183, 46] on div at bounding box center [273, 41] width 346 height 28
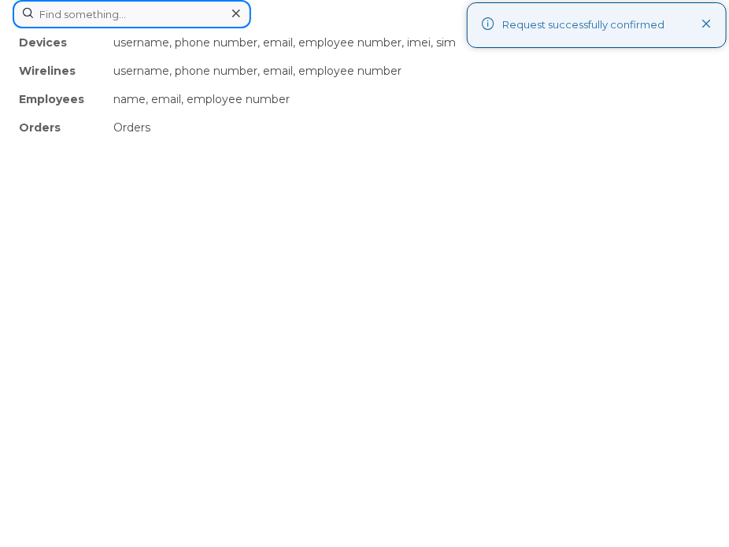
paste input "[PERSON_NAME]"
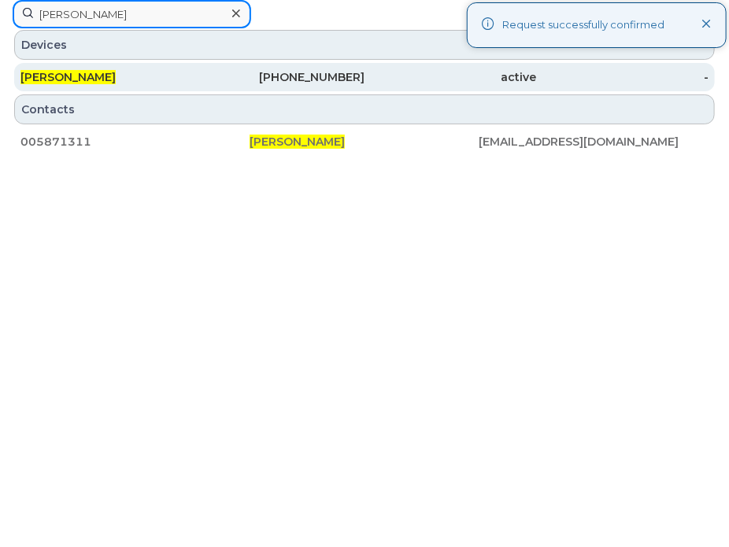
type input "[PERSON_NAME]"
click at [133, 78] on div "[PERSON_NAME]" at bounding box center [106, 77] width 172 height 16
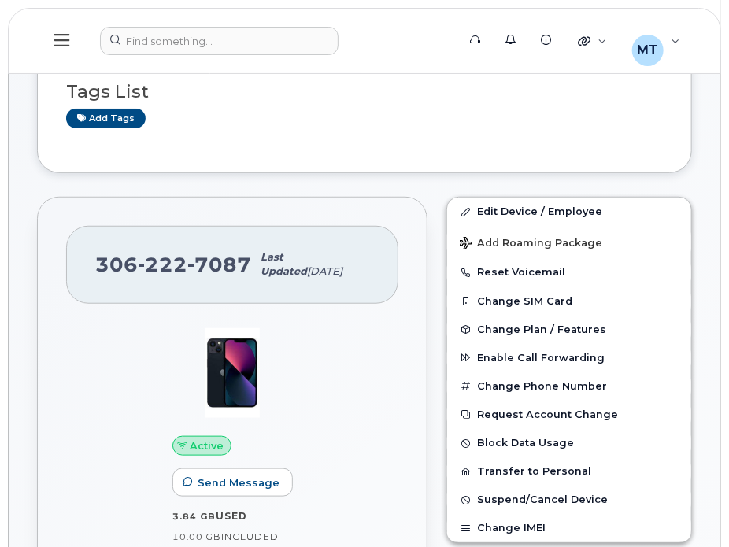
scroll to position [236, 0]
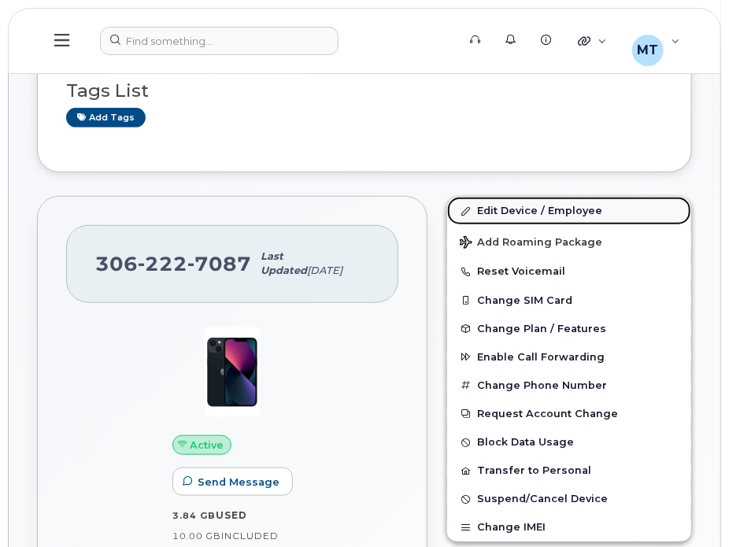
click at [480, 212] on link "Edit Device / Employee" at bounding box center [569, 211] width 244 height 28
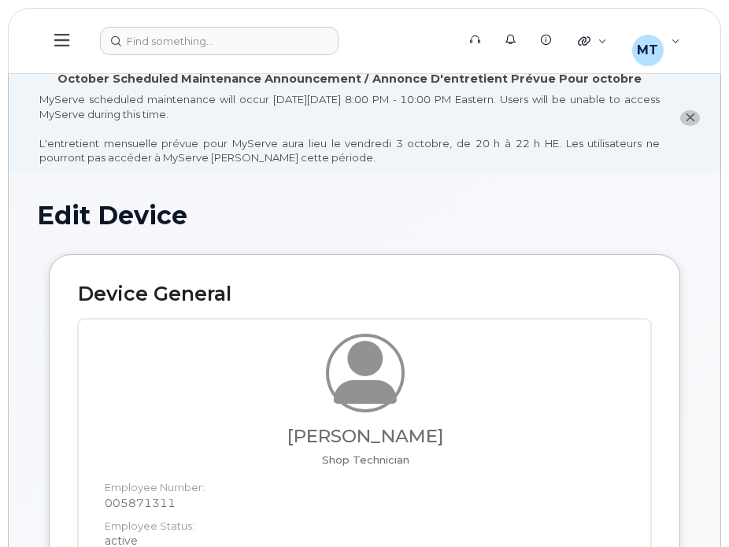
select select "23291732"
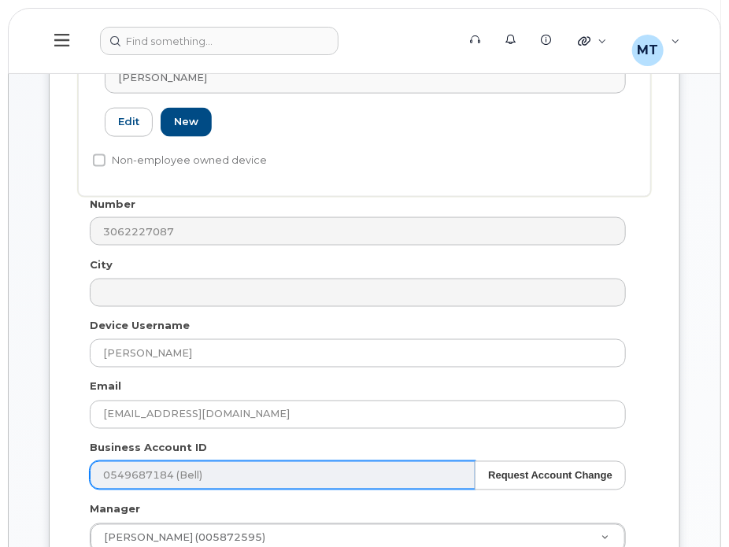
scroll to position [708, 0]
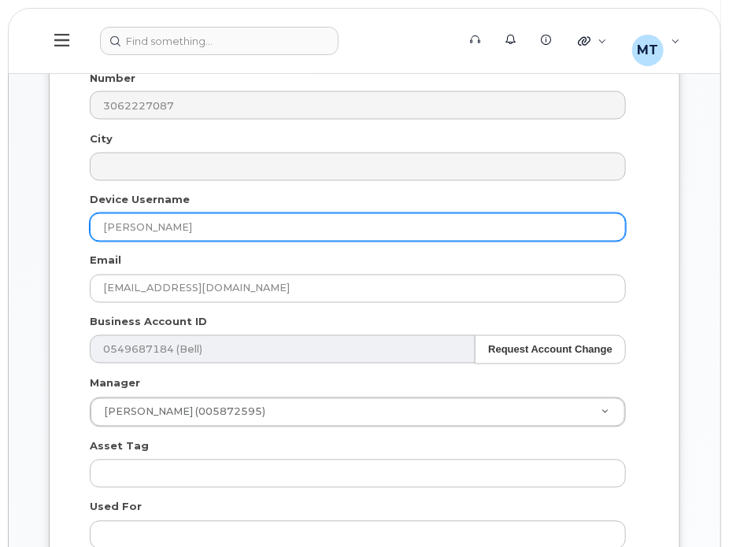
click at [104, 227] on input "[PERSON_NAME]" at bounding box center [358, 227] width 536 height 28
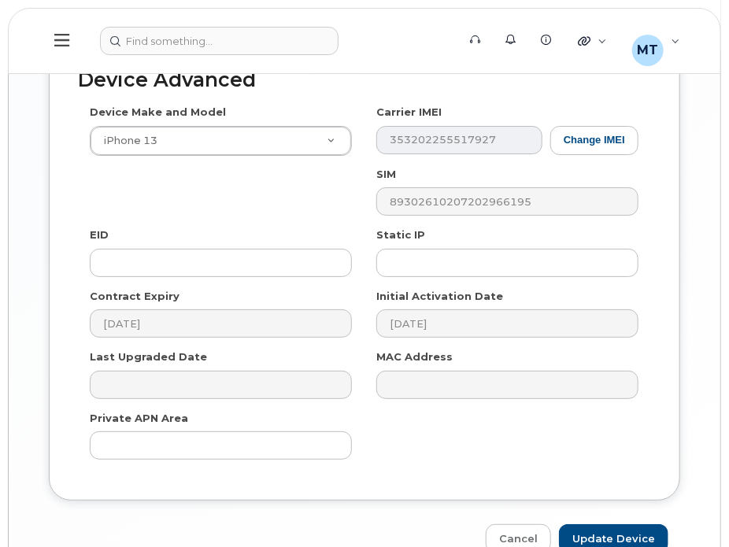
scroll to position [1801, 0]
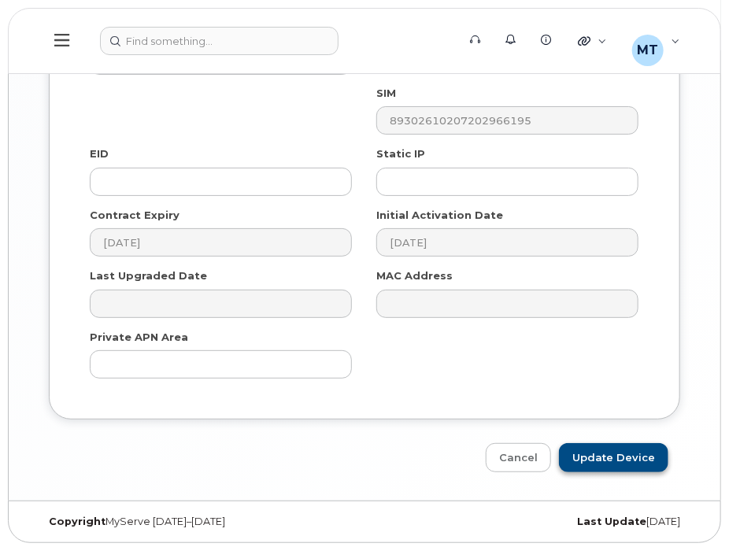
type input "S-[PERSON_NAME]"
click at [608, 453] on input "Update Device" at bounding box center [613, 457] width 109 height 29
type input "Saving..."
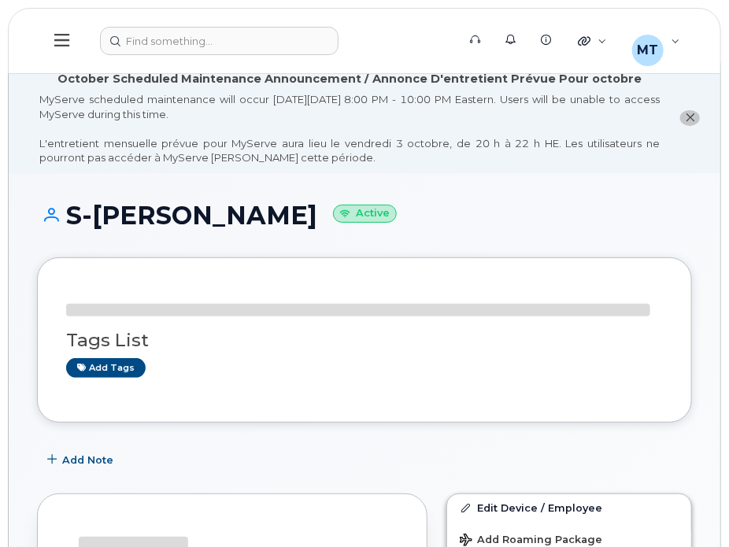
scroll to position [315, 0]
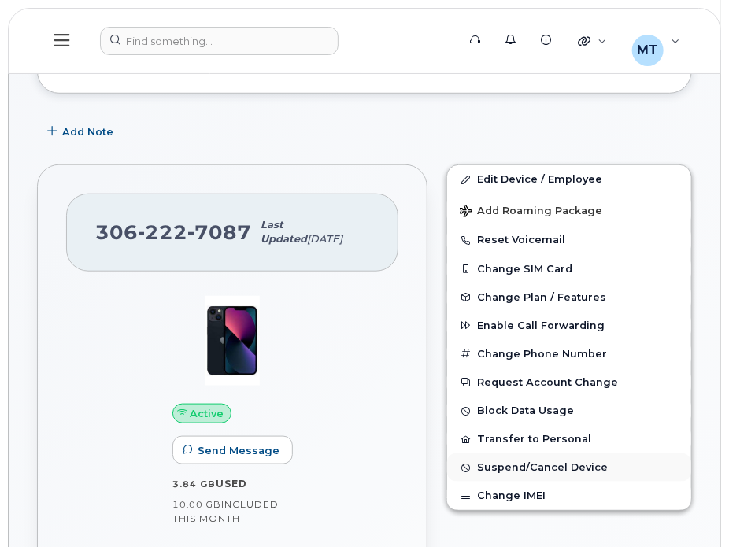
click at [491, 467] on span "Suspend/Cancel Device" at bounding box center [542, 468] width 131 height 12
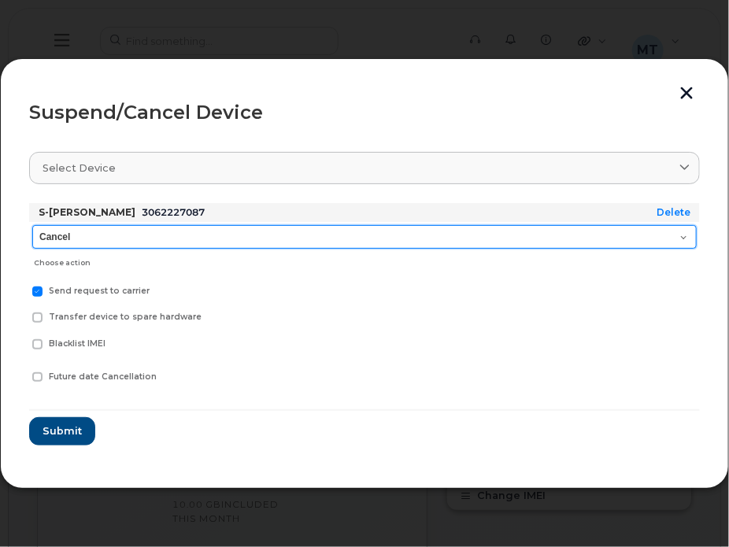
click at [126, 235] on select "Cancel Suspend - Extend Suspension Suspend - Reduced Rate Suspend - Full Rate S…" at bounding box center [364, 237] width 664 height 24
select select "[object Object]"
click at [32, 225] on select "Cancel Suspend - Extend Suspension Suspend - Reduced Rate Suspend - Full Rate S…" at bounding box center [364, 237] width 664 height 24
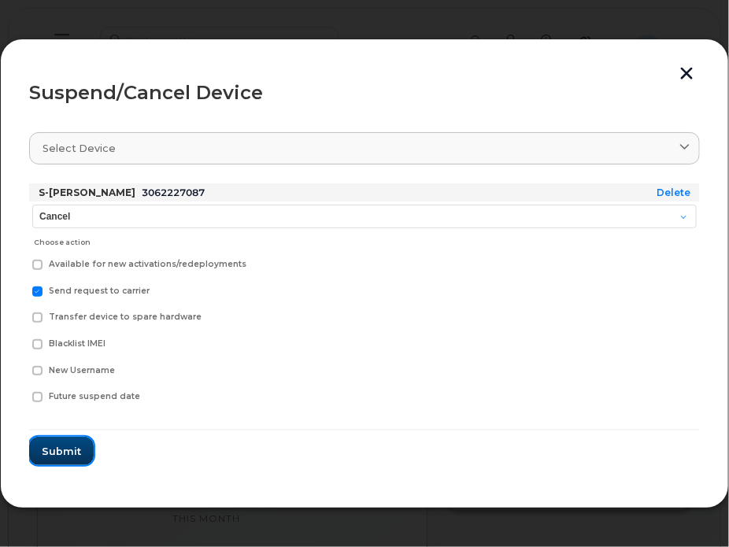
click at [63, 446] on span "Submit" at bounding box center [61, 451] width 39 height 15
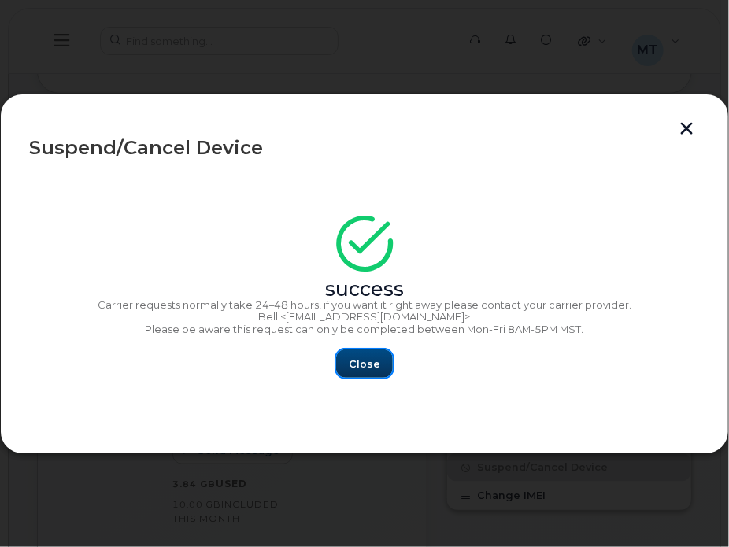
click at [364, 364] on span "Close" at bounding box center [364, 363] width 31 height 15
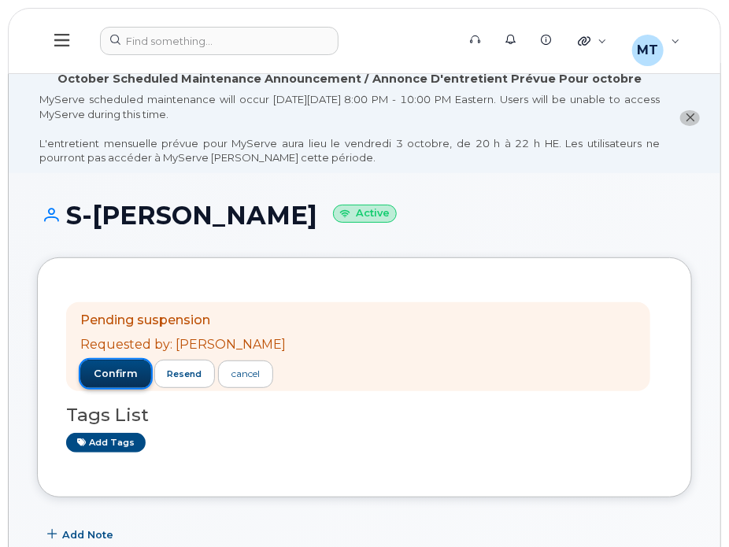
click at [110, 375] on span "confirm" at bounding box center [116, 374] width 44 height 14
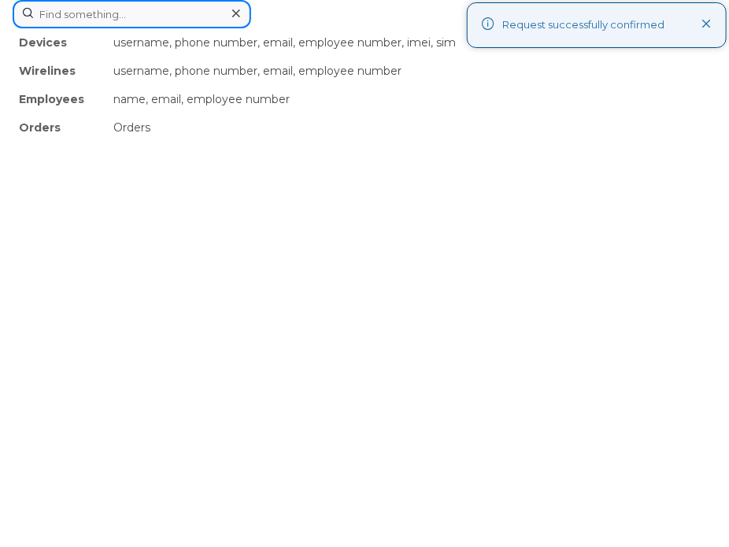
click at [197, 28] on div "Devices username, phone number, email, employee number, imei, sim Wirelines use…" at bounding box center [365, 14] width 704 height 28
paste input "[PERSON_NAME]"
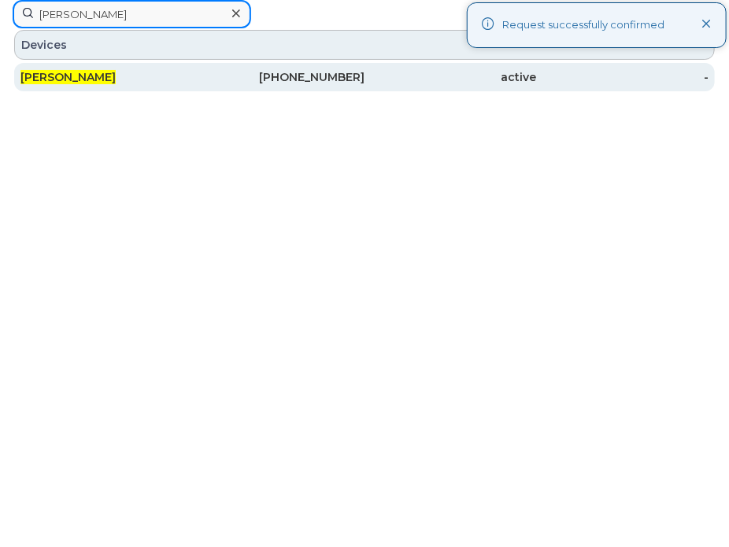
type input "[PERSON_NAME]"
click at [149, 65] on div "[PERSON_NAME]" at bounding box center [106, 77] width 172 height 28
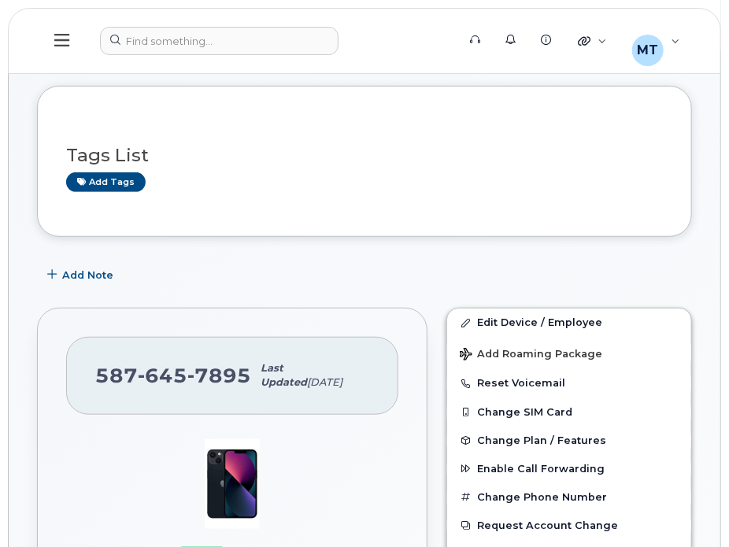
scroll to position [236, 0]
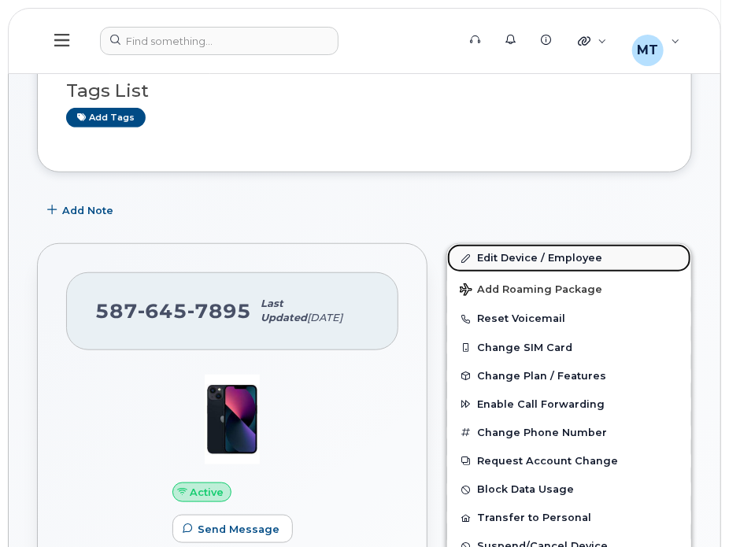
click at [475, 254] on link "Edit Device / Employee" at bounding box center [569, 258] width 244 height 28
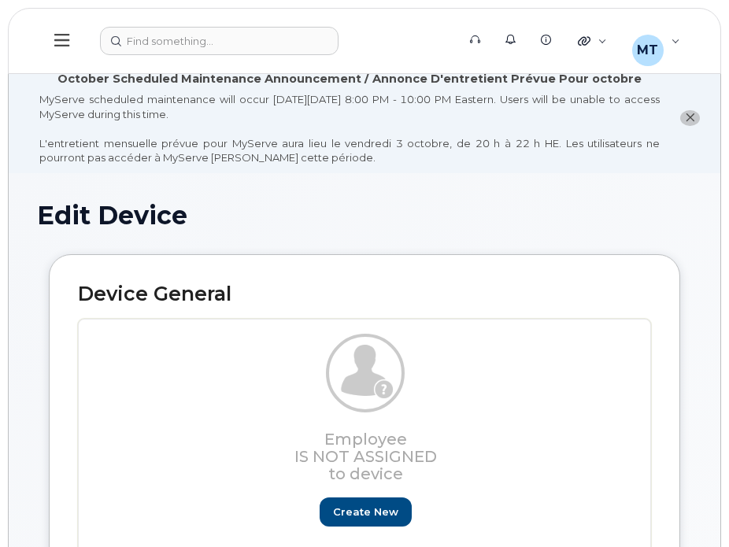
select select "23291731"
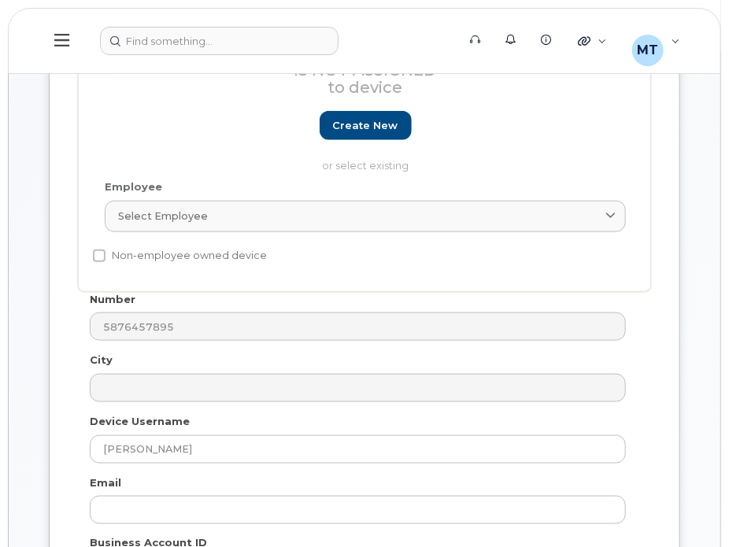
scroll to position [472, 0]
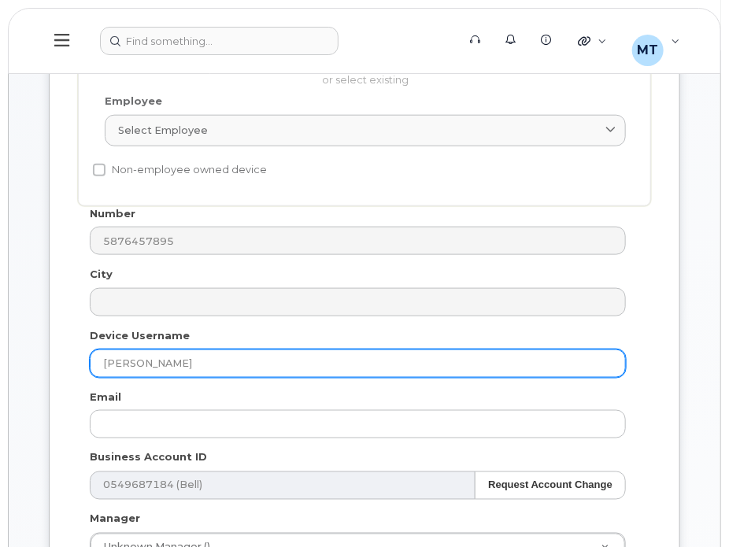
click at [93, 361] on input "[PERSON_NAME]" at bounding box center [358, 363] width 536 height 28
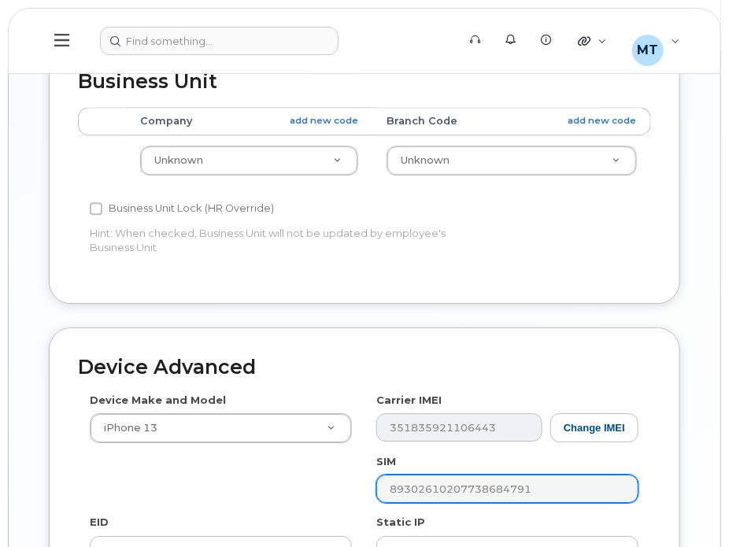
scroll to position [1495, 0]
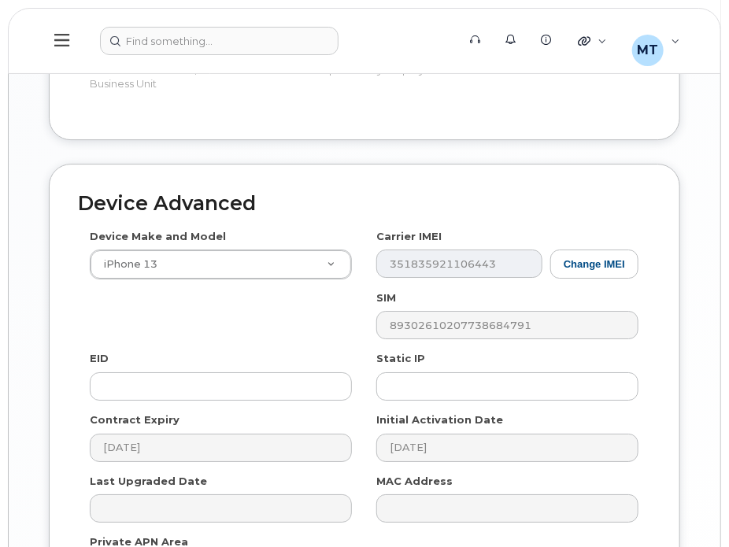
type input "S-[PERSON_NAME]"
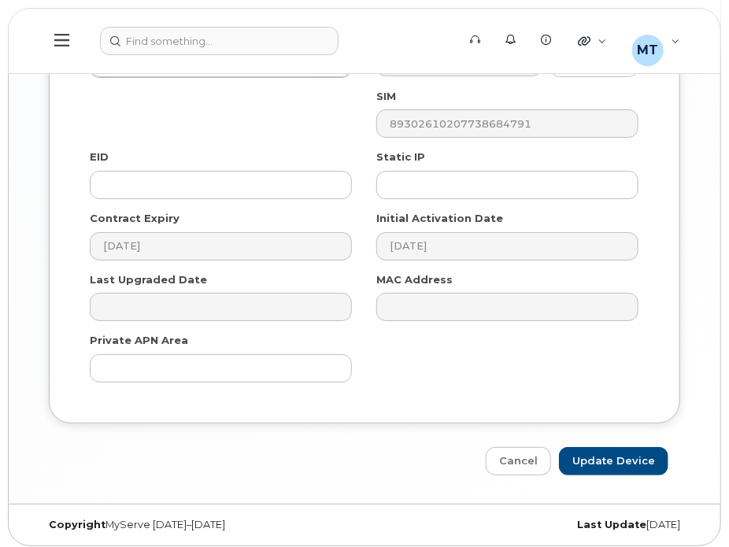
scroll to position [1700, 0]
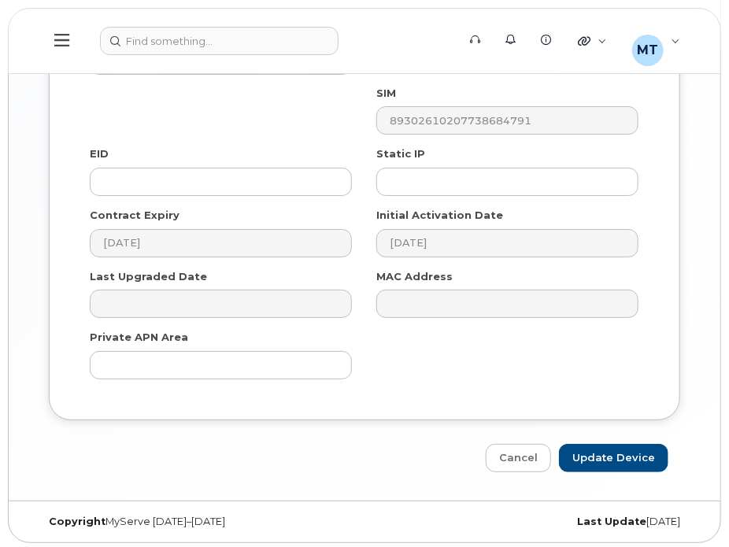
click at [617, 437] on div "Device Advanced Device Make and Model iPhone 13 Android TCL 502 Watch Apple Wat…" at bounding box center [364, 215] width 655 height 513
click at [617, 450] on input "Update Device" at bounding box center [613, 458] width 109 height 29
type input "Saving..."
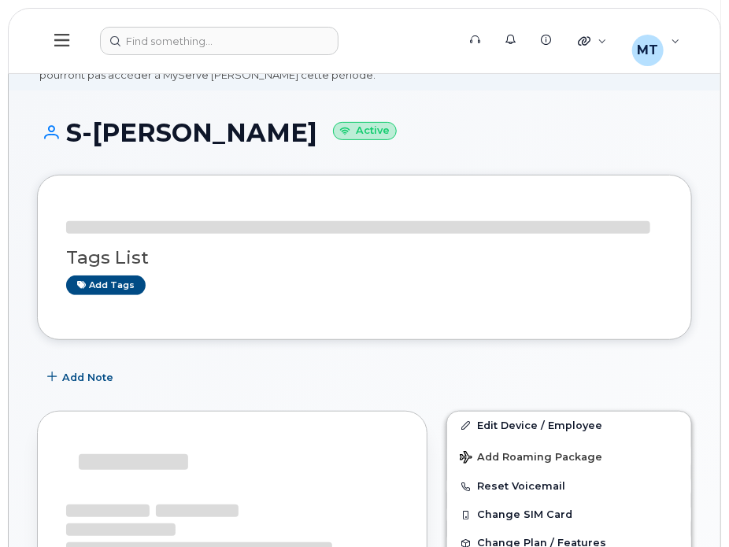
scroll to position [315, 0]
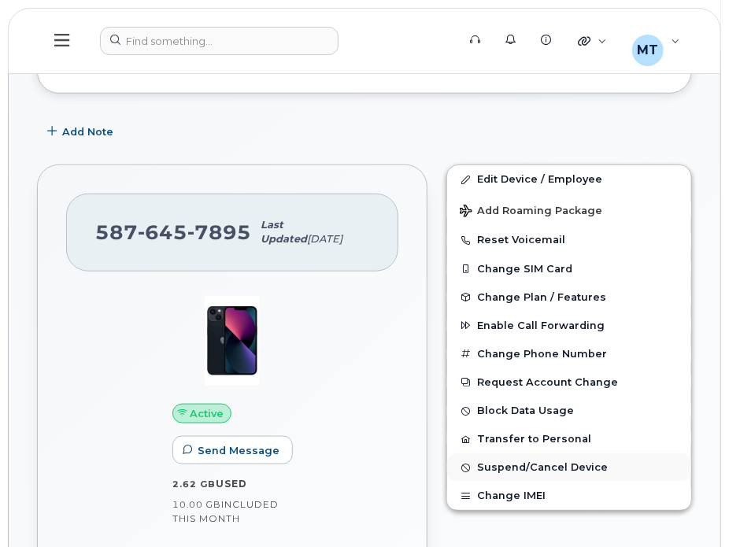
click at [482, 459] on button "Suspend/Cancel Device" at bounding box center [569, 467] width 244 height 28
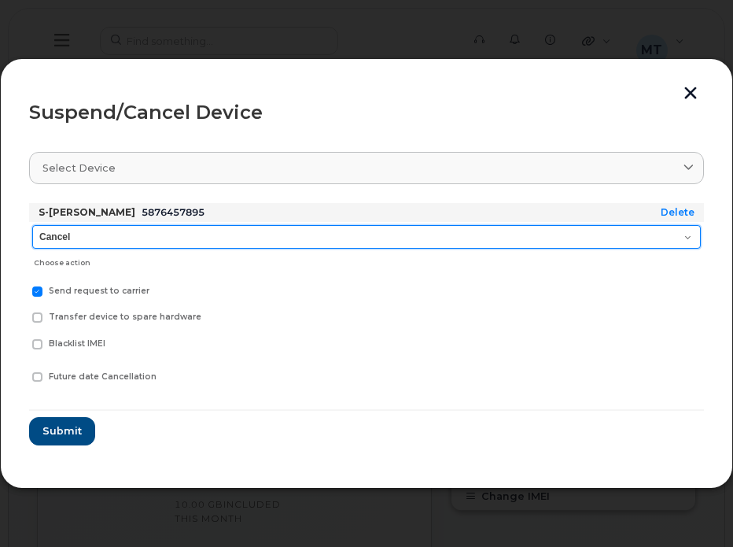
drag, startPoint x: 190, startPoint y: 235, endPoint x: 180, endPoint y: 248, distance: 16.4
click at [190, 235] on select "Cancel Suspend - Extend Suspension Suspend - Reduced Rate Suspend - Full Rate S…" at bounding box center [366, 237] width 669 height 24
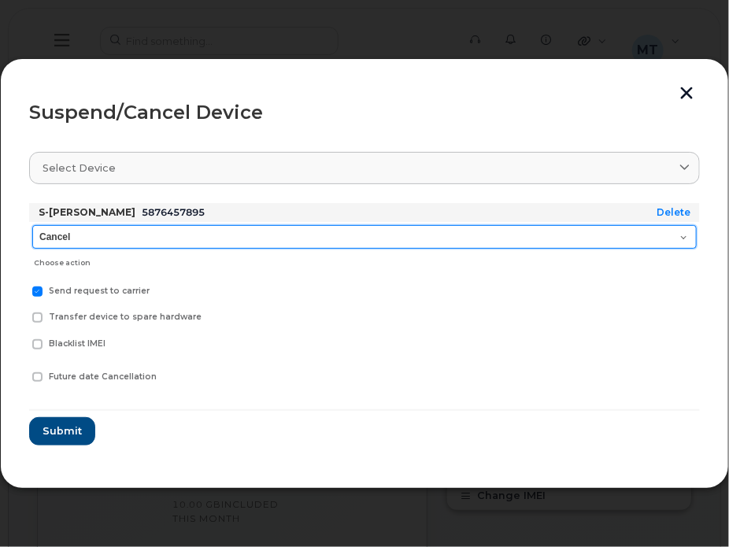
select select "[object Object]"
click at [32, 225] on select "Cancel Suspend - Extend Suspension Suspend - Reduced Rate Suspend - Full Rate S…" at bounding box center [364, 237] width 664 height 24
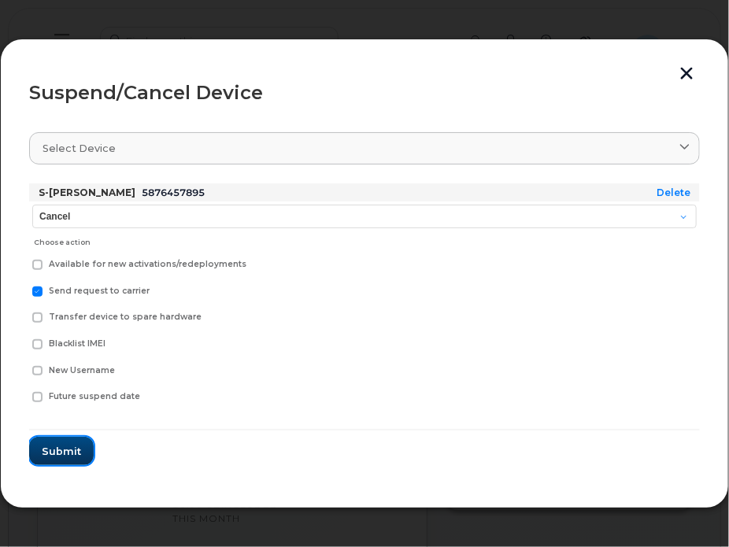
click at [72, 440] on button "Submit" at bounding box center [61, 451] width 65 height 28
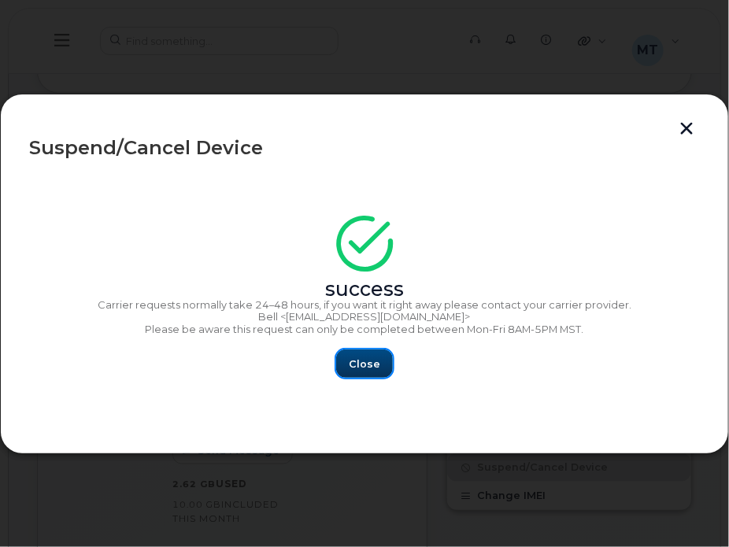
click at [370, 363] on span "Close" at bounding box center [364, 363] width 31 height 15
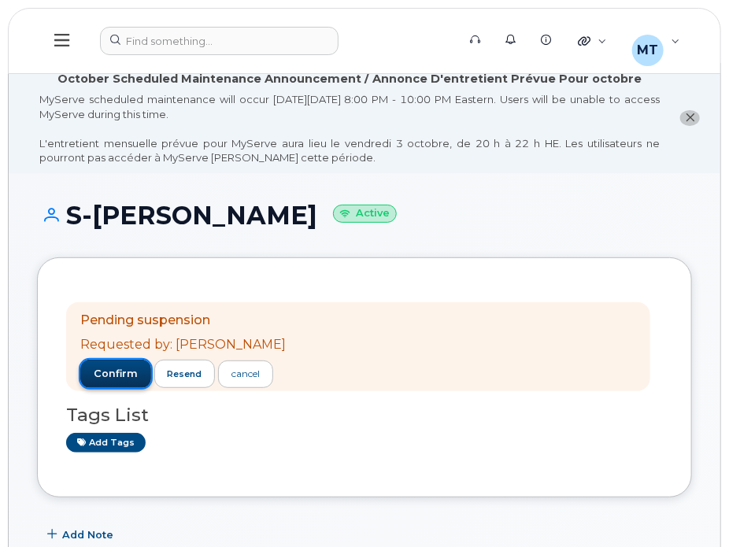
click at [113, 381] on button "confirm" at bounding box center [115, 374] width 71 height 28
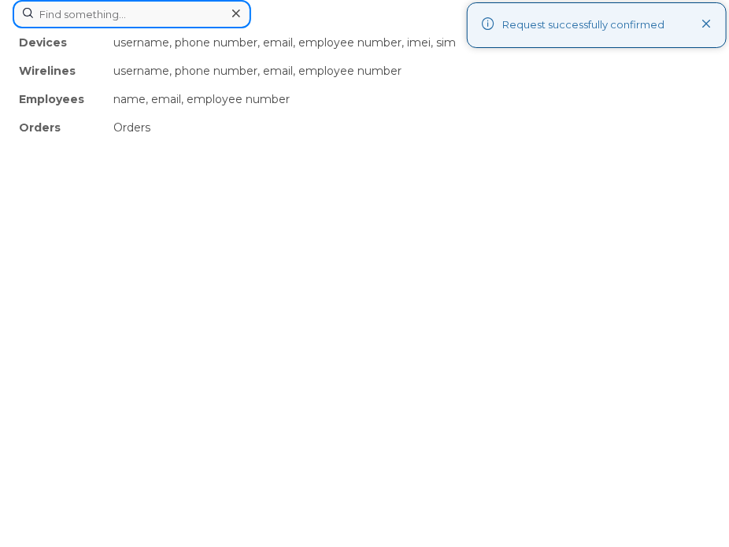
click at [179, 28] on div "Devices username, phone number, email, employee number, imei, sim Wirelines use…" at bounding box center [365, 14] width 704 height 28
paste input "[PERSON_NAME]"
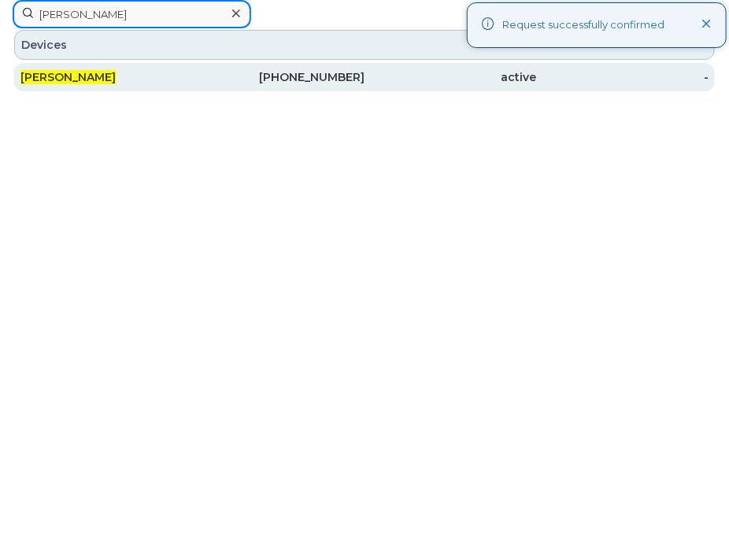
type input "[PERSON_NAME]"
click at [105, 79] on div "[PERSON_NAME]" at bounding box center [106, 77] width 172 height 16
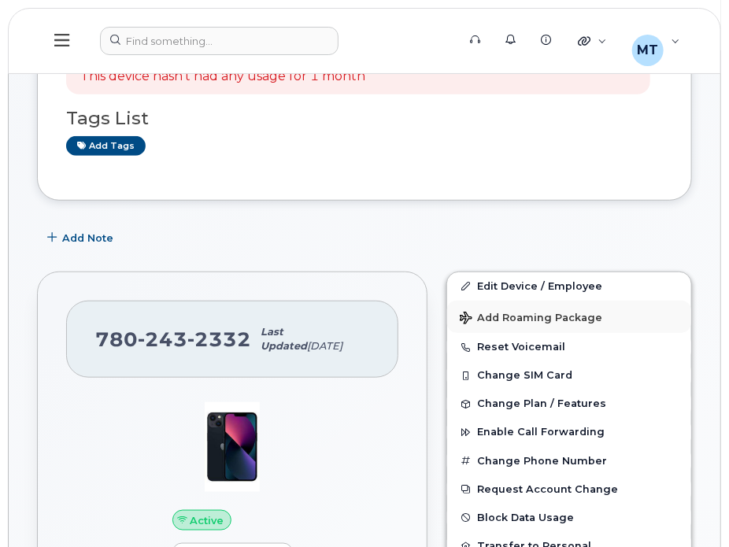
scroll to position [315, 0]
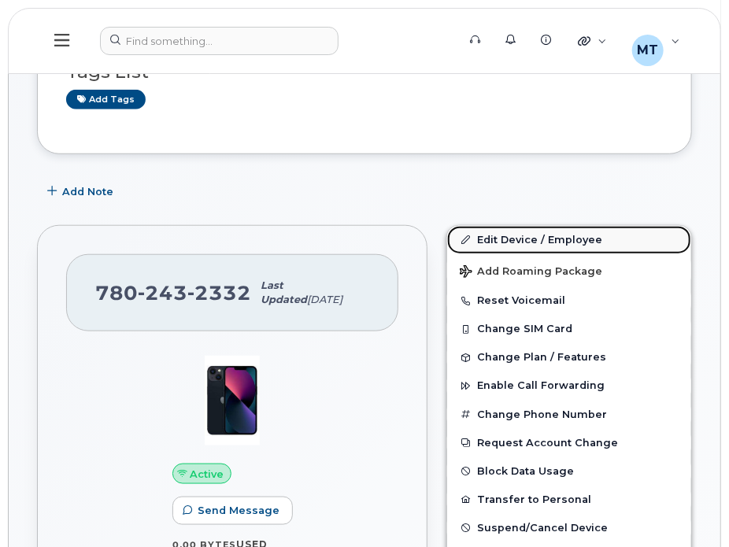
click at [491, 242] on link "Edit Device / Employee" at bounding box center [569, 240] width 244 height 28
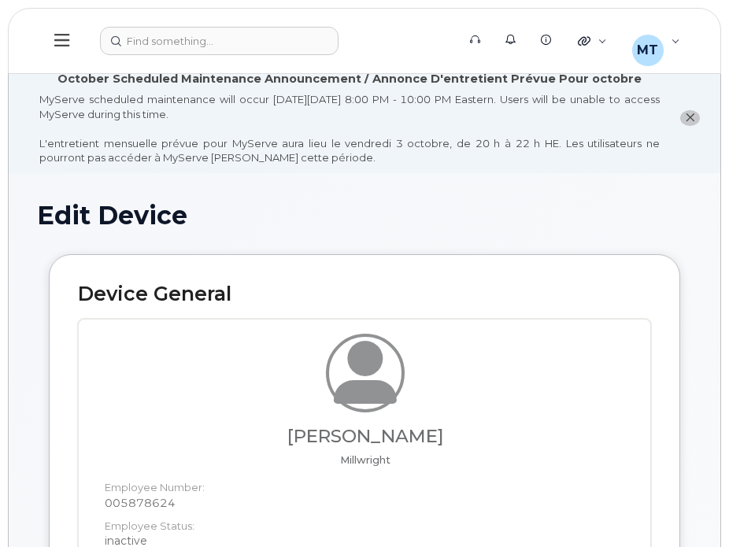
select select "23291732"
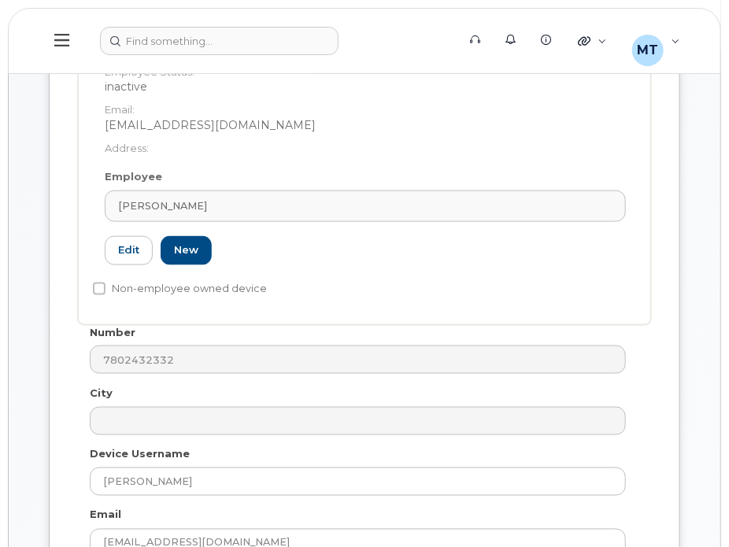
scroll to position [551, 0]
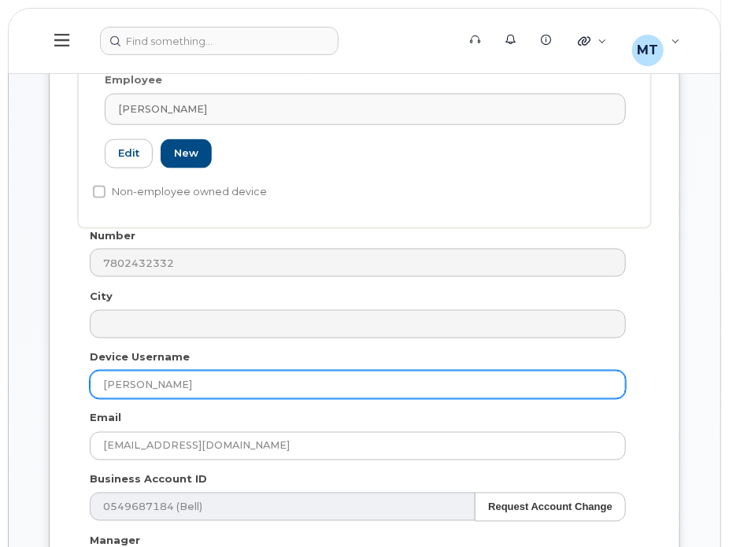
click at [101, 386] on input "[PERSON_NAME]" at bounding box center [358, 385] width 536 height 28
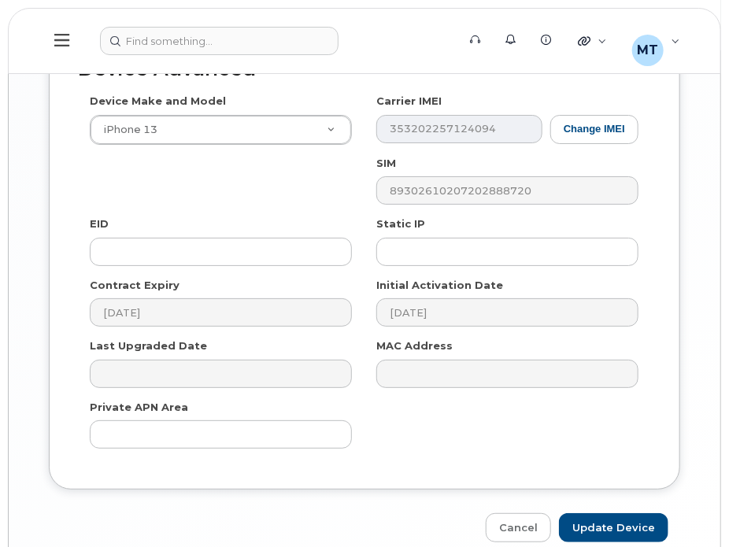
scroll to position [1731, 0]
type input "S-[PERSON_NAME]"
click at [596, 506] on div "Device Advanced Device Make and Model iPhone 13 Android TCL 502 Watch Apple Wat…" at bounding box center [364, 284] width 655 height 513
click at [596, 512] on input "Update Device" at bounding box center [613, 526] width 109 height 29
type input "Saving..."
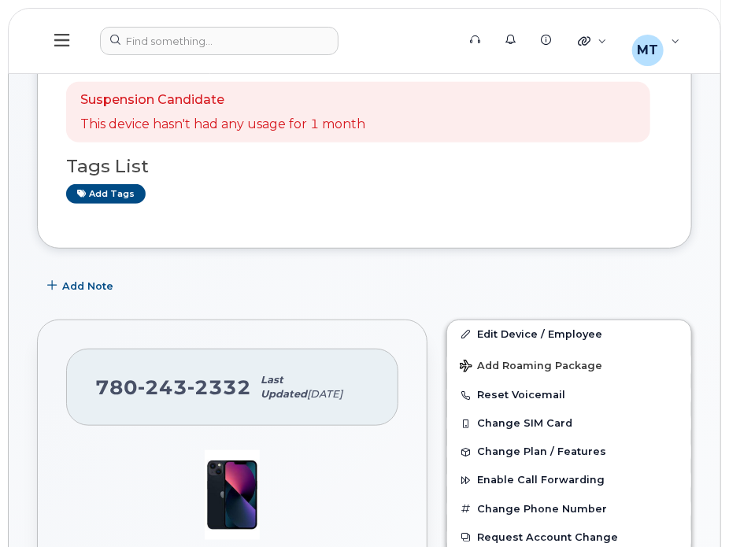
scroll to position [393, 0]
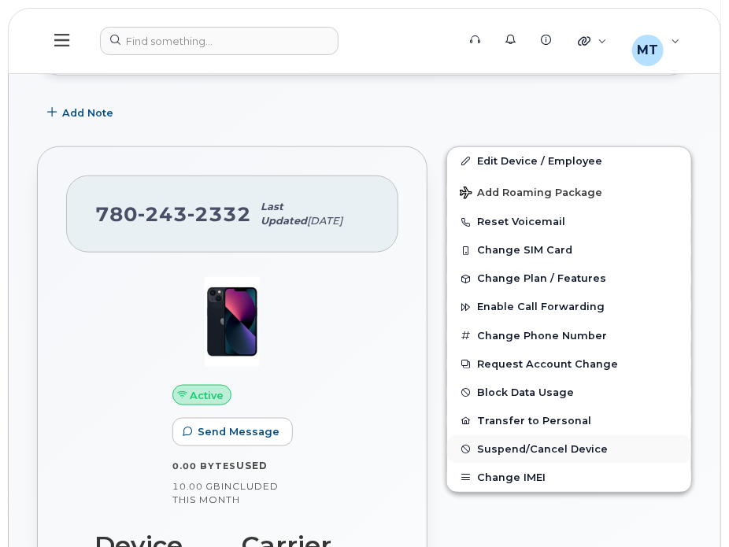
click at [530, 449] on span "Suspend/Cancel Device" at bounding box center [542, 449] width 131 height 12
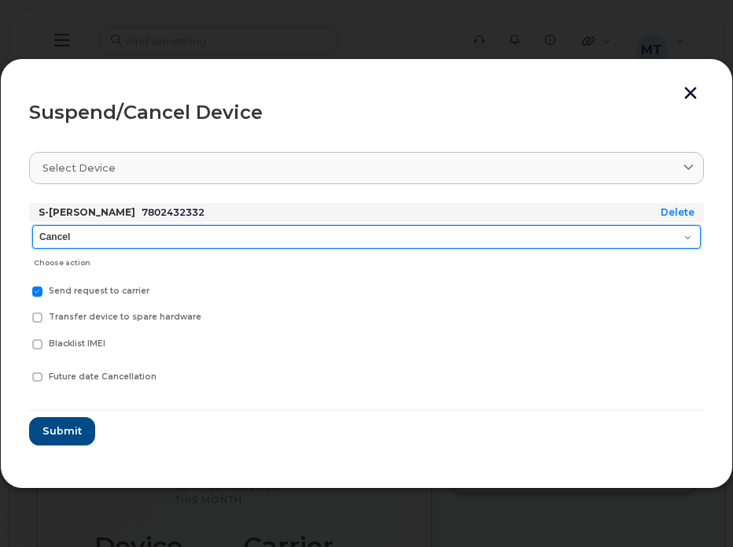
click at [123, 244] on select "Cancel Suspend - Extend Suspension Suspend - Reduced Rate Suspend - Full Rate S…" at bounding box center [366, 237] width 669 height 24
select select "[object Object]"
click at [32, 225] on select "Cancel Suspend - Extend Suspension Suspend - Reduced Rate Suspend - Full Rate S…" at bounding box center [366, 237] width 669 height 24
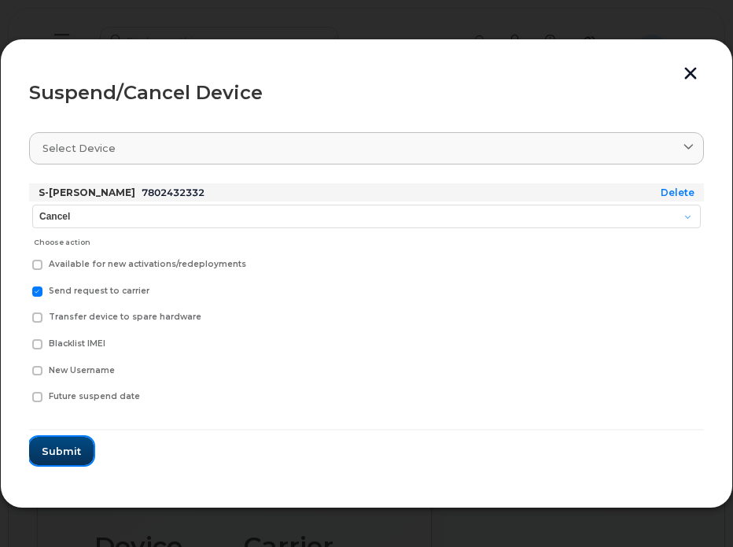
click at [50, 459] on button "Submit" at bounding box center [61, 451] width 65 height 28
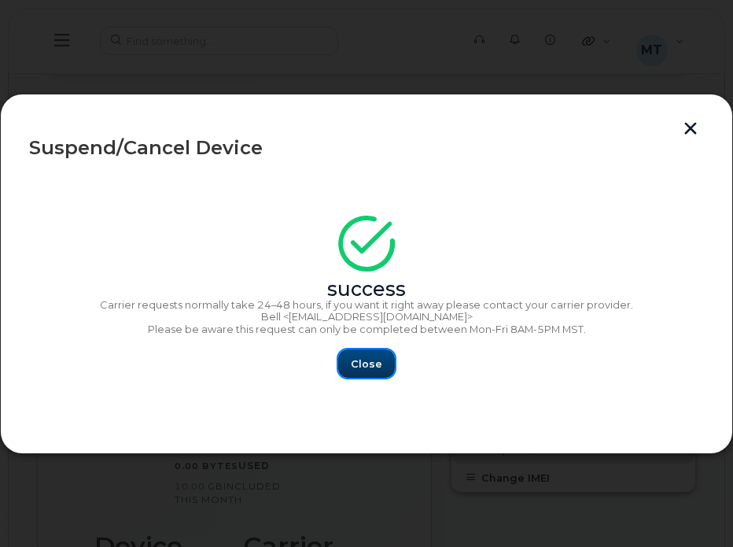
click at [365, 378] on button "Close" at bounding box center [366, 363] width 57 height 28
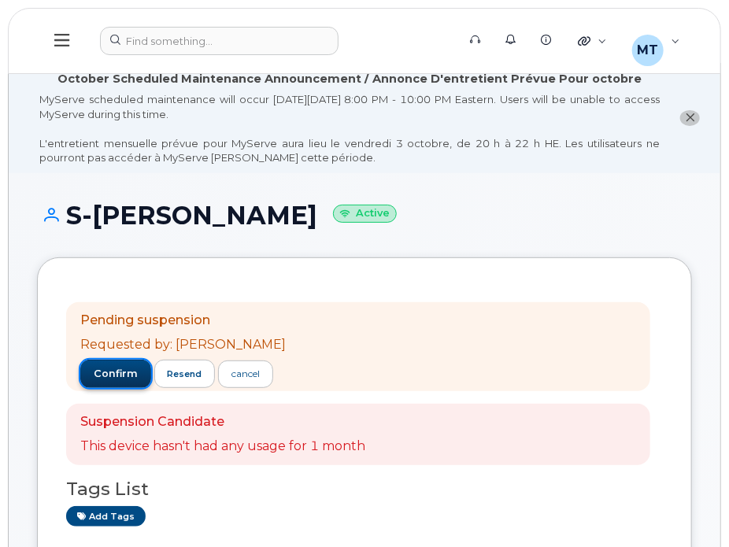
click at [101, 373] on span "confirm" at bounding box center [116, 374] width 44 height 14
